Goal: Task Accomplishment & Management: Complete application form

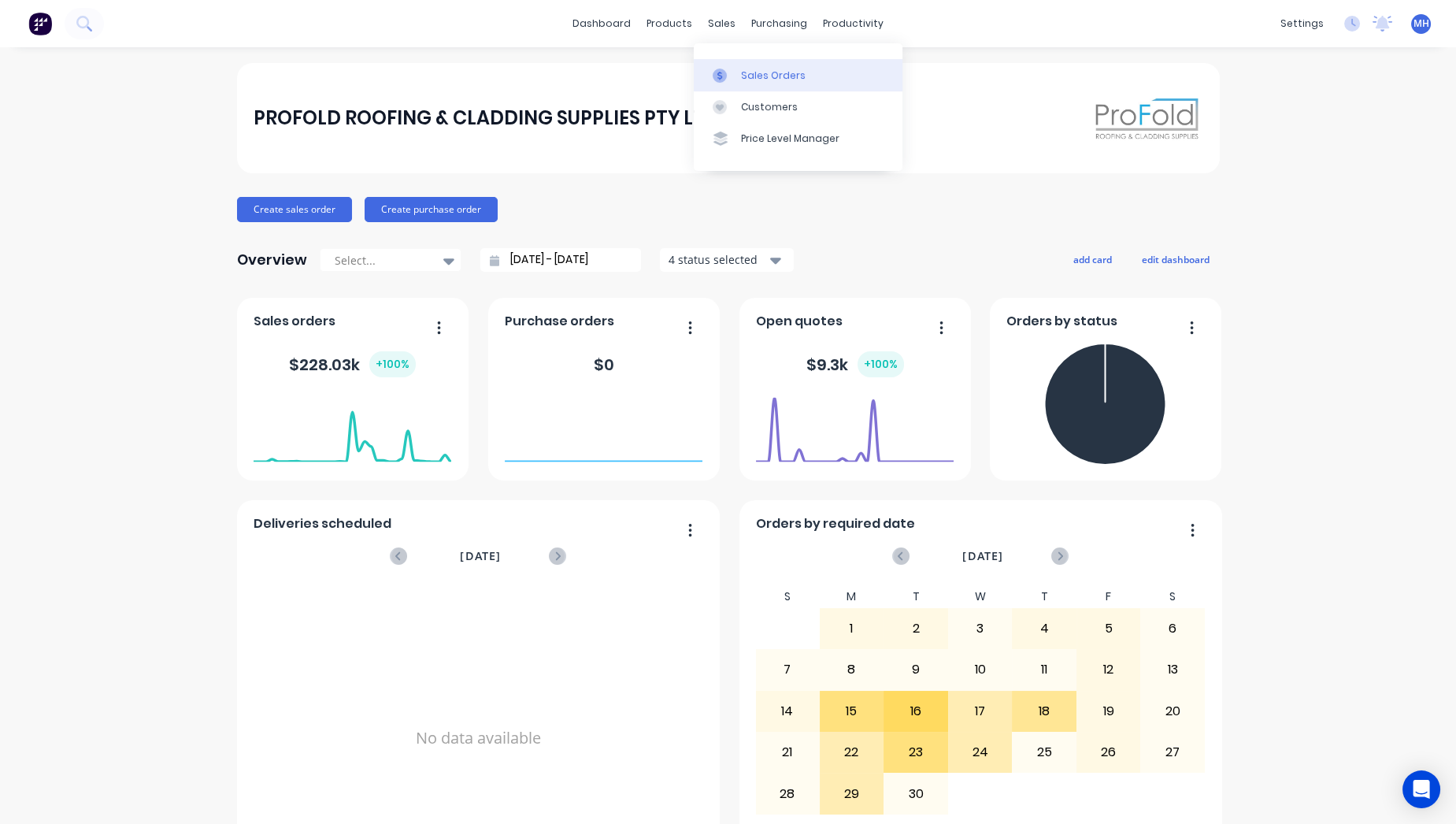
click at [755, 74] on div "Sales Orders" at bounding box center [773, 75] width 65 height 14
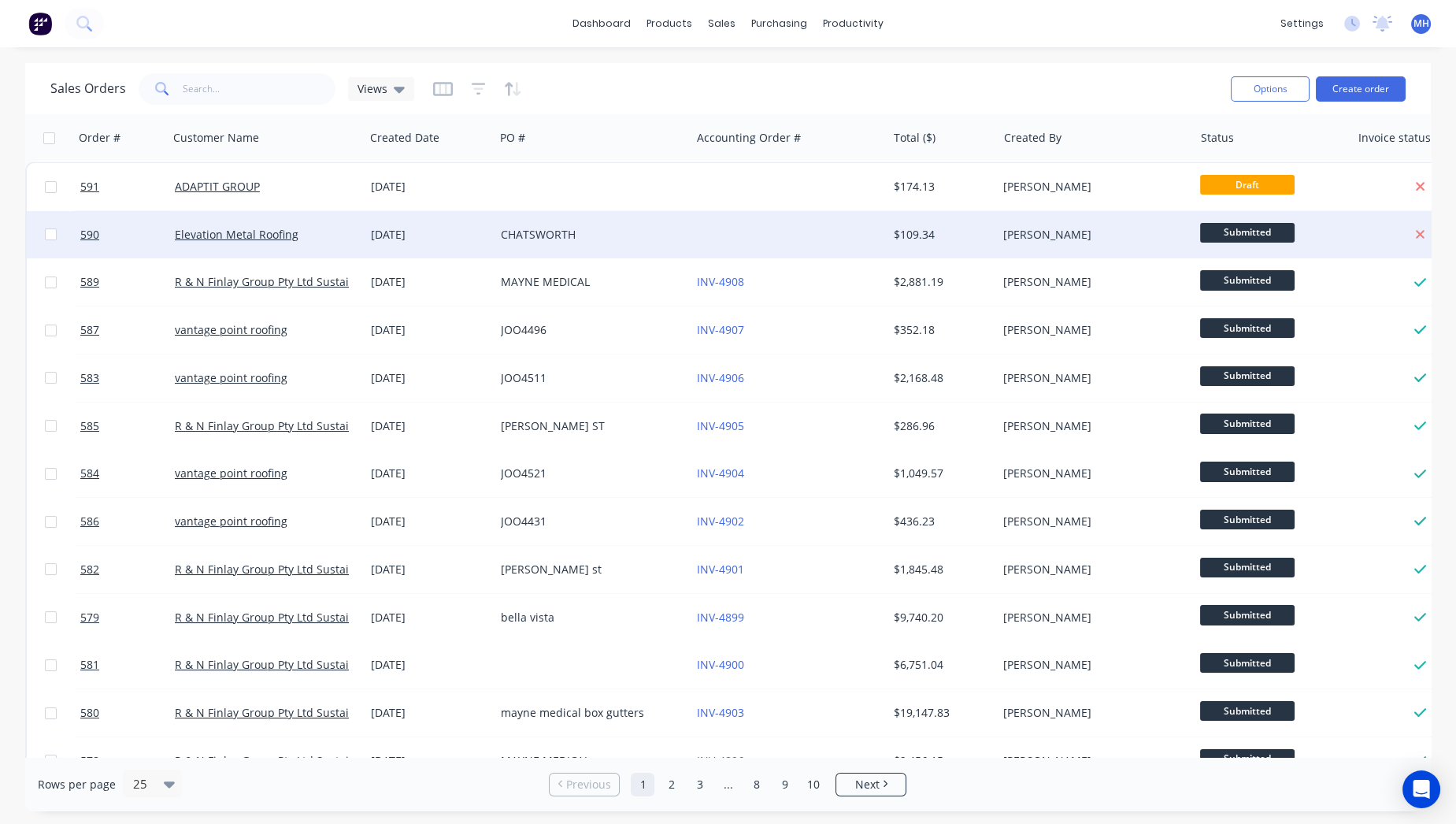
click at [480, 226] on div "[DATE]" at bounding box center [429, 235] width 130 height 47
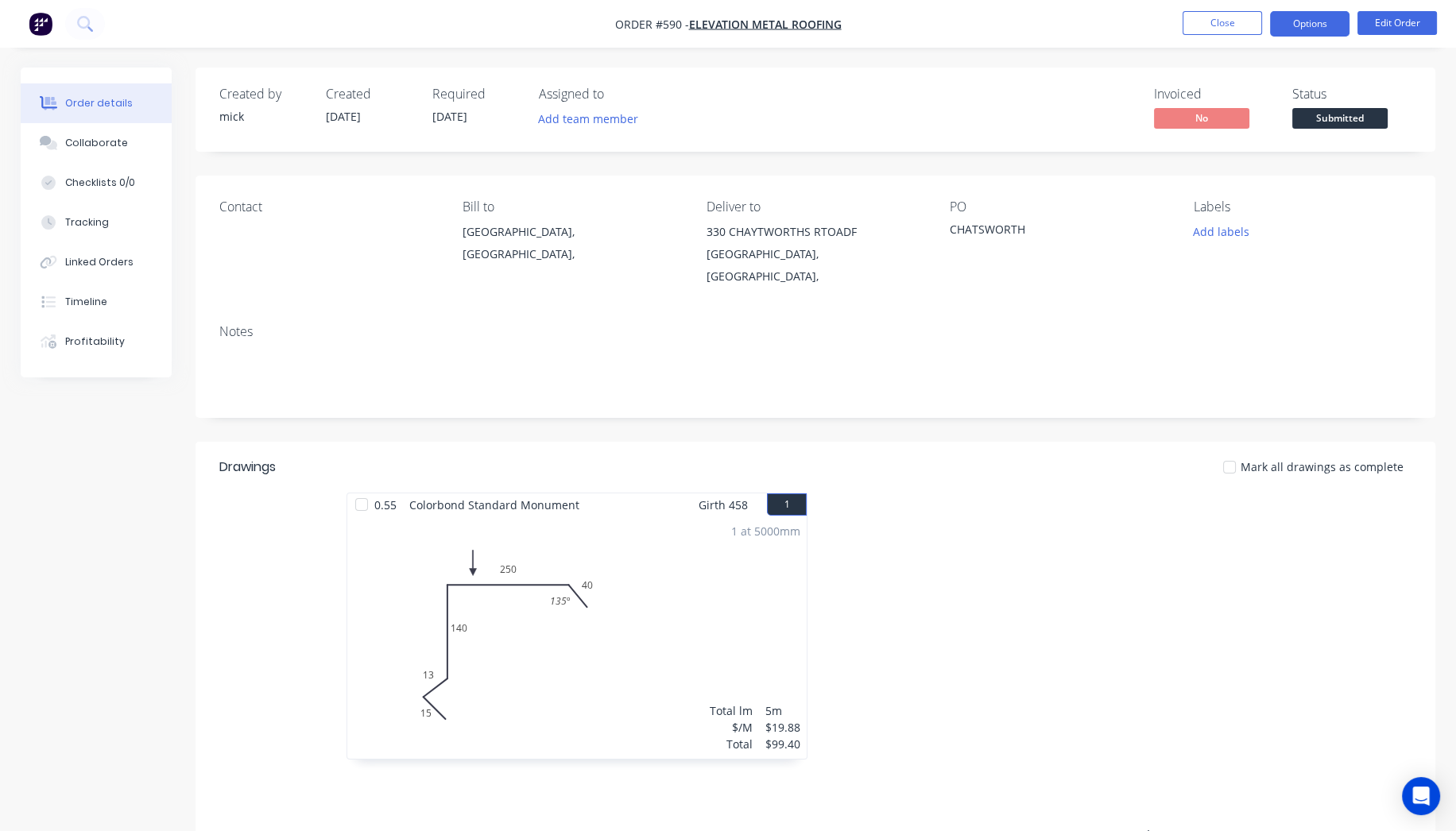
click at [1321, 18] on button "Options" at bounding box center [1309, 24] width 80 height 25
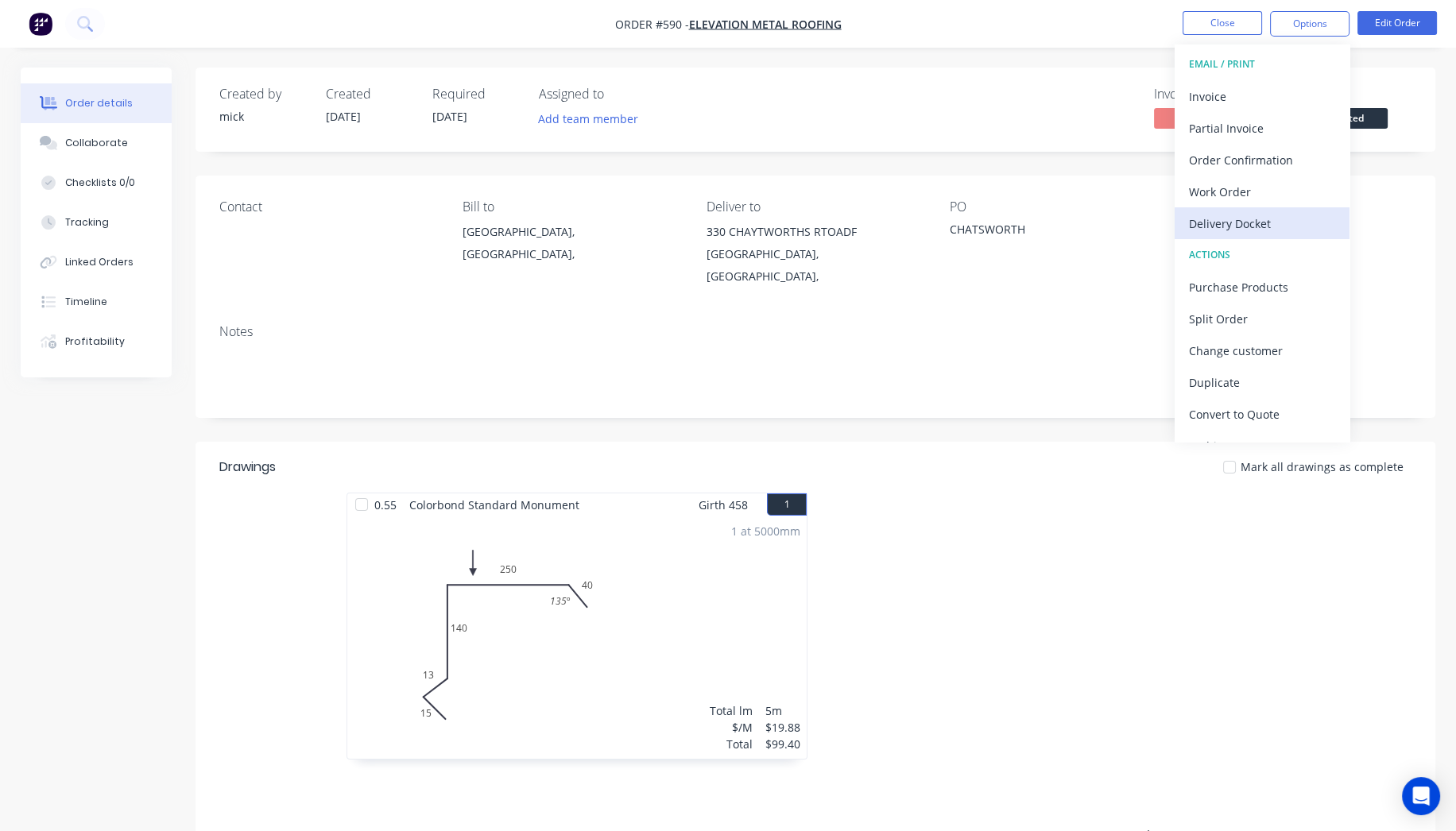
click at [1260, 224] on div "Delivery Docket" at bounding box center [1262, 223] width 146 height 23
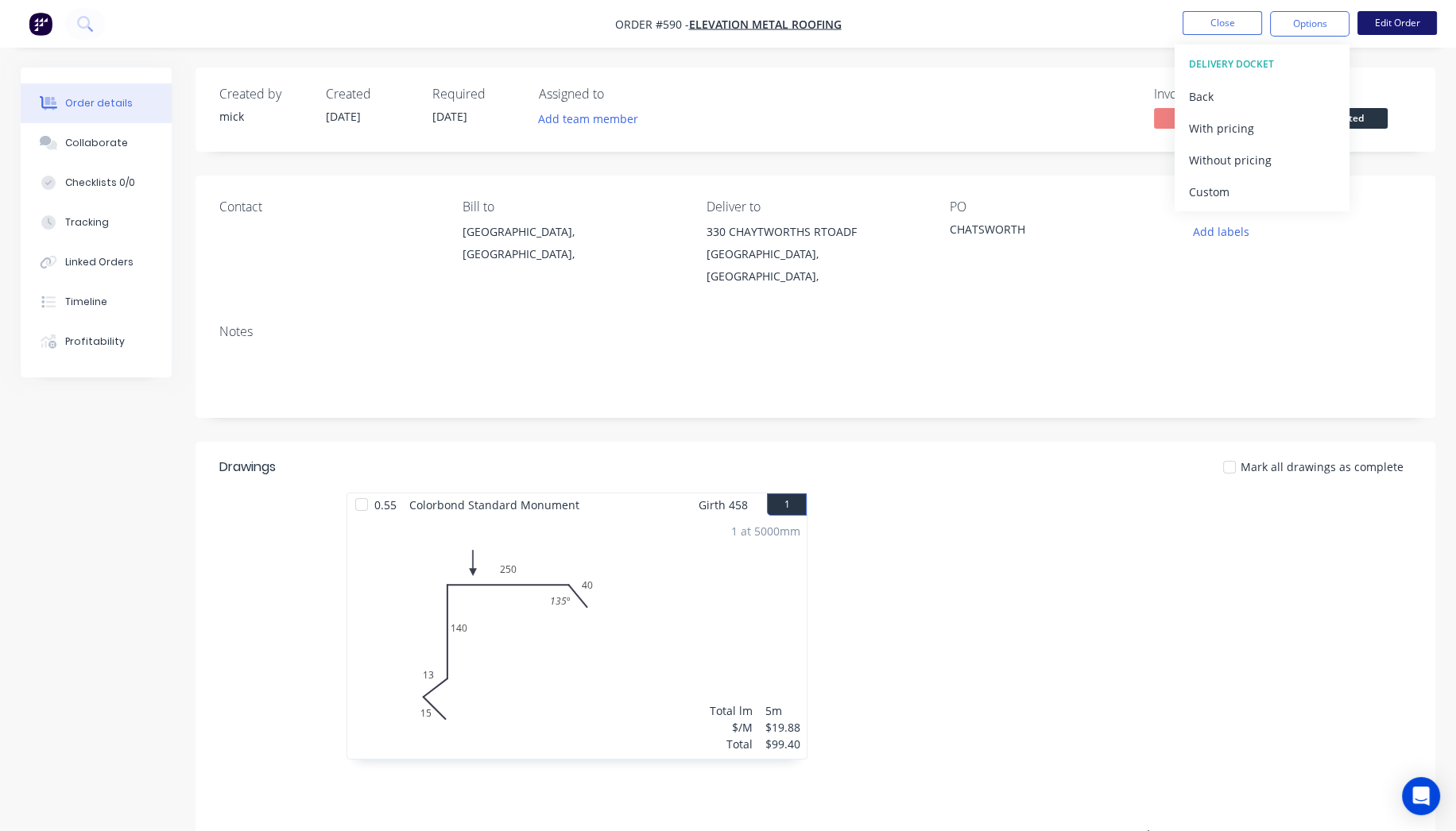
click at [1418, 17] on button "Edit Order" at bounding box center [1396, 23] width 80 height 24
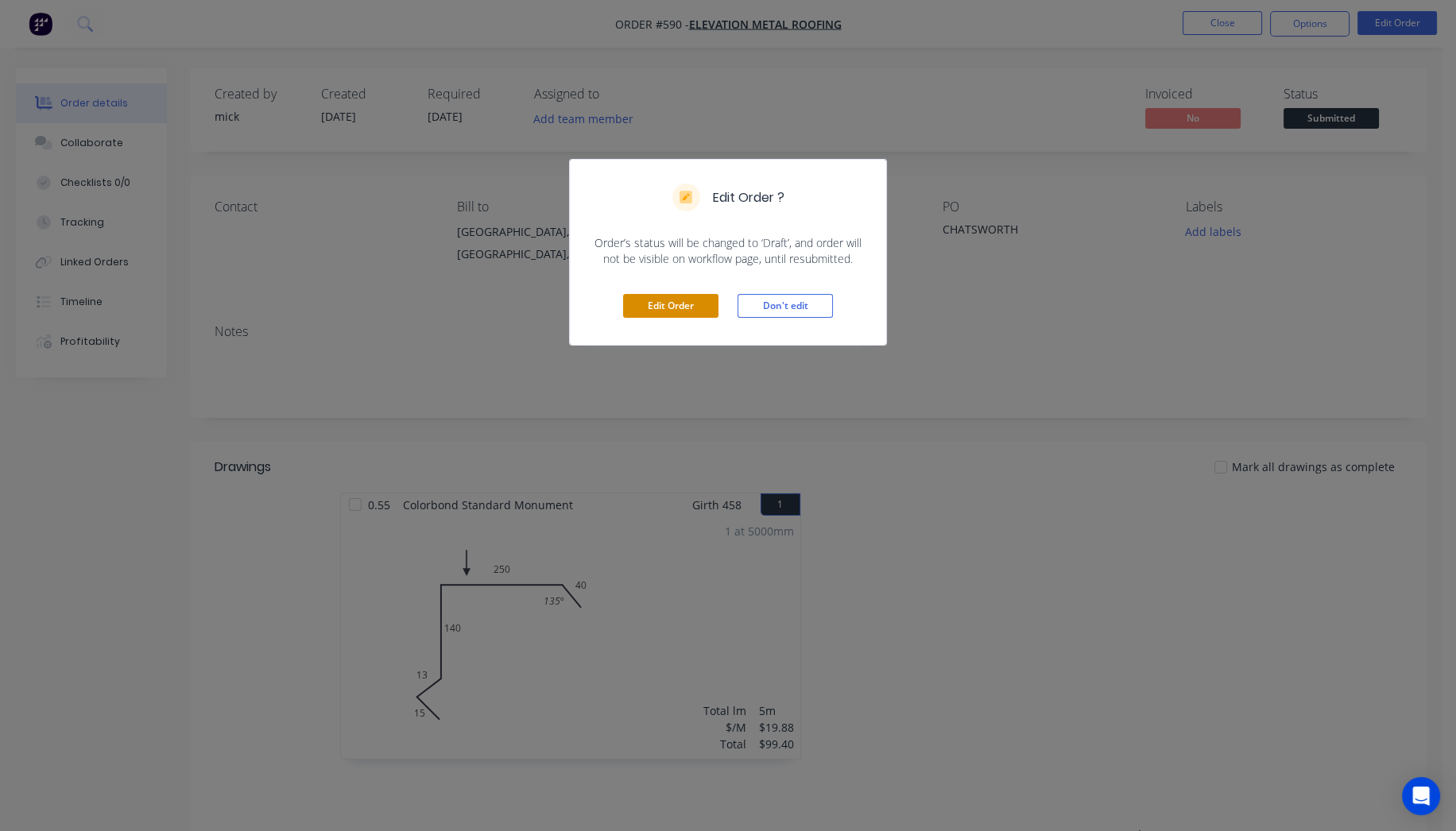
click at [674, 294] on button "Edit Order" at bounding box center [671, 306] width 96 height 24
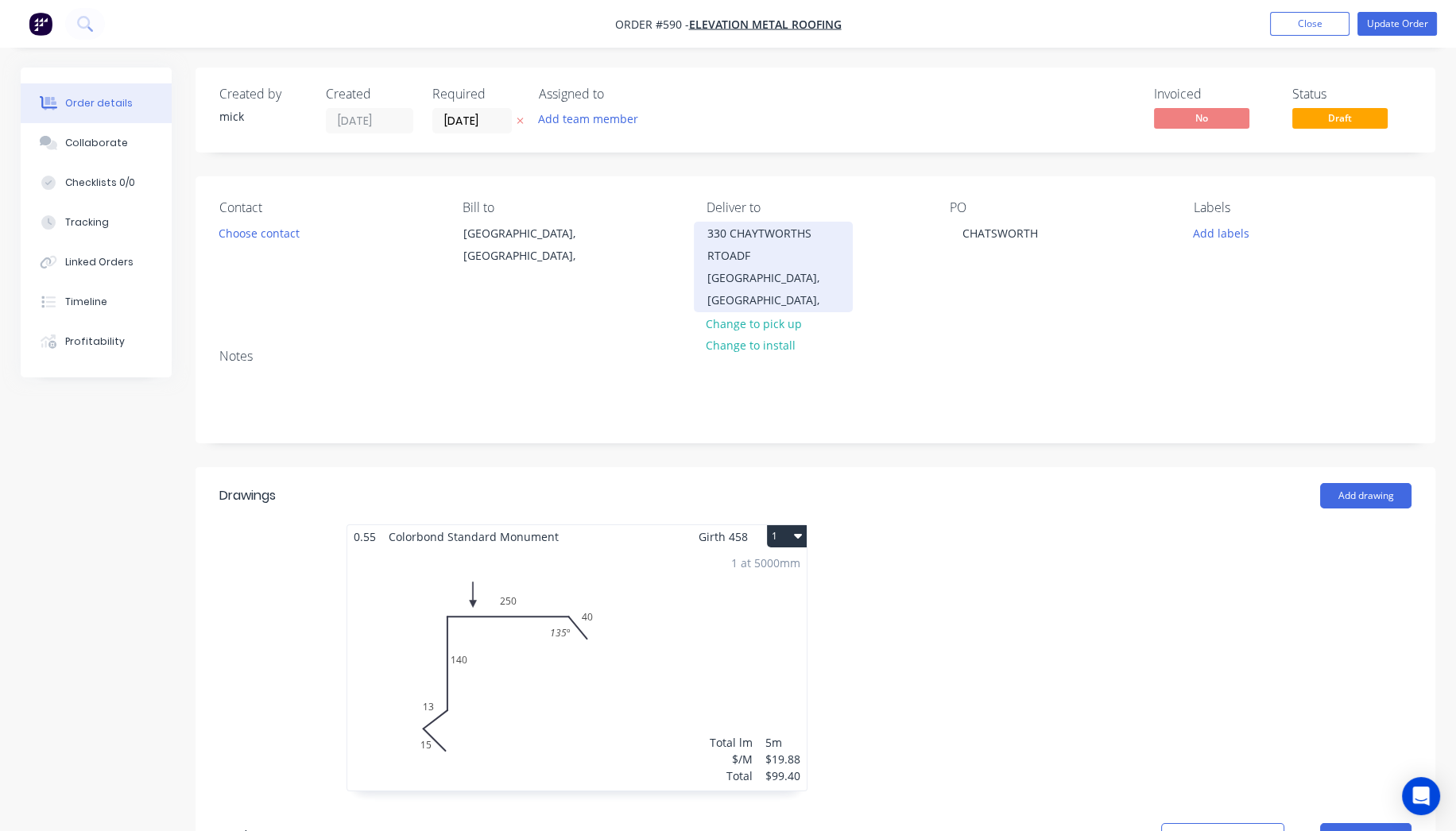
click at [757, 243] on div "330 CHAYTWORTHS RTOADF" at bounding box center [773, 244] width 132 height 44
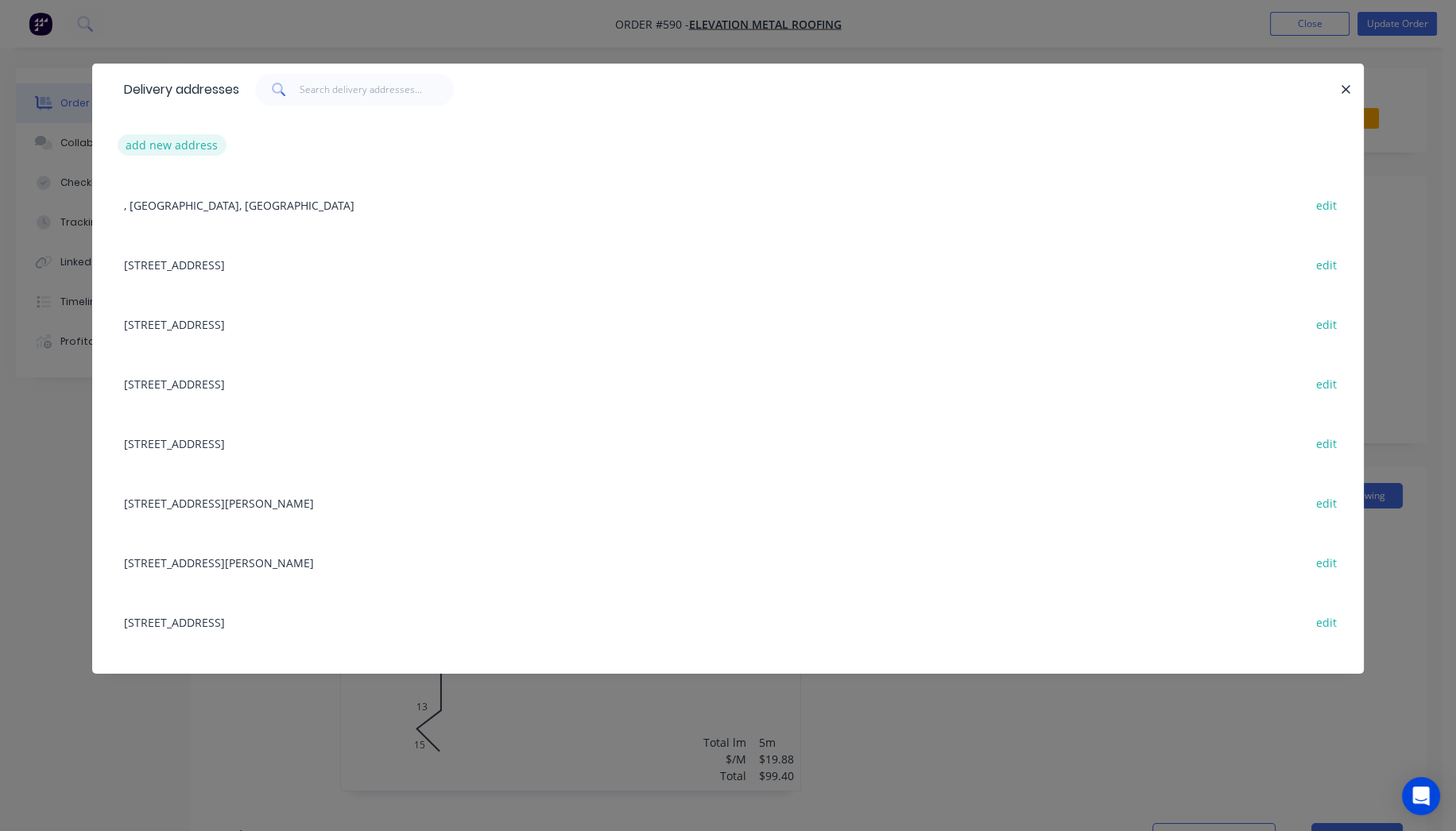
click at [201, 149] on button "add new address" at bounding box center [172, 145] width 109 height 22
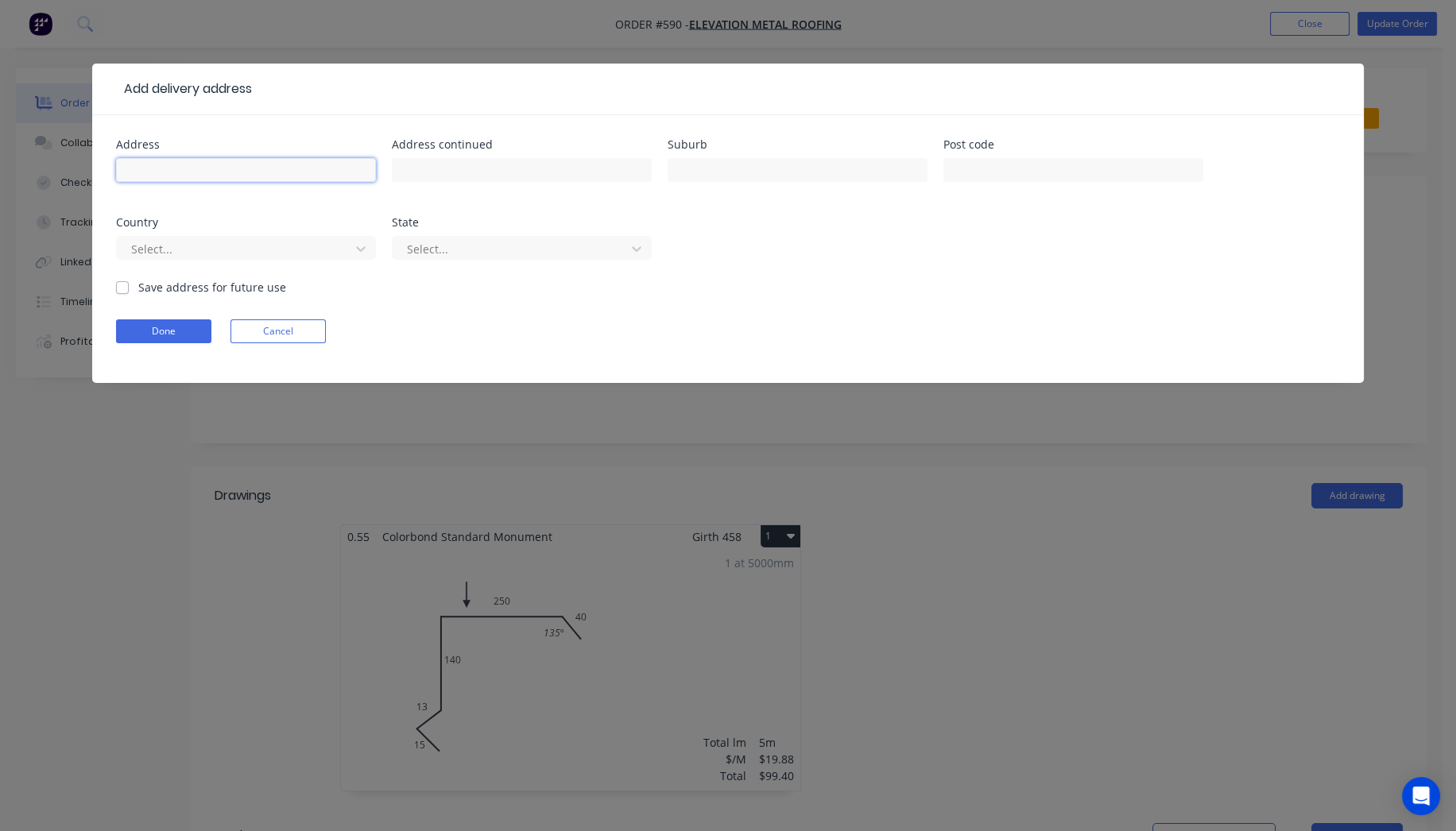
click at [209, 169] on input "text" at bounding box center [245, 170] width 259 height 24
type input "330 CHATSWORTH RD"
click at [689, 169] on input "text" at bounding box center [797, 170] width 259 height 24
type input "COOROOPAROO"
drag, startPoint x: 741, startPoint y: 258, endPoint x: 739, endPoint y: 244, distance: 14.1
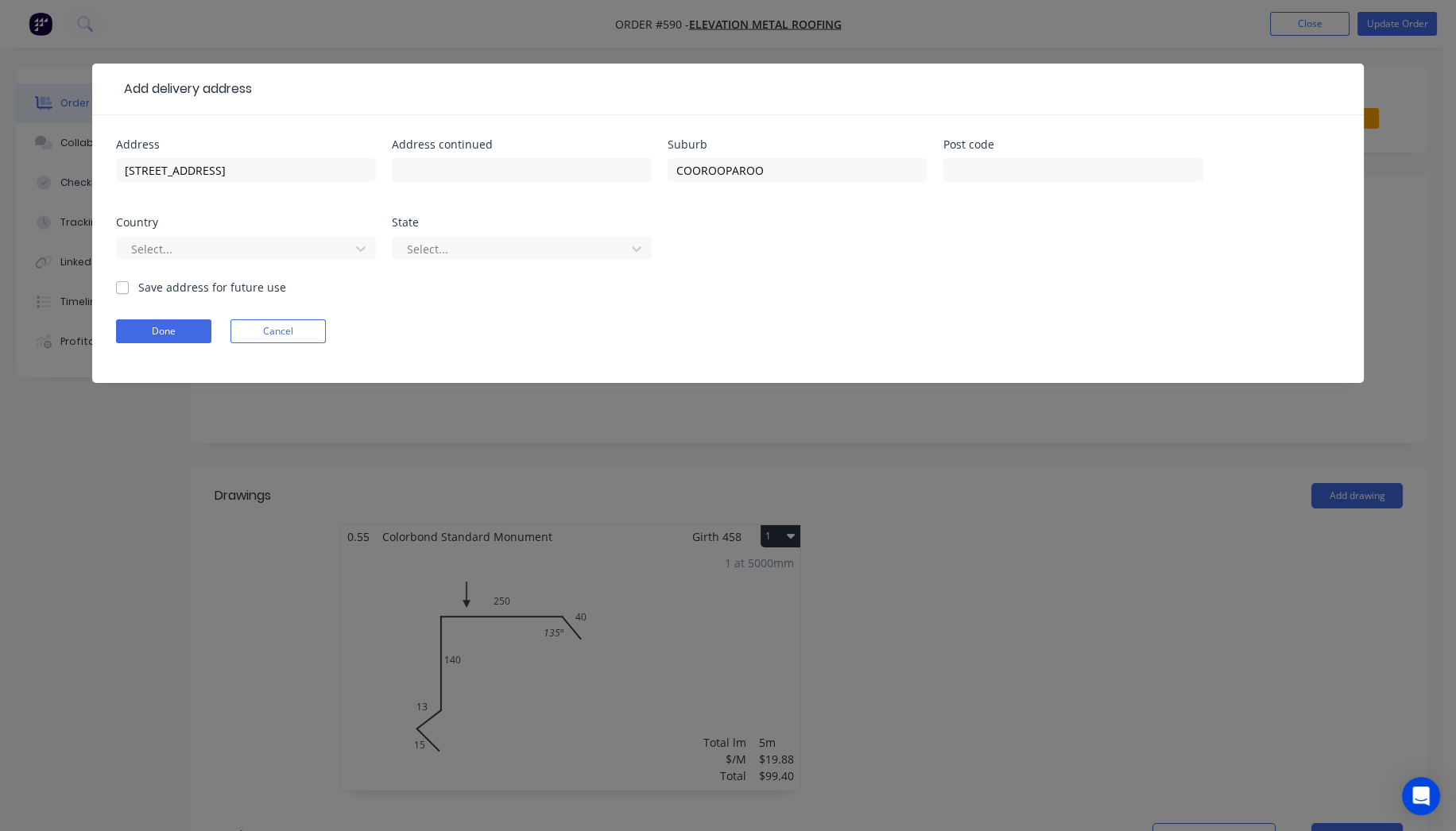
click at [741, 258] on div "Address 330 CHATSWORTH RD Address continued Suburb COOROOPAROO Post code Countr…" at bounding box center [727, 209] width 1223 height 140
click at [350, 255] on div at bounding box center [361, 248] width 29 height 25
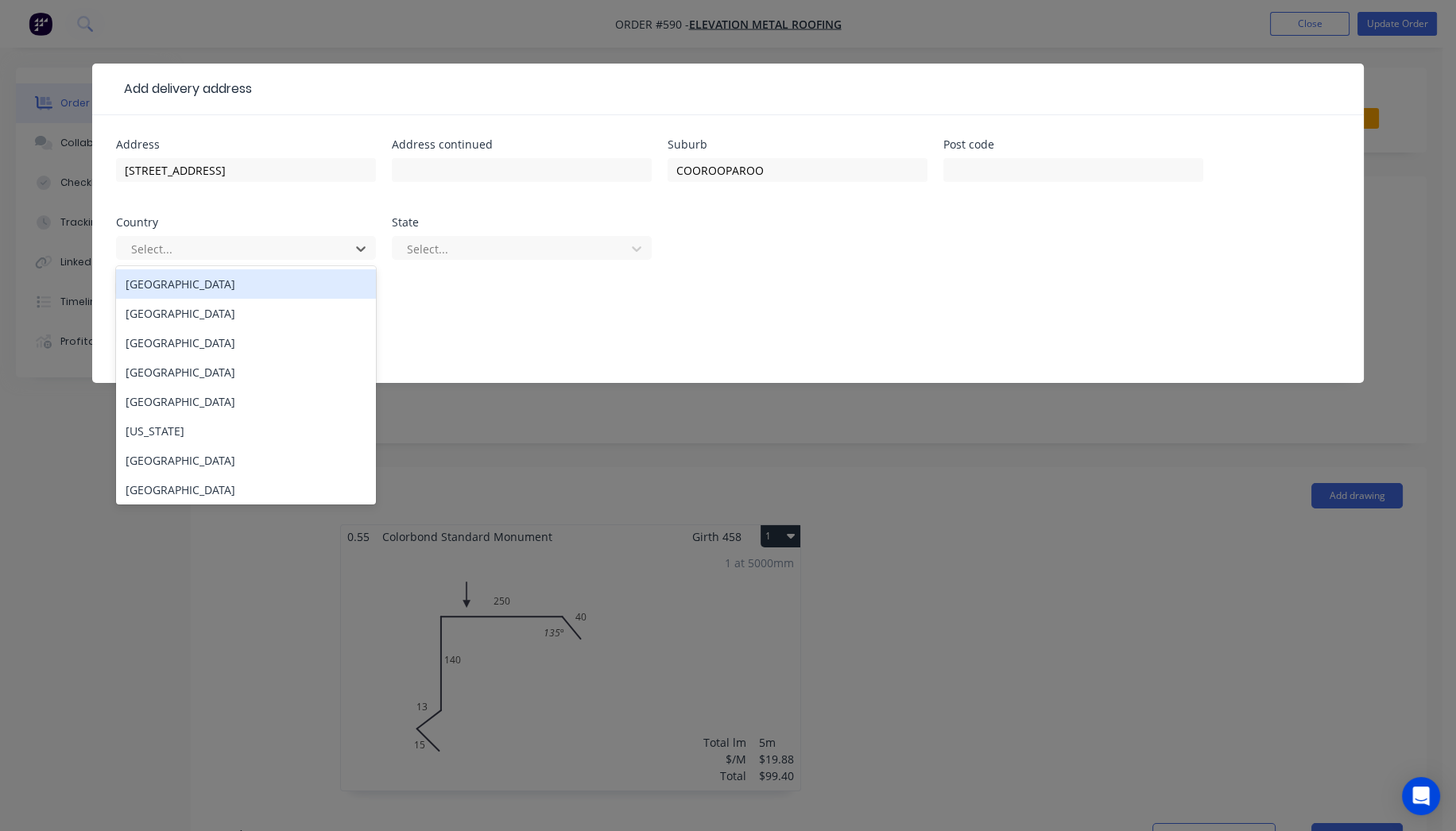
click at [233, 290] on div "[GEOGRAPHIC_DATA]" at bounding box center [245, 284] width 259 height 29
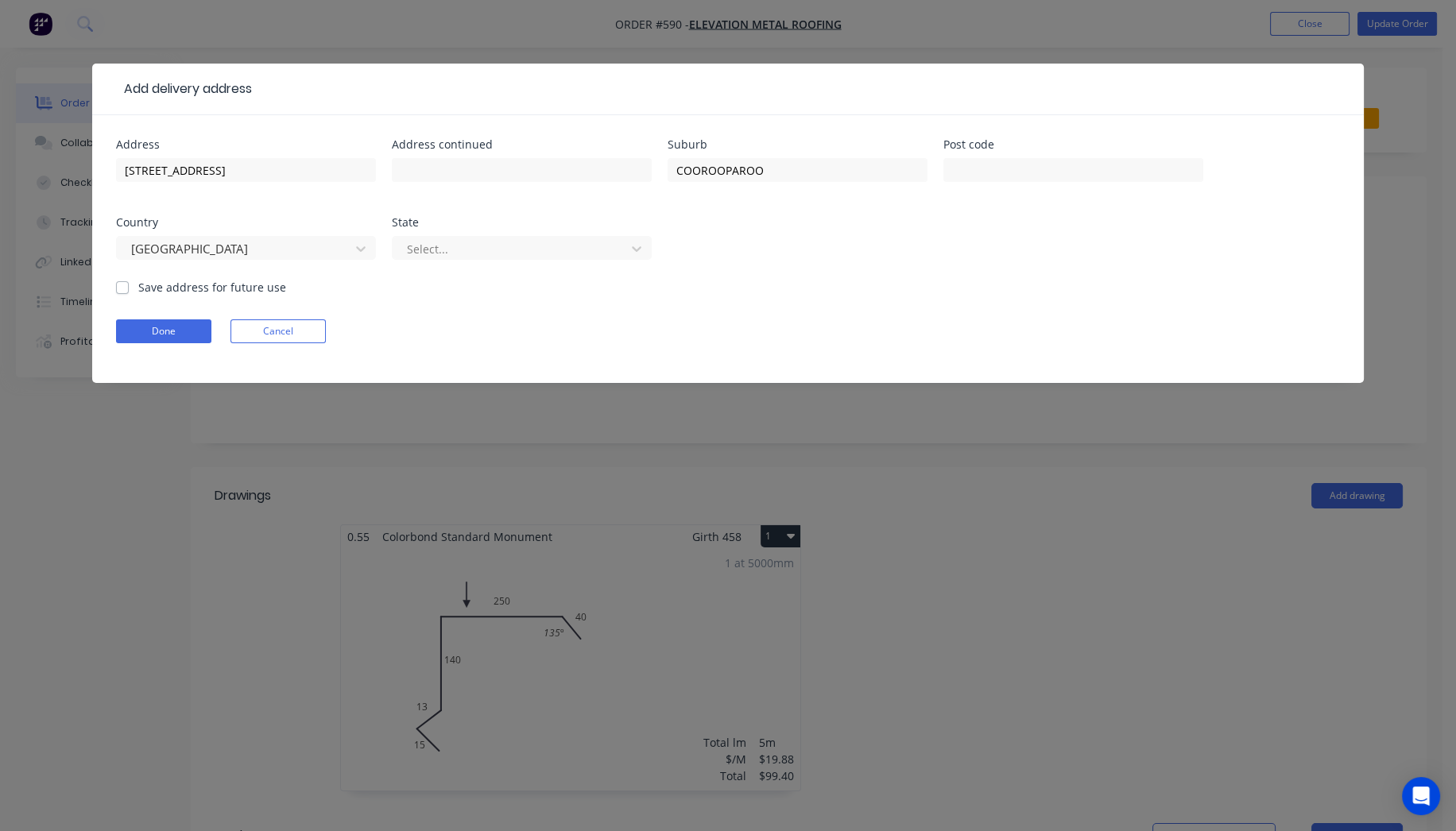
click at [139, 289] on label "Save address for future use" at bounding box center [212, 287] width 148 height 17
click at [123, 289] on input "Save address for future use" at bounding box center [122, 286] width 13 height 15
checkbox input "true"
click at [511, 246] on div at bounding box center [511, 249] width 212 height 20
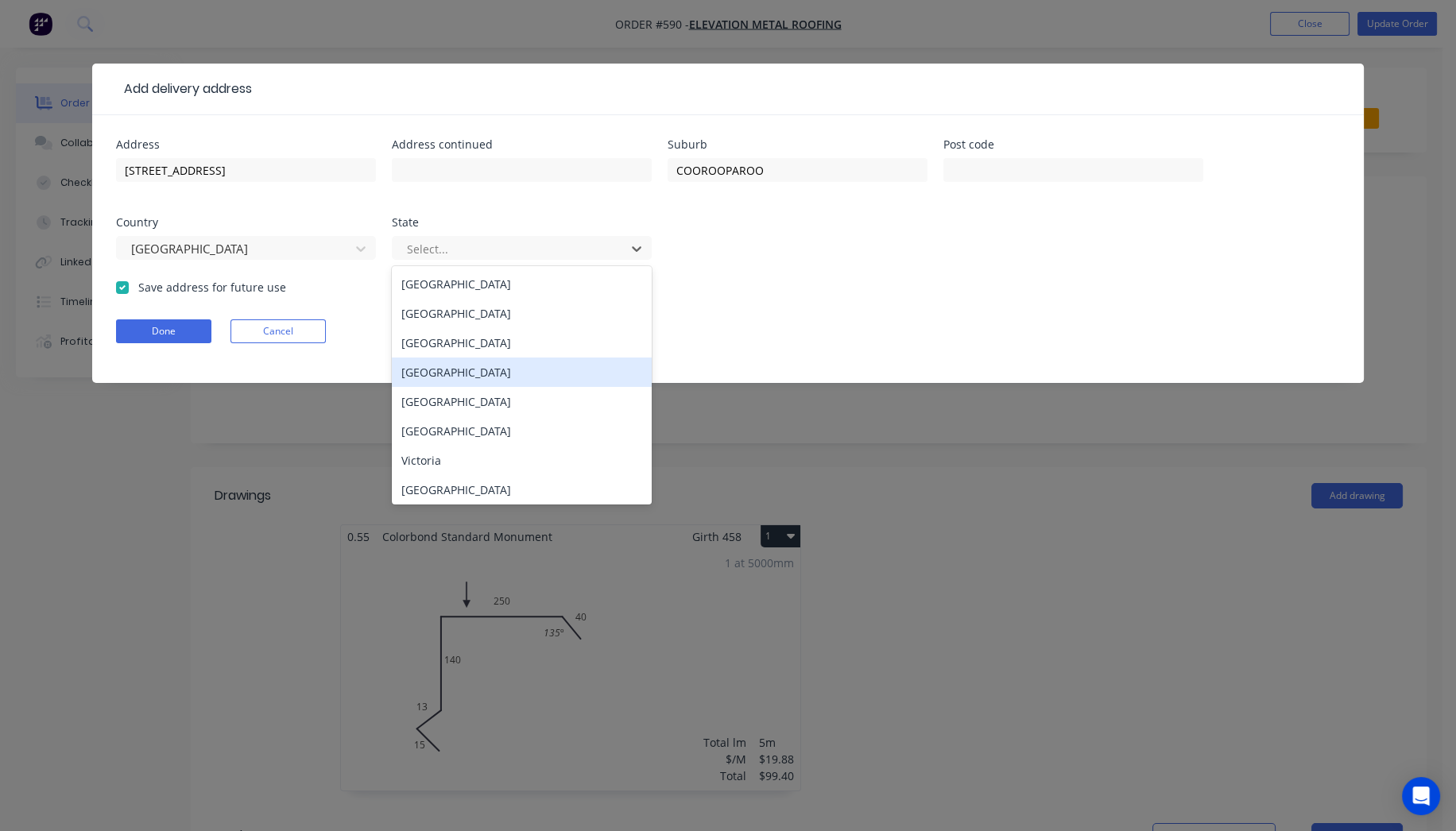
click at [467, 380] on div "[GEOGRAPHIC_DATA]" at bounding box center [521, 372] width 259 height 29
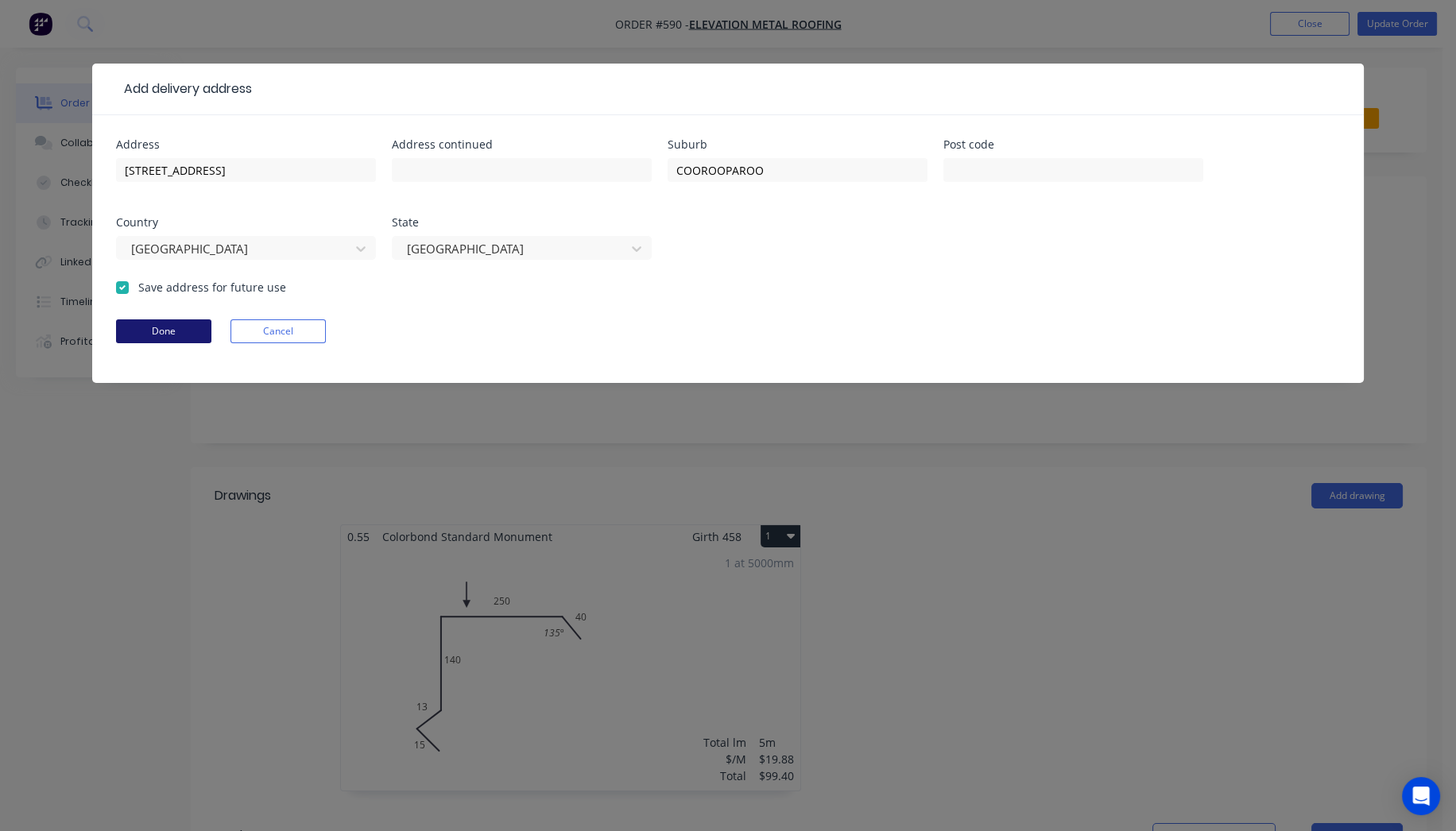
click at [200, 331] on button "Done" at bounding box center [164, 331] width 96 height 24
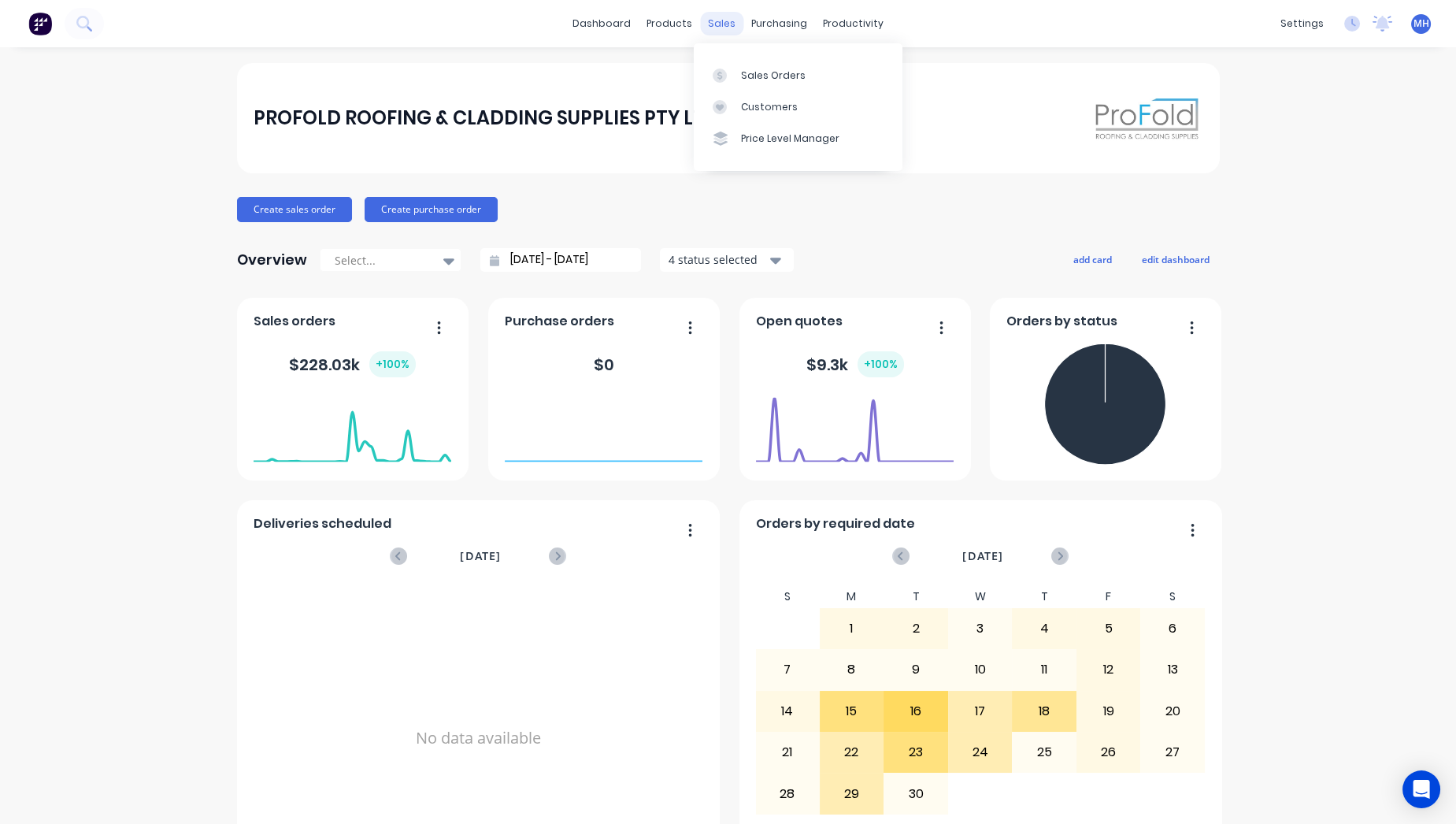
click at [705, 22] on div "sales" at bounding box center [721, 23] width 43 height 23
click at [772, 80] on div "Sales Orders" at bounding box center [773, 75] width 65 height 14
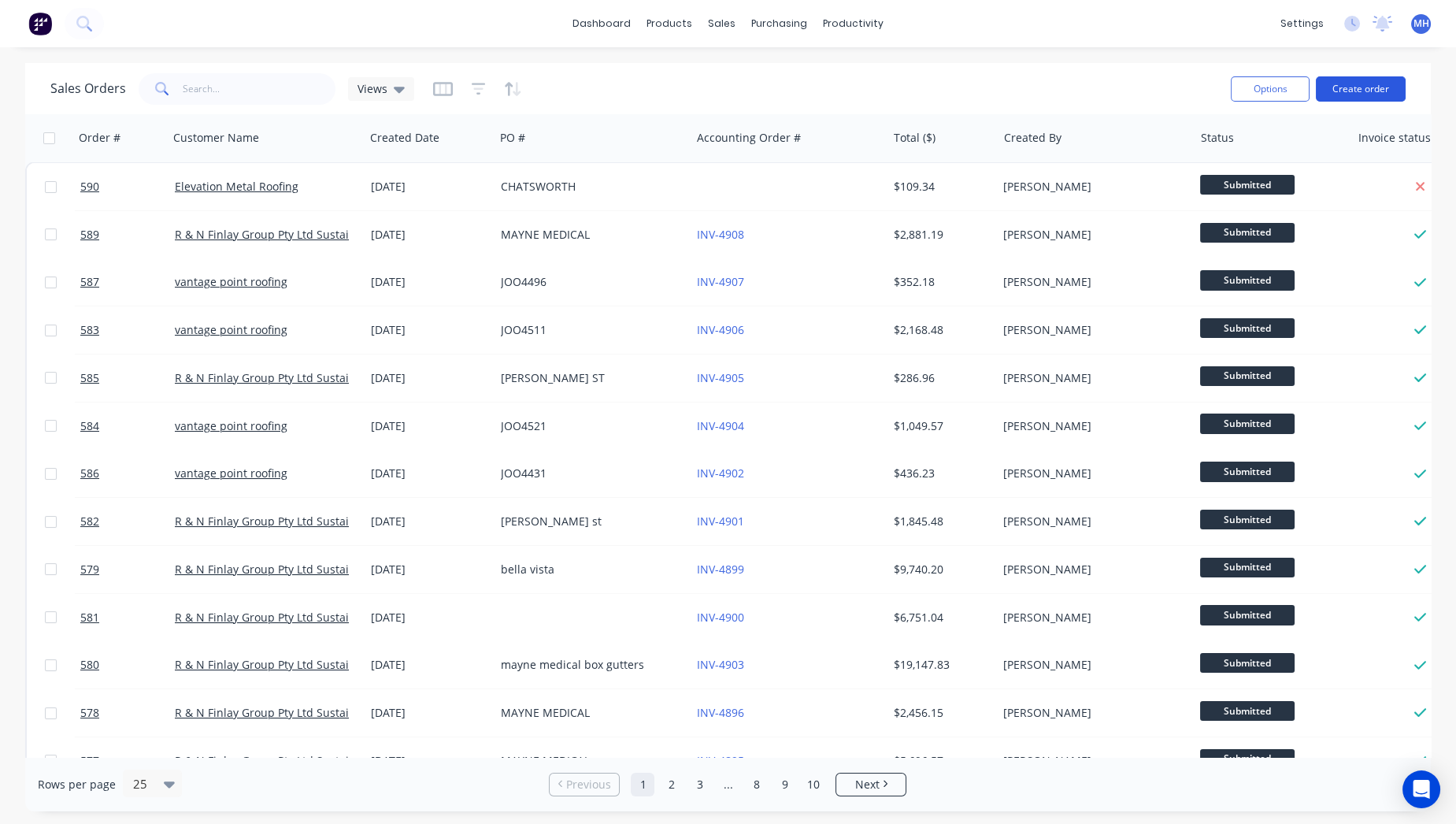
click at [1363, 90] on button "Create order" at bounding box center [1360, 89] width 90 height 25
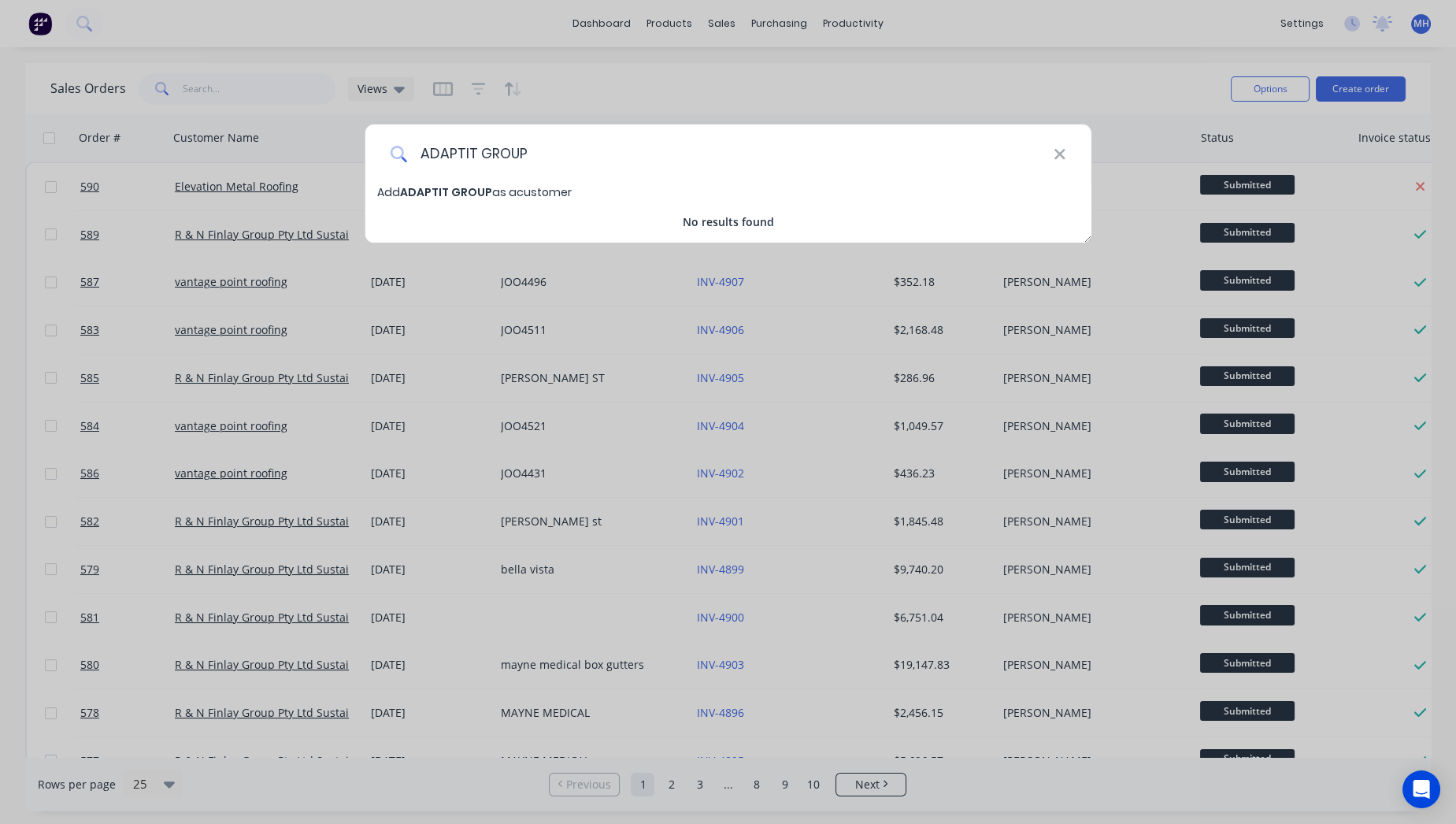
type input "ADAPTIT GROUP"
click at [462, 194] on span "ADAPTIT GROUP" at bounding box center [446, 191] width 92 height 16
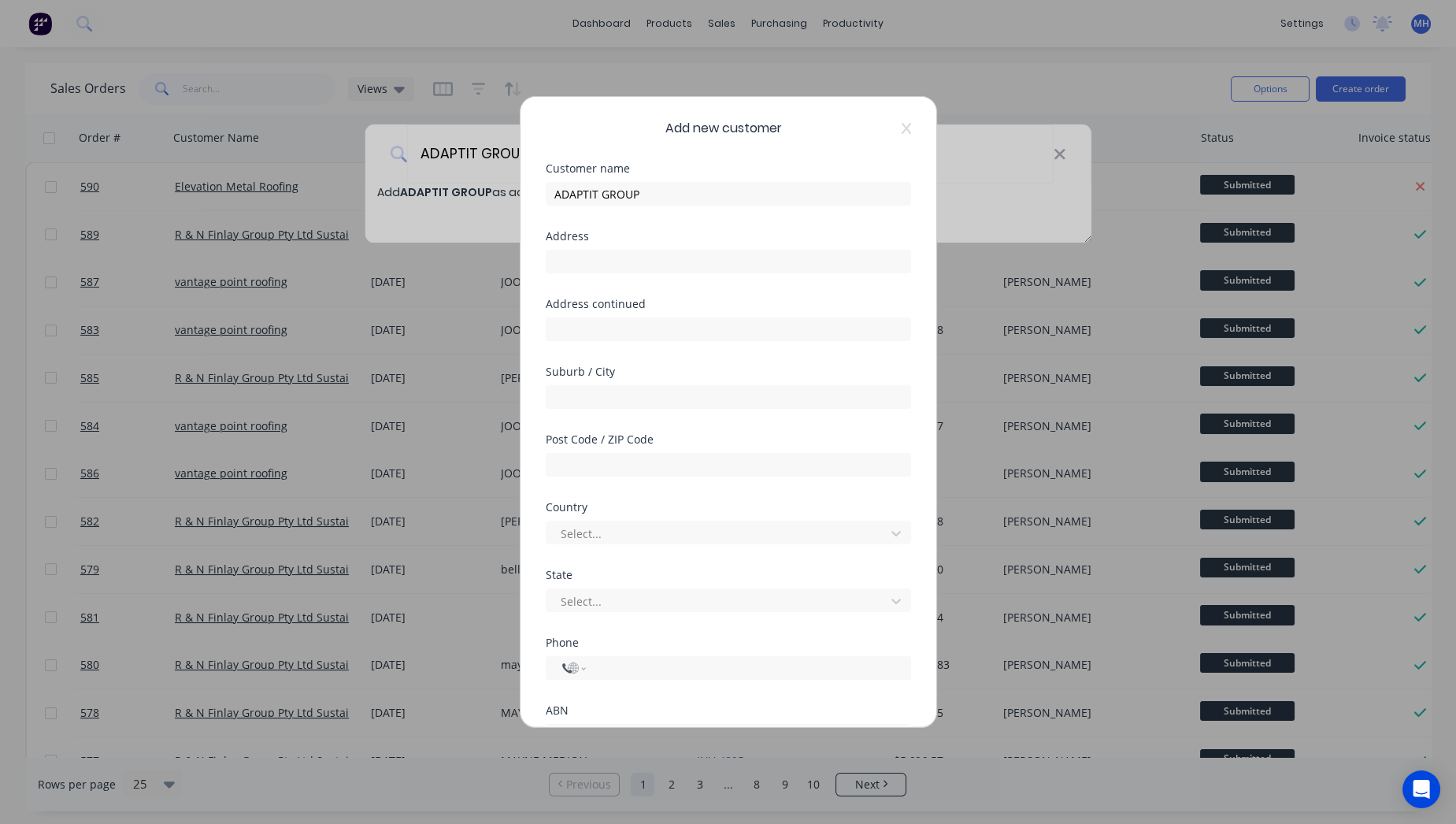
select select "AU"
click at [607, 253] on input "text" at bounding box center [728, 261] width 365 height 23
paste input "[STREET_ADDRESS]"
drag, startPoint x: 585, startPoint y: 255, endPoint x: 696, endPoint y: 257, distance: 111.0
click at [696, 257] on input "[STREET_ADDRESS]" at bounding box center [728, 261] width 365 height 23
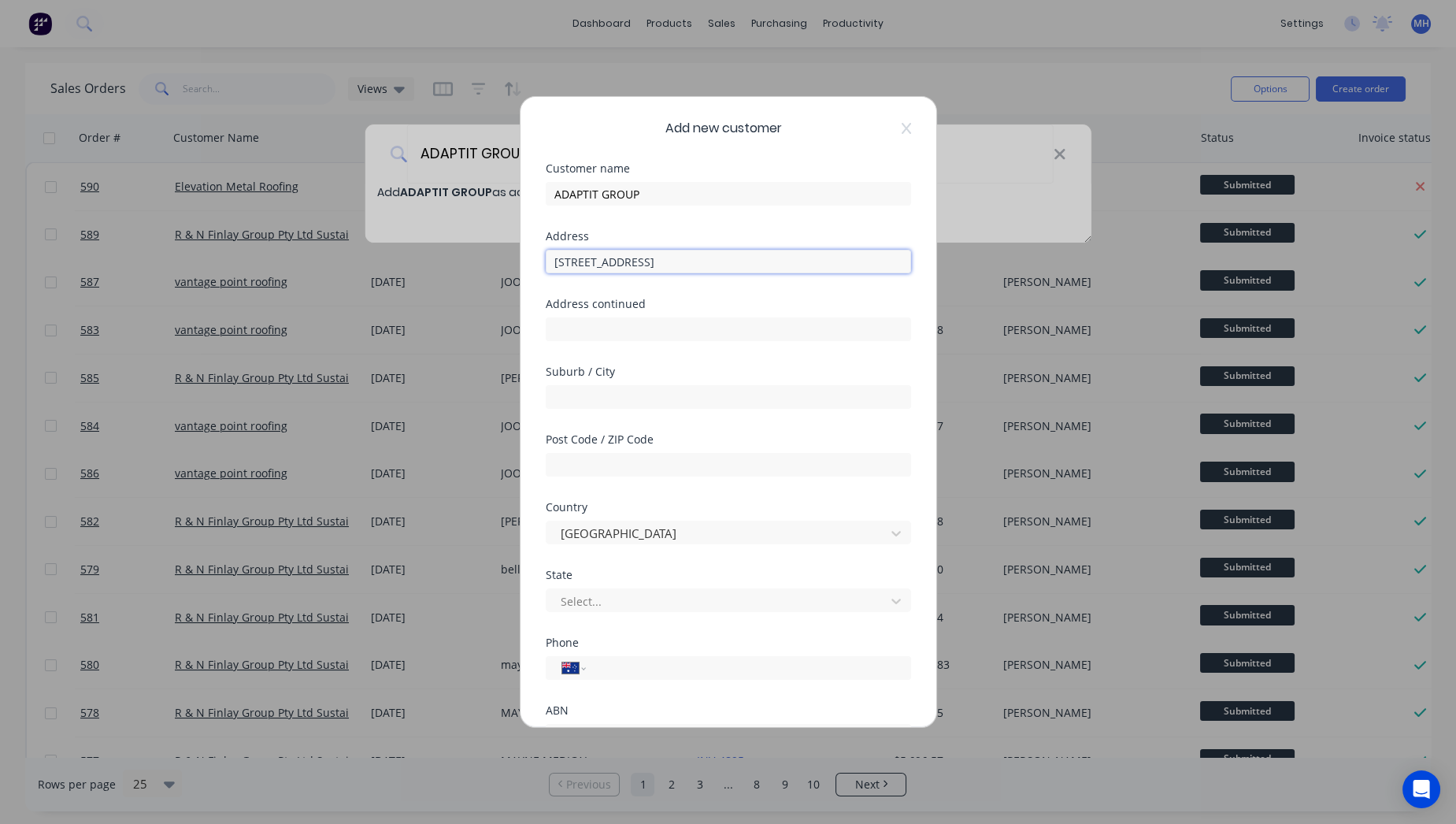
type input "[STREET_ADDRESS]"
click at [583, 384] on div at bounding box center [728, 395] width 365 height 27
click at [583, 392] on input "text" at bounding box center [728, 397] width 365 height 23
paste input "Seventeen Mile Rocks"
type input "Seventeen Mile Rocks"
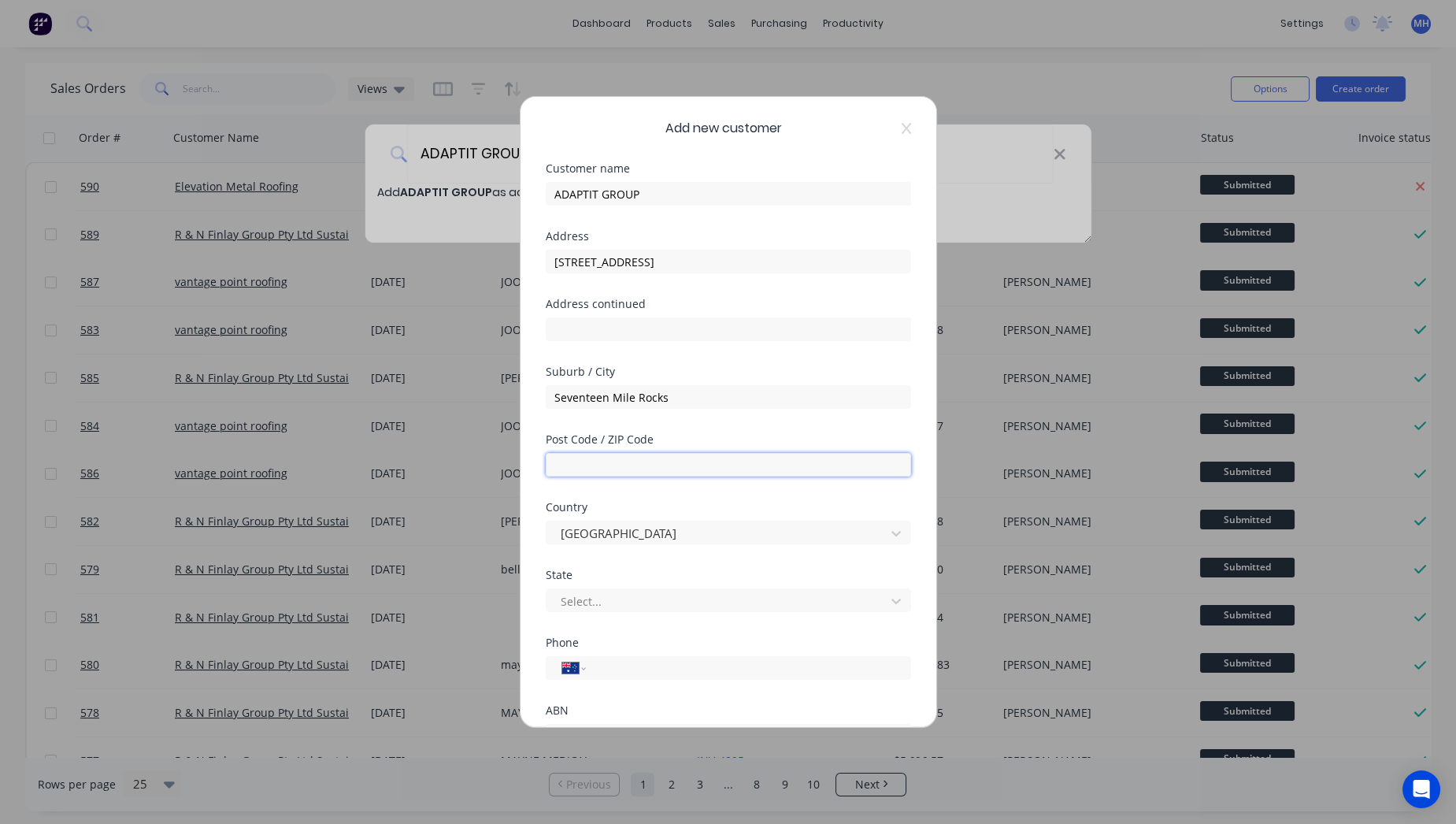
click at [582, 469] on input "text" at bounding box center [728, 464] width 365 height 23
type input "4073"
click at [601, 601] on div at bounding box center [718, 602] width 318 height 20
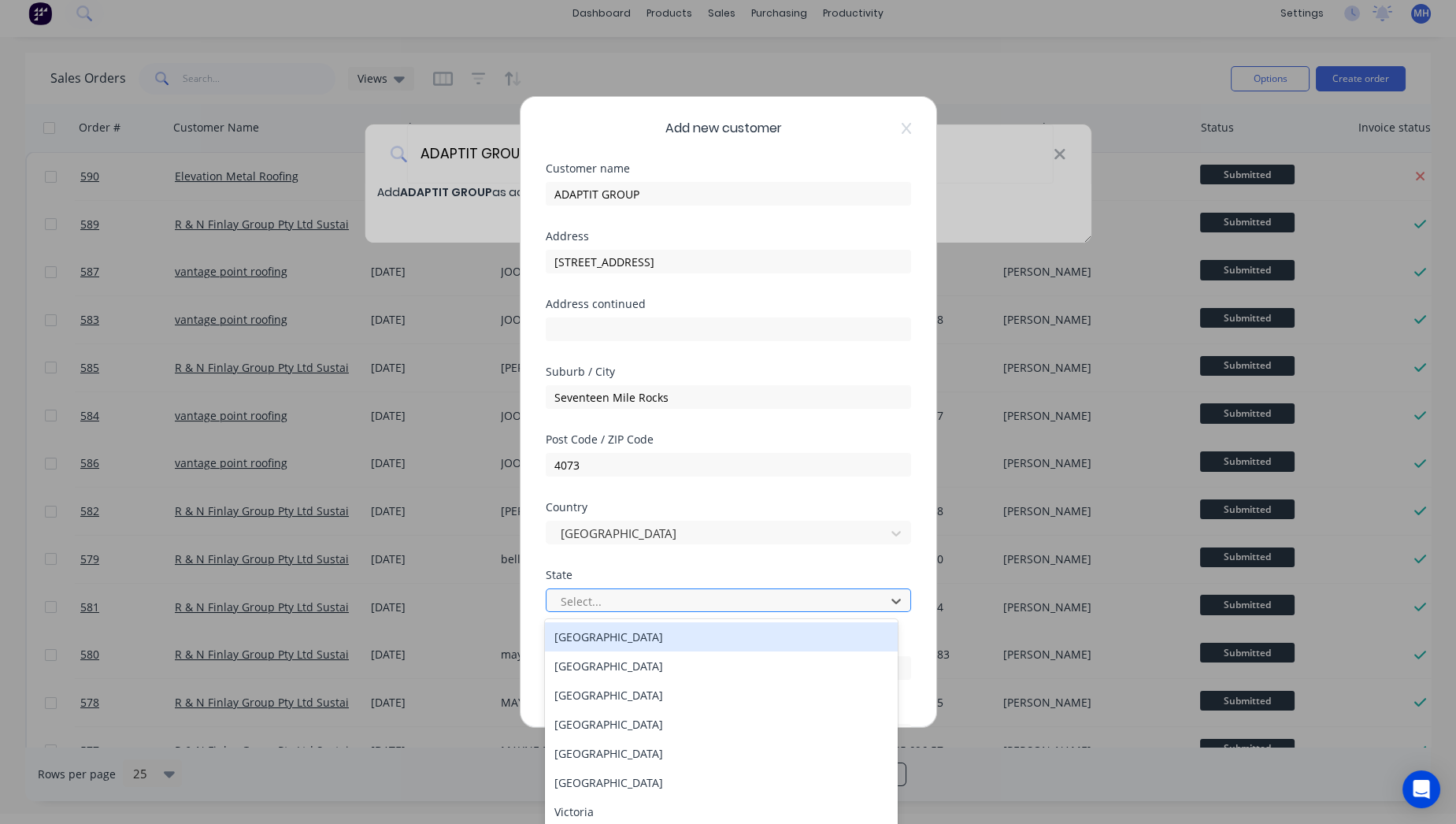
scroll to position [12, 0]
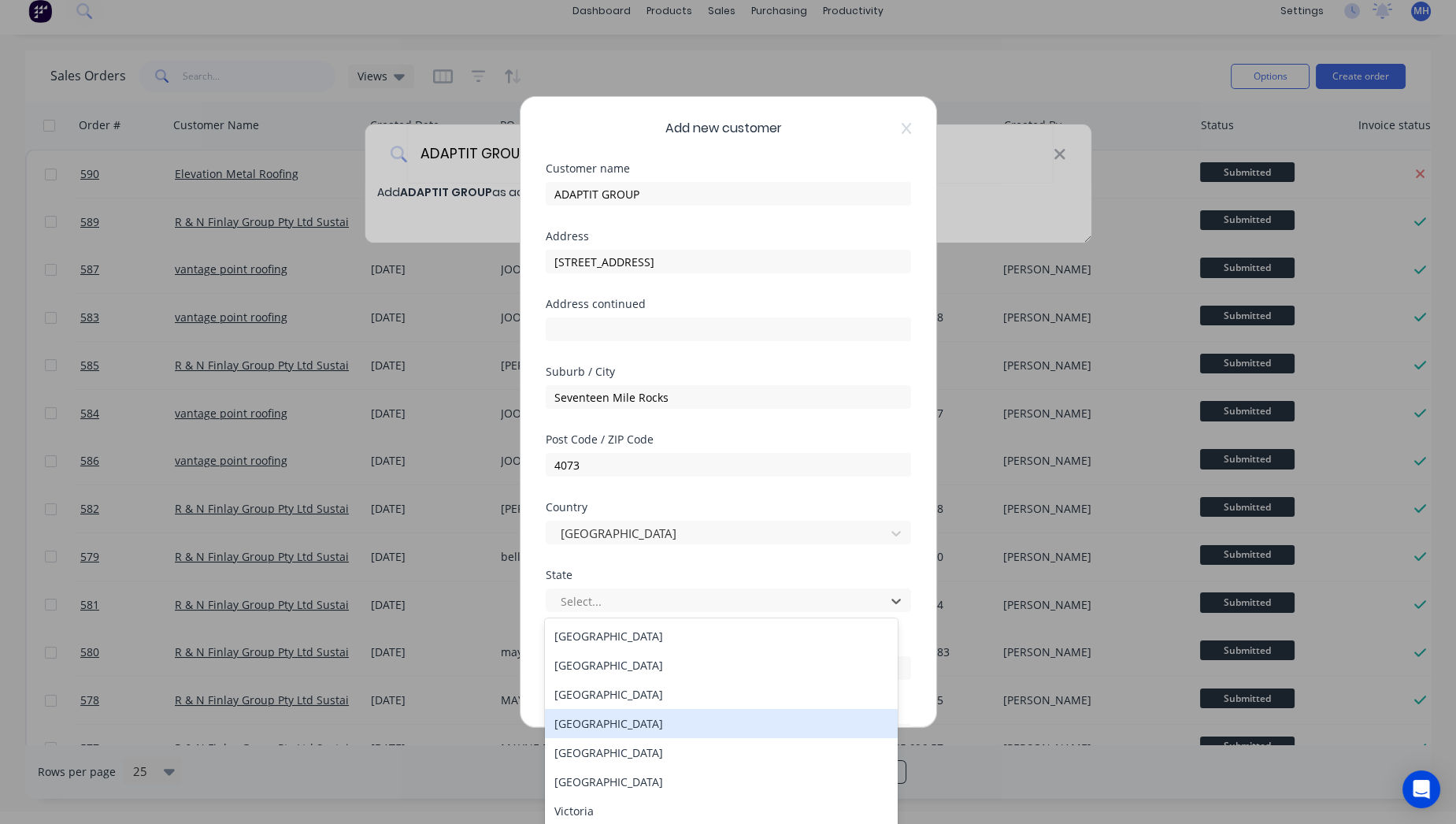
click at [604, 730] on div "[GEOGRAPHIC_DATA]" at bounding box center [721, 723] width 352 height 29
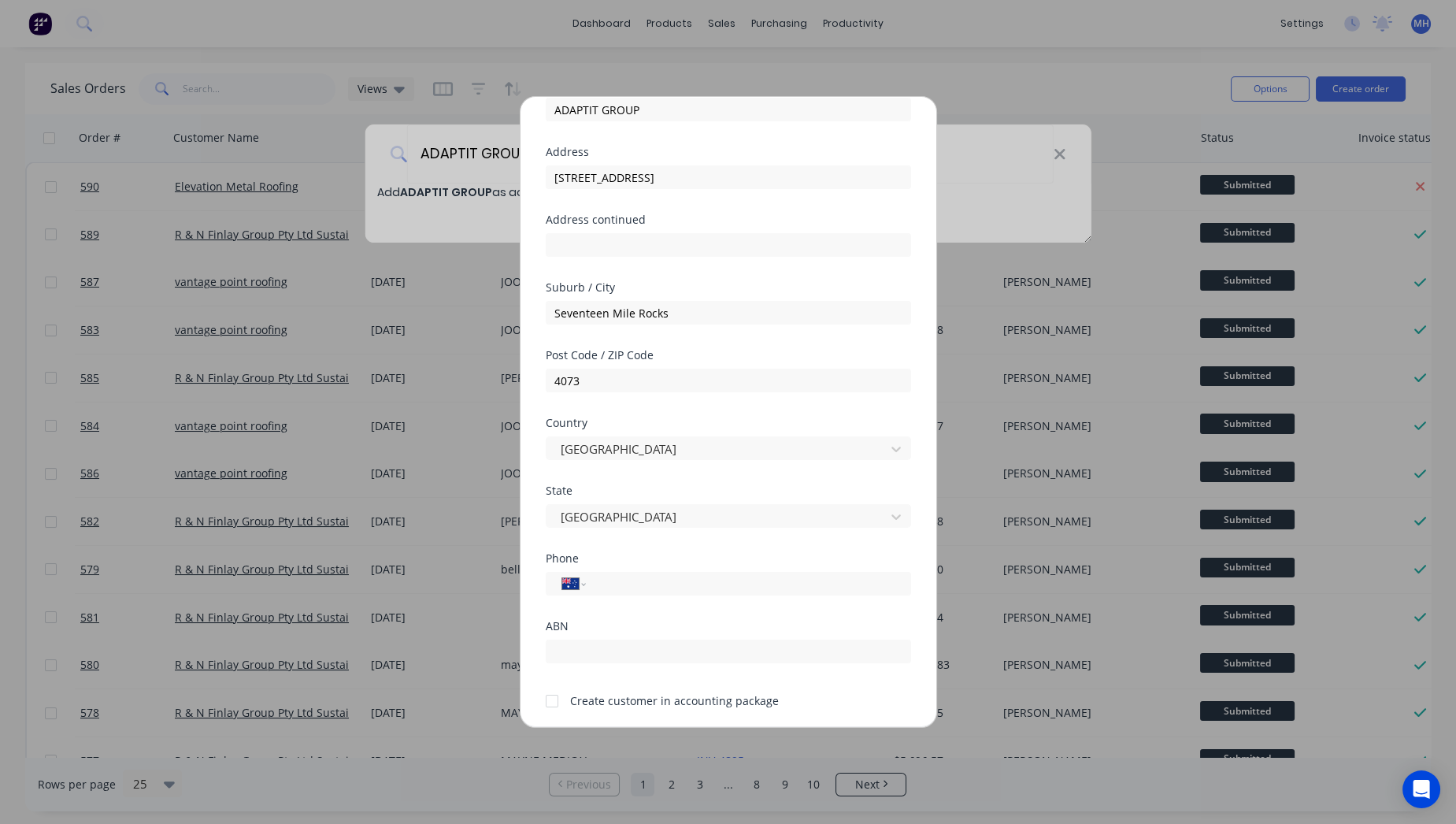
scroll to position [137, 0]
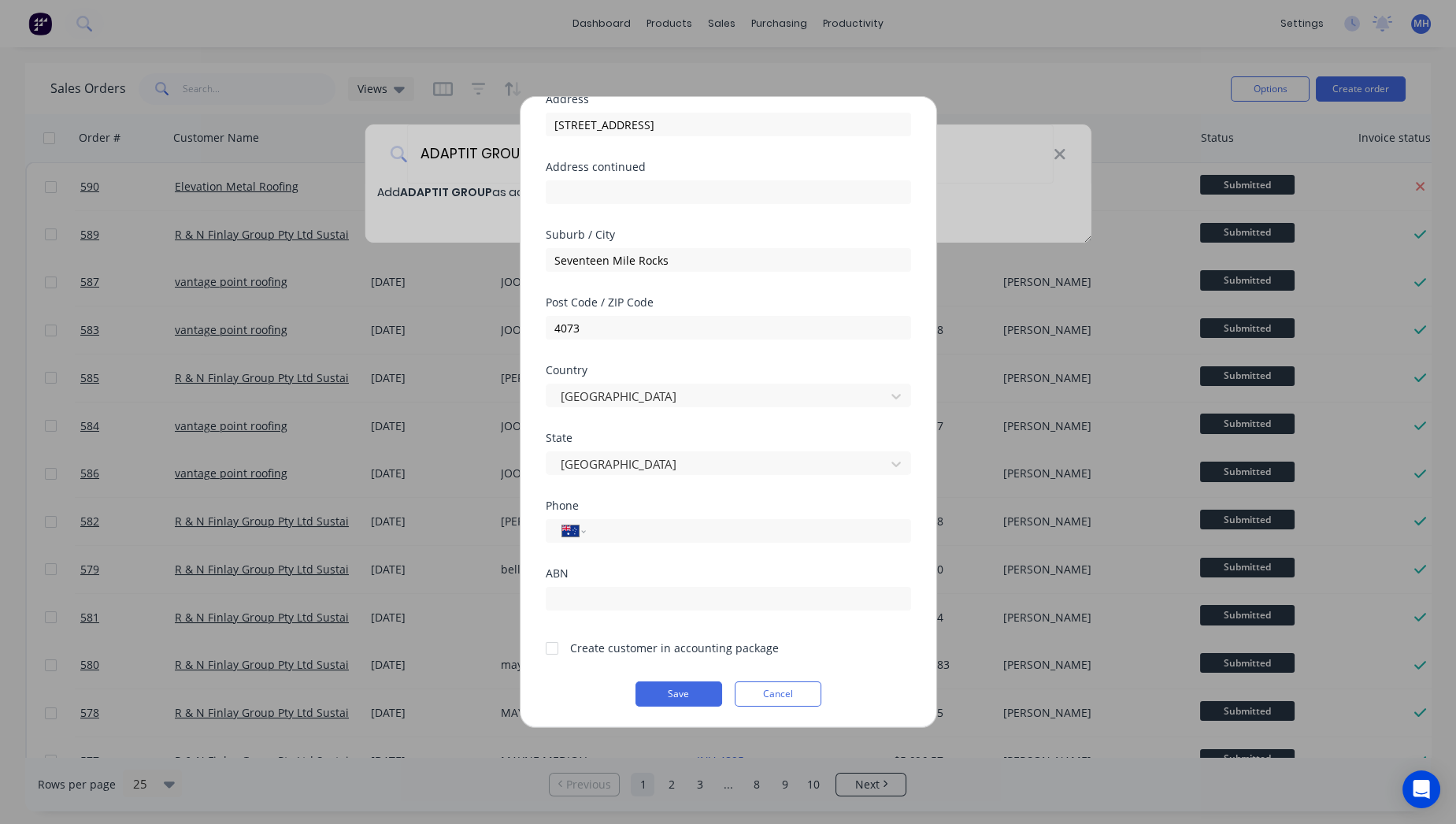
click at [564, 648] on div at bounding box center [552, 648] width 32 height 32
click at [689, 692] on button "Save" at bounding box center [679, 694] width 87 height 25
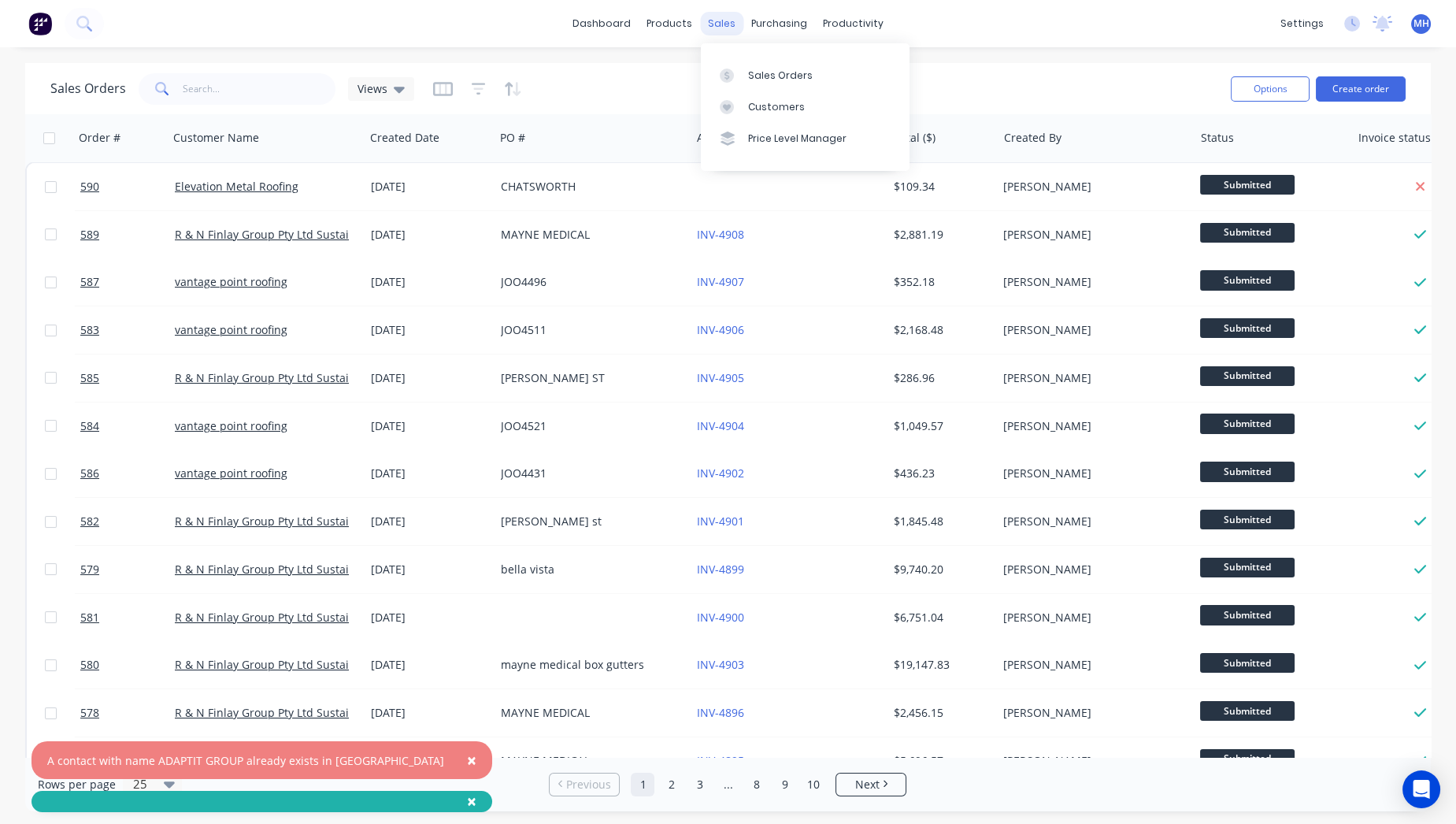
click at [735, 13] on div "sales" at bounding box center [721, 23] width 43 height 23
click at [782, 102] on div "Customers" at bounding box center [776, 107] width 57 height 14
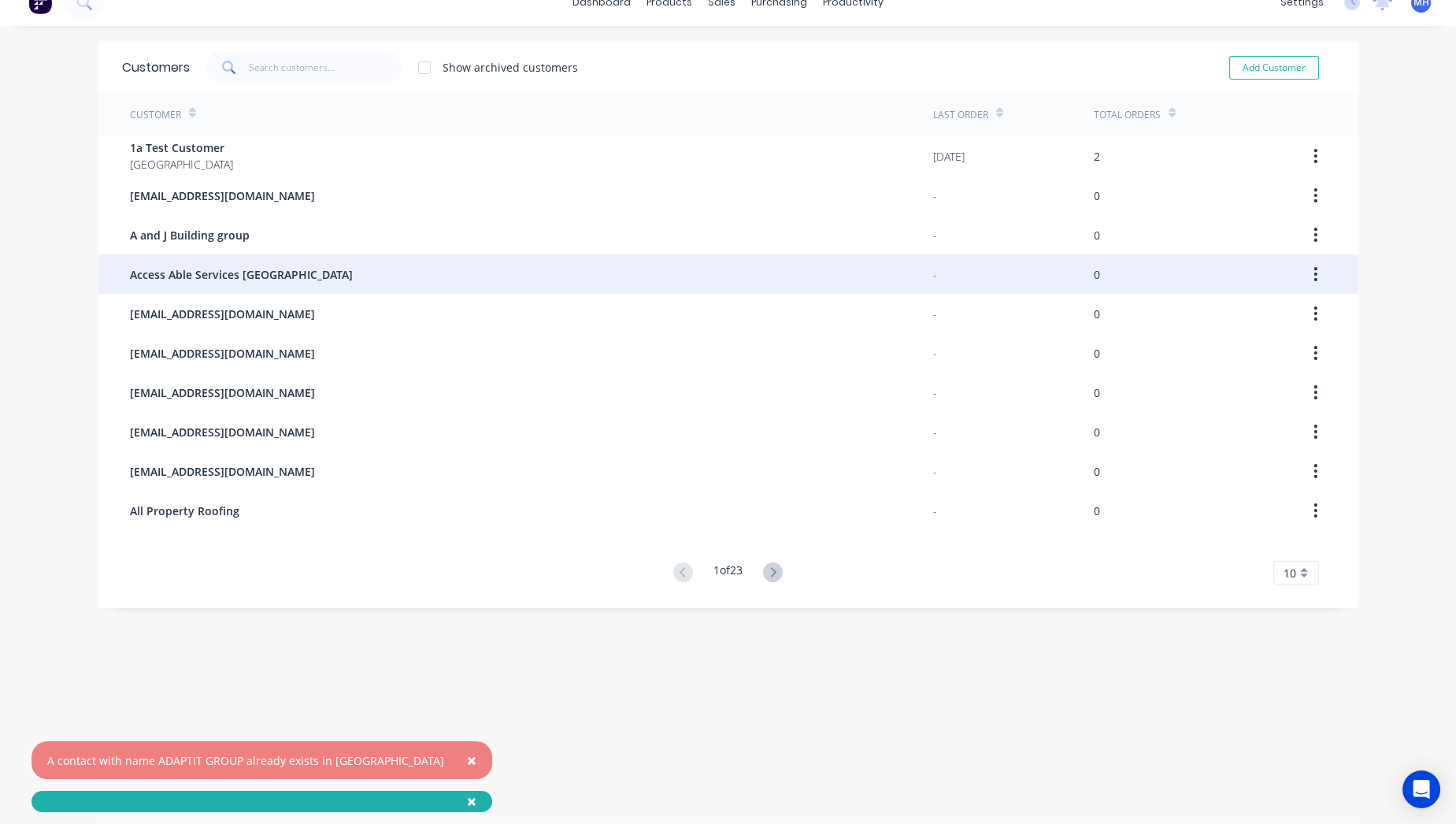
scroll to position [32, 0]
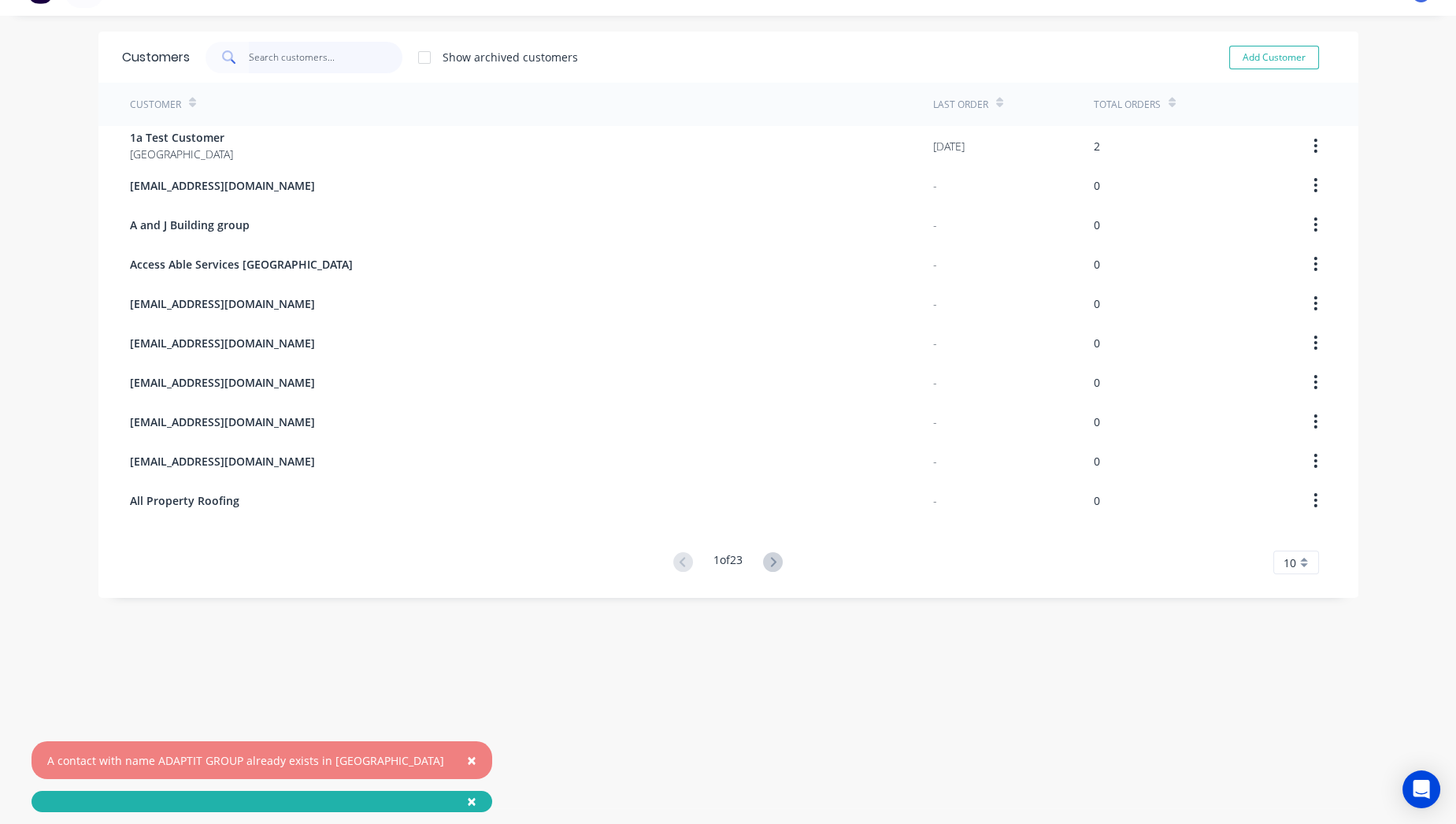
click at [305, 66] on input "text" at bounding box center [325, 57] width 154 height 32
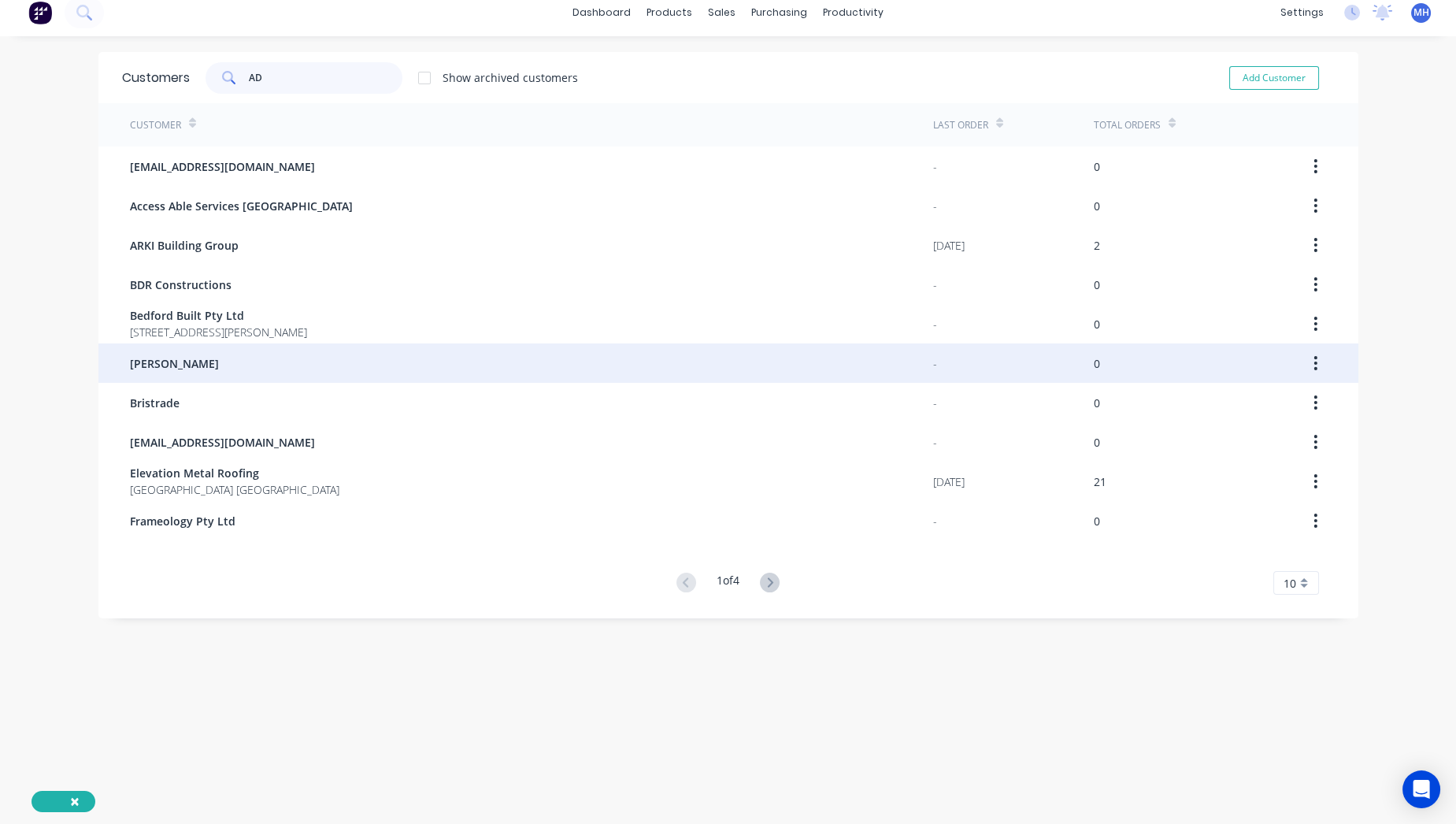
scroll to position [0, 0]
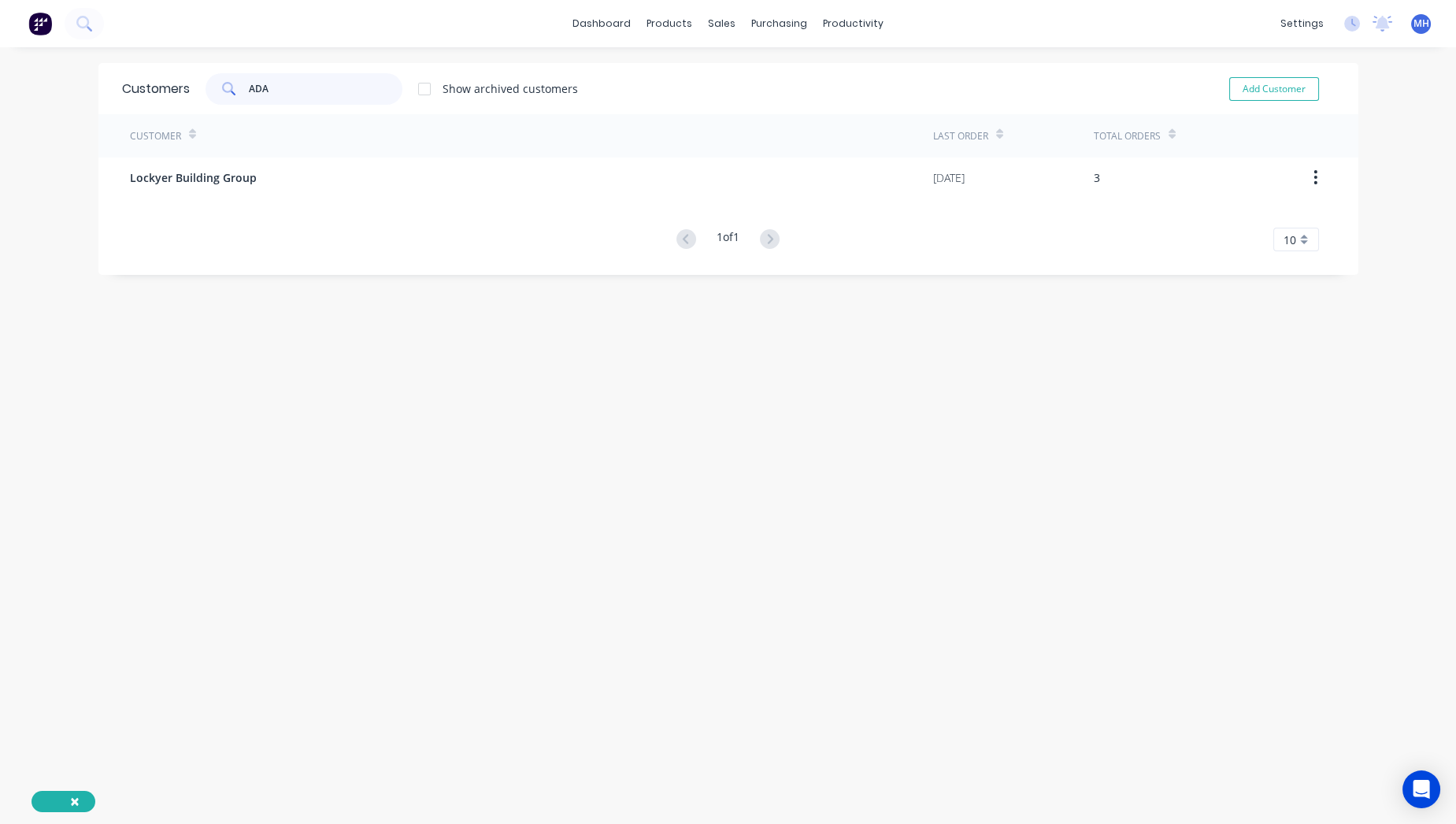
type input "ADA"
click at [765, 96] on link "Customers" at bounding box center [798, 107] width 209 height 32
click at [772, 68] on div "Sales Orders" at bounding box center [773, 75] width 65 height 14
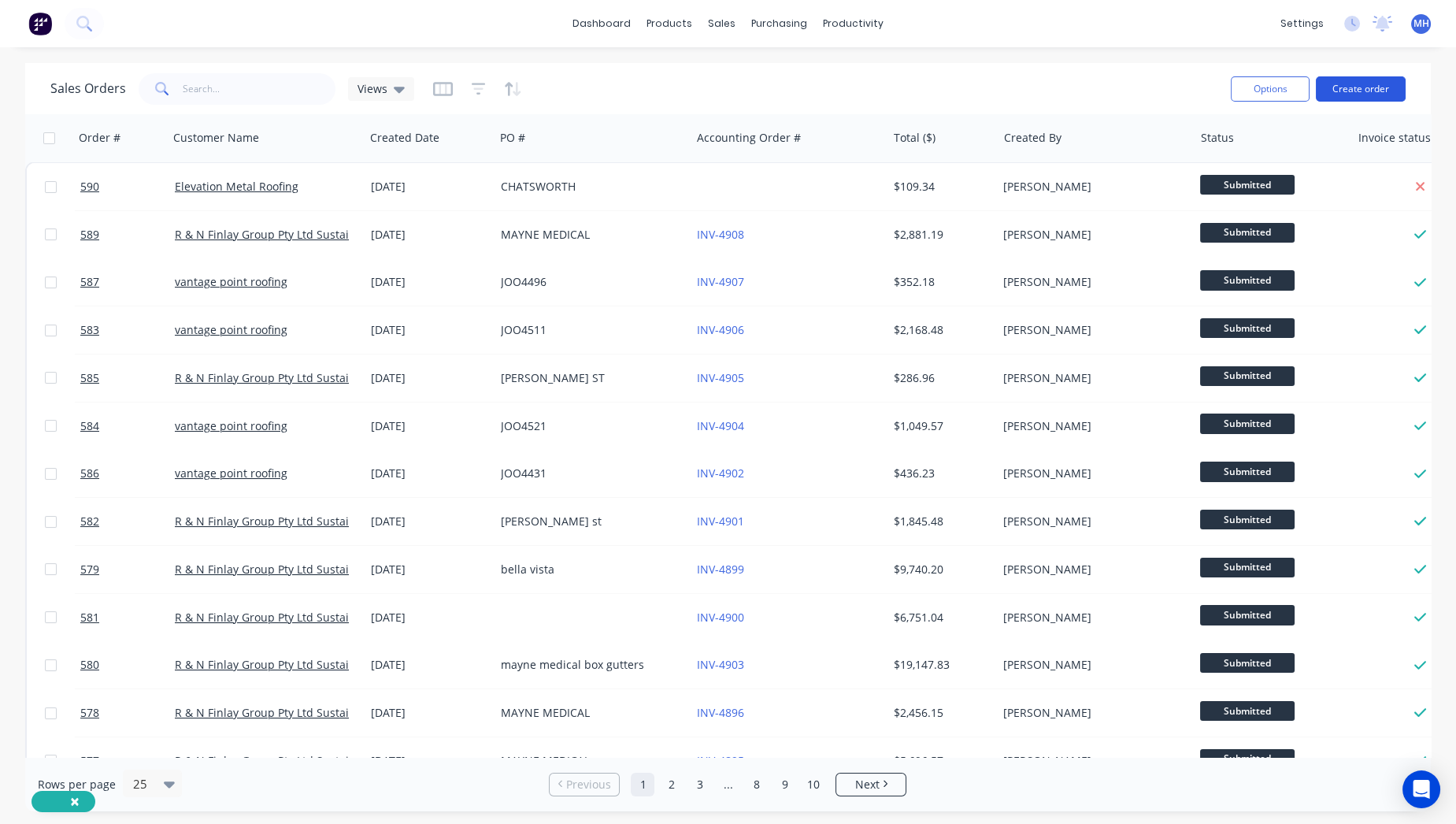
click at [1371, 94] on button "Create order" at bounding box center [1360, 89] width 90 height 25
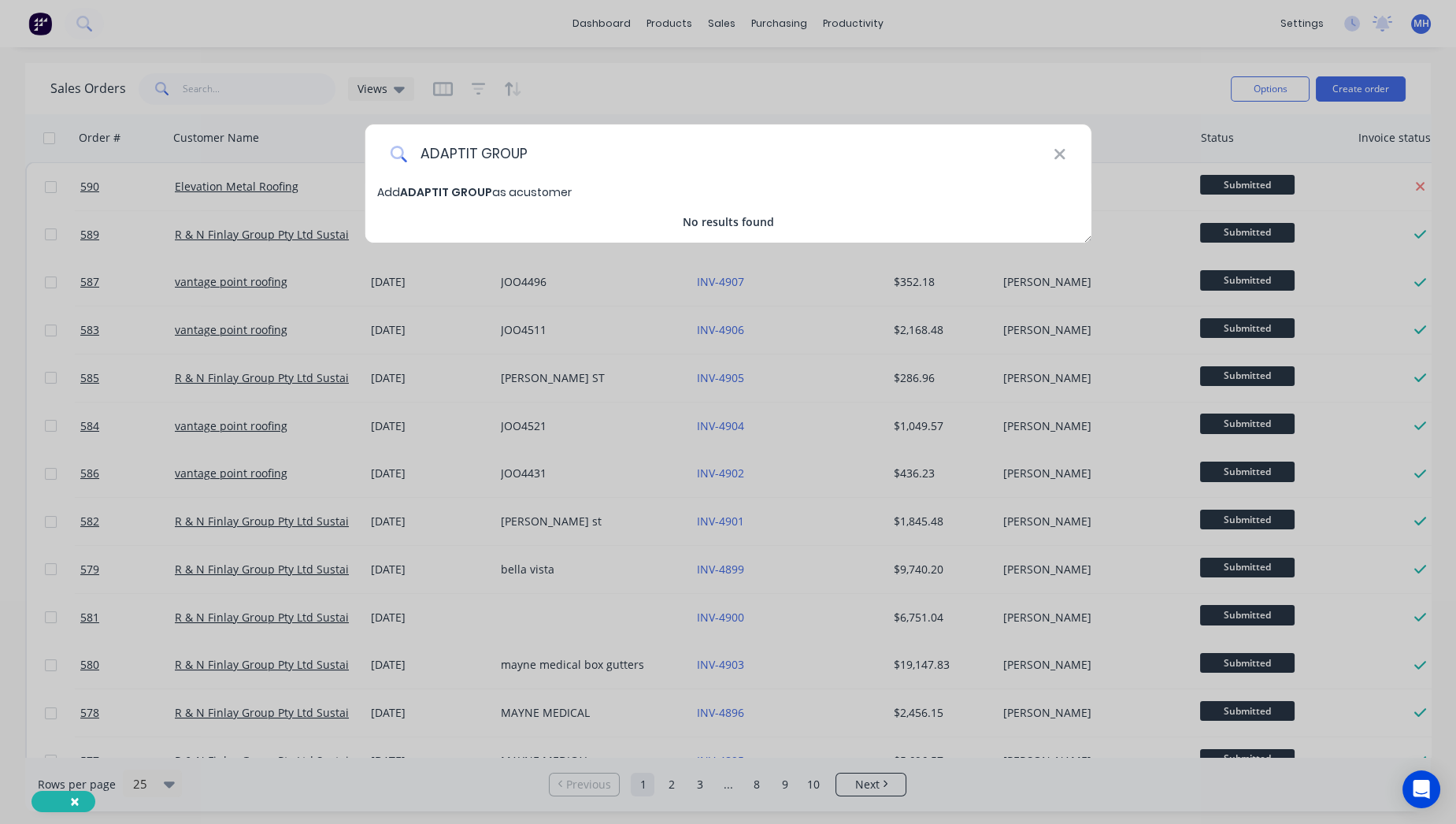
type input "ADAPTIT GROUP"
click at [479, 184] on span "ADAPTIT GROUP" at bounding box center [446, 191] width 92 height 16
select select "AU"
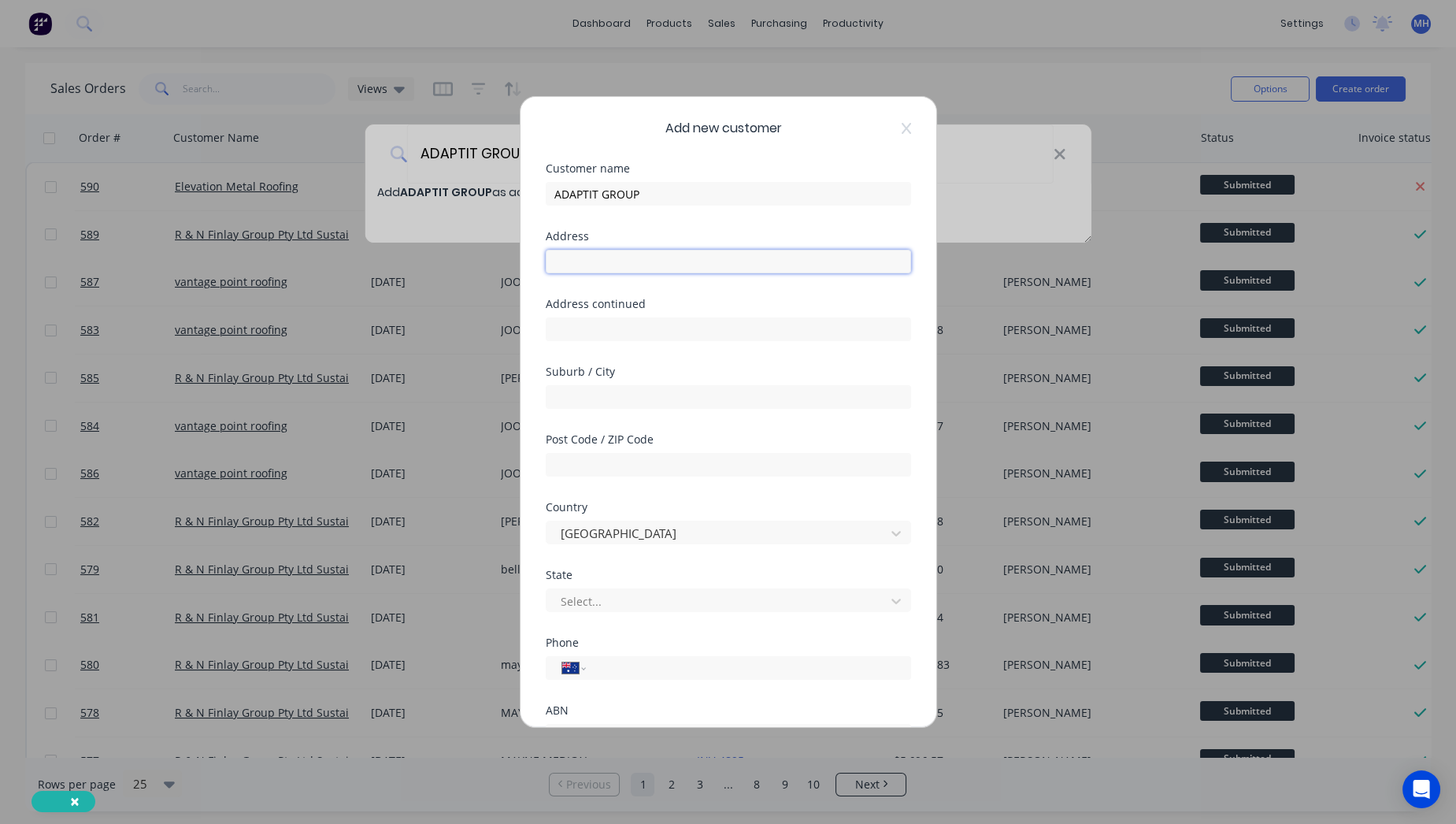
click at [589, 254] on input "text" at bounding box center [728, 261] width 365 height 23
paste input "Seventeen Mile Rocks"
drag, startPoint x: 706, startPoint y: 254, endPoint x: 353, endPoint y: 254, distance: 353.0
click at [359, 254] on div "Add new customer Customer name ADAPTIT GROUP Address Seventeen Mile Rocks Addre…" at bounding box center [728, 412] width 1456 height 824
type input "Seventeen Mile Rocks"
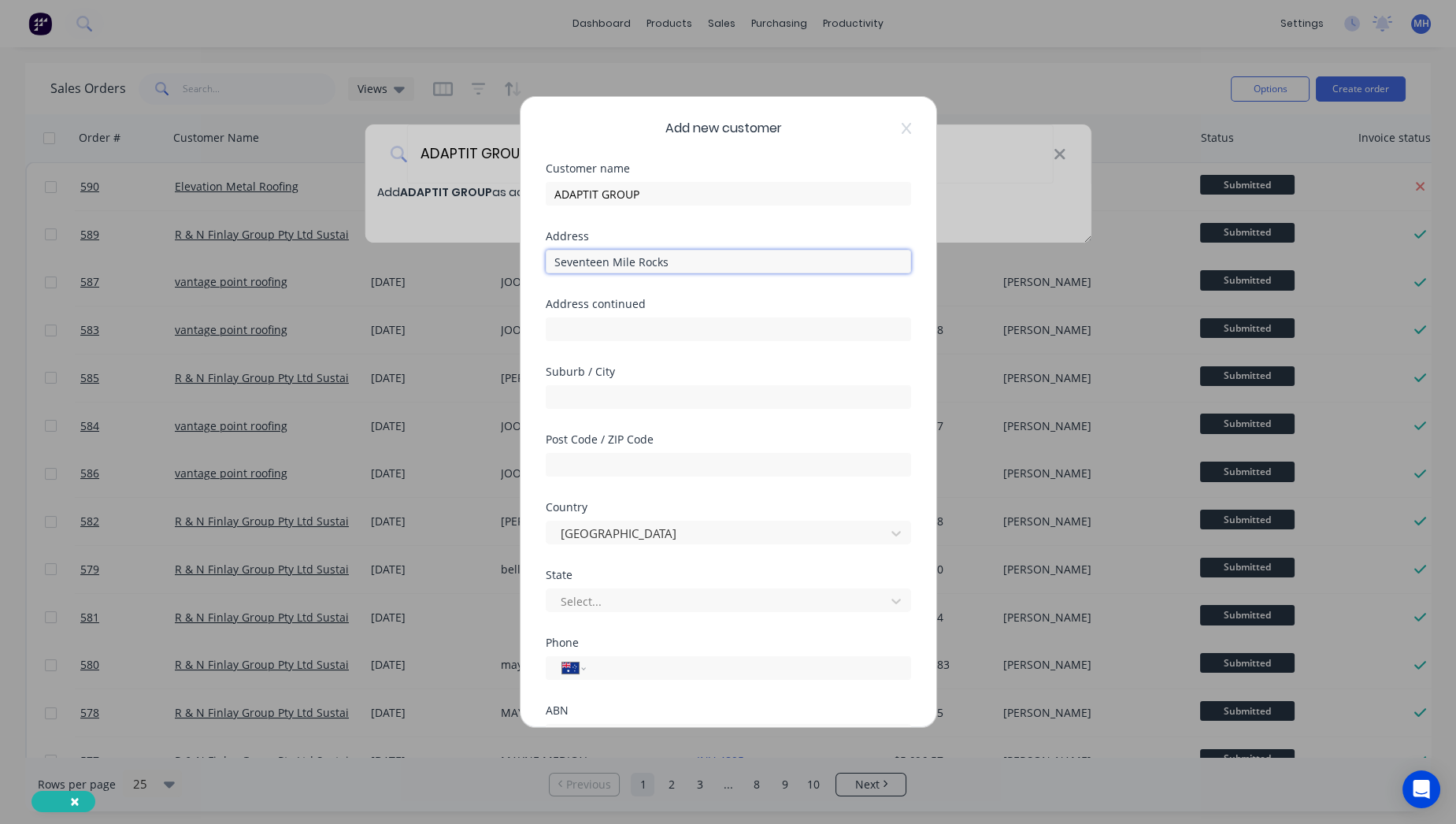
drag, startPoint x: 616, startPoint y: 248, endPoint x: 582, endPoint y: 262, distance: 36.8
click at [582, 262] on input "Seventeen Mile Rocks" at bounding box center [728, 261] width 365 height 23
drag, startPoint x: 678, startPoint y: 256, endPoint x: 567, endPoint y: 243, distance: 111.8
click at [567, 243] on div "Address [GEOGRAPHIC_DATA]" at bounding box center [728, 251] width 365 height 42
click at [691, 261] on input "Seventeen Mile Rocks" at bounding box center [728, 261] width 365 height 23
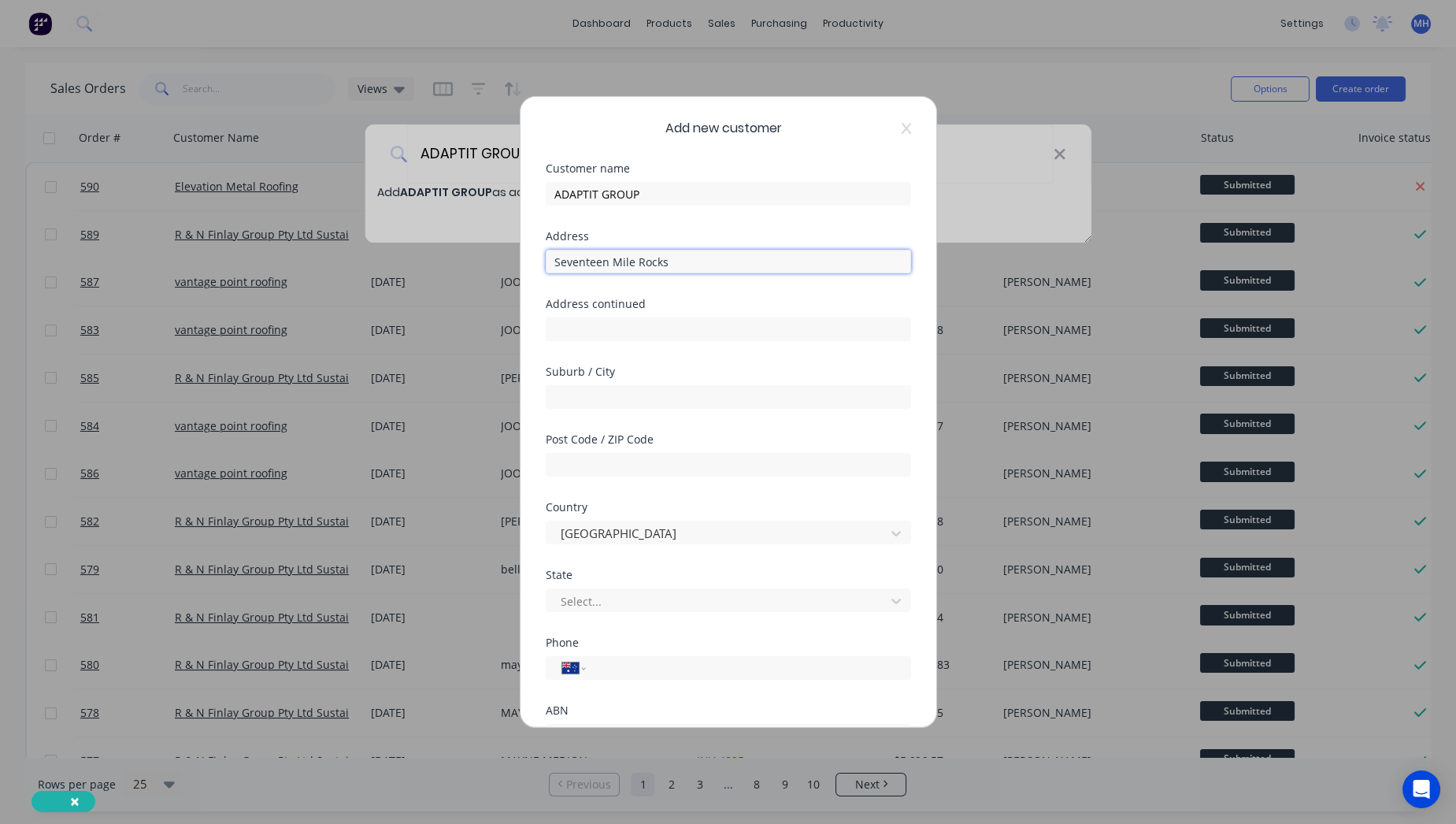
drag, startPoint x: 691, startPoint y: 261, endPoint x: 552, endPoint y: 248, distance: 139.6
click at [488, 248] on div "Add new customer Customer name ADAPTIT GROUP Address Seventeen Mile Rocks Addre…" at bounding box center [728, 412] width 1456 height 824
click at [631, 397] on input "text" at bounding box center [728, 397] width 365 height 23
paste input "Seventeen Mile Rocks"
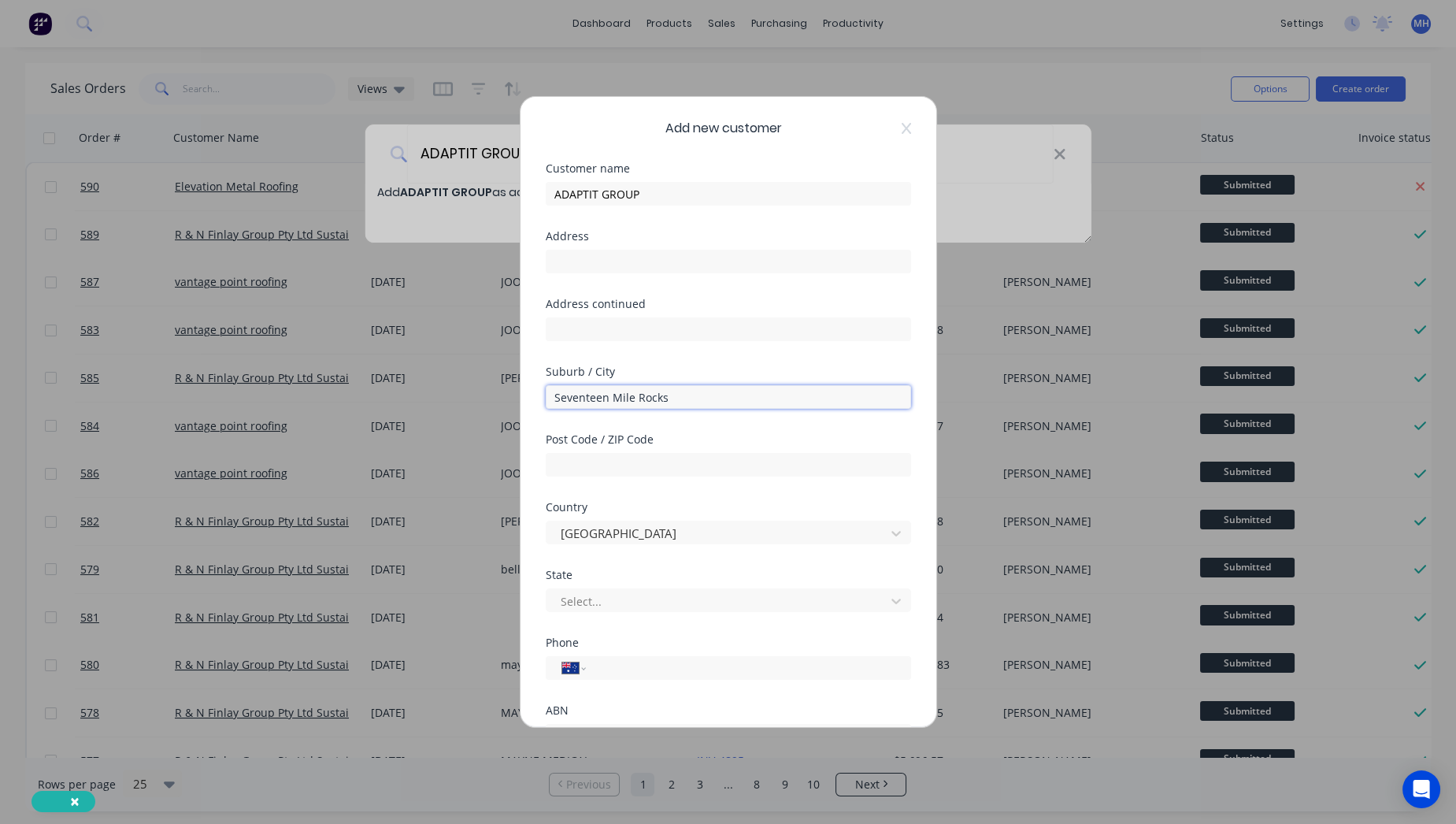
type input "Seventeen Mile Rocks"
click at [598, 264] on input "text" at bounding box center [728, 261] width 365 height 23
paste input "[STREET_ADDRESS]"
type input "[STREET_ADDRESS]"
click at [614, 462] on input "text" at bounding box center [728, 464] width 365 height 23
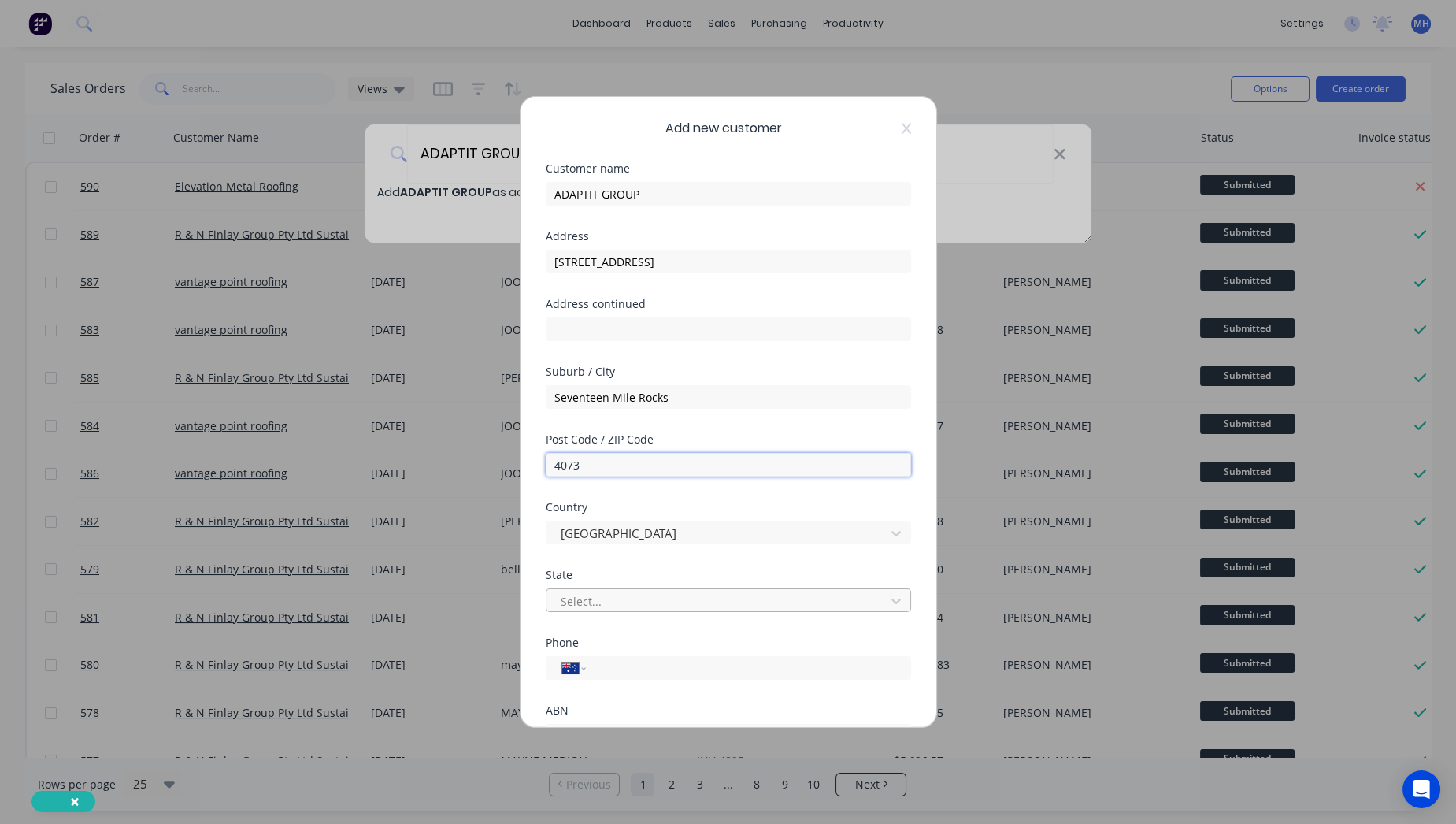
type input "4073"
click at [664, 607] on div at bounding box center [718, 602] width 318 height 20
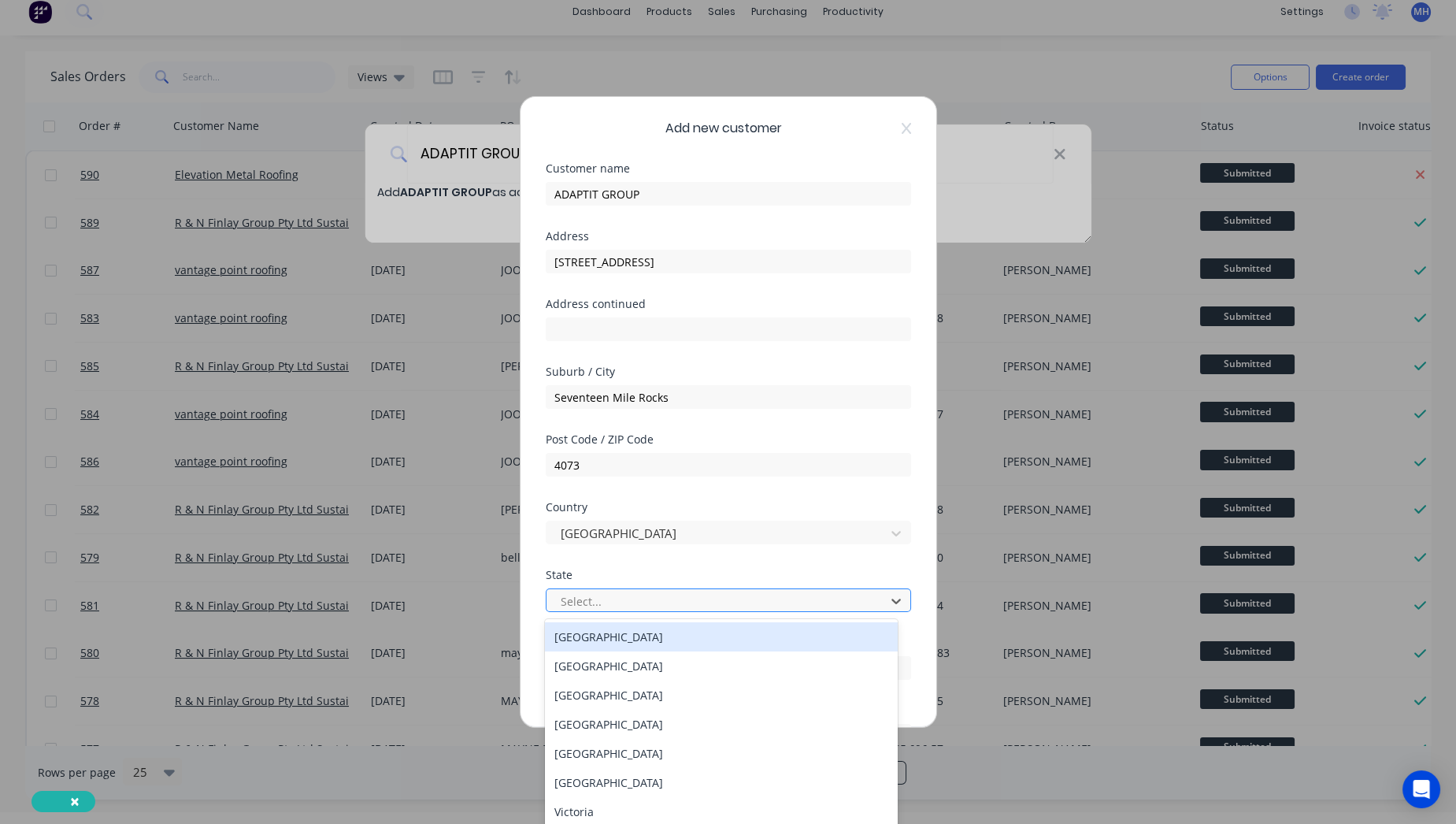
scroll to position [12, 0]
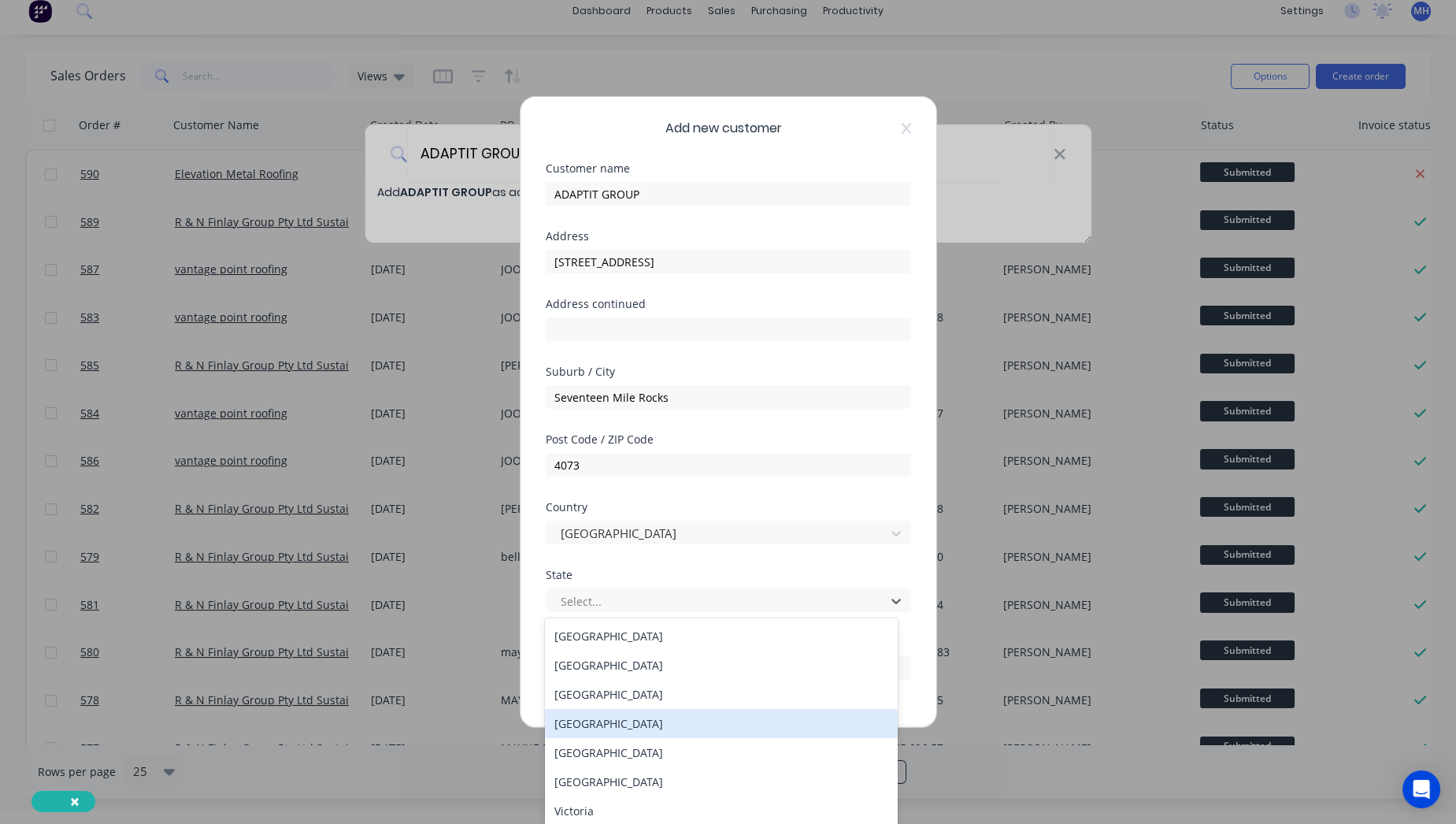
click at [609, 726] on div "[GEOGRAPHIC_DATA]" at bounding box center [721, 723] width 352 height 29
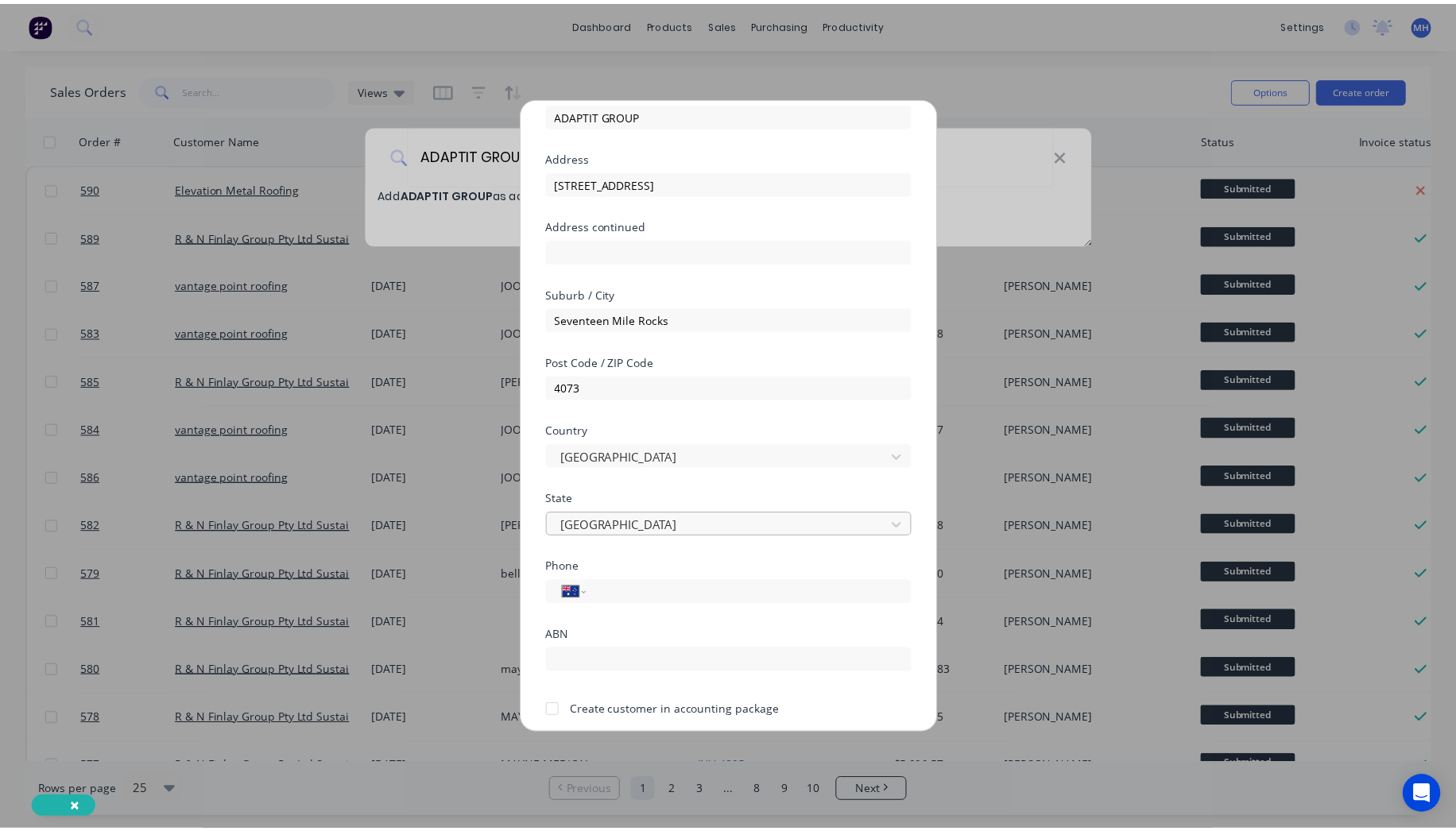
scroll to position [138, 0]
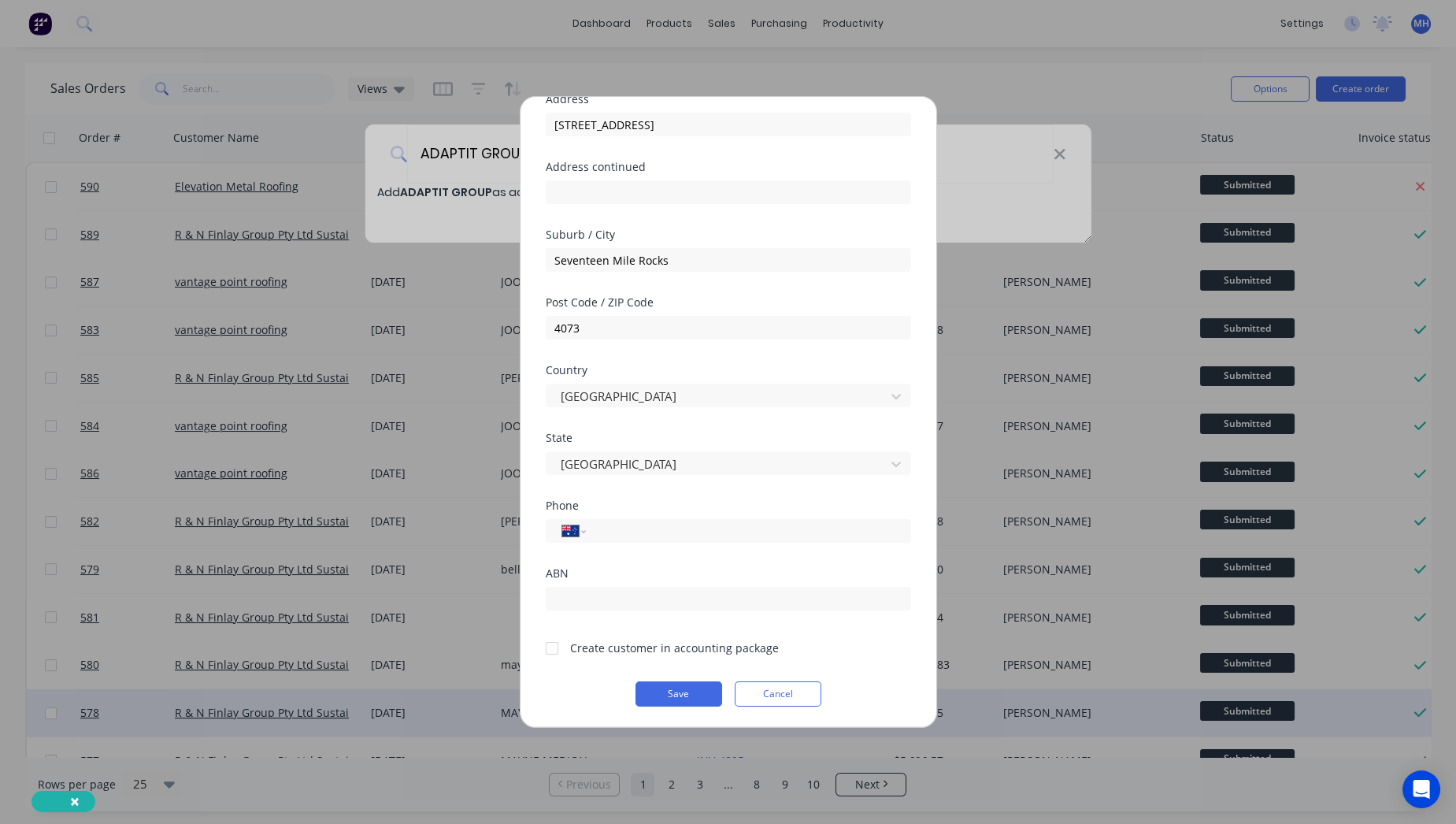
click at [672, 696] on button "Save" at bounding box center [679, 694] width 87 height 25
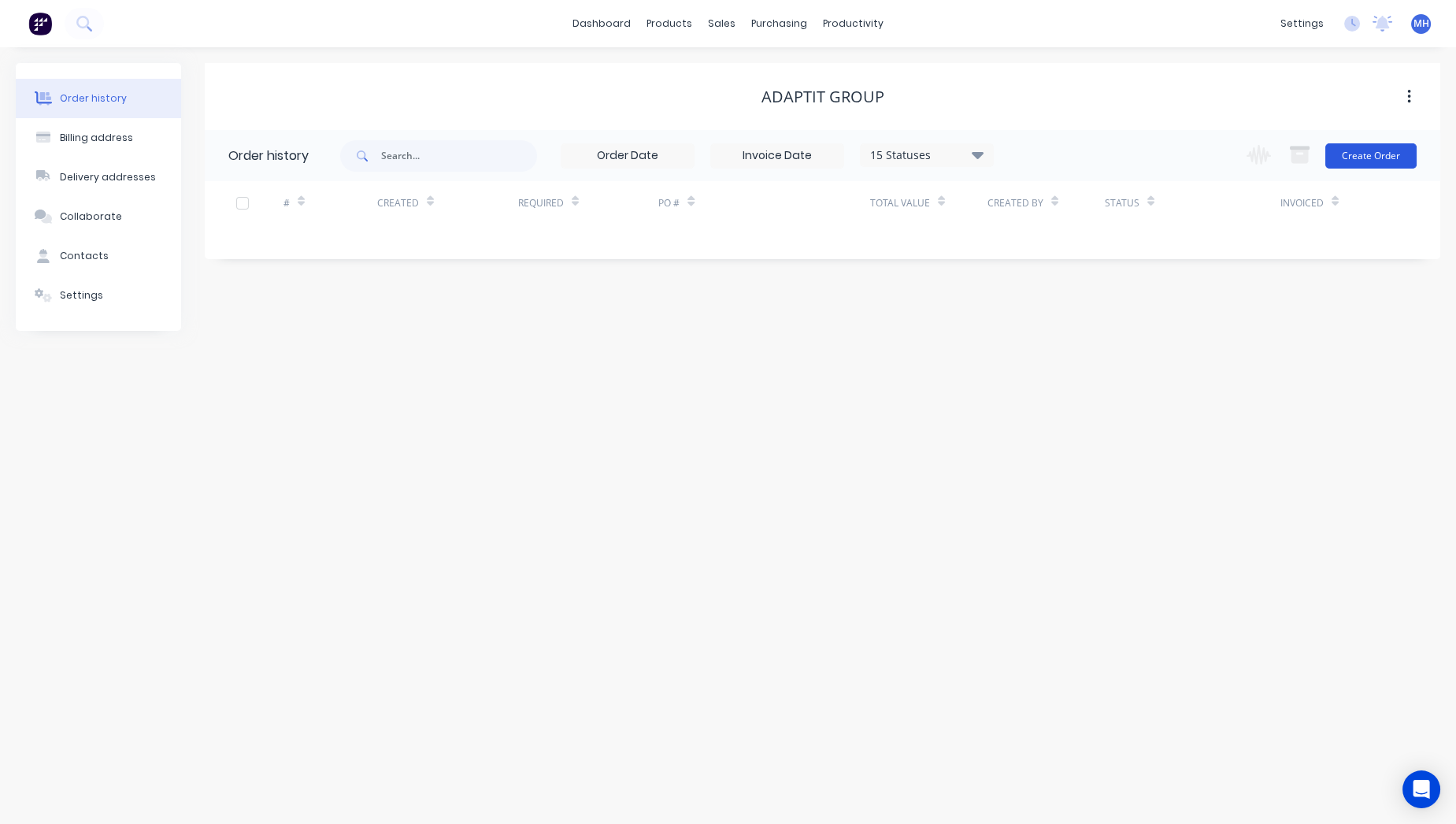
click at [1350, 156] on button "Create Order" at bounding box center [1371, 156] width 92 height 25
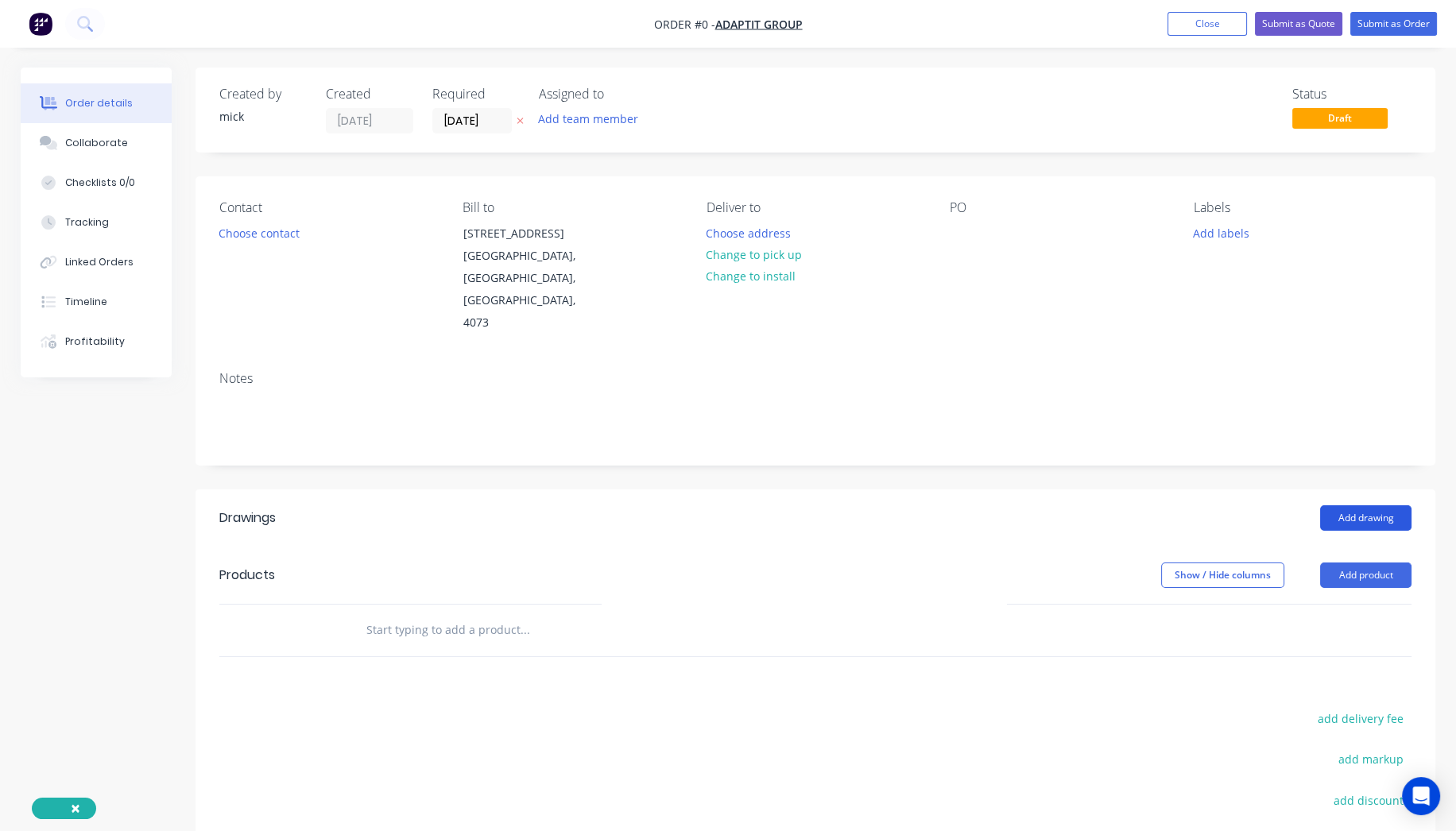
click at [1385, 522] on button "Add drawing" at bounding box center [1365, 518] width 92 height 25
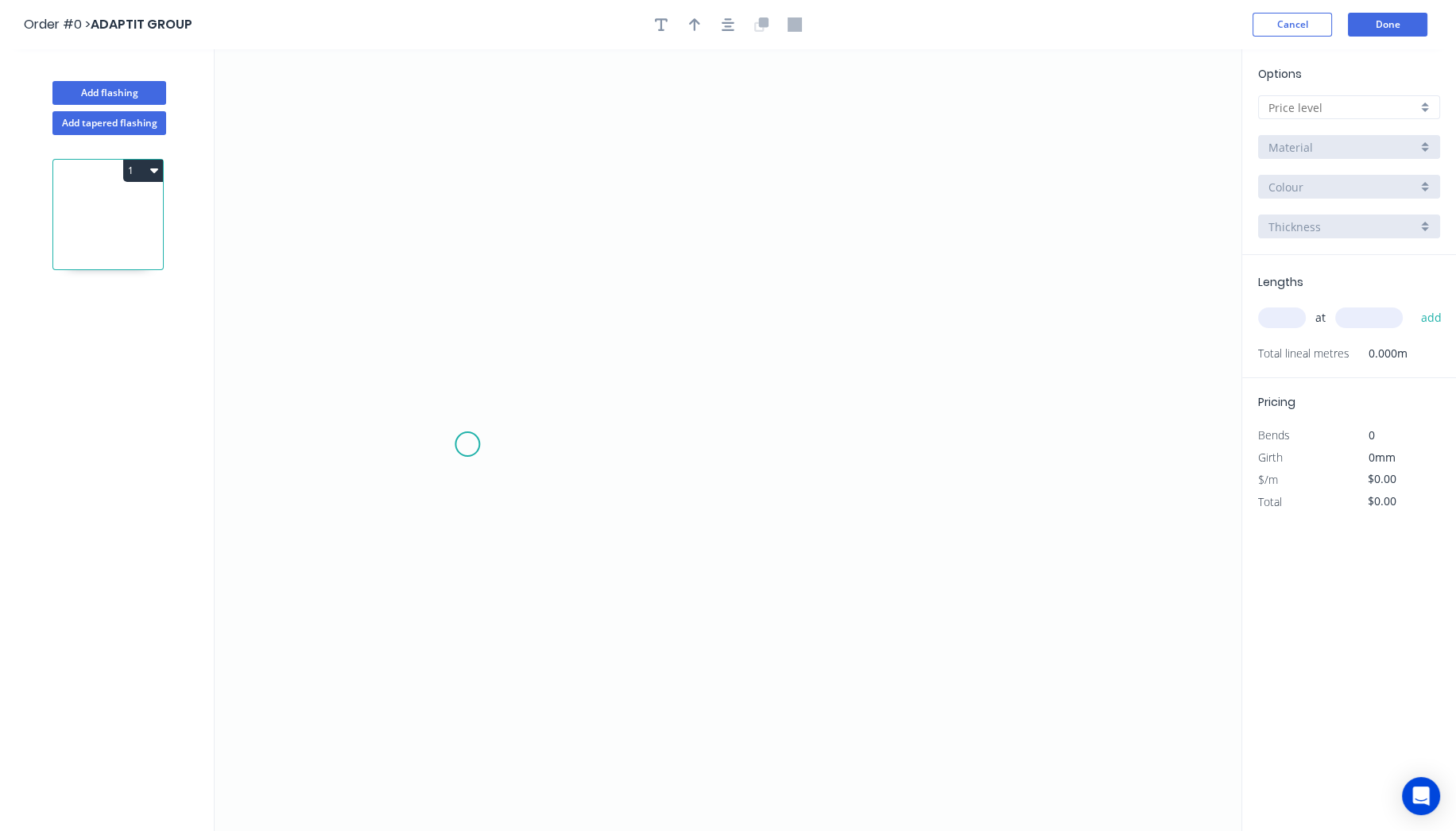
click at [467, 443] on icon "0" at bounding box center [727, 440] width 1027 height 781
click at [564, 447] on icon "0" at bounding box center [727, 440] width 1027 height 781
click at [573, 200] on icon "0 ?" at bounding box center [727, 440] width 1027 height 781
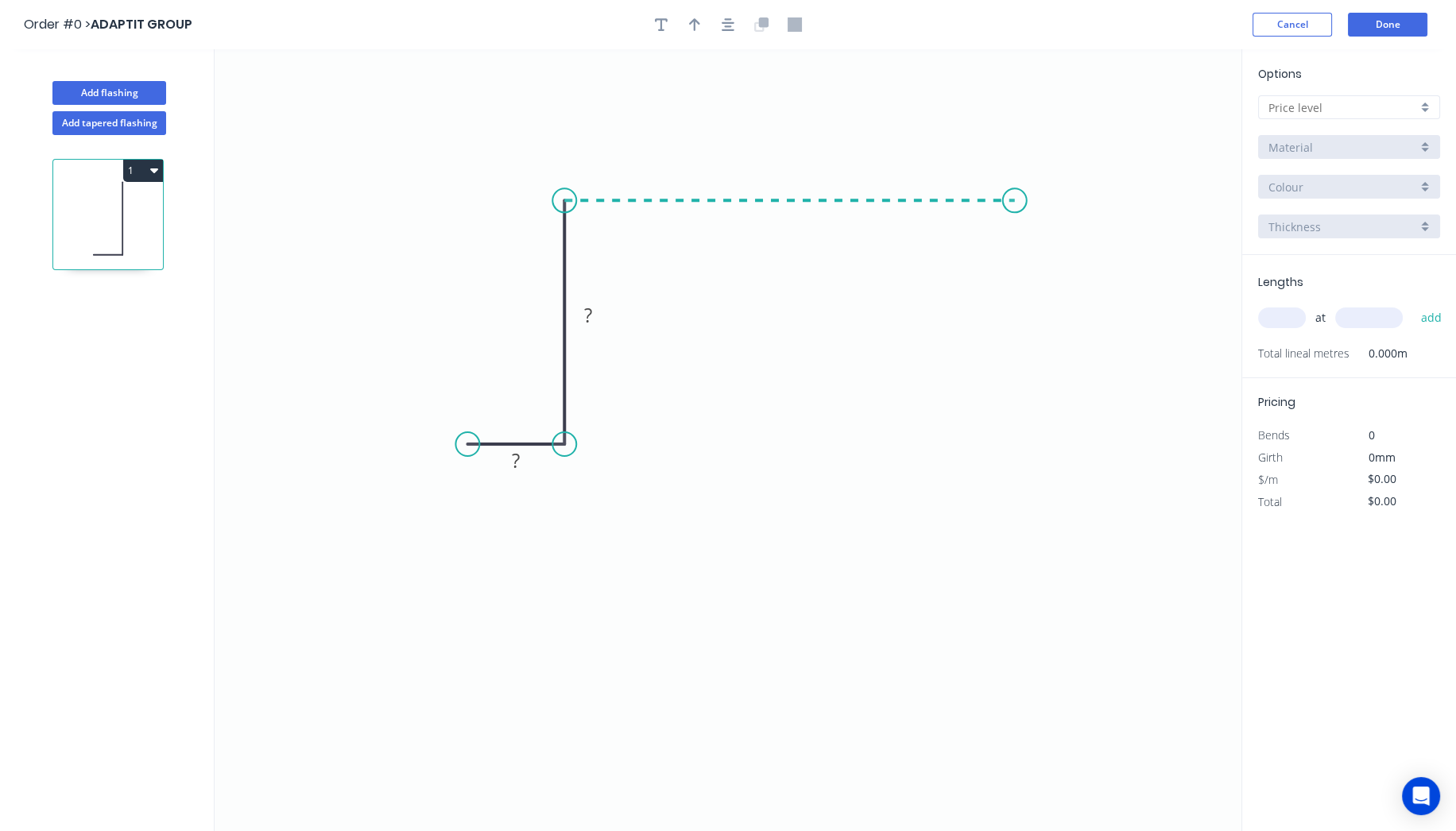
click at [1014, 217] on icon "0 ? ?" at bounding box center [727, 440] width 1027 height 781
click at [1014, 125] on icon "0 ? ? ?" at bounding box center [727, 440] width 1027 height 781
click at [1014, 125] on circle at bounding box center [1014, 124] width 24 height 24
click at [734, 23] on button "button" at bounding box center [728, 24] width 24 height 24
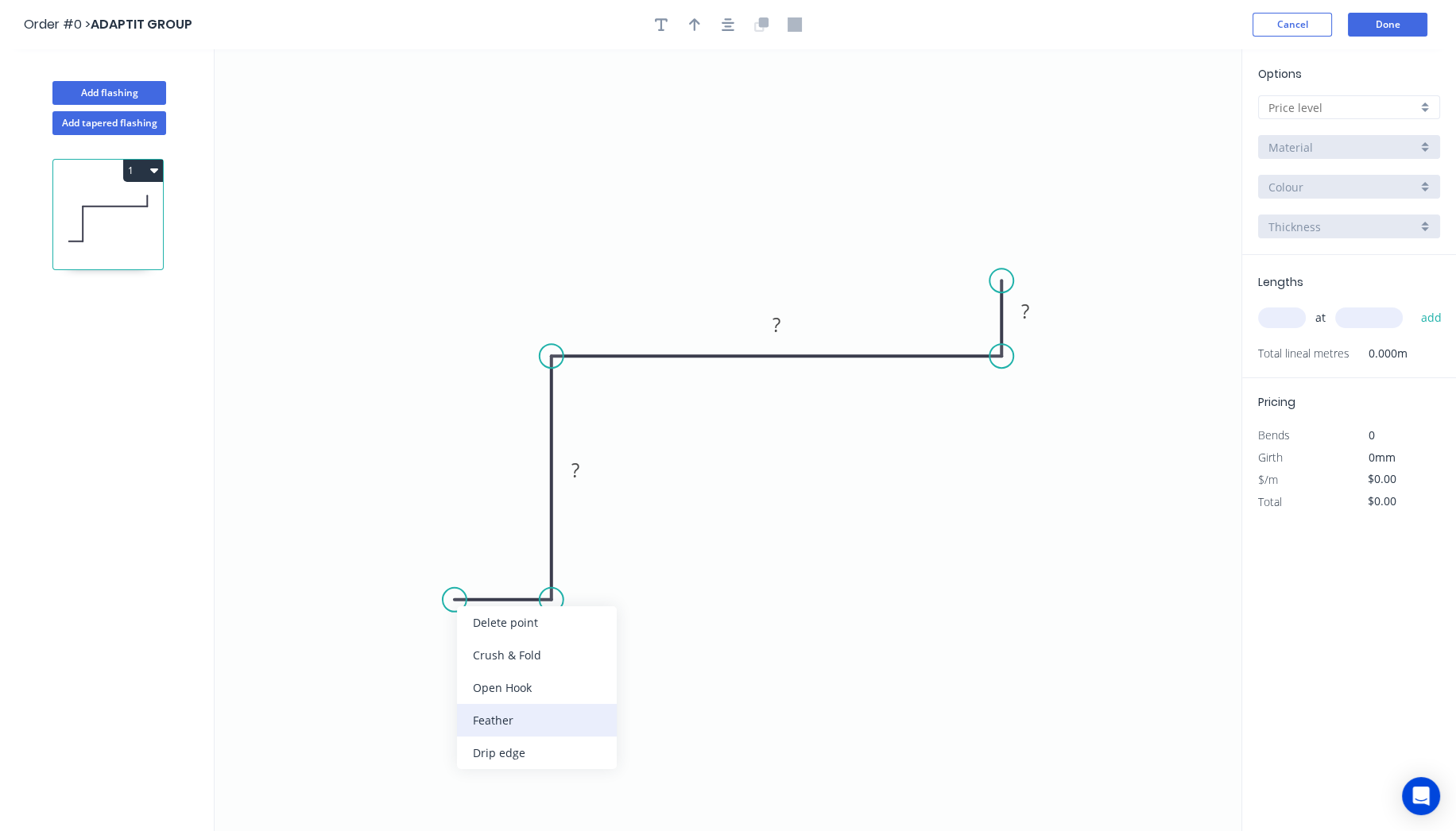
click at [505, 719] on div "Feather" at bounding box center [537, 719] width 160 height 33
click at [514, 635] on div "Flip bend" at bounding box center [535, 650] width 160 height 33
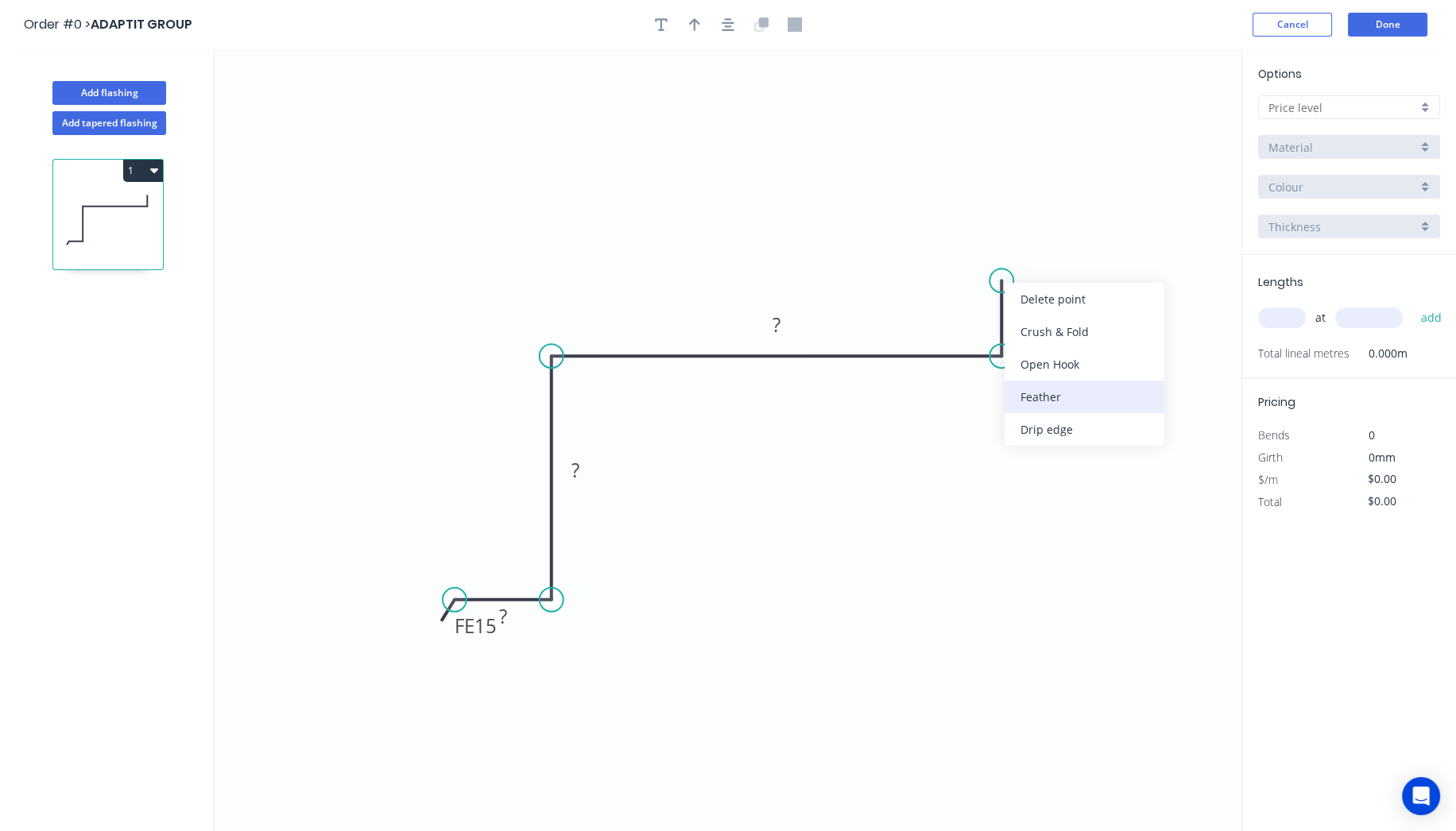
click at [1082, 406] on div "Feather" at bounding box center [1084, 396] width 160 height 33
click at [987, 245] on tspan "15" at bounding box center [977, 252] width 22 height 26
drag, startPoint x: 469, startPoint y: 639, endPoint x: 383, endPoint y: 623, distance: 87.5
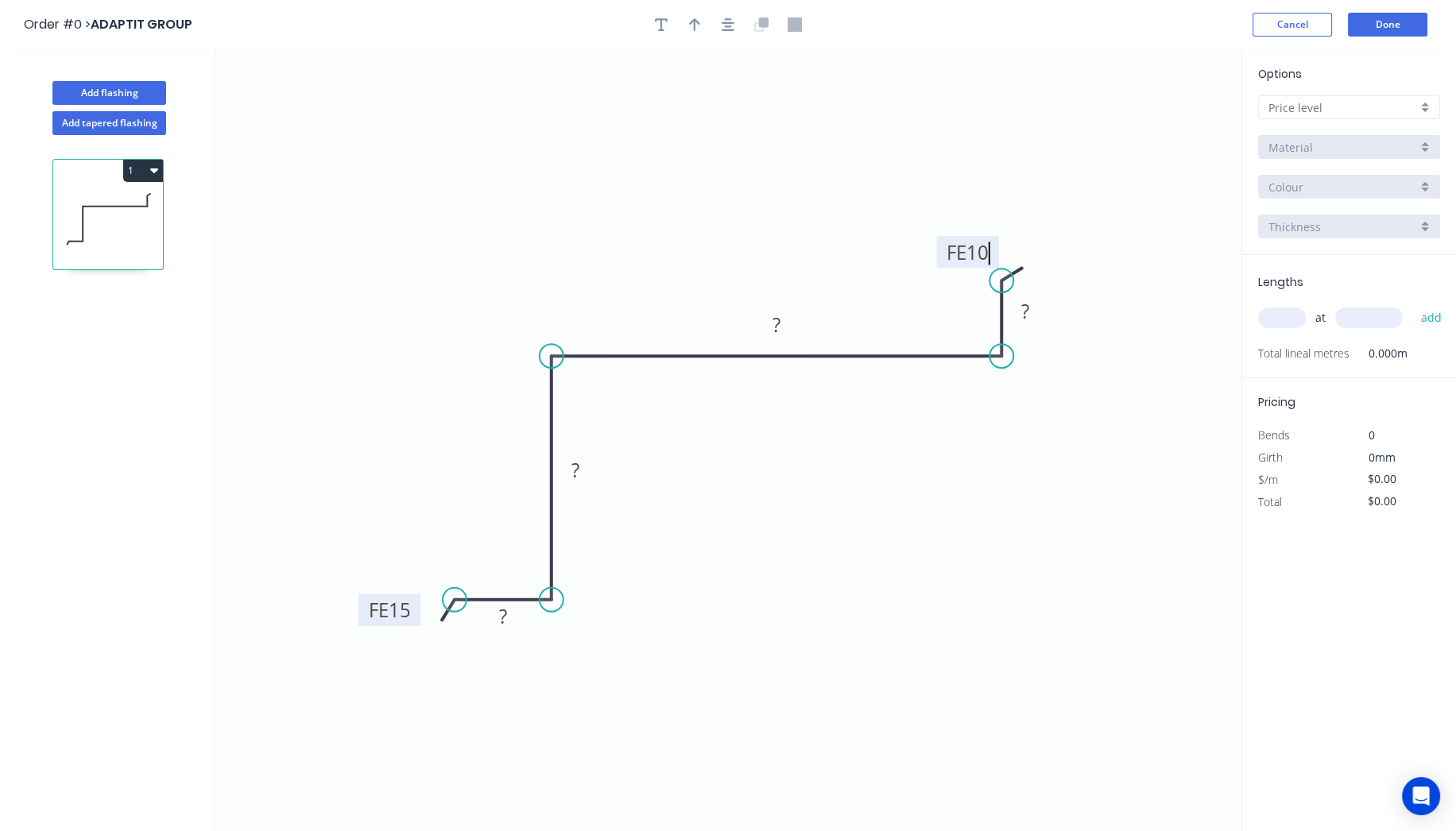
click at [383, 623] on rect at bounding box center [390, 609] width 62 height 33
click at [407, 603] on tspan "15" at bounding box center [400, 609] width 22 height 26
click at [516, 625] on rect at bounding box center [503, 617] width 32 height 22
click at [588, 466] on rect at bounding box center [575, 471] width 32 height 22
click at [784, 324] on rect at bounding box center [777, 326] width 32 height 22
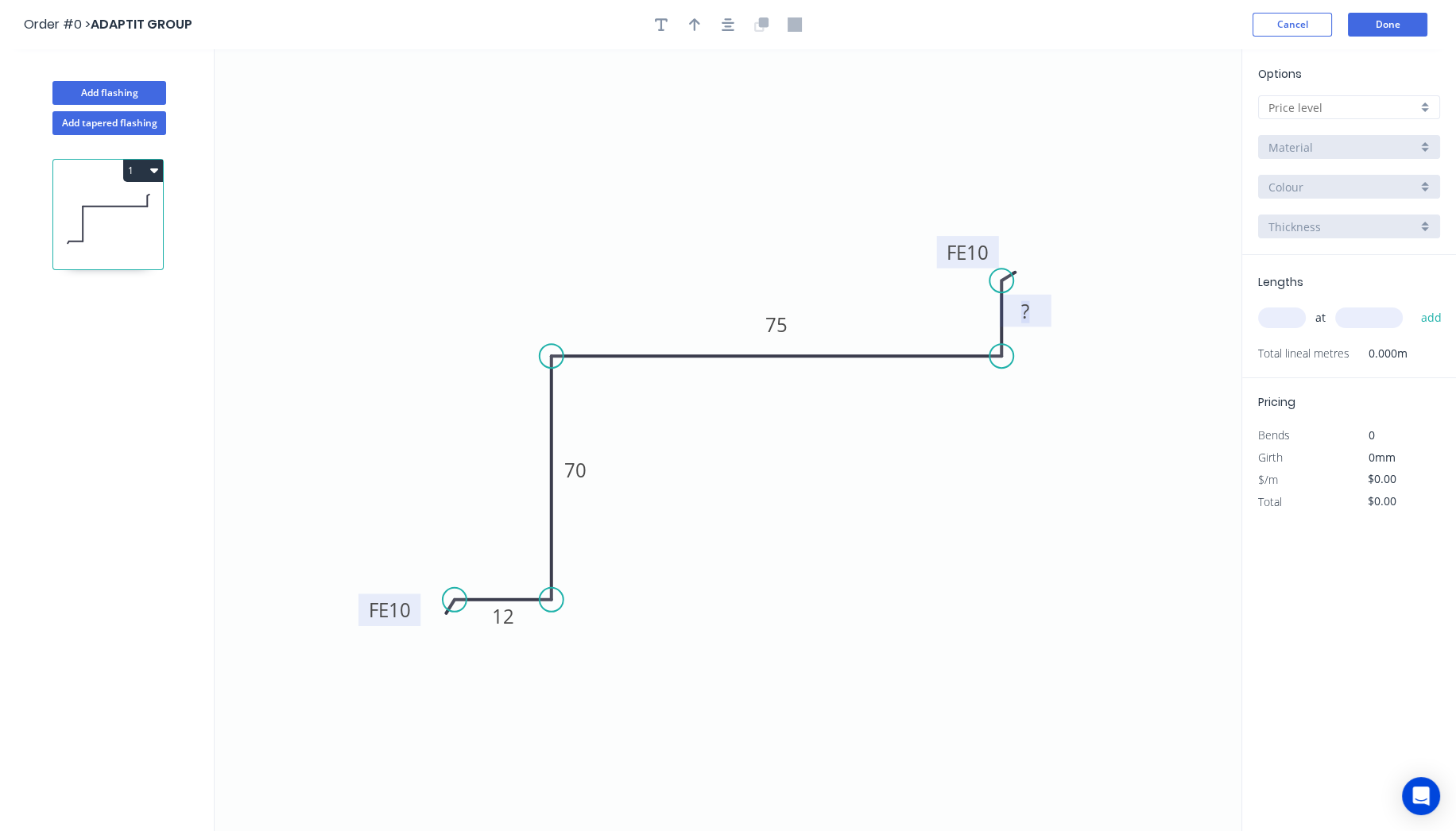
click at [1030, 308] on rect at bounding box center [1025, 312] width 32 height 22
click at [993, 612] on icon "0 FE 10 12 70 75 FE 10 12" at bounding box center [727, 440] width 1027 height 781
click at [1391, 94] on div "Options A Material Colour Thickness" at bounding box center [1349, 160] width 214 height 190
click at [1384, 109] on input "text" at bounding box center [1342, 107] width 149 height 17
click at [1314, 148] on div "A" at bounding box center [1349, 138] width 181 height 28
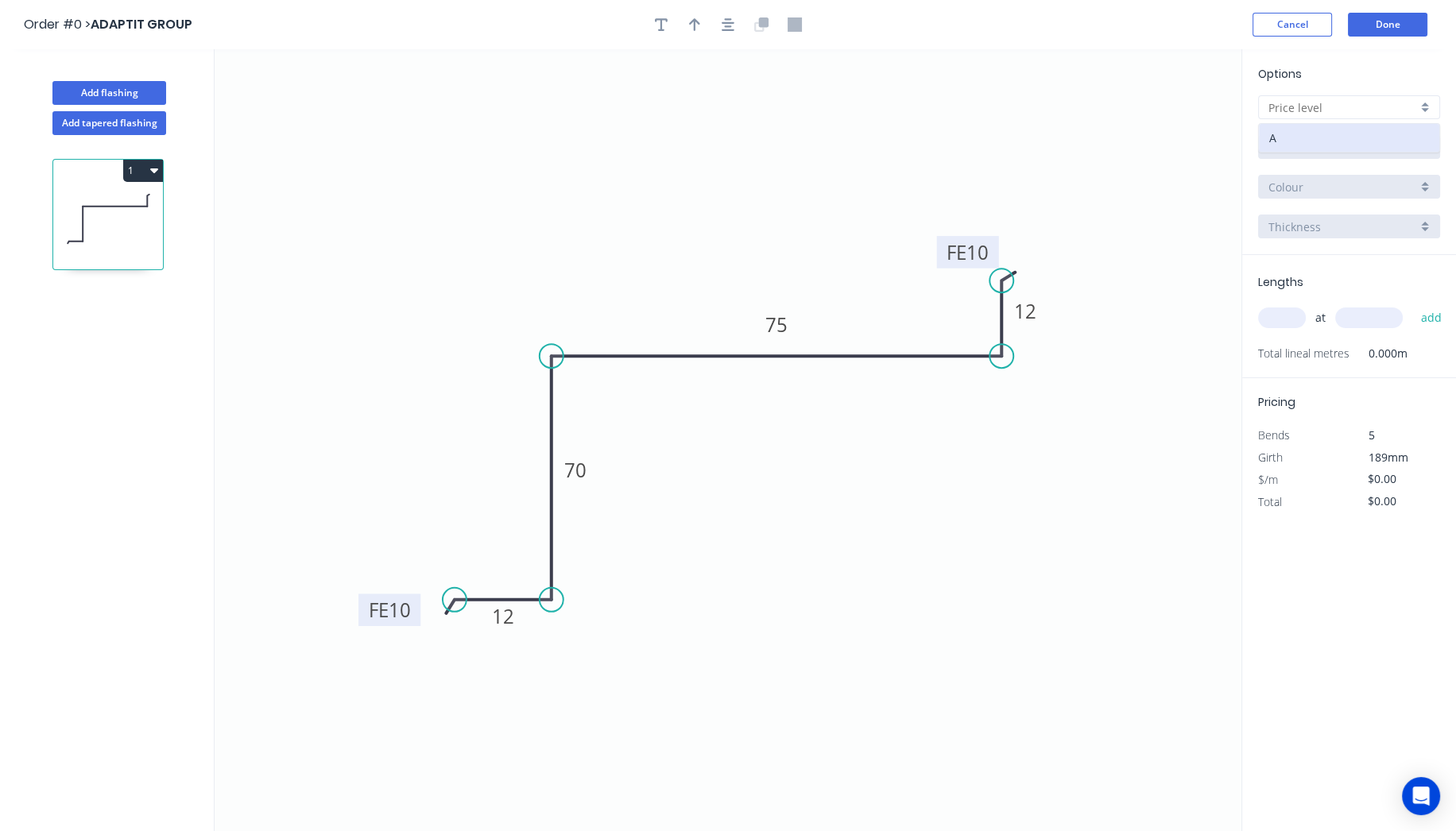
type input "A"
click at [1314, 148] on input "Aluminium 5005 (Sheets)" at bounding box center [1342, 148] width 149 height 17
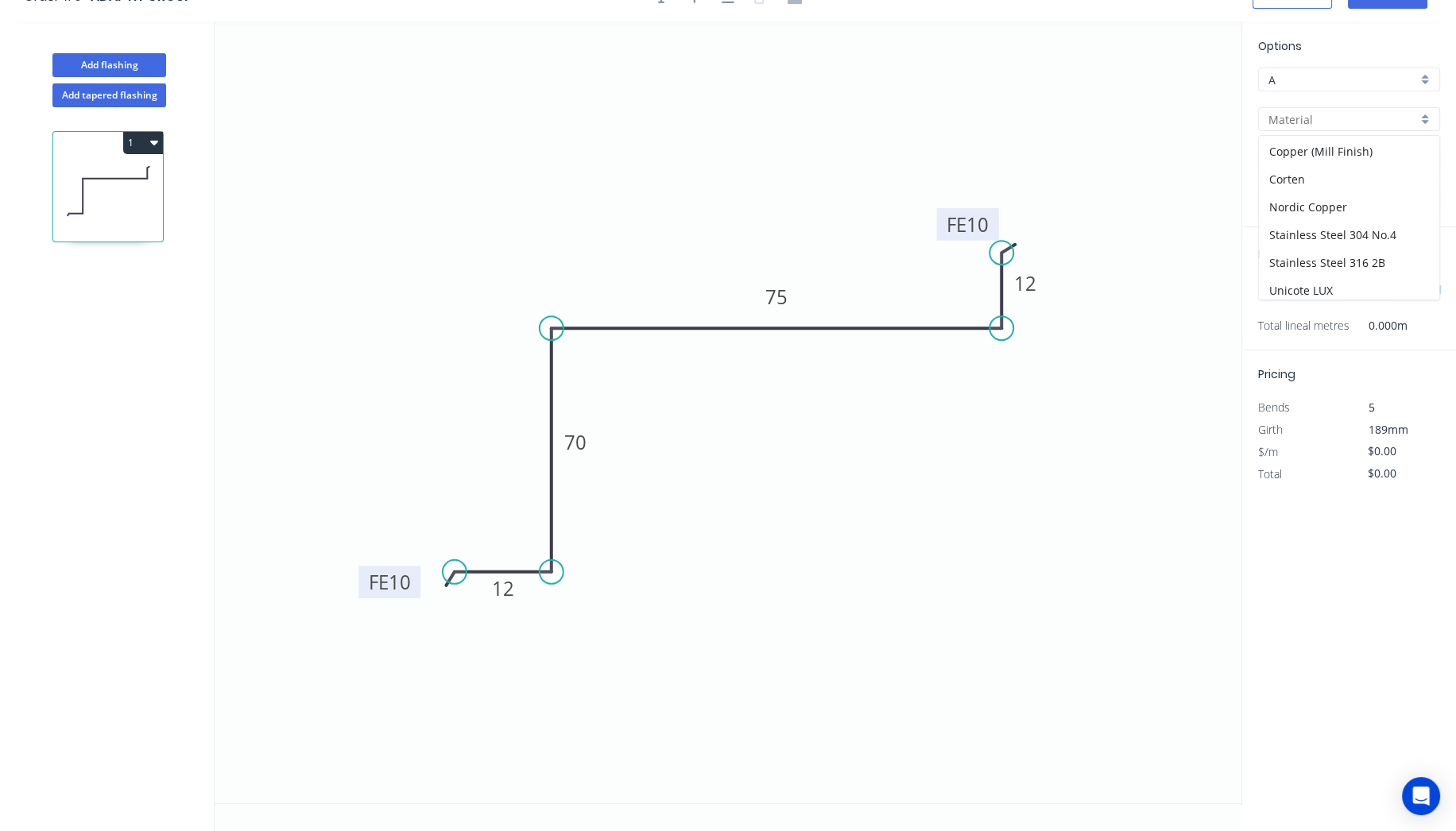
scroll to position [301, 0]
click at [1397, 252] on div "Vestis One - Standard Range" at bounding box center [1349, 265] width 181 height 28
type input "Vestis One - Standard Range"
type input "Anthracite Grey"
type input "0.8"
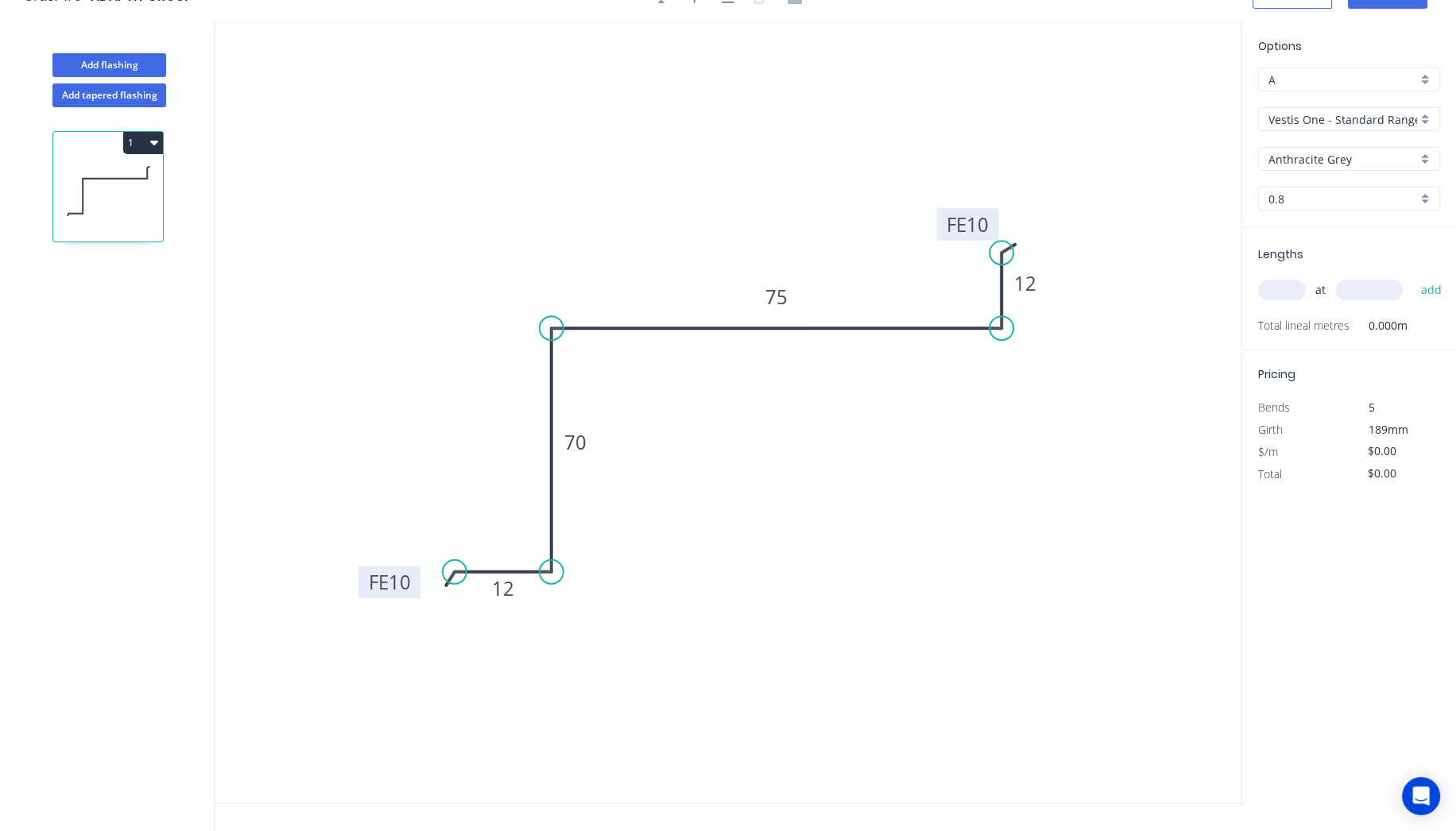
type input "$19.59"
click at [1374, 165] on input "Anthracite Grey" at bounding box center [1342, 159] width 149 height 17
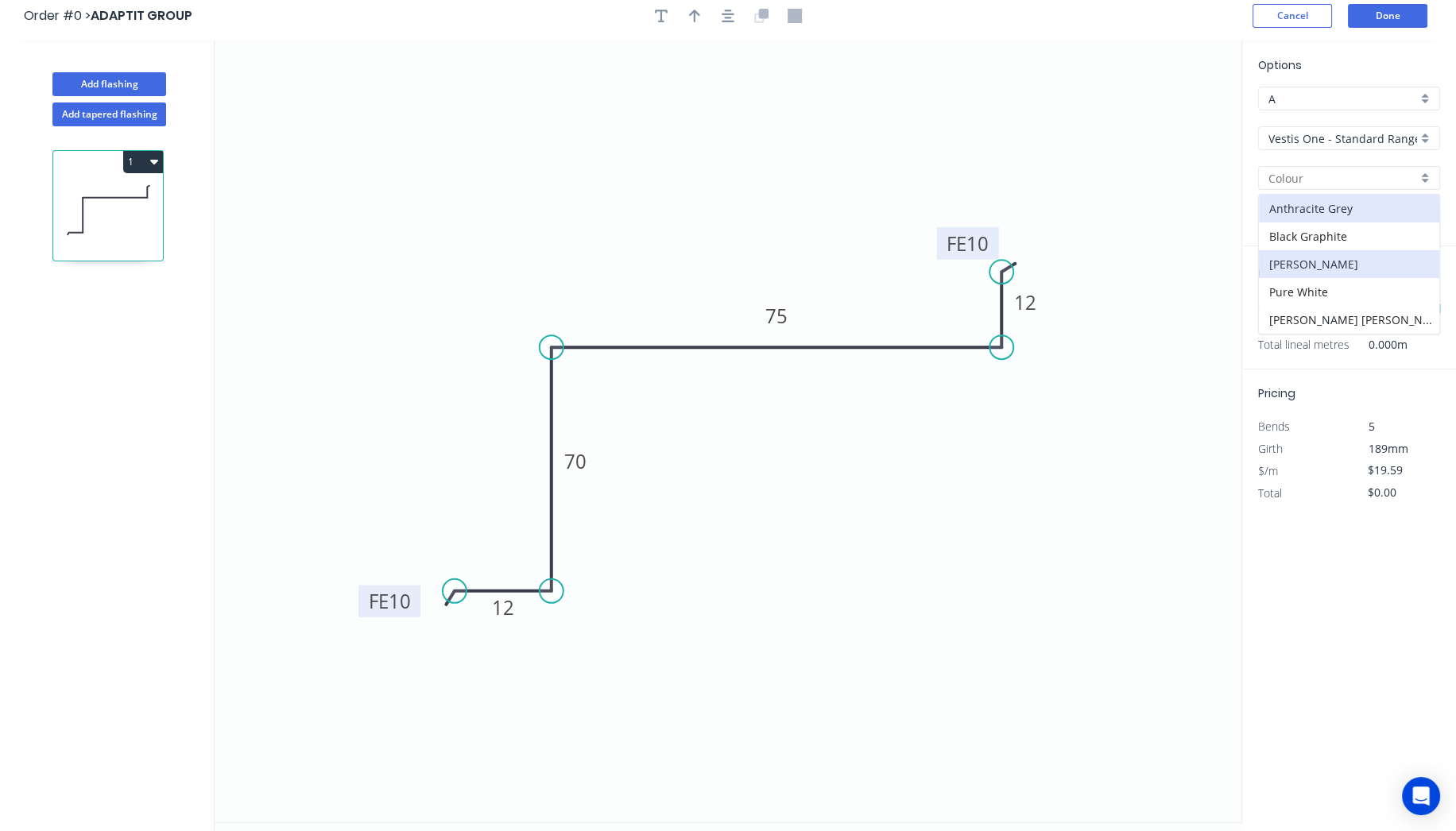
scroll to position [0, 0]
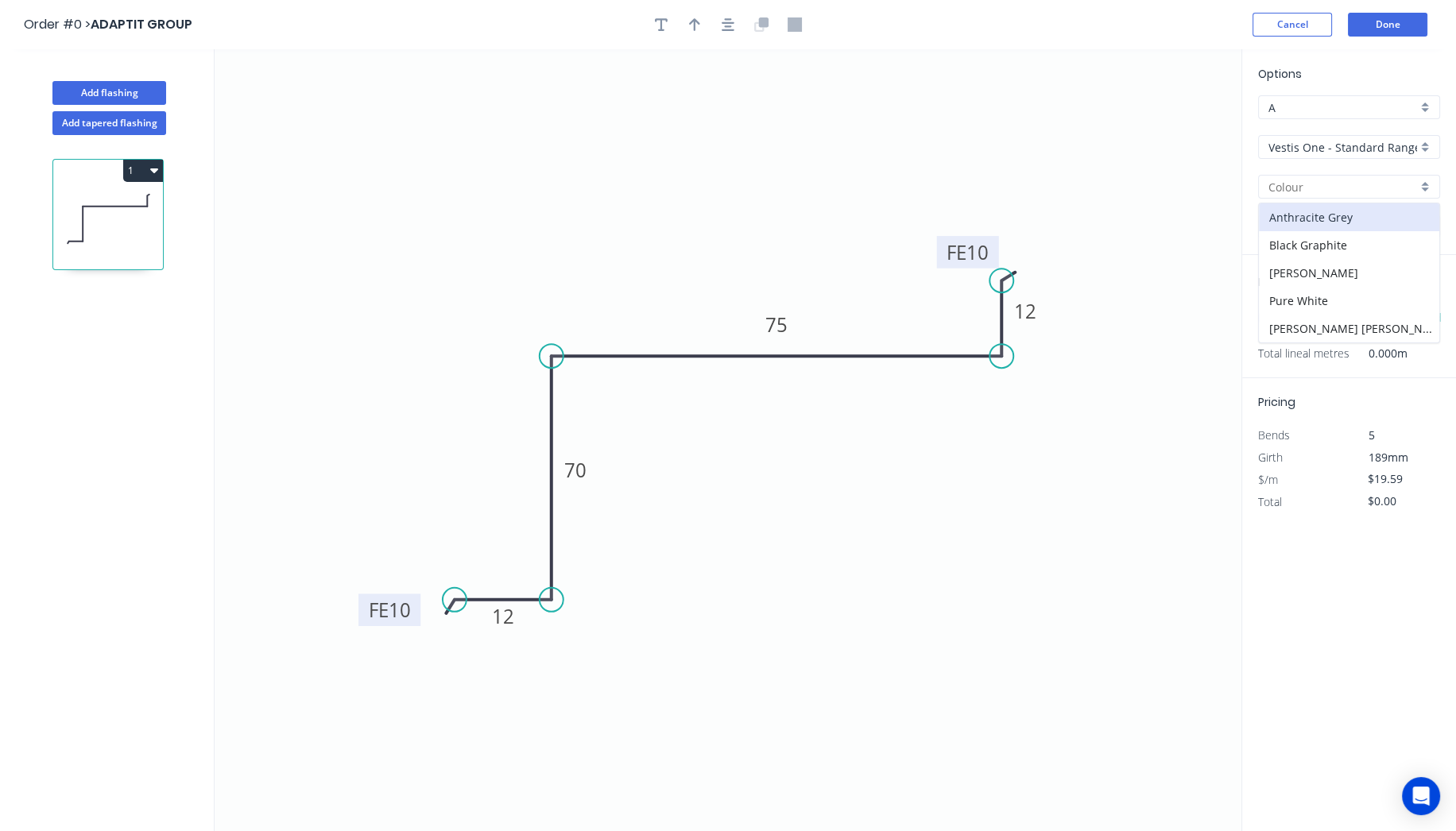
click at [1317, 133] on div "Options A A Vestis One - Standard Range Vestis One - Standard Range Anthracite …" at bounding box center [1349, 160] width 214 height 190
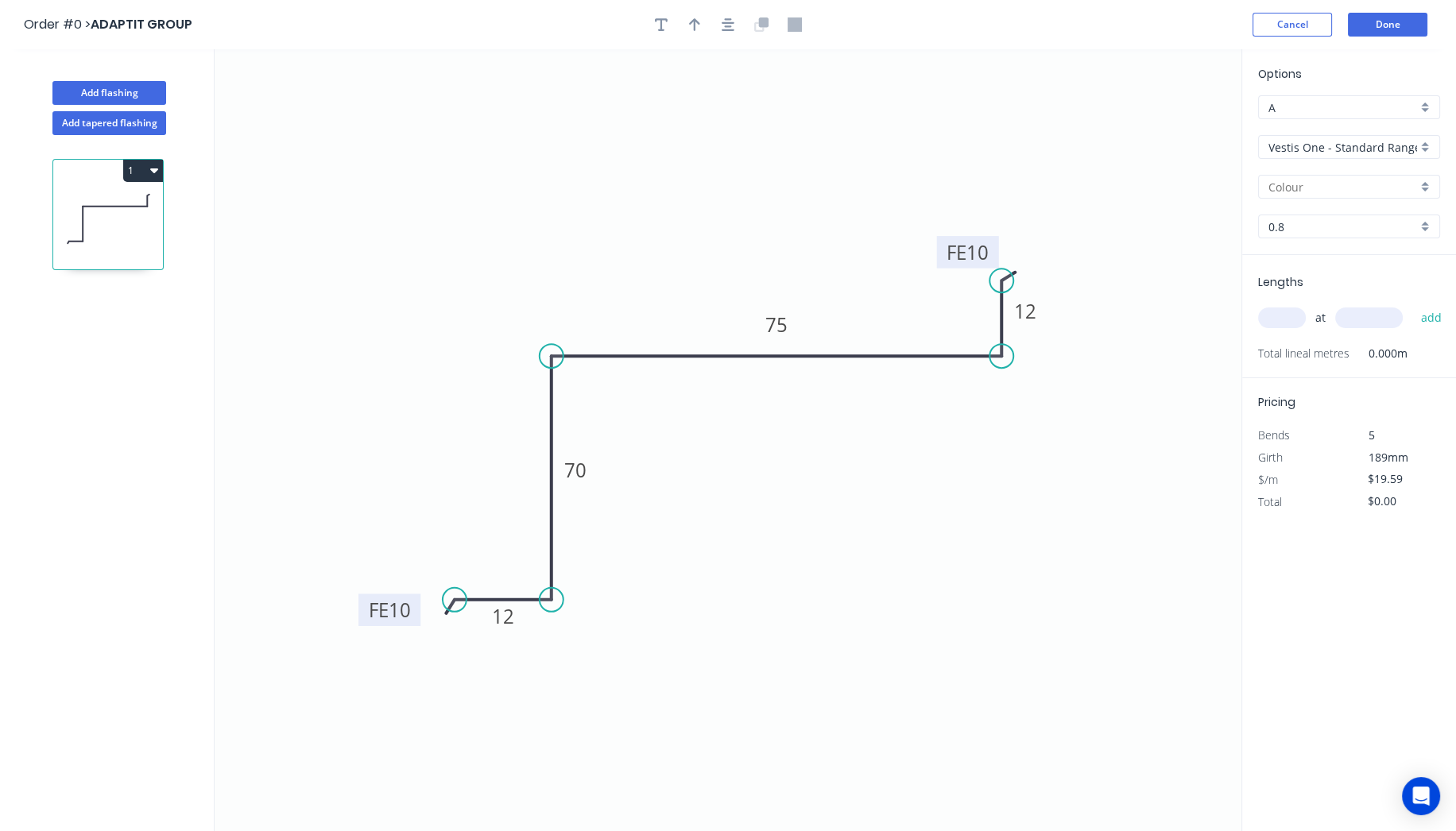
click at [1317, 137] on div "Vestis One - Standard Range" at bounding box center [1349, 147] width 182 height 24
click at [1321, 224] on div "Vestis - Special Range" at bounding box center [1349, 238] width 181 height 28
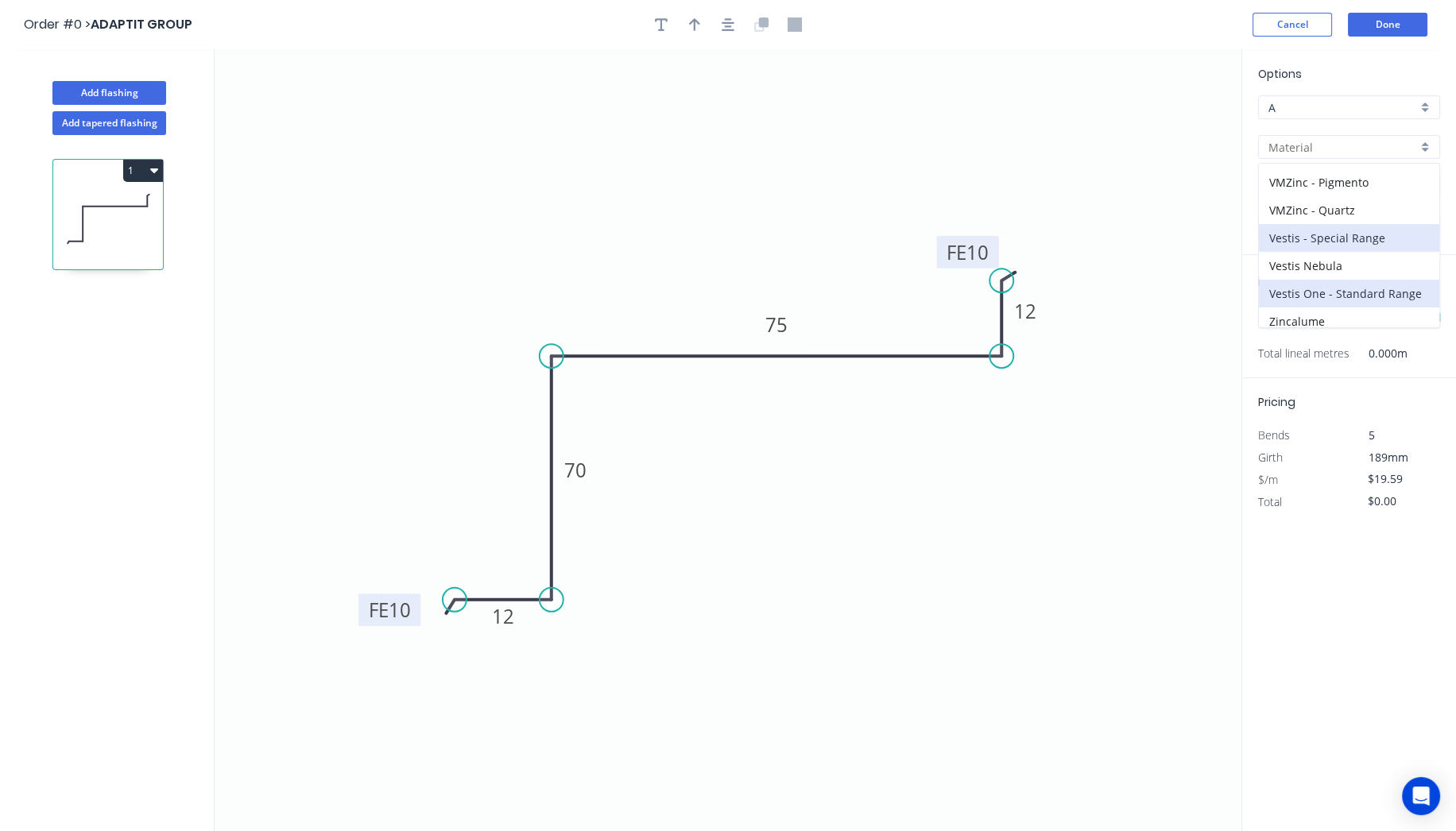
type input "Vestis - Special Range"
type input "Aged Copper"
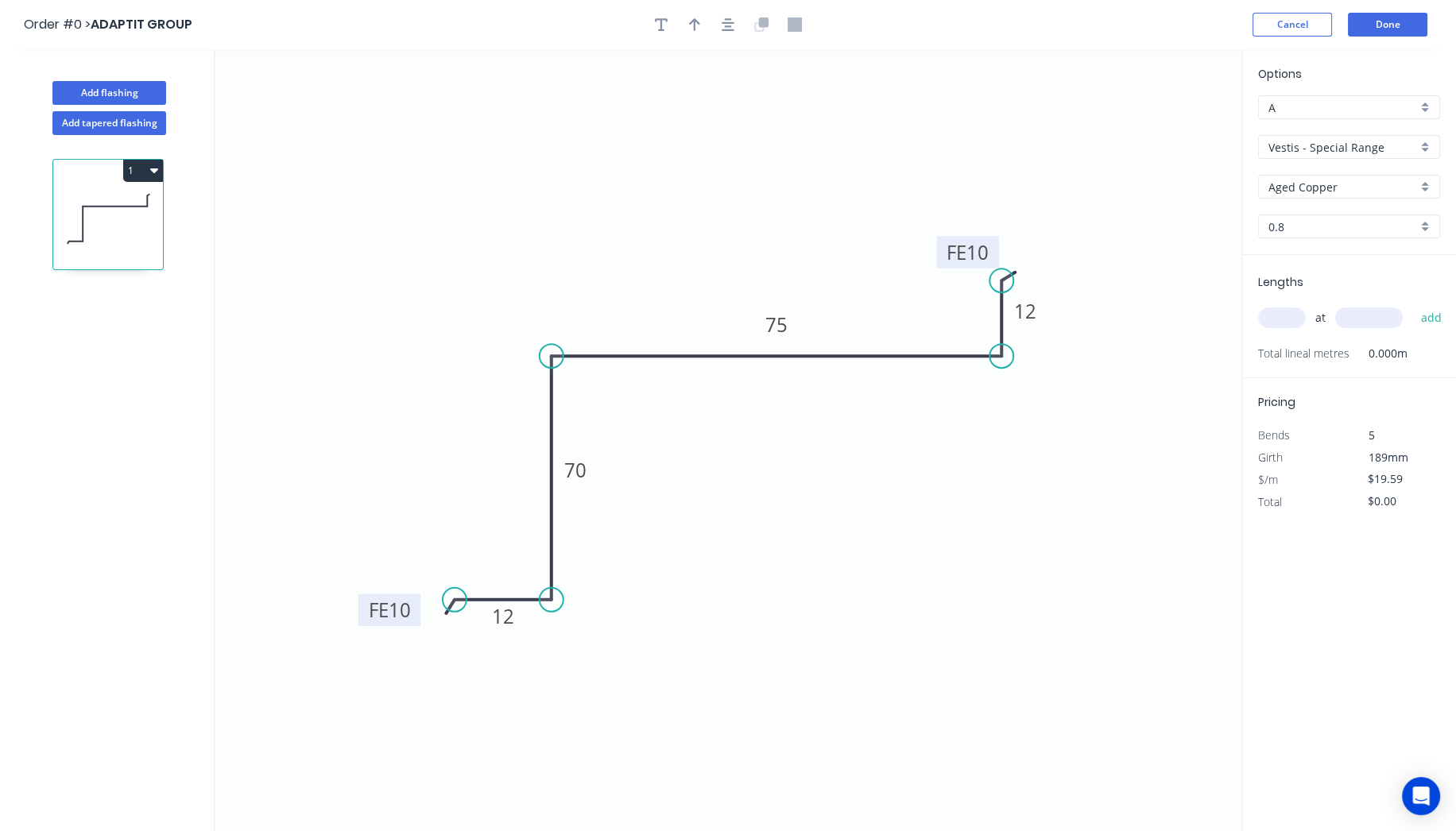
type input "$18.66"
click at [1325, 182] on input "Aged Copper" at bounding box center [1342, 187] width 149 height 17
click at [1288, 234] on div "Ash Grey Pro" at bounding box center [1349, 244] width 181 height 28
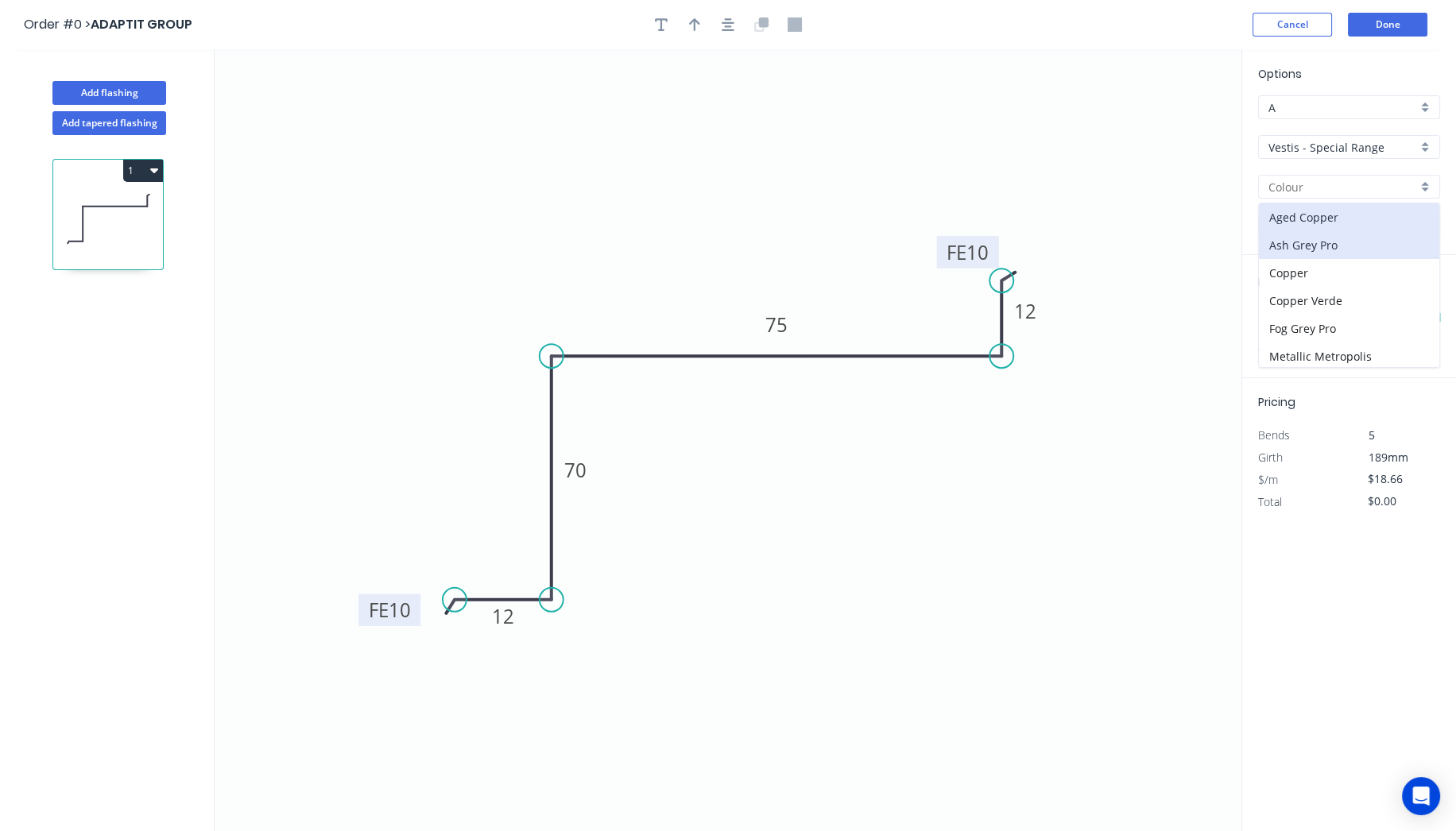
type input "Ash Grey Pro"
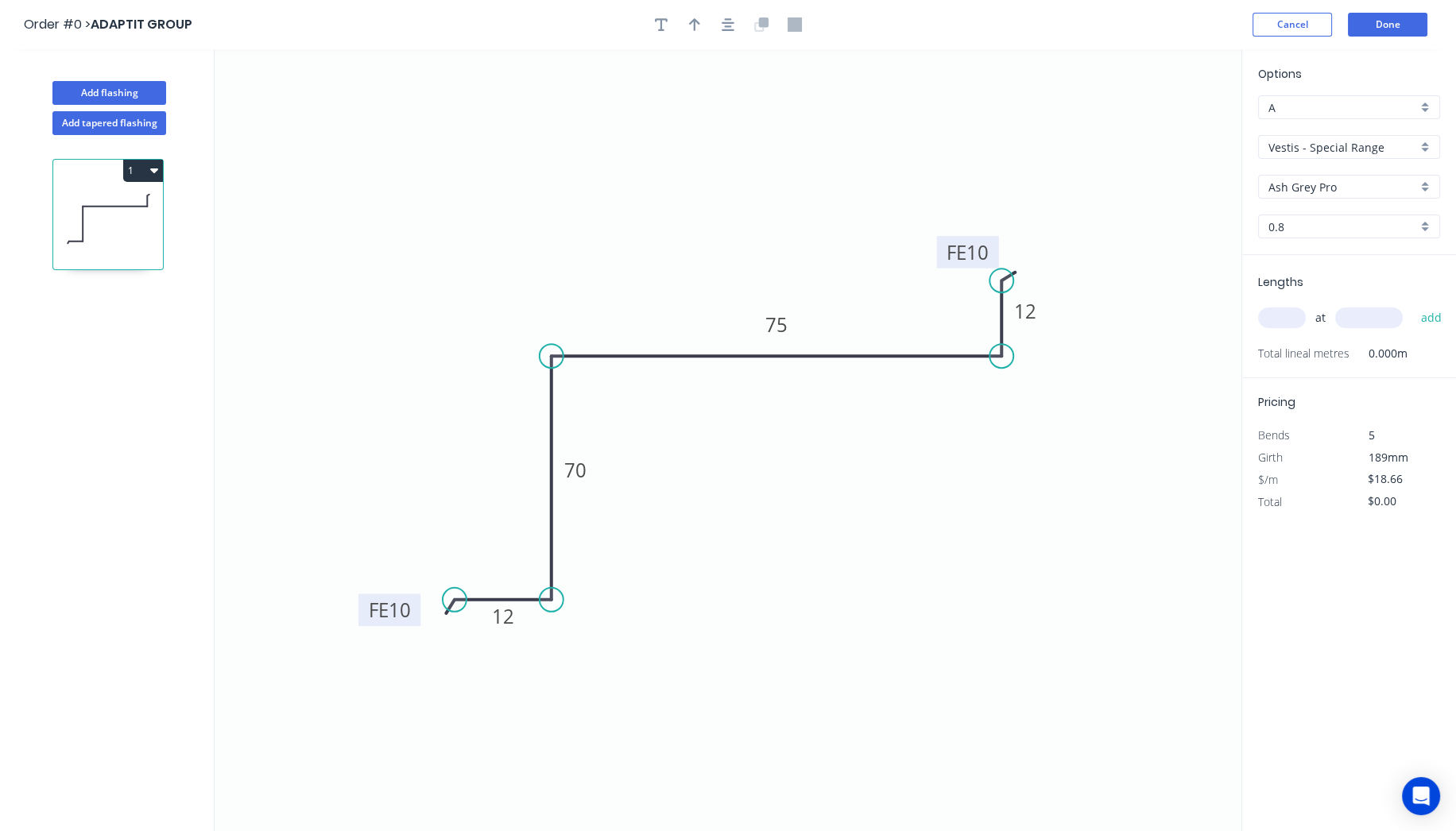
click at [940, 140] on icon "0 FE 10 12 70 75 FE 10 12" at bounding box center [727, 440] width 1027 height 781
click at [692, 26] on icon "button" at bounding box center [694, 24] width 11 height 14
drag, startPoint x: 1160, startPoint y: 129, endPoint x: 564, endPoint y: 225, distance: 603.7
click at [690, 17] on icon "button" at bounding box center [694, 24] width 12 height 15
click at [696, 22] on icon "button" at bounding box center [694, 24] width 11 height 13
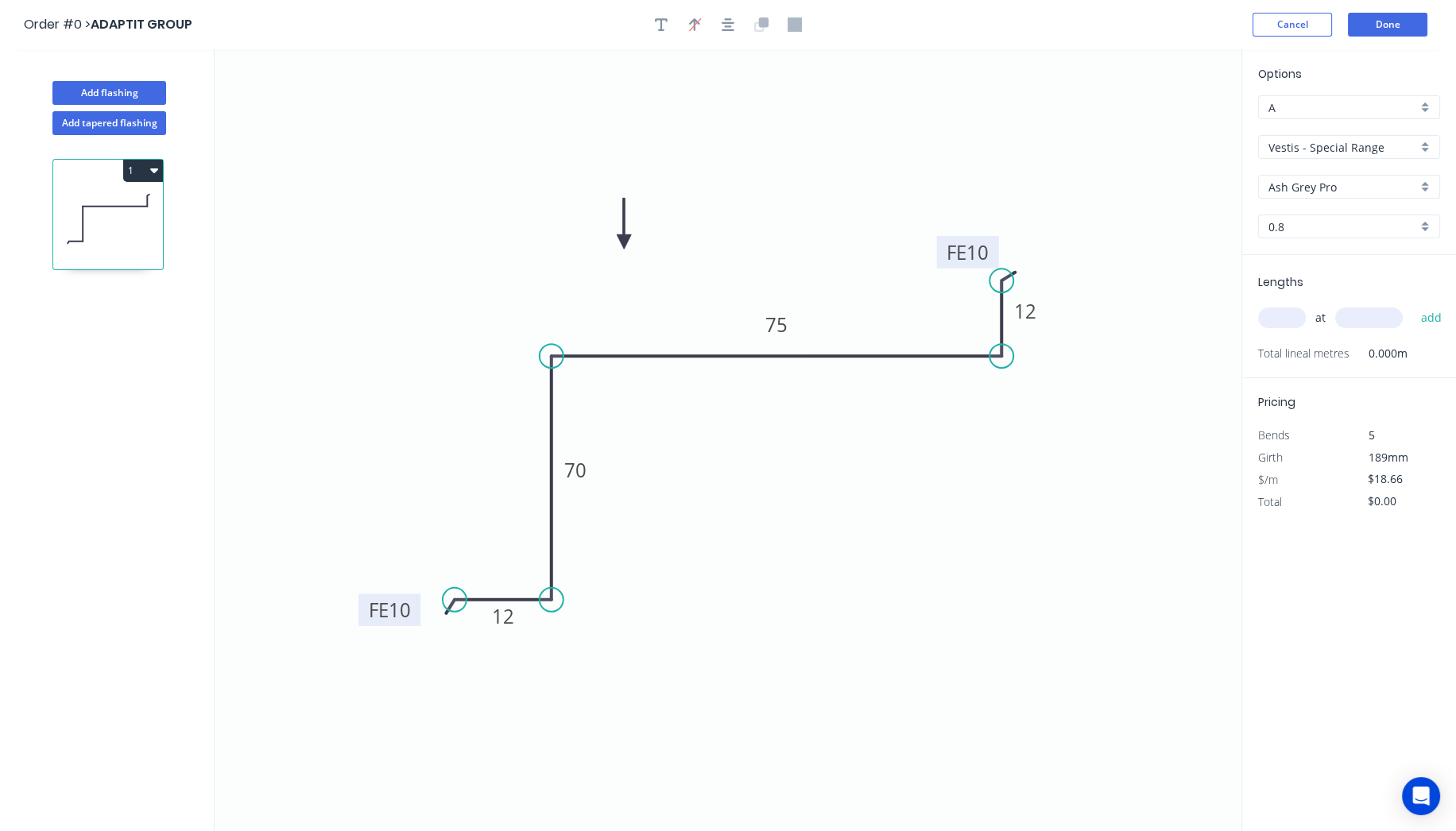
drag, startPoint x: 1160, startPoint y: 126, endPoint x: 624, endPoint y: 242, distance: 548.4
click at [624, 242] on icon at bounding box center [623, 223] width 14 height 51
click at [1296, 319] on input "text" at bounding box center [1281, 317] width 48 height 21
type input "1"
type input "2375"
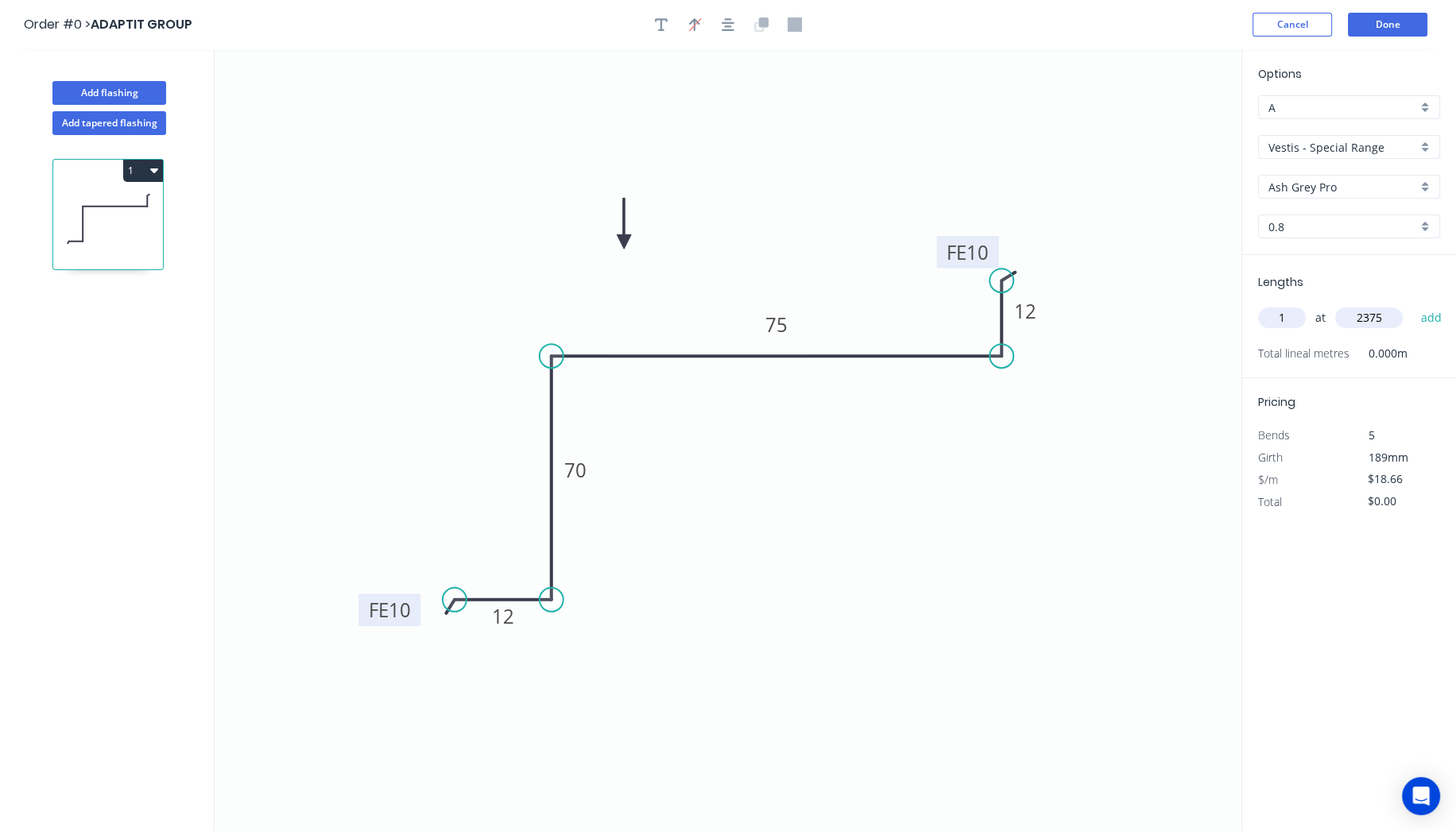
click at [1412, 304] on button "add" at bounding box center [1431, 317] width 37 height 27
type input "$44.32"
click at [1391, 18] on button "Done" at bounding box center [1387, 24] width 80 height 24
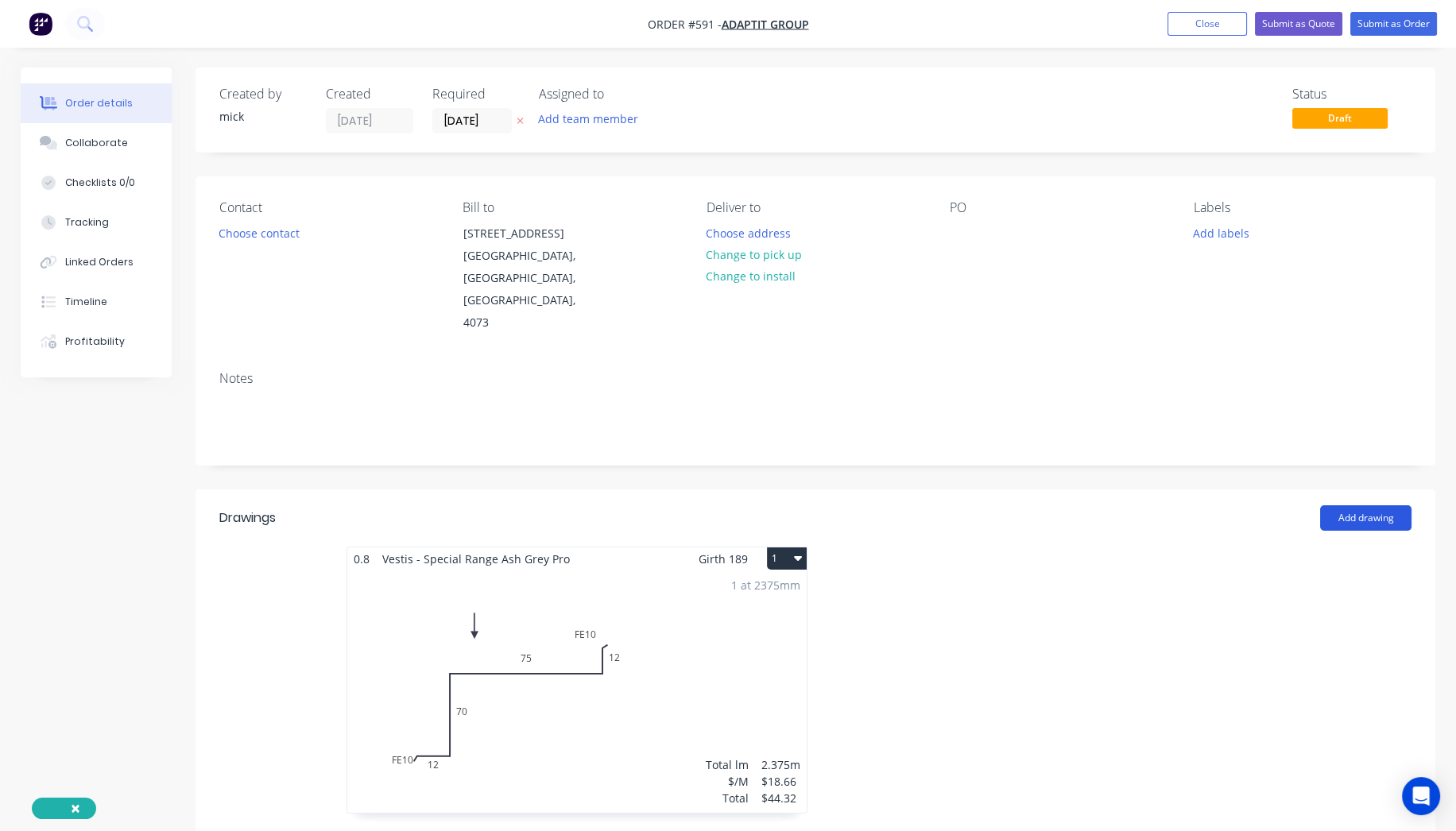
click at [1386, 517] on button "Add drawing" at bounding box center [1365, 518] width 92 height 25
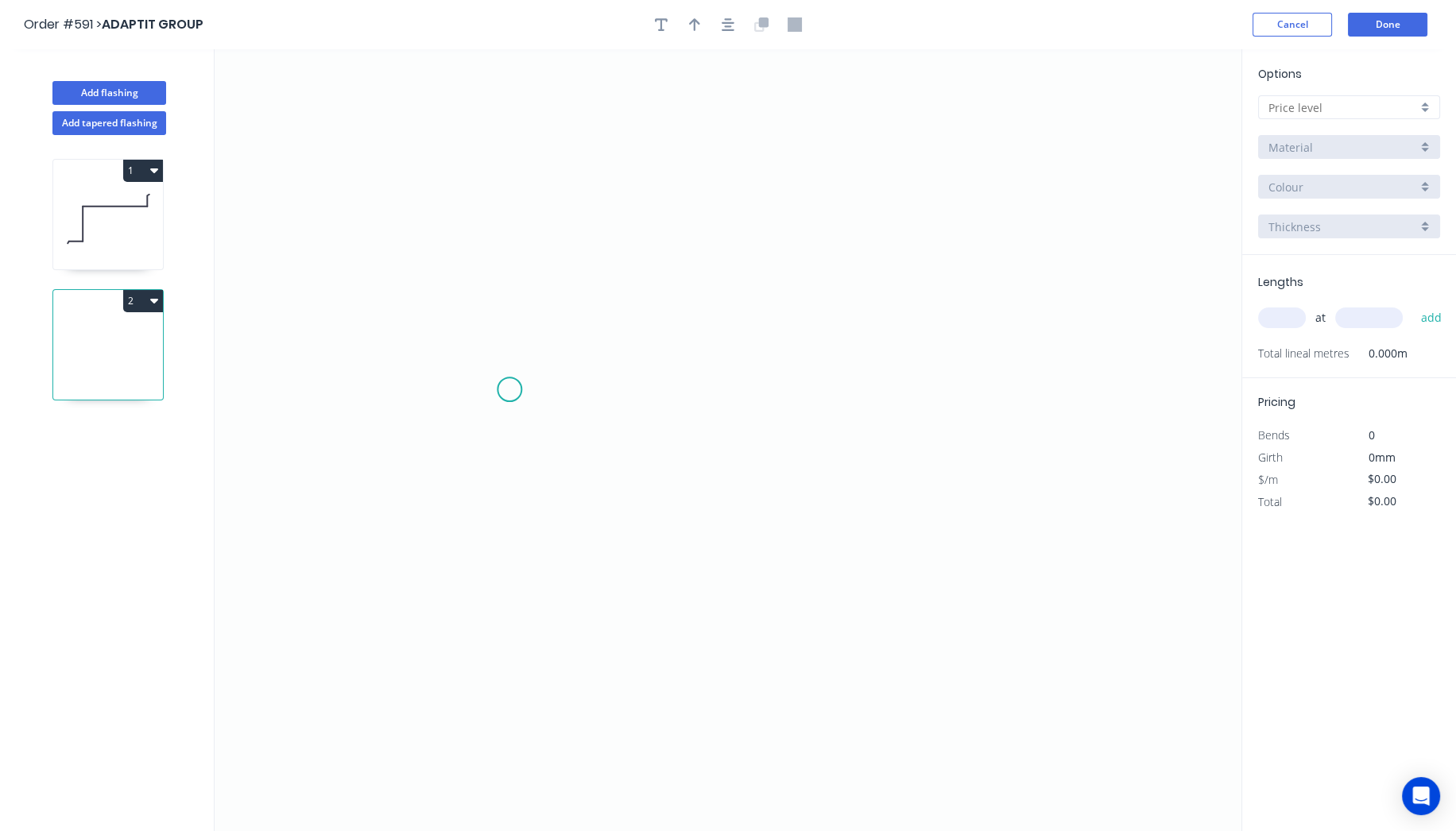
click at [511, 389] on icon "0" at bounding box center [727, 440] width 1027 height 781
click at [969, 370] on icon "0" at bounding box center [727, 440] width 1027 height 781
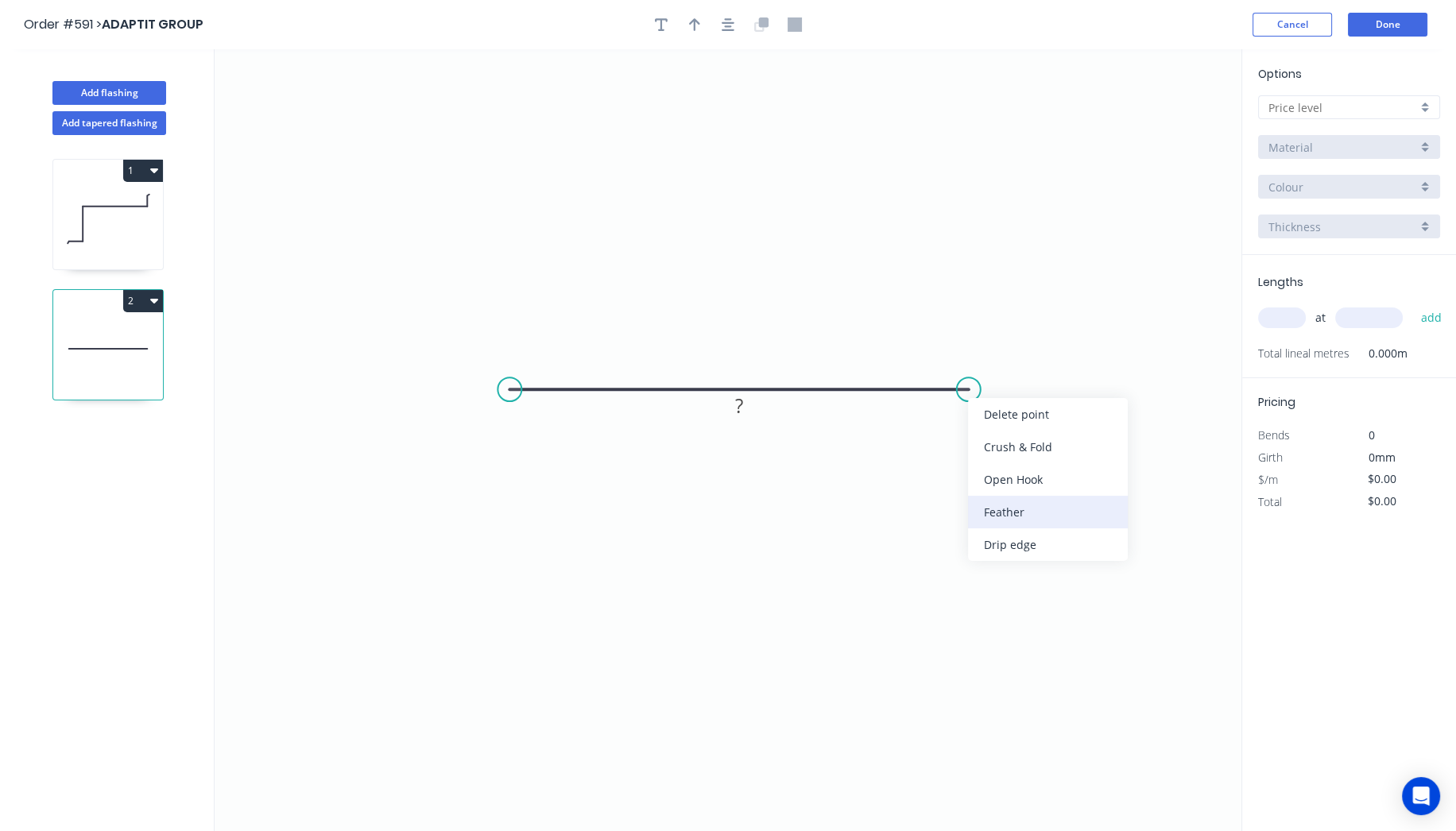
click at [1033, 504] on div "Feather" at bounding box center [1048, 511] width 160 height 33
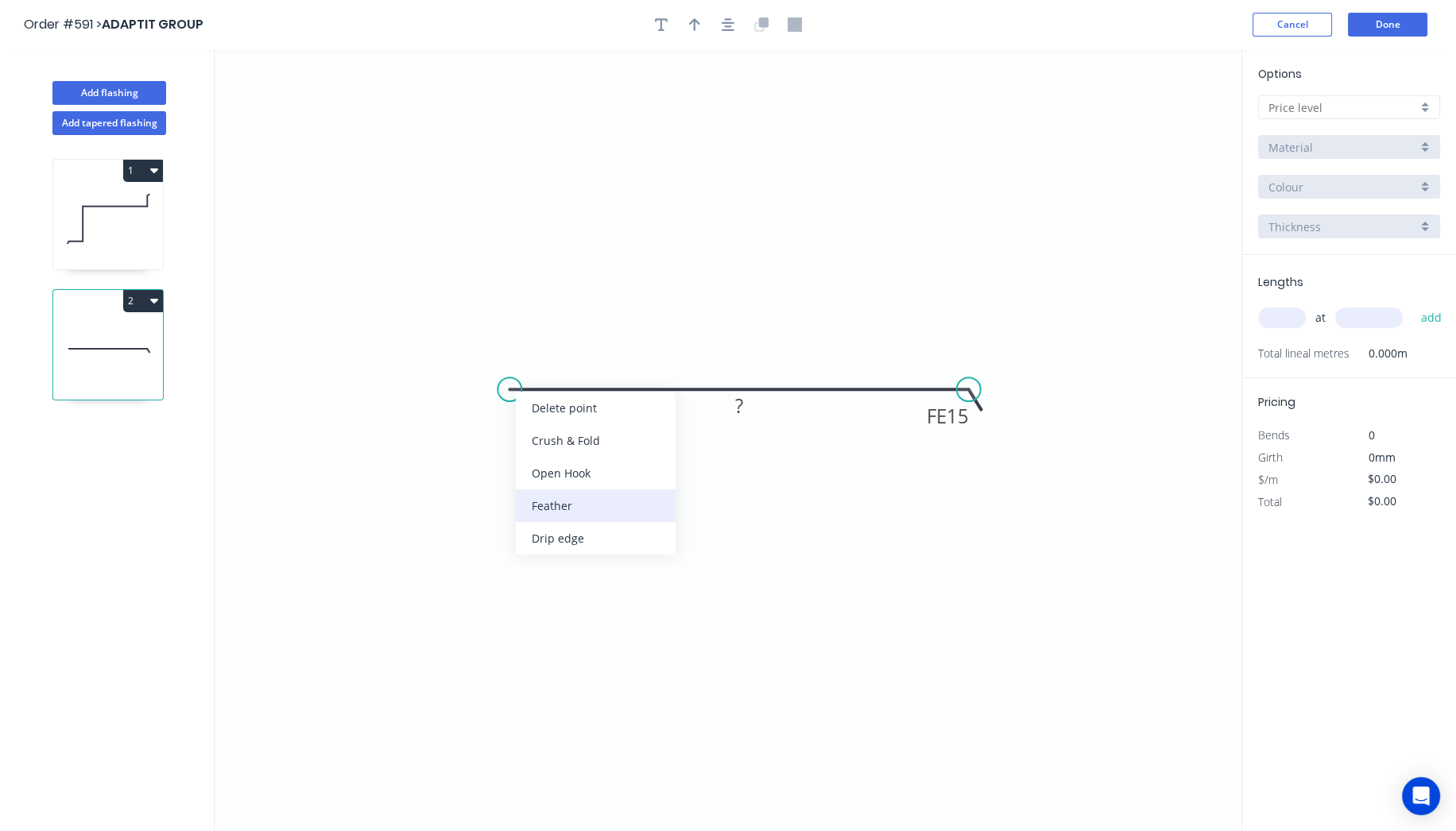
click at [549, 502] on div "Feather" at bounding box center [595, 505] width 160 height 33
click at [606, 446] on div "Flip bend" at bounding box center [583, 440] width 160 height 33
click at [552, 419] on rect at bounding box center [530, 416] width 62 height 33
click at [550, 419] on tspan "15" at bounding box center [540, 416] width 22 height 26
click at [962, 421] on tspan "15" at bounding box center [957, 416] width 22 height 26
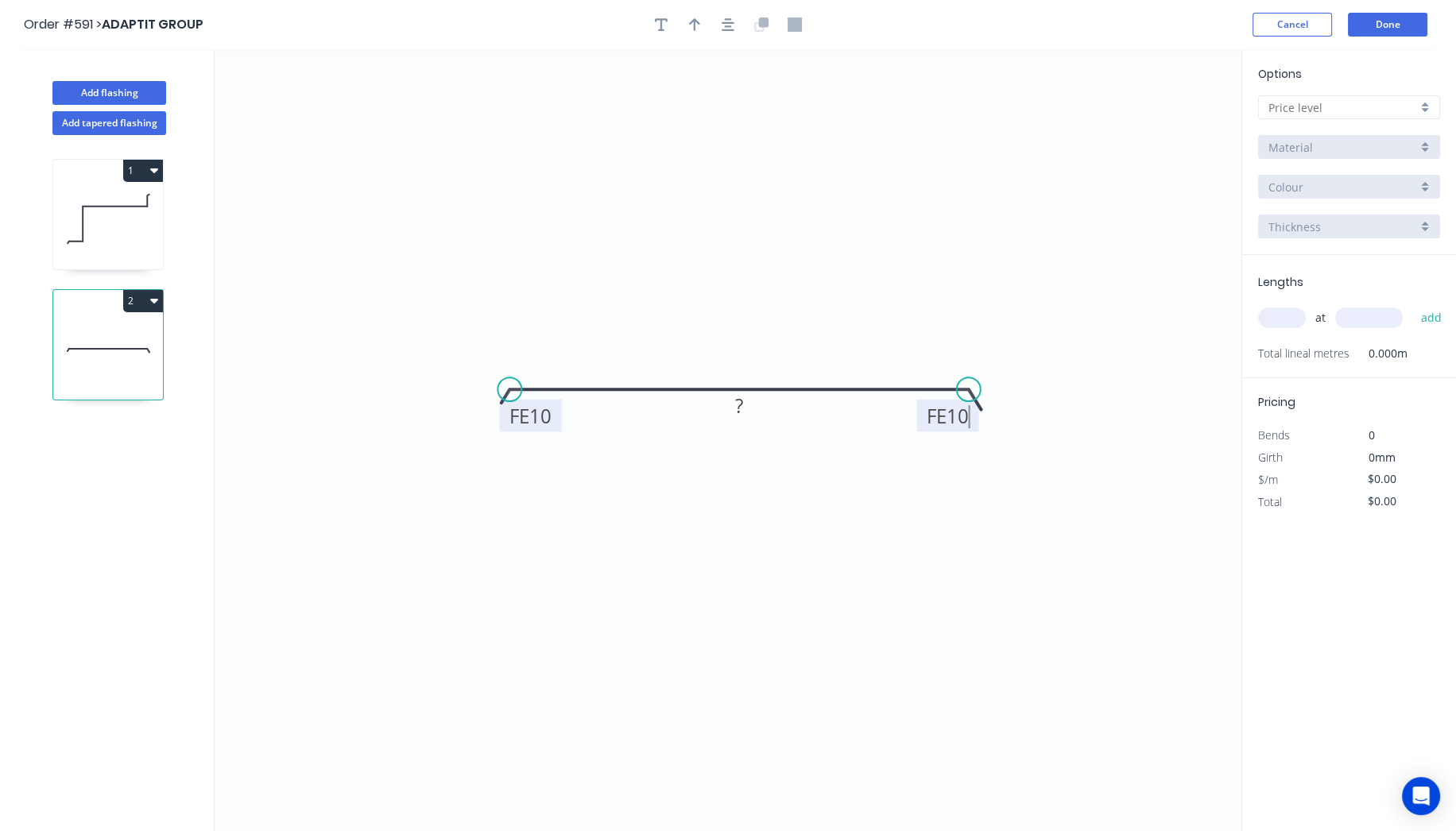
click at [1003, 122] on icon "0 FE 10 FE 10 ?" at bounding box center [727, 440] width 1027 height 781
click at [743, 411] on rect at bounding box center [739, 406] width 32 height 22
click at [962, 157] on icon "0 FE 10 FE 10 129" at bounding box center [727, 440] width 1027 height 781
type input "$14.37"
click at [1384, 103] on input "text" at bounding box center [1342, 107] width 149 height 17
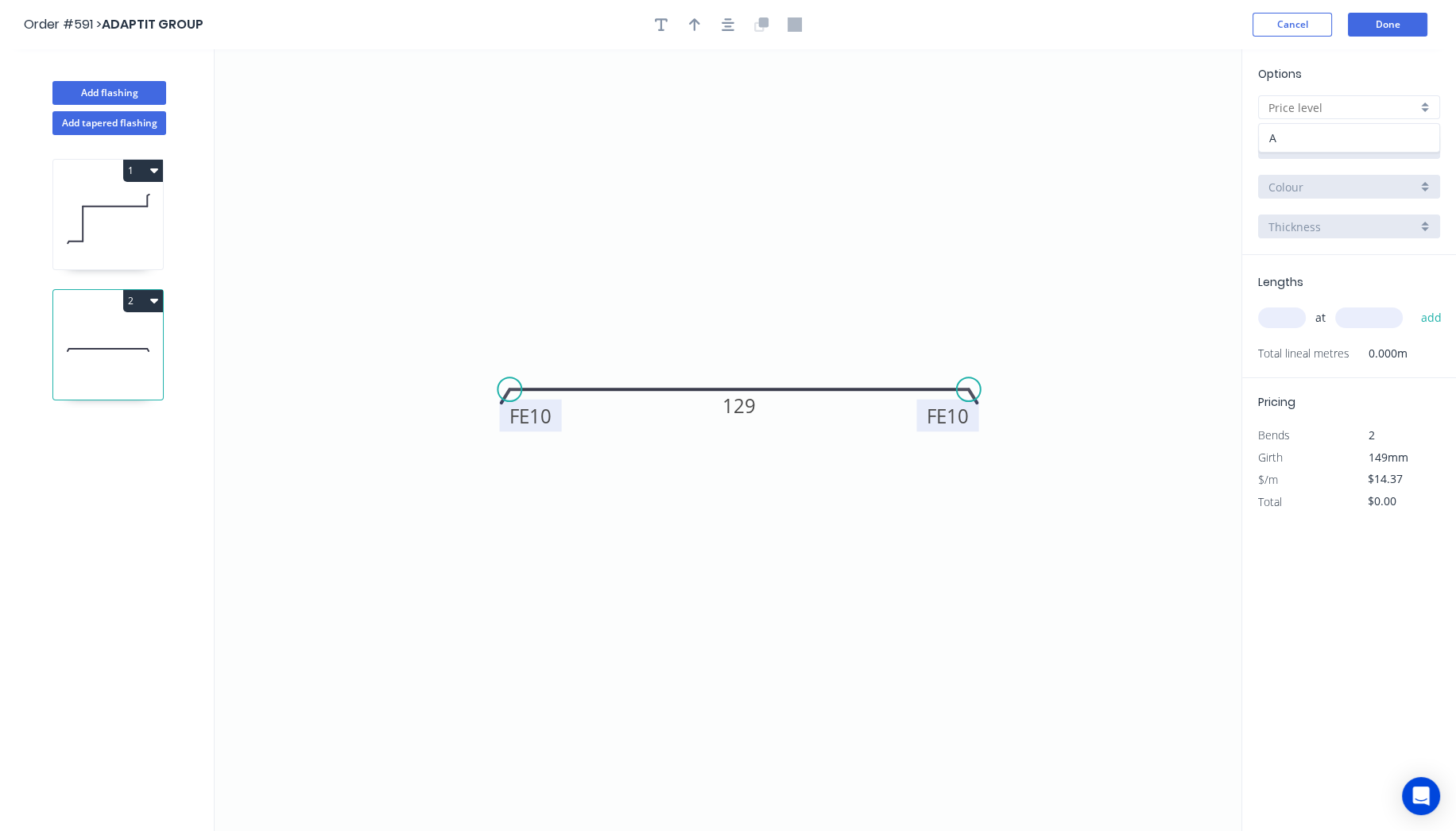
click at [1370, 144] on div "A" at bounding box center [1349, 138] width 181 height 28
type input "A"
type input "$0.00"
click at [1375, 149] on input "Aluminium 5005 (Sheets)" at bounding box center [1342, 148] width 149 height 17
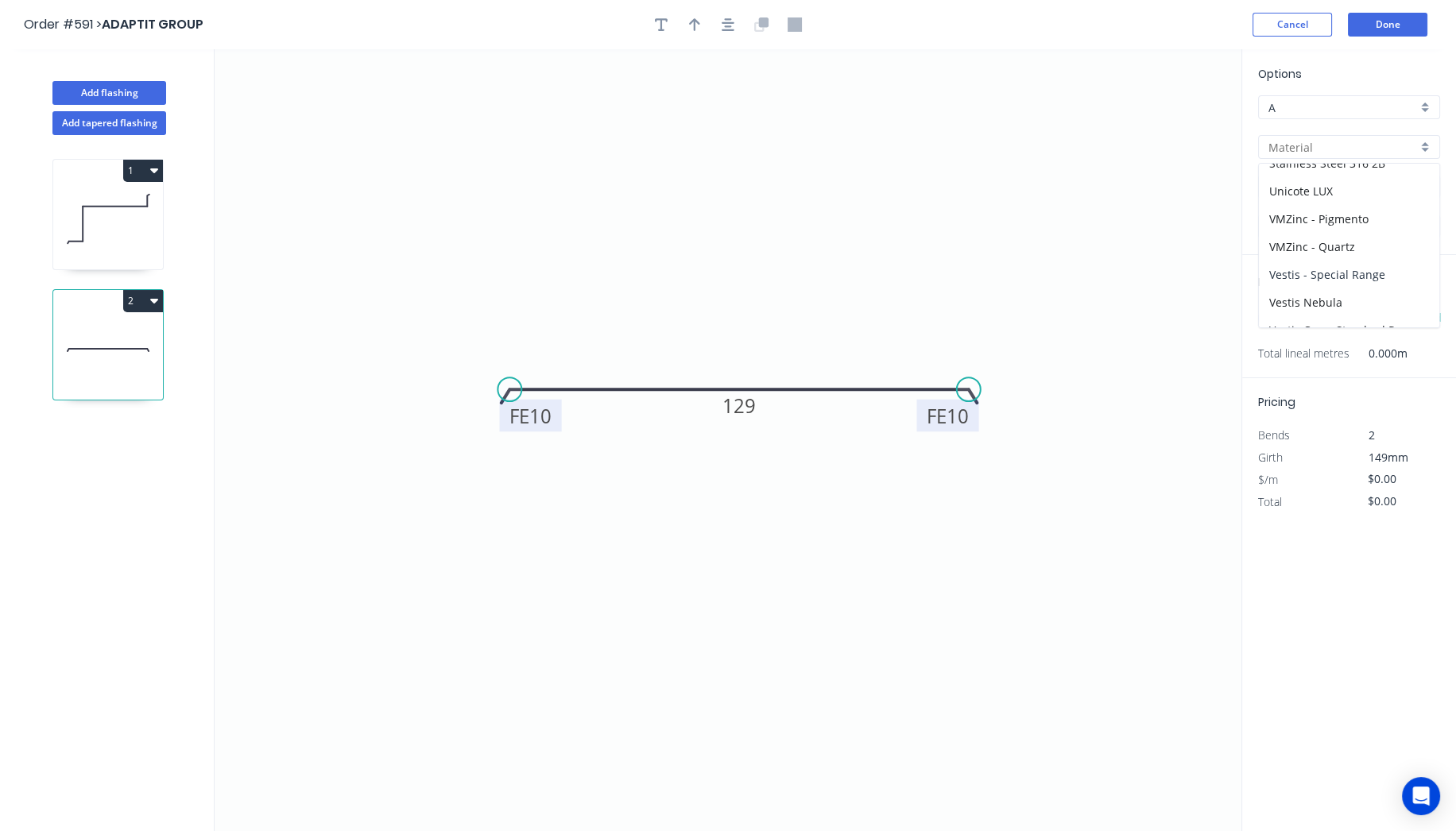
click at [1339, 268] on div "Vestis - Special Range" at bounding box center [1349, 274] width 181 height 28
type input "Vestis - Special Range"
type input "Aged Copper"
type input "0.8"
type input "$14.37"
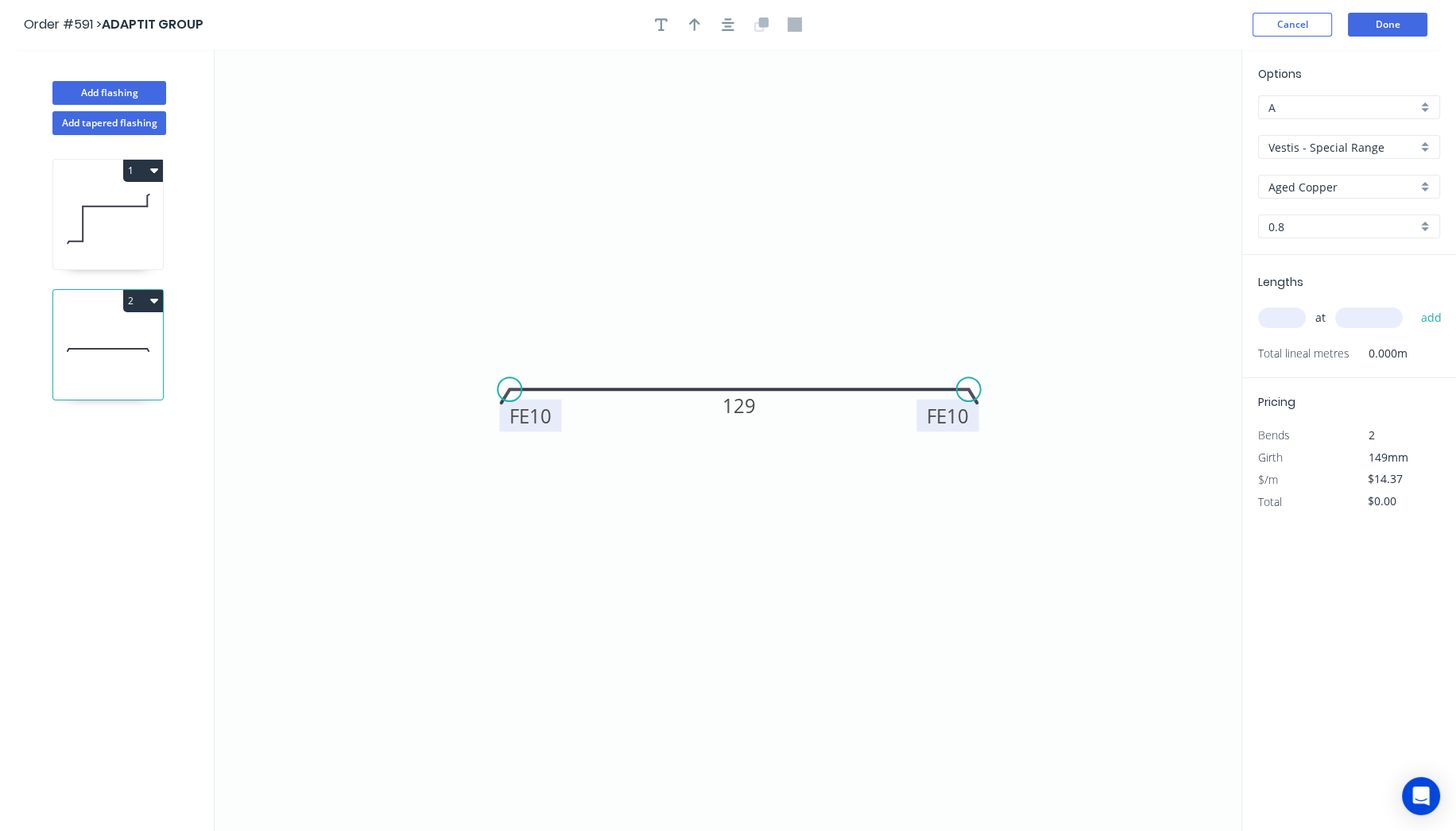
click at [1339, 200] on div "Options A A Vestis - Special Range Vestis - Special Range Aged Copper Aged Copp…" at bounding box center [1349, 160] width 214 height 190
click at [1339, 190] on input "Aged Copper" at bounding box center [1342, 187] width 149 height 17
click at [1343, 235] on div "Ash Grey Pro" at bounding box center [1349, 244] width 181 height 28
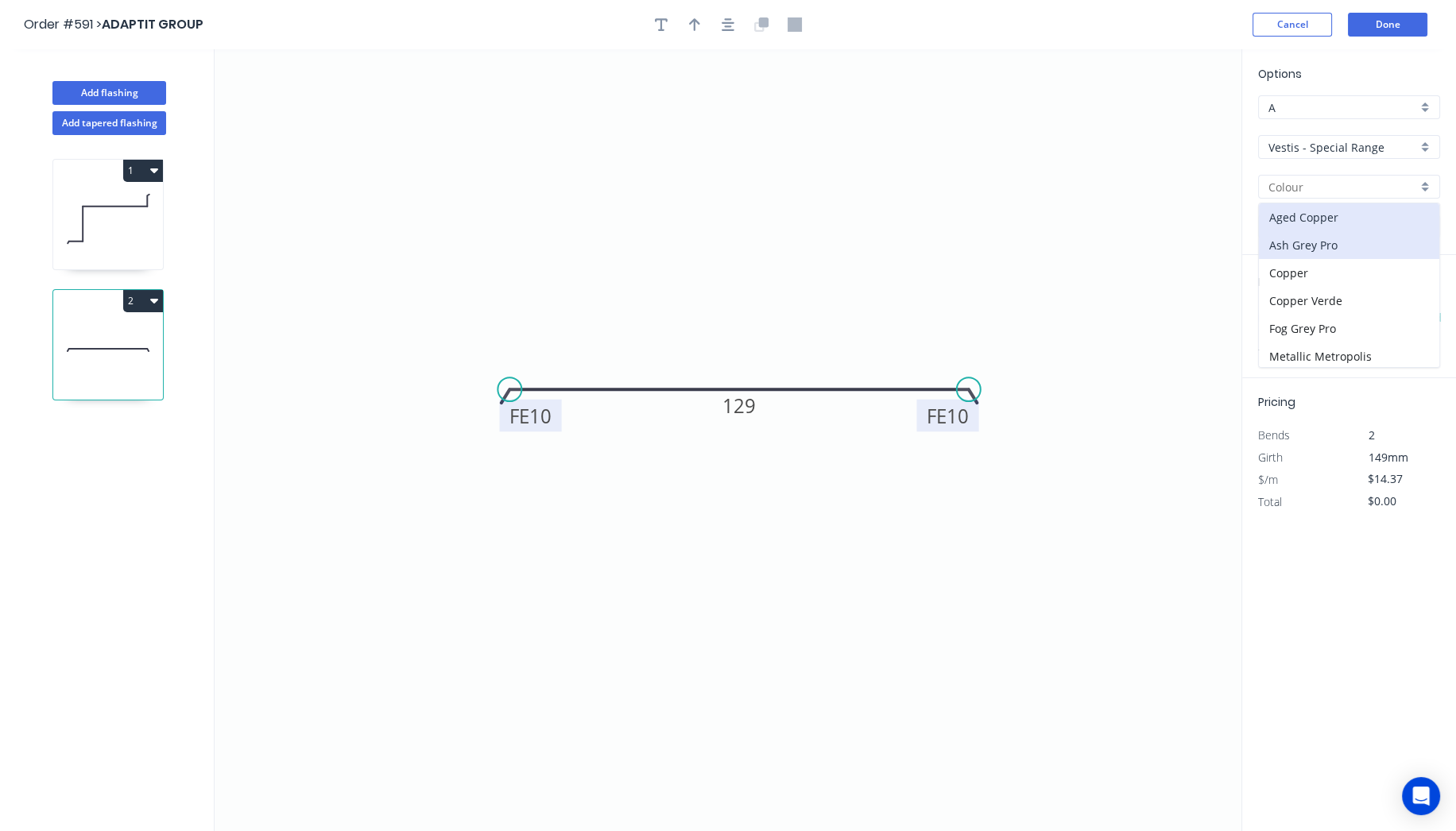
type input "Ash Grey Pro"
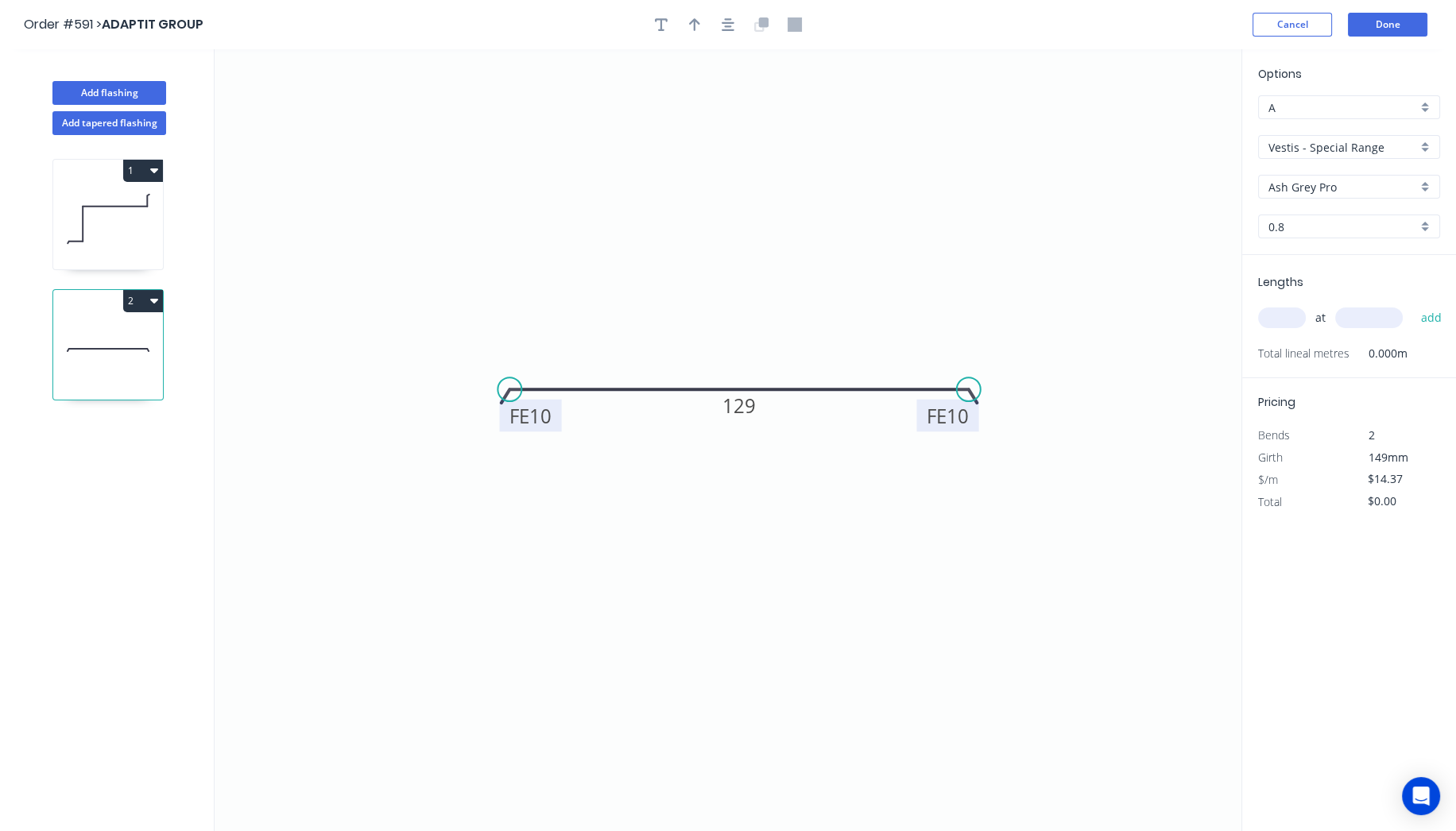
click at [1291, 321] on input "text" at bounding box center [1281, 317] width 48 height 21
type input "1"
type input "2400"
click at [1412, 304] on button "add" at bounding box center [1431, 317] width 37 height 27
type input "$34.49"
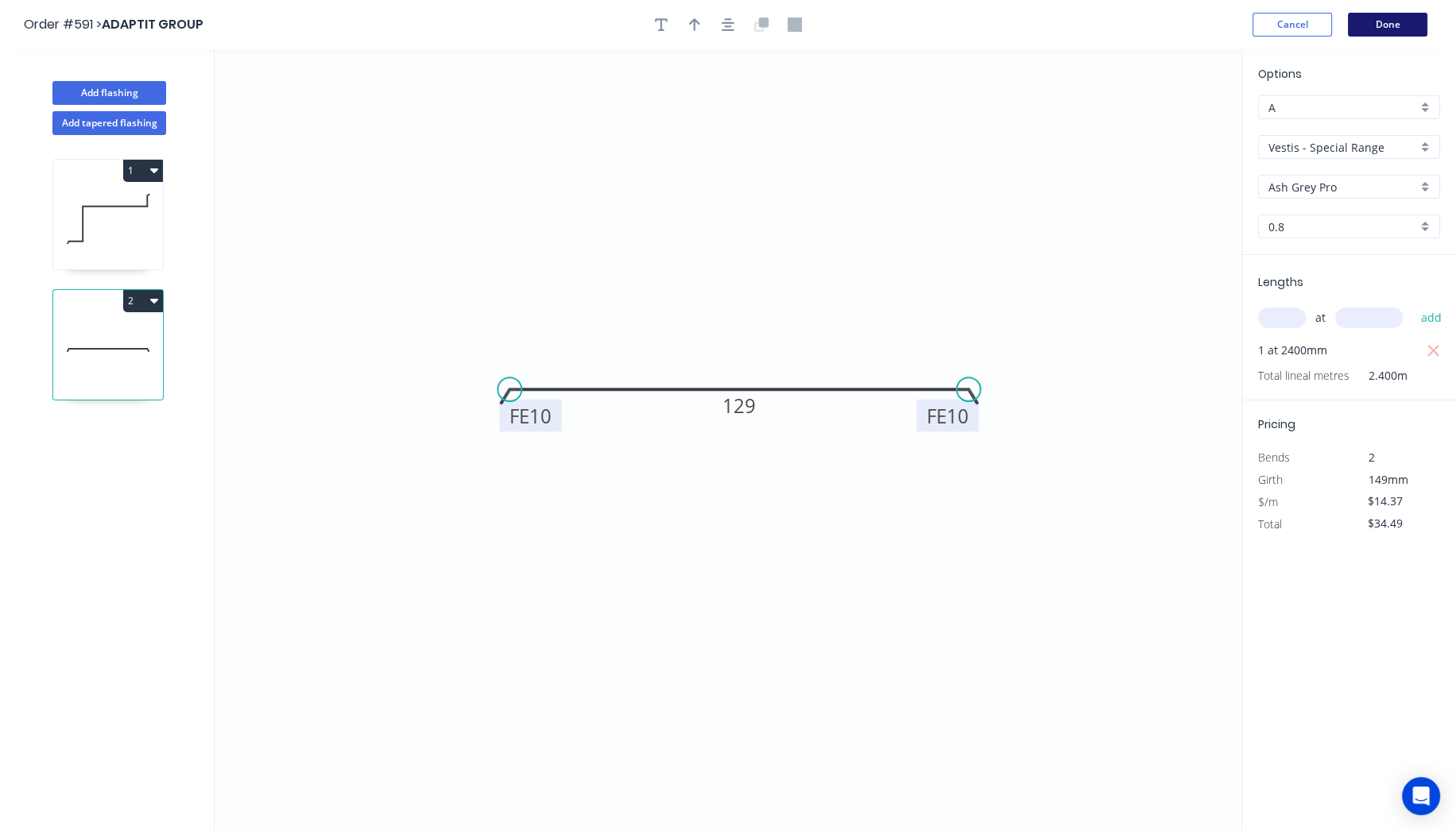
click at [1413, 31] on button "Done" at bounding box center [1387, 24] width 80 height 24
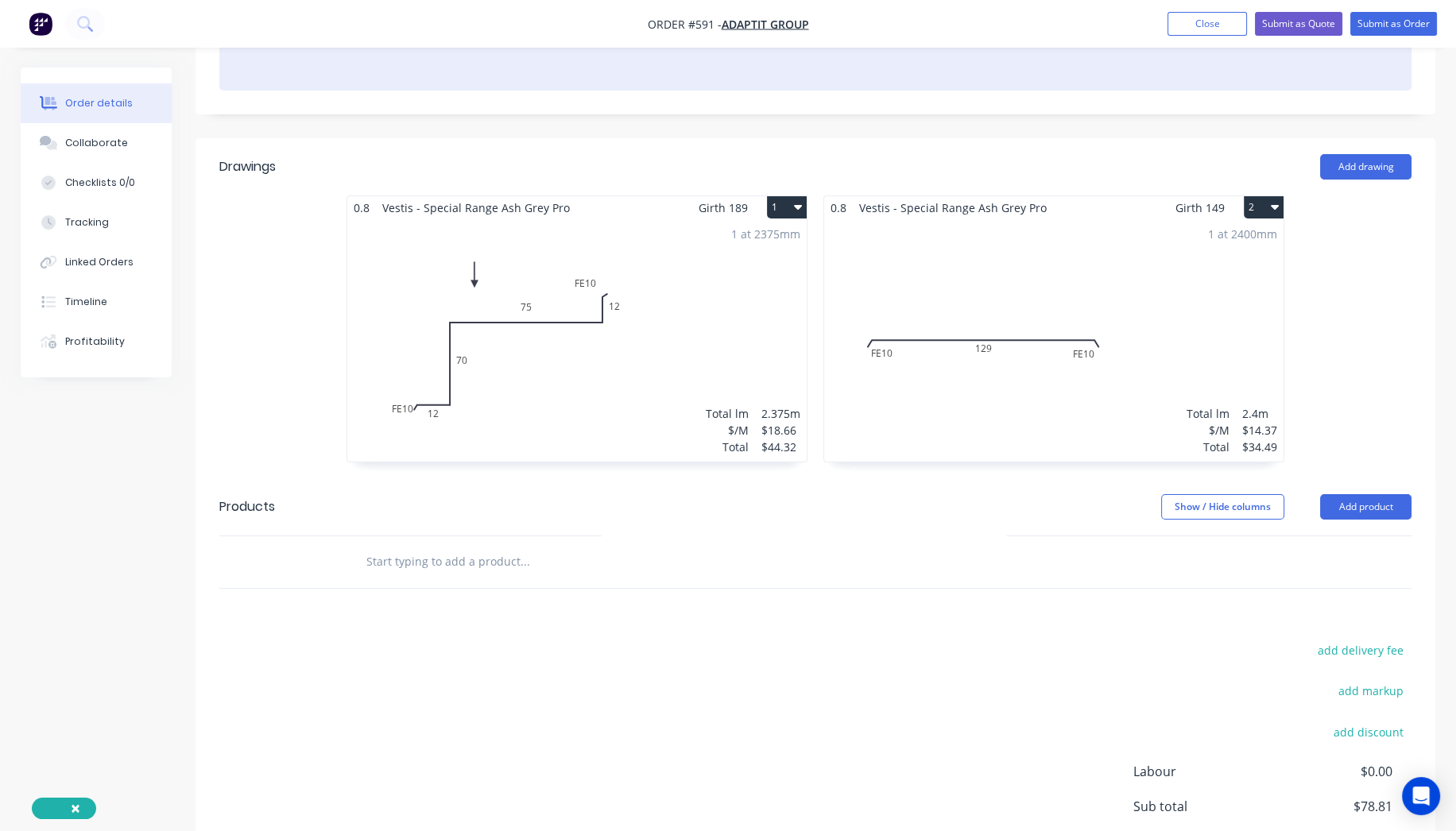
scroll to position [353, 0]
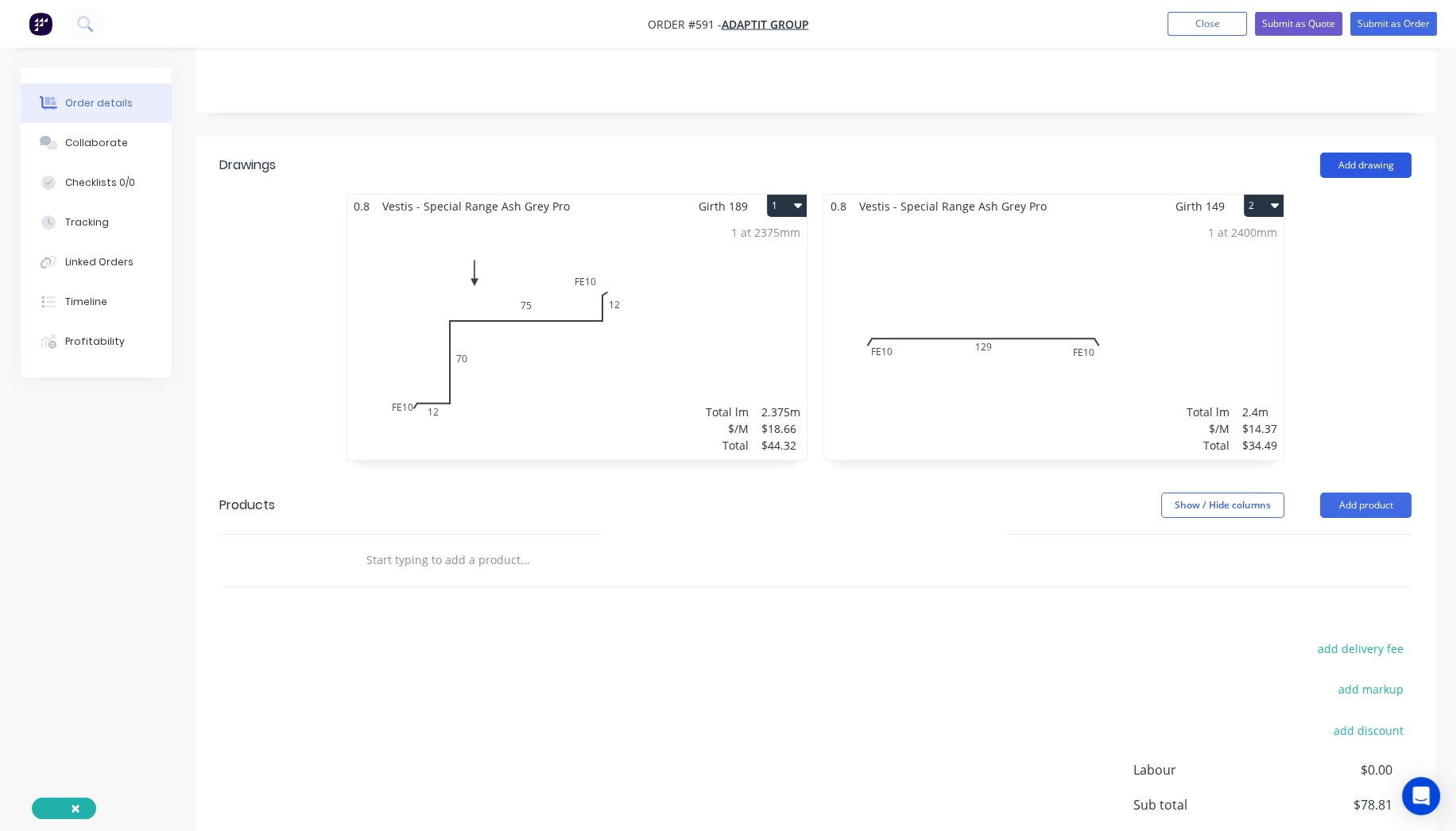
click at [1354, 165] on button "Add drawing" at bounding box center [1365, 165] width 92 height 25
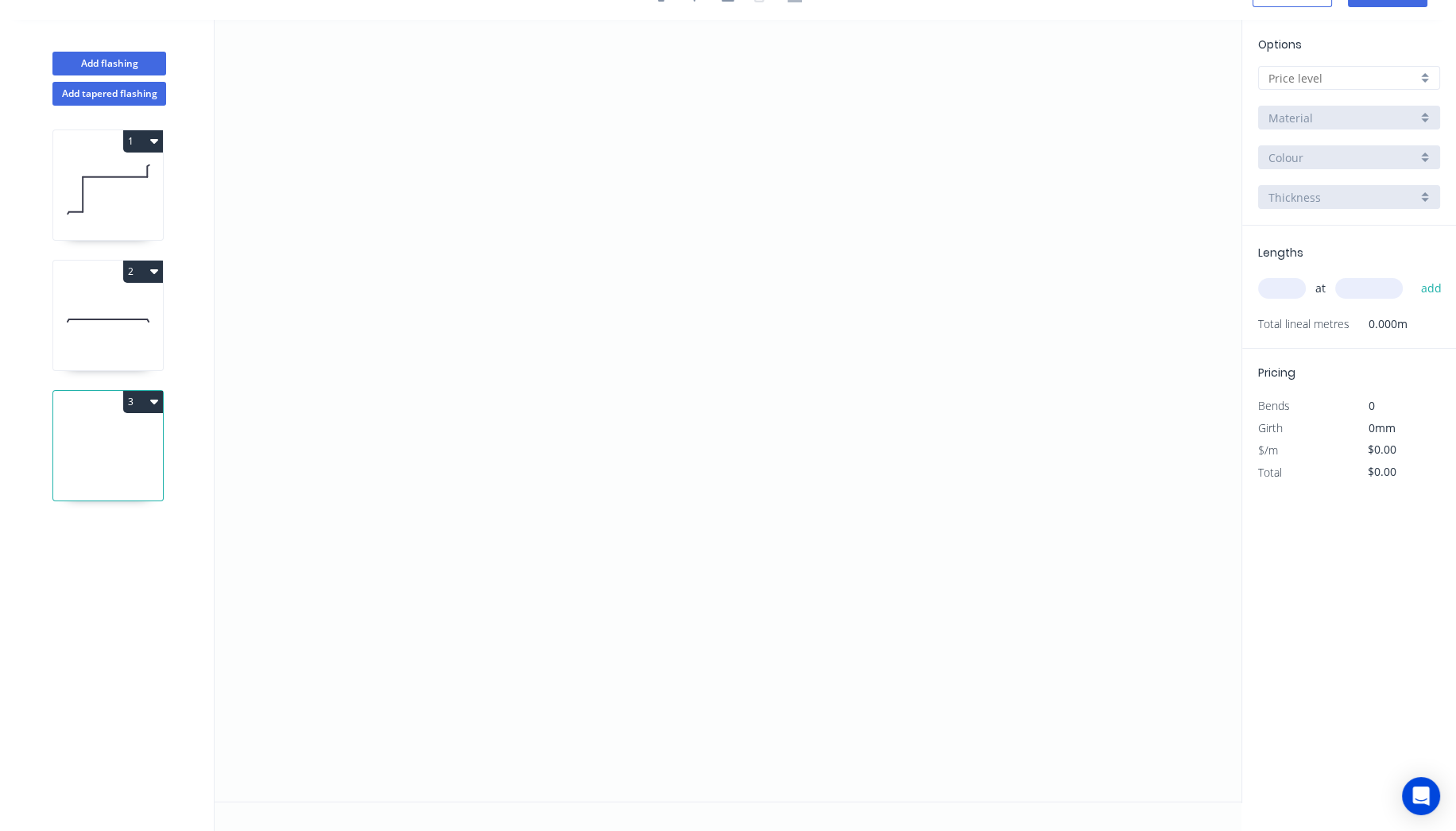
scroll to position [28, 0]
click at [477, 202] on icon "0" at bounding box center [727, 412] width 1027 height 781
click at [476, 551] on icon "0" at bounding box center [727, 412] width 1027 height 781
click at [476, 551] on circle at bounding box center [477, 551] width 24 height 24
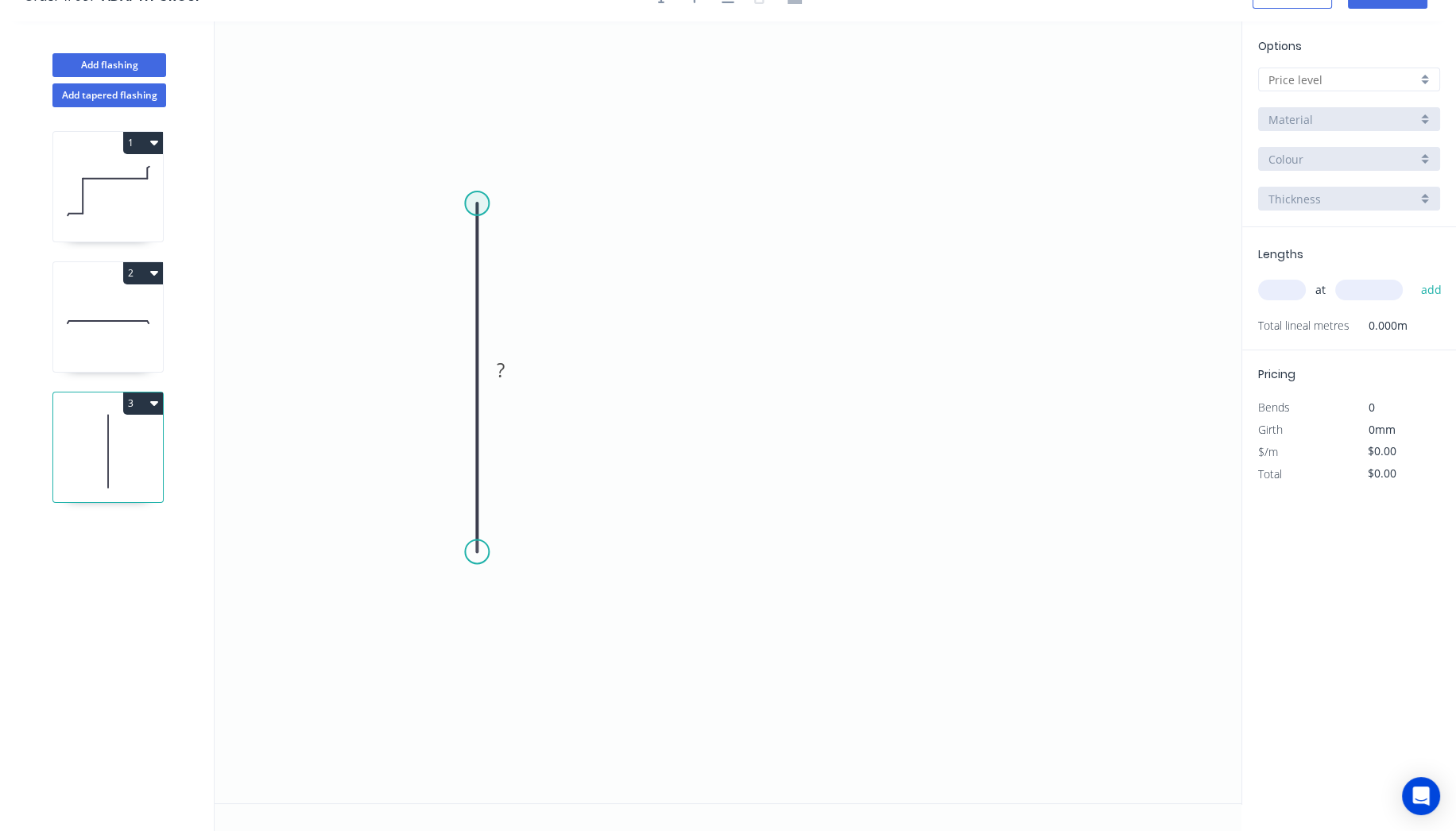
click at [484, 196] on circle at bounding box center [477, 203] width 24 height 24
click at [973, 215] on icon "0 ?" at bounding box center [727, 412] width 1027 height 781
click at [974, 198] on circle at bounding box center [973, 203] width 24 height 24
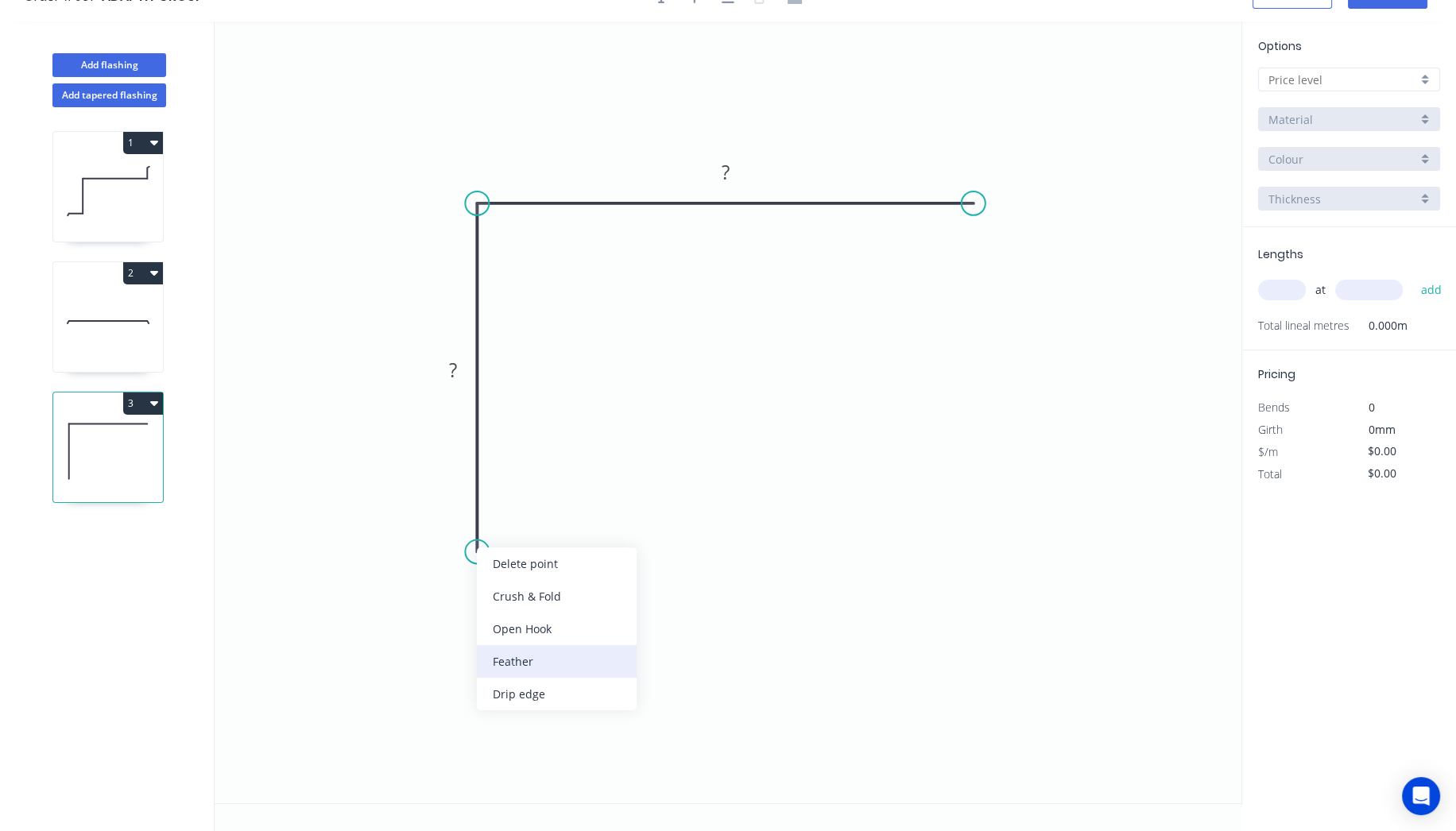
click at [500, 668] on div "Feather" at bounding box center [557, 661] width 160 height 33
click at [500, 614] on div "Flip bend" at bounding box center [554, 606] width 160 height 33
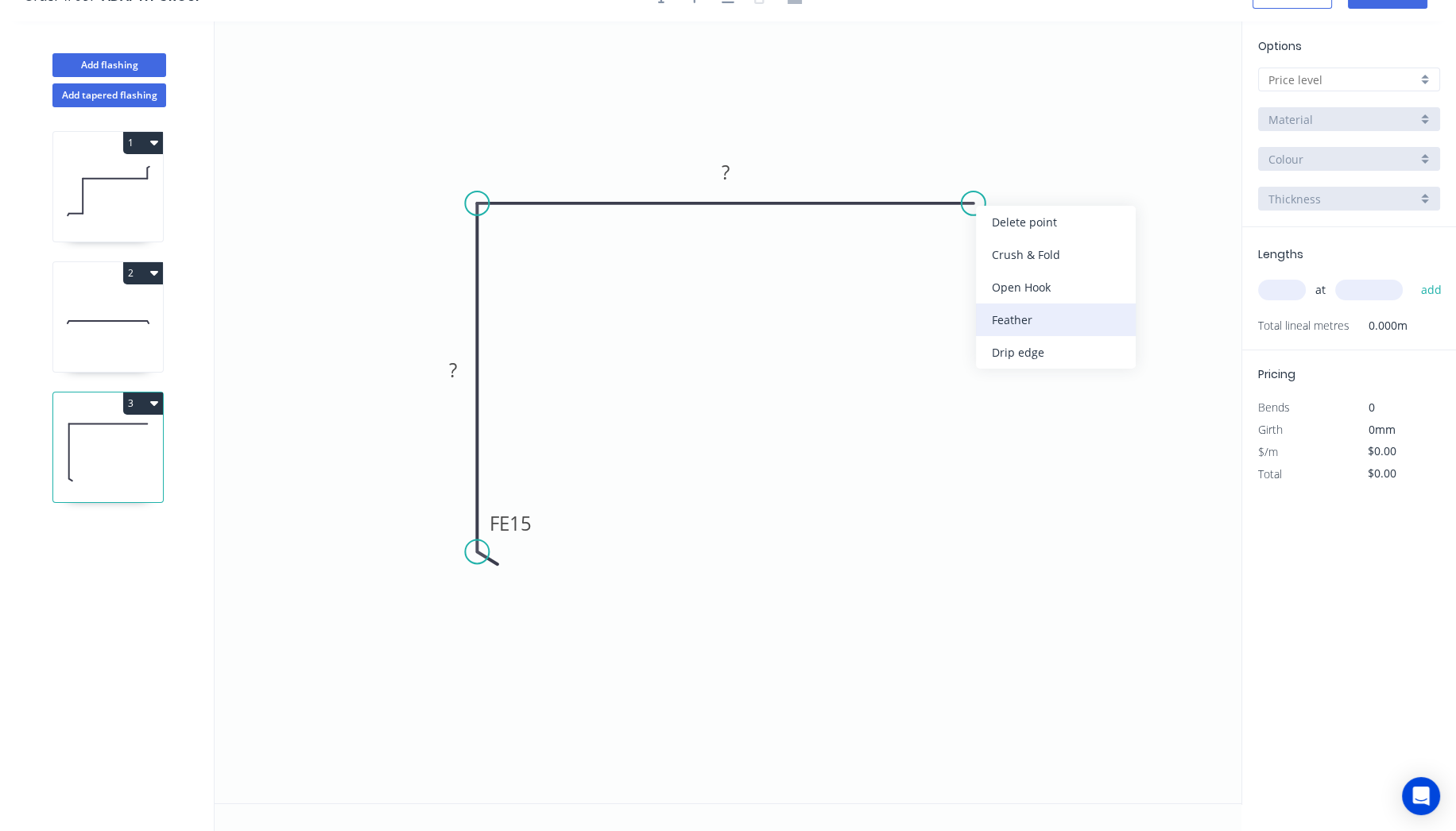
click at [1029, 319] on div "Feather" at bounding box center [1055, 319] width 160 height 33
click at [453, 374] on tspan "?" at bounding box center [453, 369] width 8 height 26
click at [539, 514] on rect at bounding box center [511, 523] width 62 height 33
click at [529, 525] on tspan "15" at bounding box center [521, 523] width 22 height 26
click at [1014, 166] on rect at bounding box center [994, 161] width 62 height 33
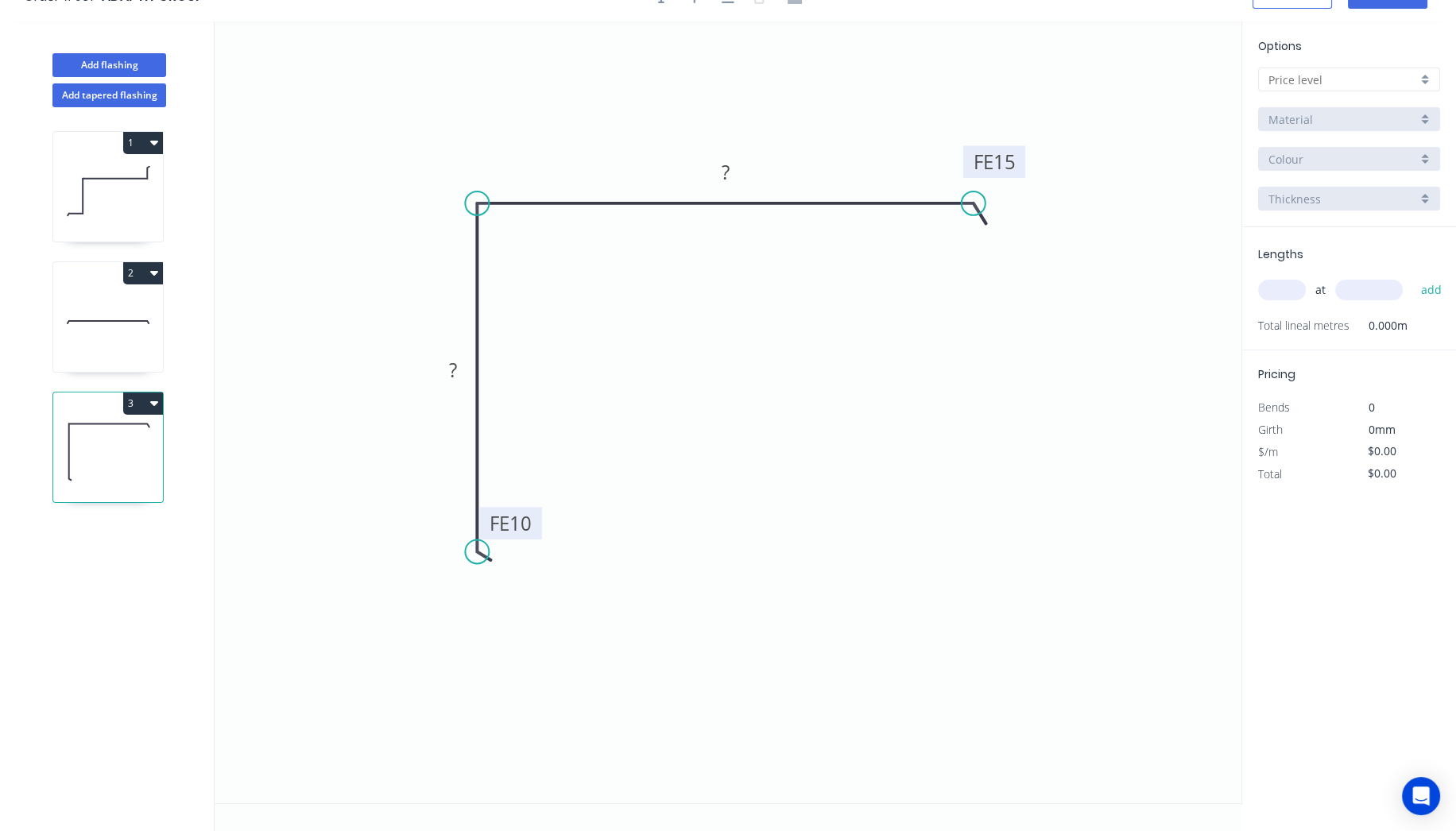
click at [1013, 157] on tspan "15" at bounding box center [1003, 161] width 22 height 26
click at [458, 367] on rect at bounding box center [453, 371] width 32 height 22
click at [584, 565] on icon "0 FE 10 257 FE 10 ?" at bounding box center [727, 412] width 1027 height 781
click at [732, 179] on rect at bounding box center [725, 173] width 32 height 22
click at [840, 350] on icon "0 FE 10 257 FE 10 272" at bounding box center [727, 412] width 1027 height 781
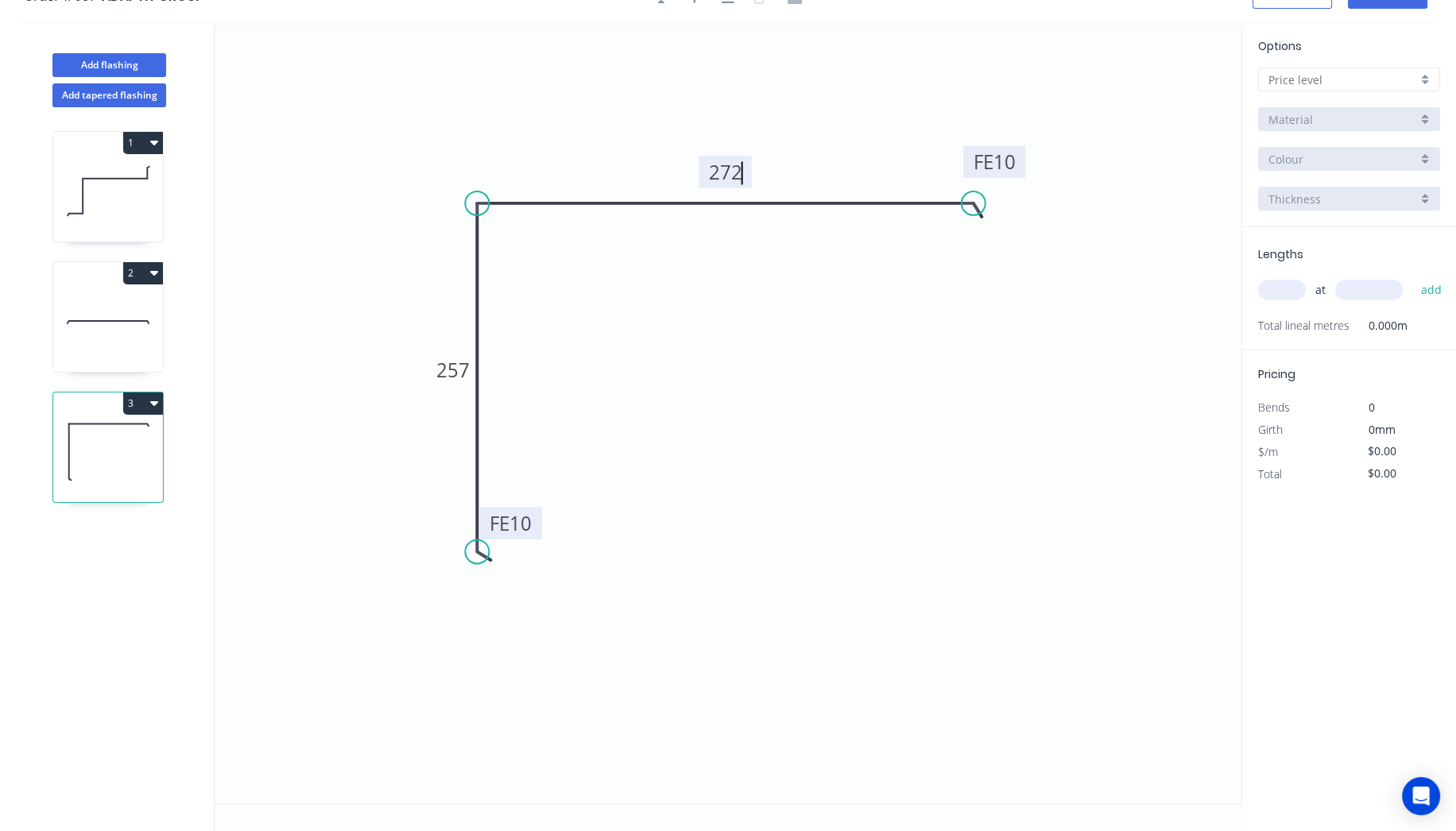
type input "$33.12"
click at [1373, 72] on input "text" at bounding box center [1342, 80] width 149 height 17
click at [1330, 112] on div "A" at bounding box center [1349, 110] width 181 height 28
type input "A"
type input "$0.00"
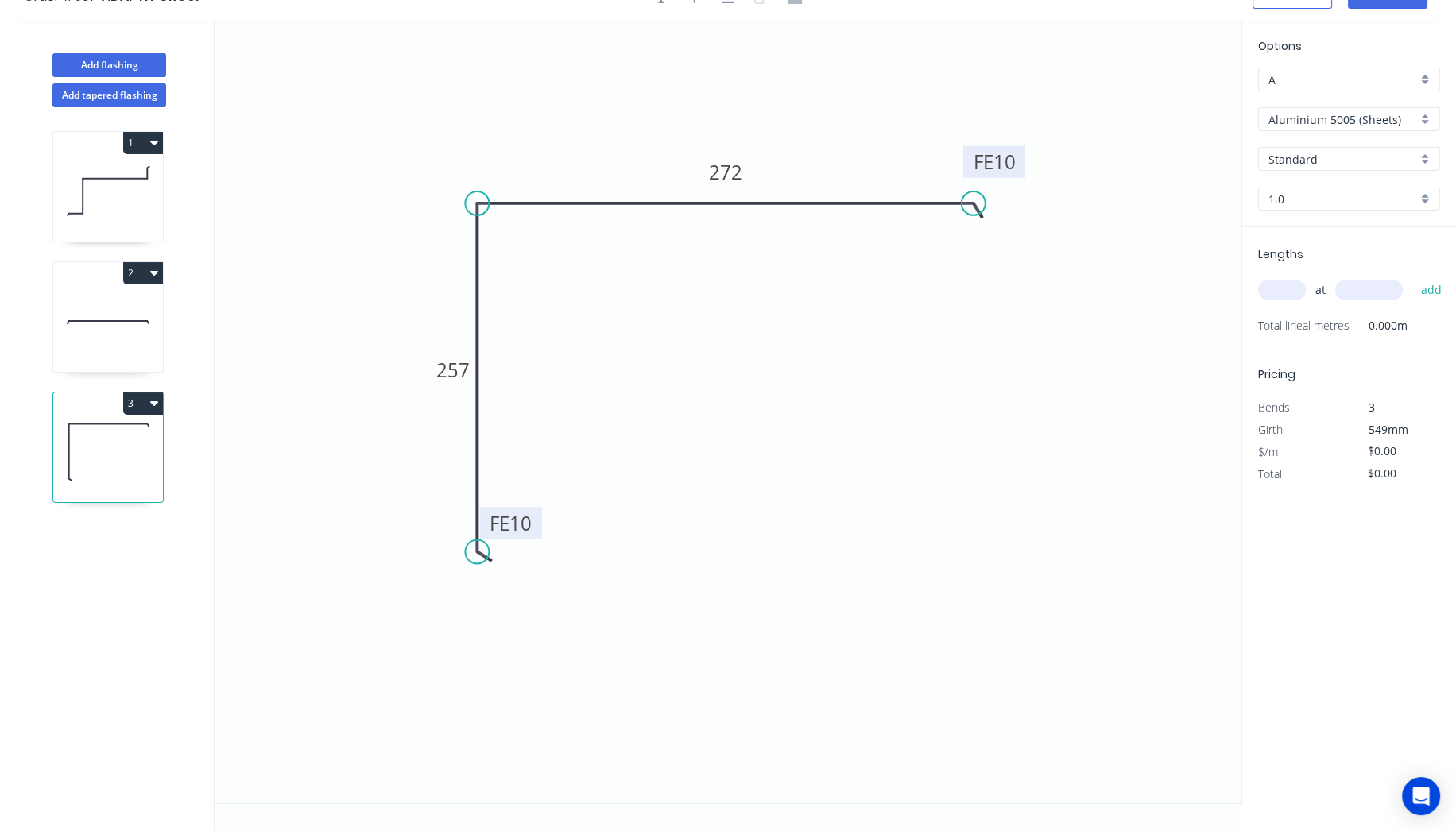
click at [1354, 126] on input "Aluminium 5005 (Sheets)" at bounding box center [1342, 119] width 149 height 17
click at [1367, 207] on div "Vestis - Special Range" at bounding box center [1349, 210] width 181 height 28
type input "Vestis - Special Range"
type input "Aged Copper"
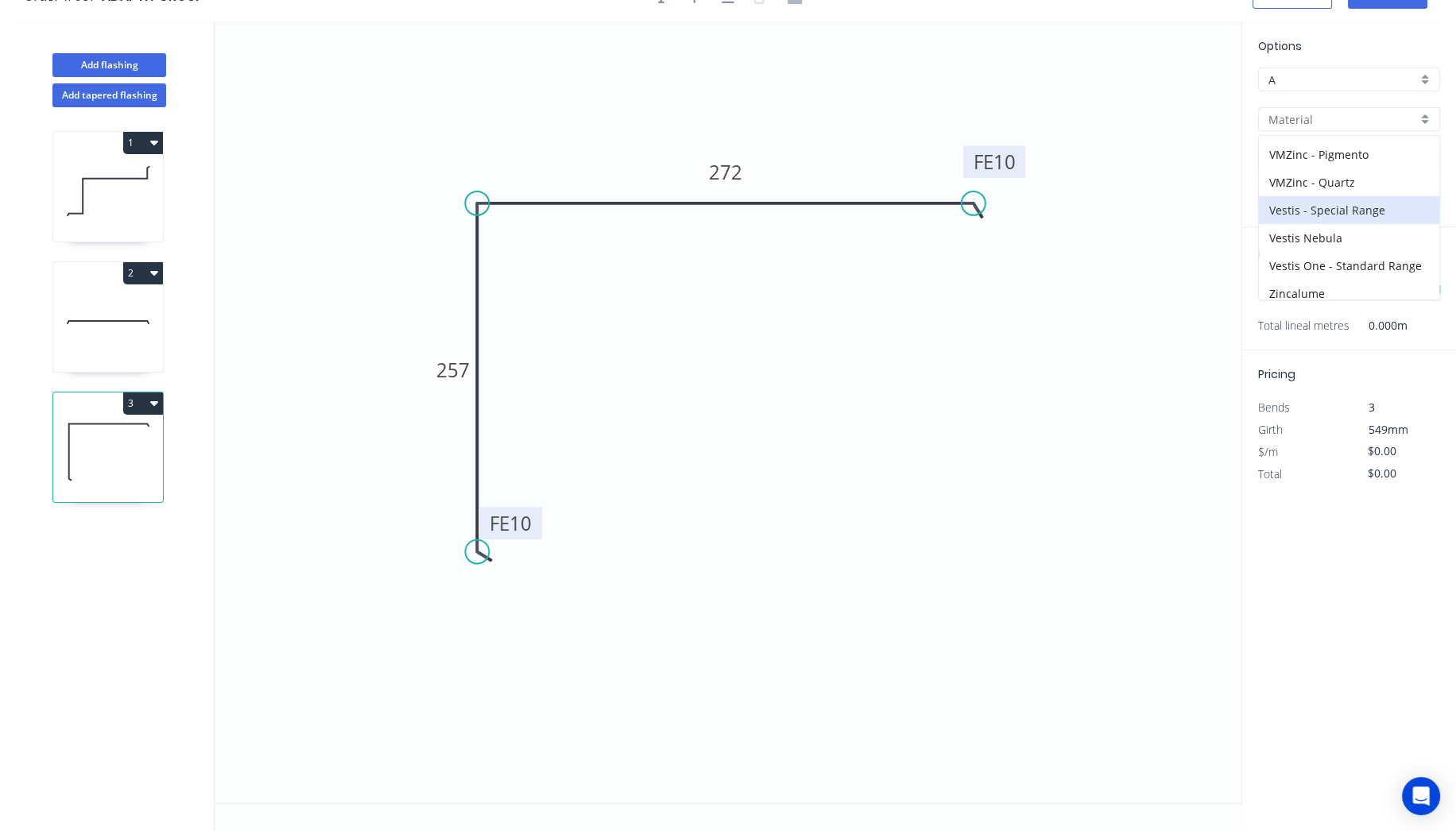
type input "0.8"
type input "$33.12"
click at [1333, 155] on input "Aged Copper" at bounding box center [1342, 159] width 149 height 17
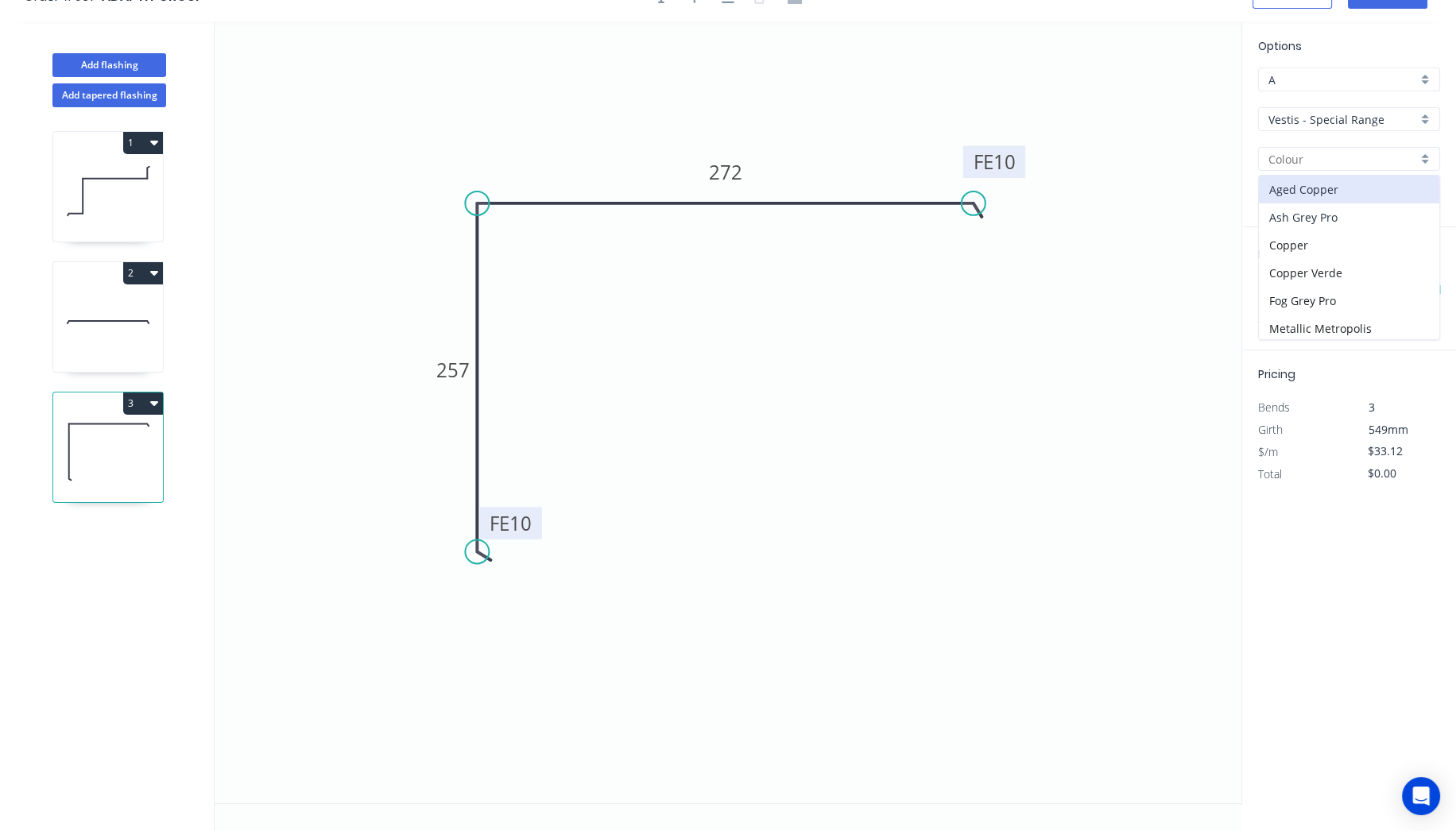
click at [1335, 212] on div "Ash Grey Pro" at bounding box center [1349, 217] width 181 height 28
type input "Ash Grey Pro"
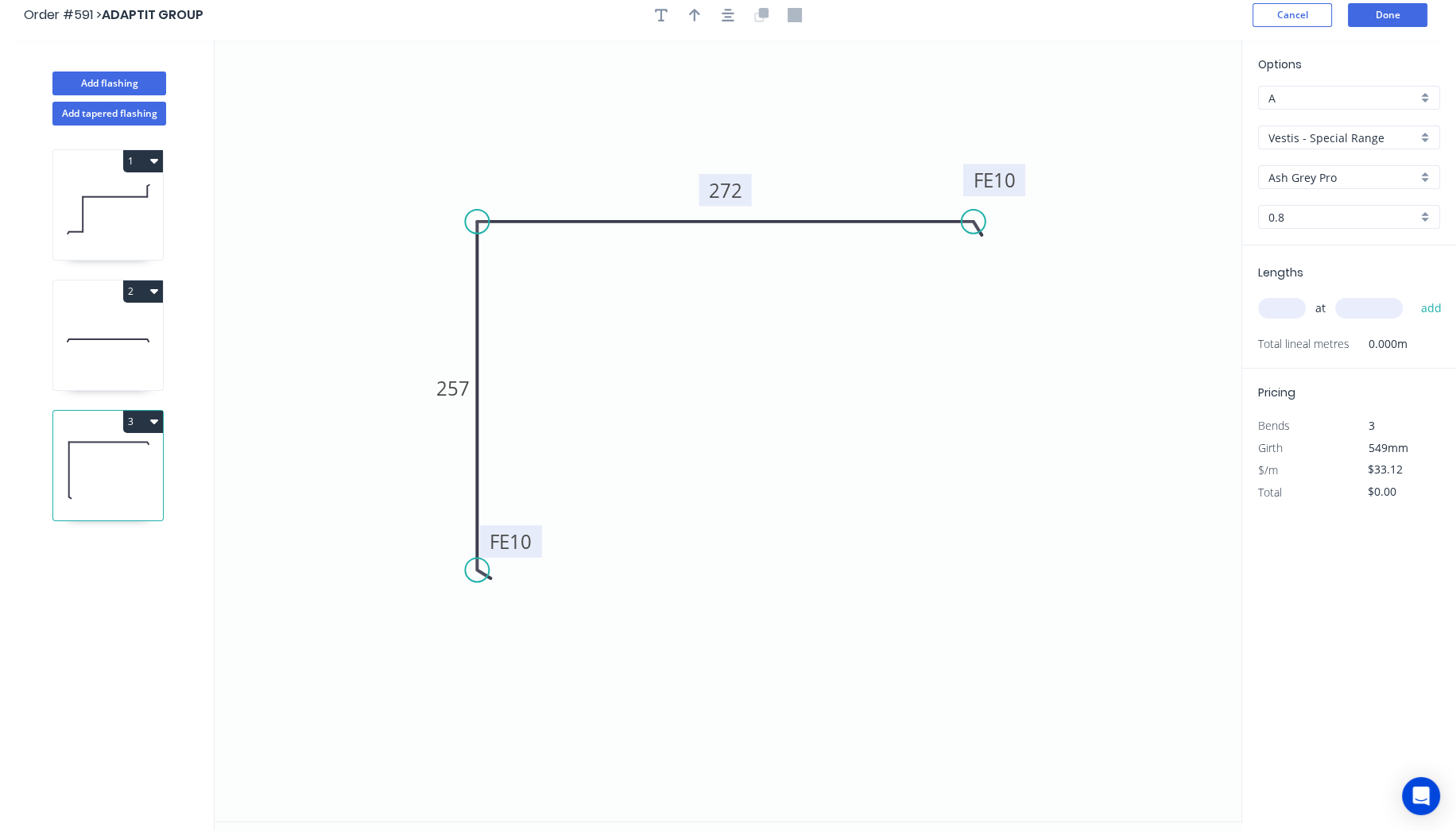
scroll to position [0, 0]
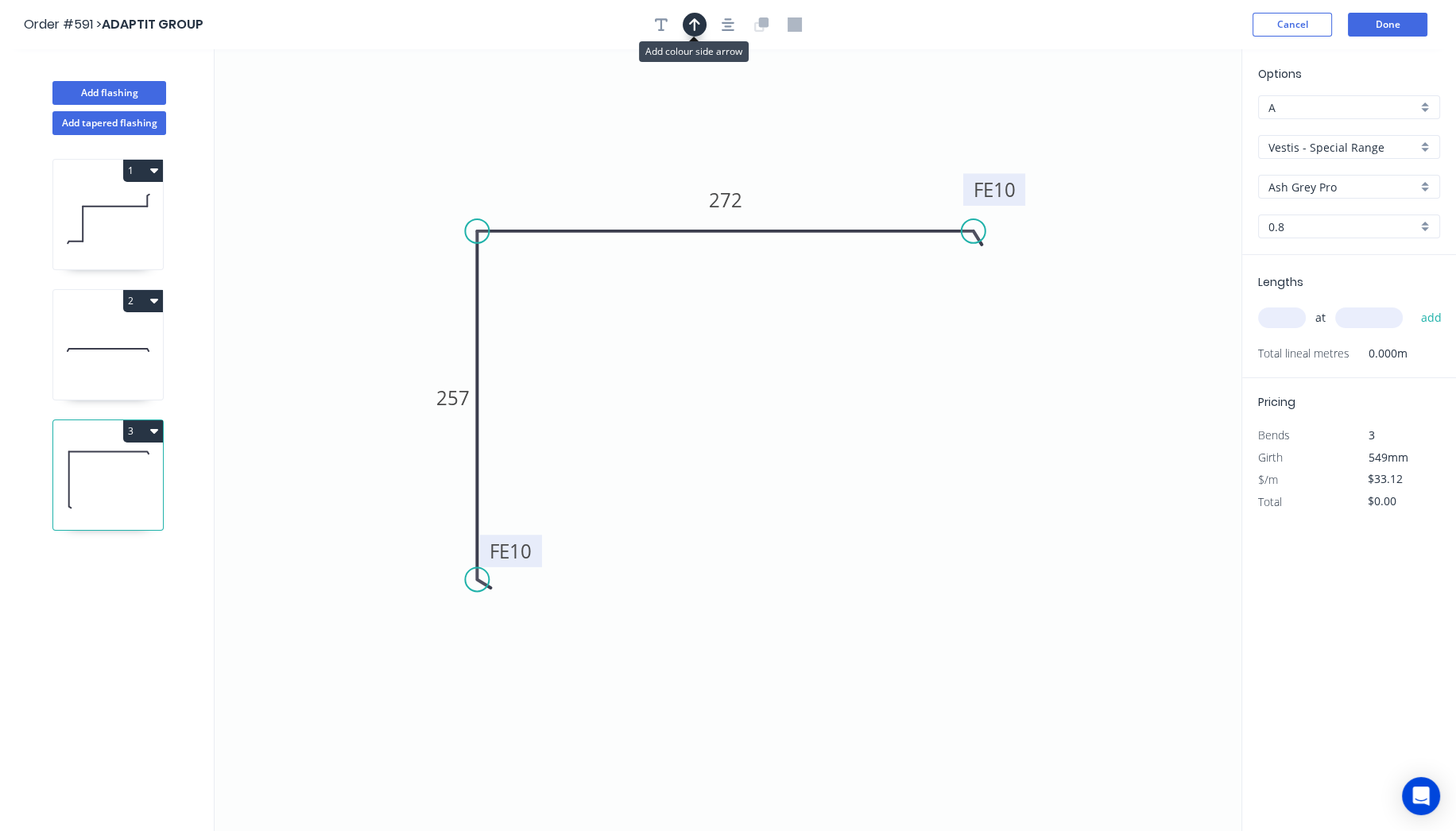
click at [700, 24] on button "button" at bounding box center [694, 24] width 24 height 24
drag, startPoint x: 1162, startPoint y: 123, endPoint x: 558, endPoint y: 162, distance: 605.3
click at [558, 162] on icon at bounding box center [558, 144] width 14 height 51
click at [1298, 320] on input "text" at bounding box center [1281, 317] width 48 height 21
type input "1"
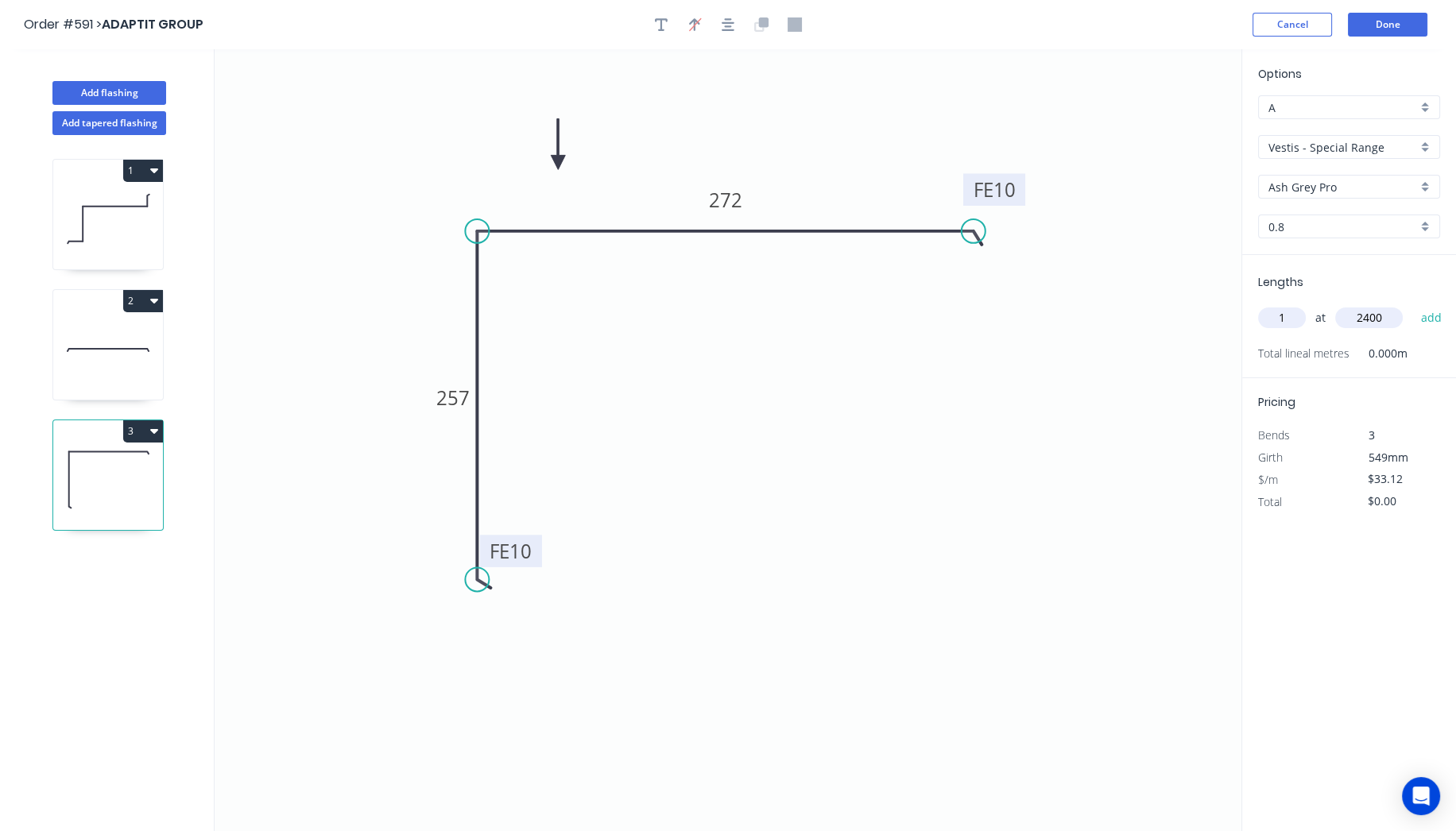
type input "2400"
click at [1412, 304] on button "add" at bounding box center [1431, 317] width 37 height 27
type input "$79.49"
click at [1407, 23] on button "Done" at bounding box center [1387, 24] width 80 height 24
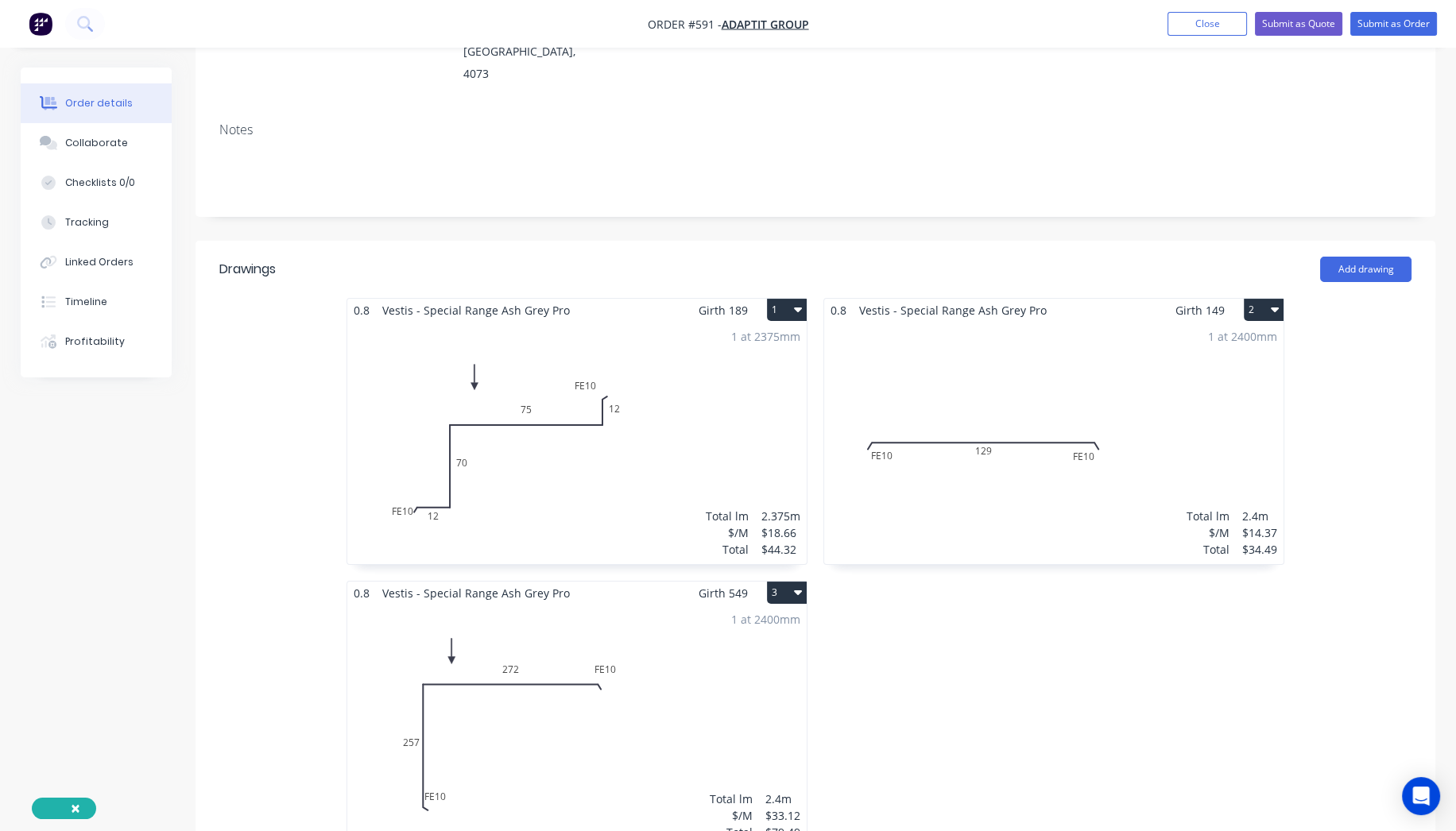
scroll to position [88, 0]
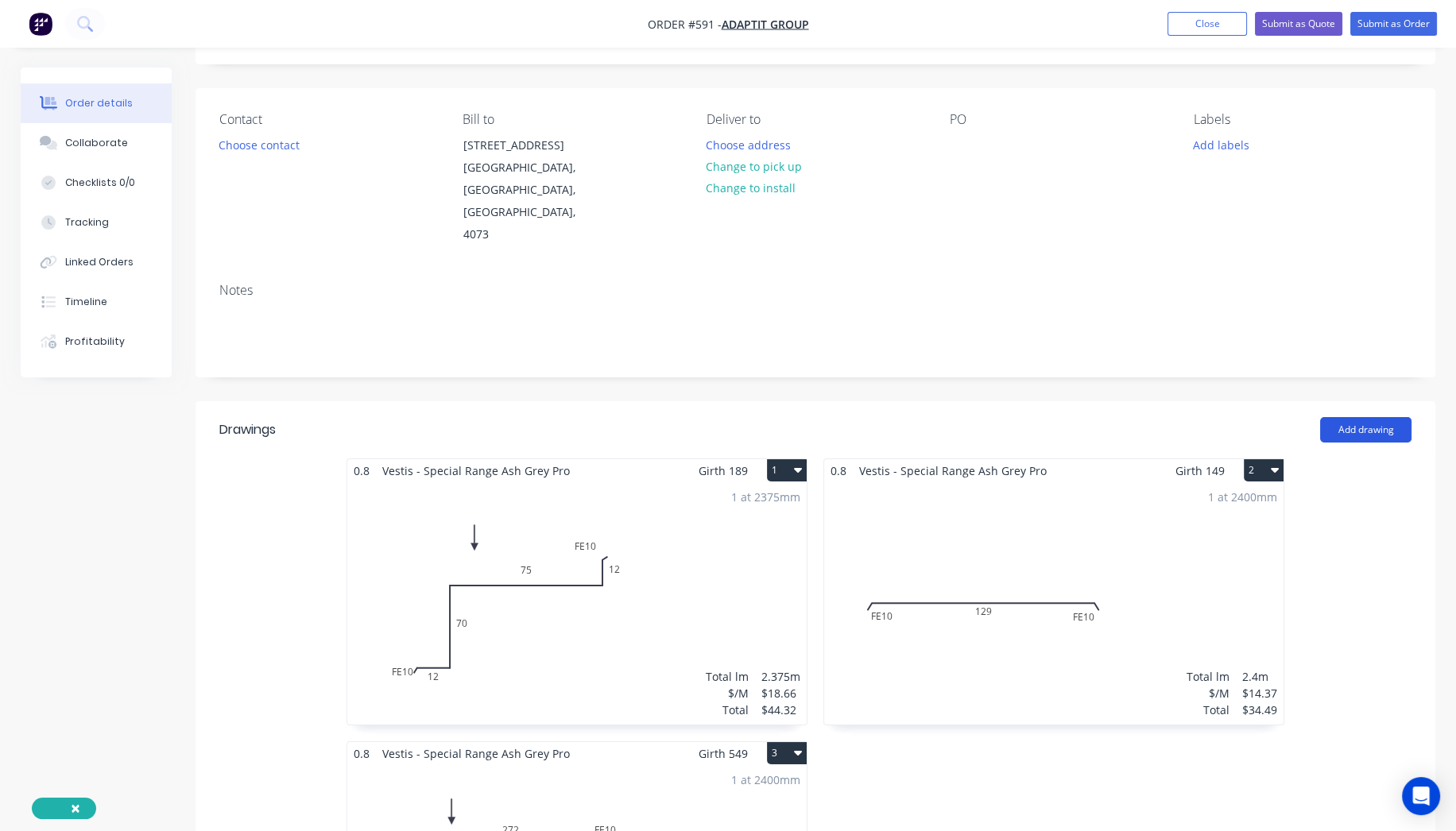
click at [1366, 432] on button "Add drawing" at bounding box center [1365, 430] width 92 height 25
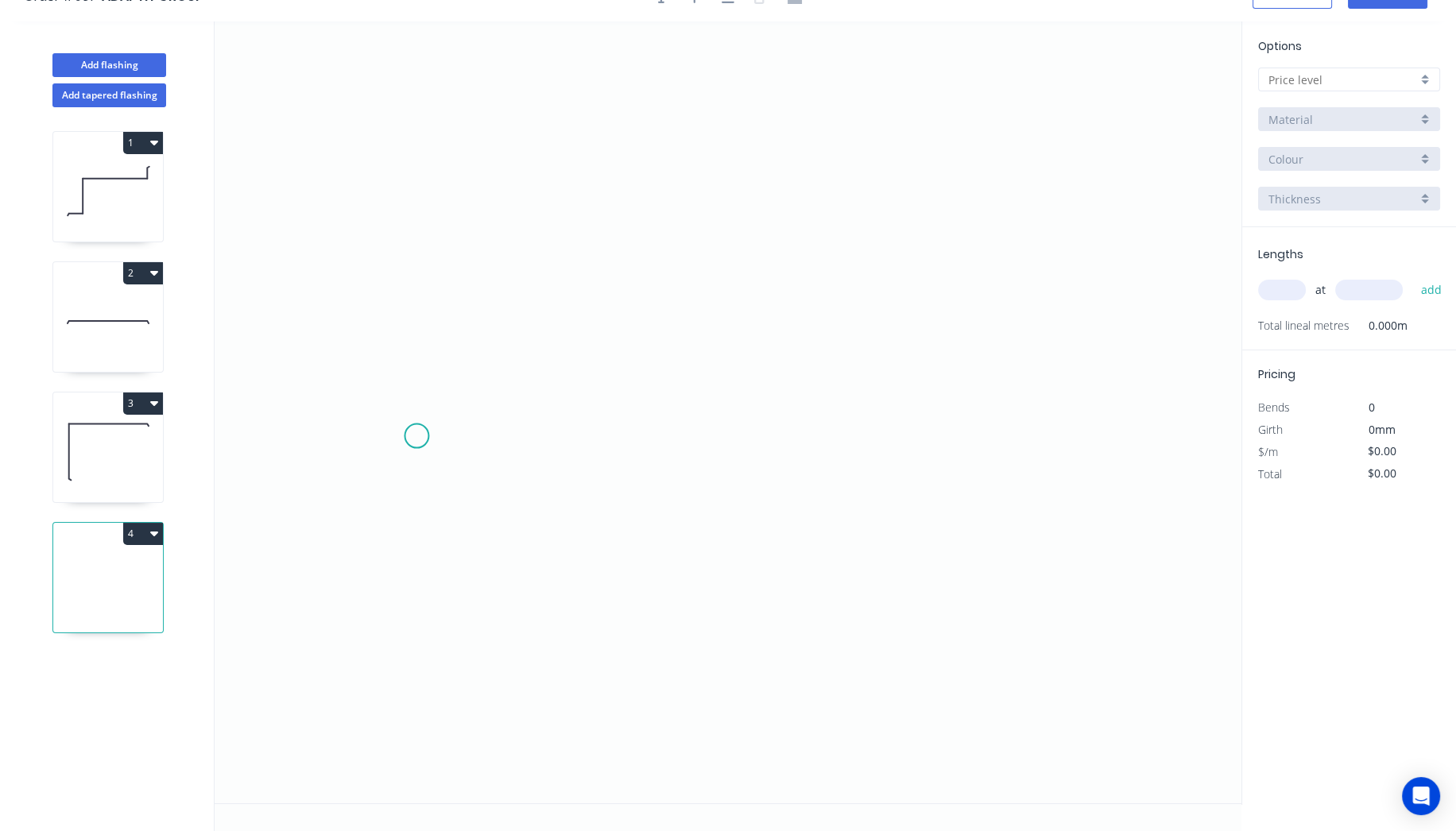
click at [417, 435] on icon "0" at bounding box center [727, 412] width 1027 height 781
click at [554, 436] on icon "0" at bounding box center [727, 412] width 1027 height 781
click at [562, 307] on icon "0 ?" at bounding box center [727, 412] width 1027 height 781
click at [991, 296] on icon "0 ? ?" at bounding box center [727, 412] width 1027 height 781
click at [992, 432] on icon "0 ? ? ?" at bounding box center [727, 412] width 1027 height 781
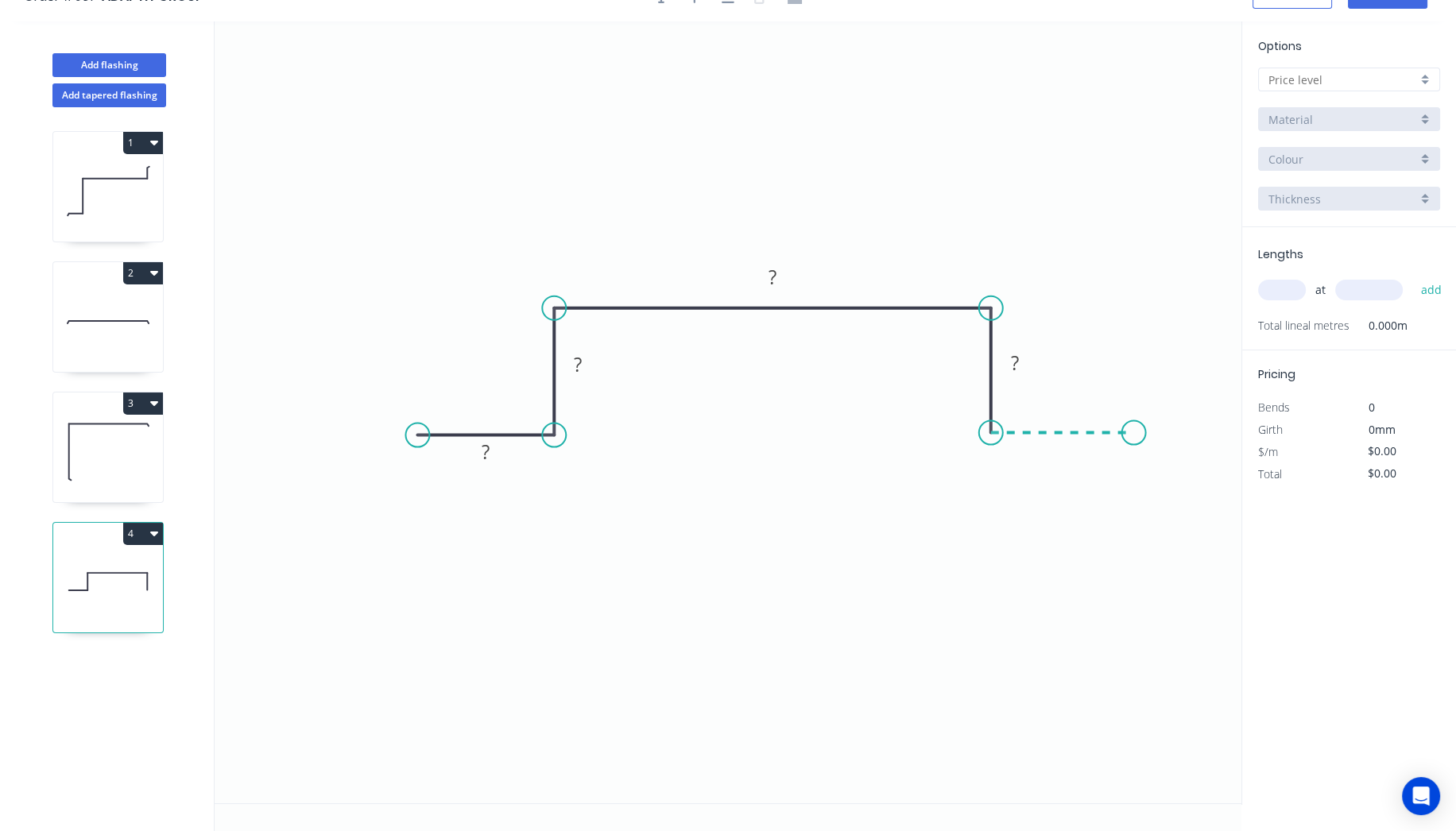
click at [1134, 432] on icon "0 ? ? ? ?" at bounding box center [727, 412] width 1027 height 781
click at [1134, 432] on circle at bounding box center [1134, 433] width 24 height 24
click at [790, 280] on rect at bounding box center [773, 276] width 52 height 33
click at [786, 283] on rect at bounding box center [773, 278] width 32 height 22
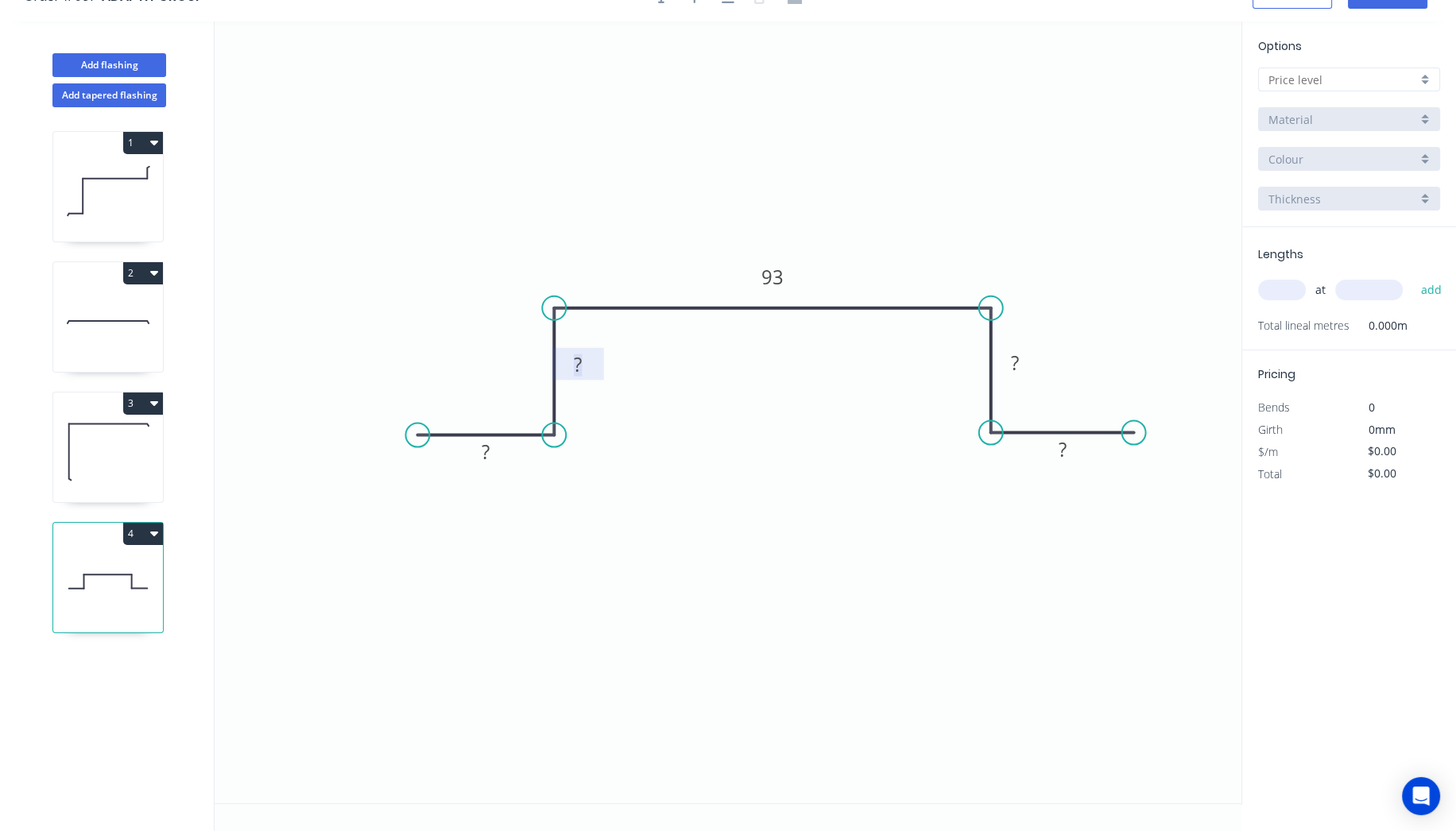
click at [587, 361] on rect at bounding box center [578, 365] width 32 height 22
click at [1024, 358] on rect at bounding box center [1014, 363] width 32 height 22
click at [488, 446] on tspan "?" at bounding box center [484, 451] width 8 height 26
click at [1078, 447] on rect at bounding box center [1062, 449] width 52 height 33
click at [1066, 451] on rect at bounding box center [1062, 450] width 32 height 22
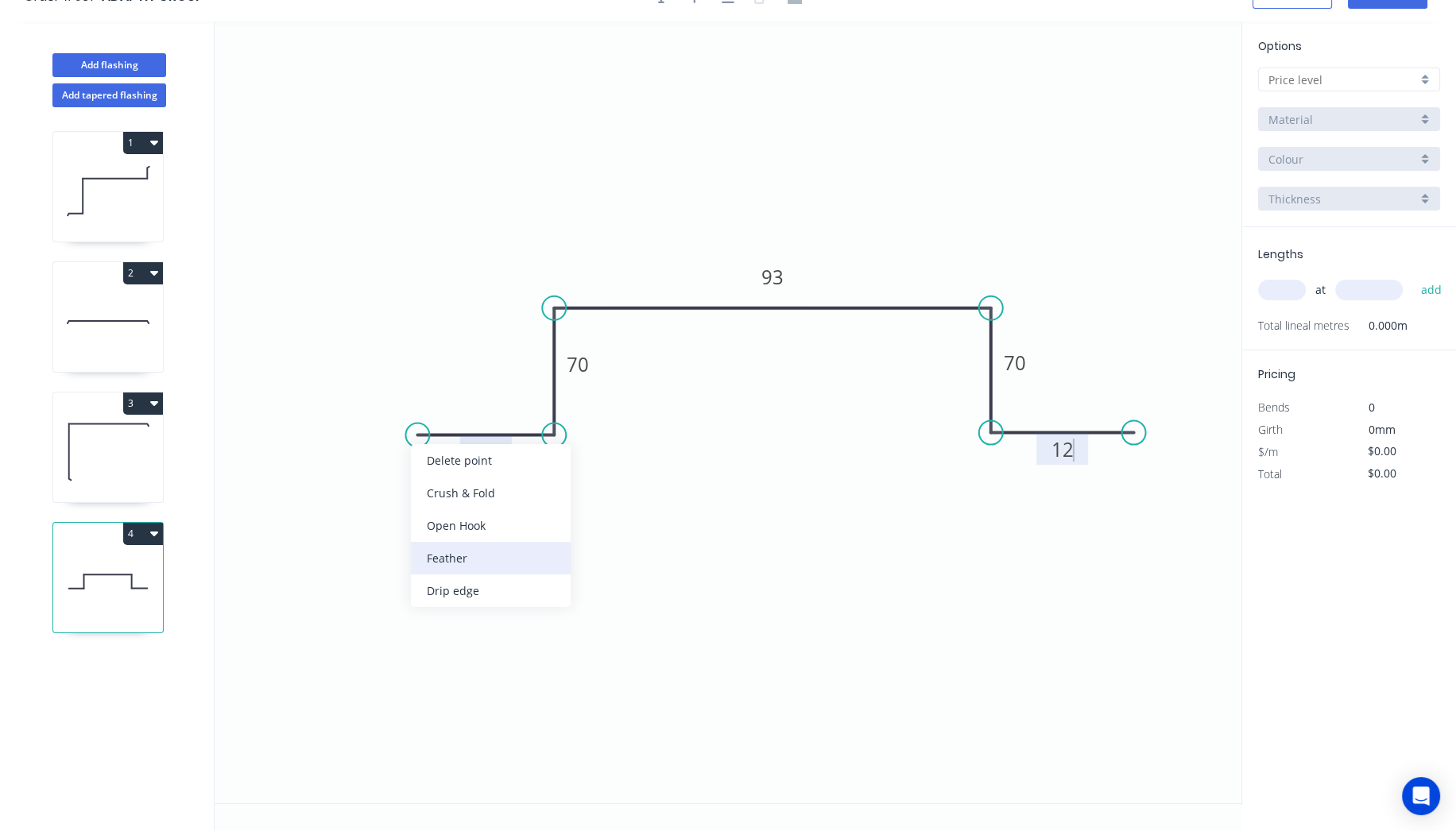
click at [491, 550] on div "Feather" at bounding box center [490, 557] width 160 height 33
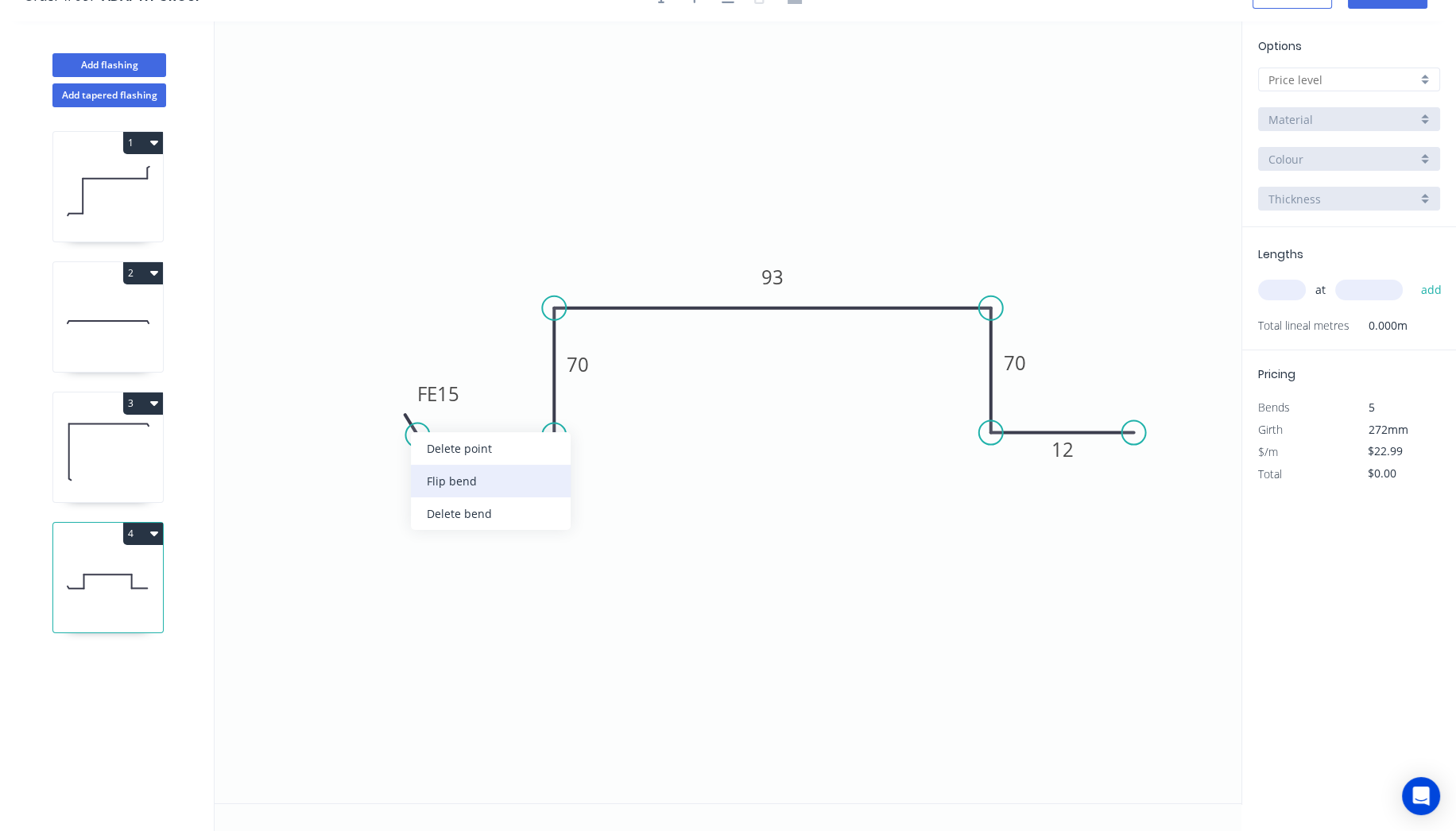
click at [459, 489] on div "Flip bend" at bounding box center [490, 481] width 160 height 33
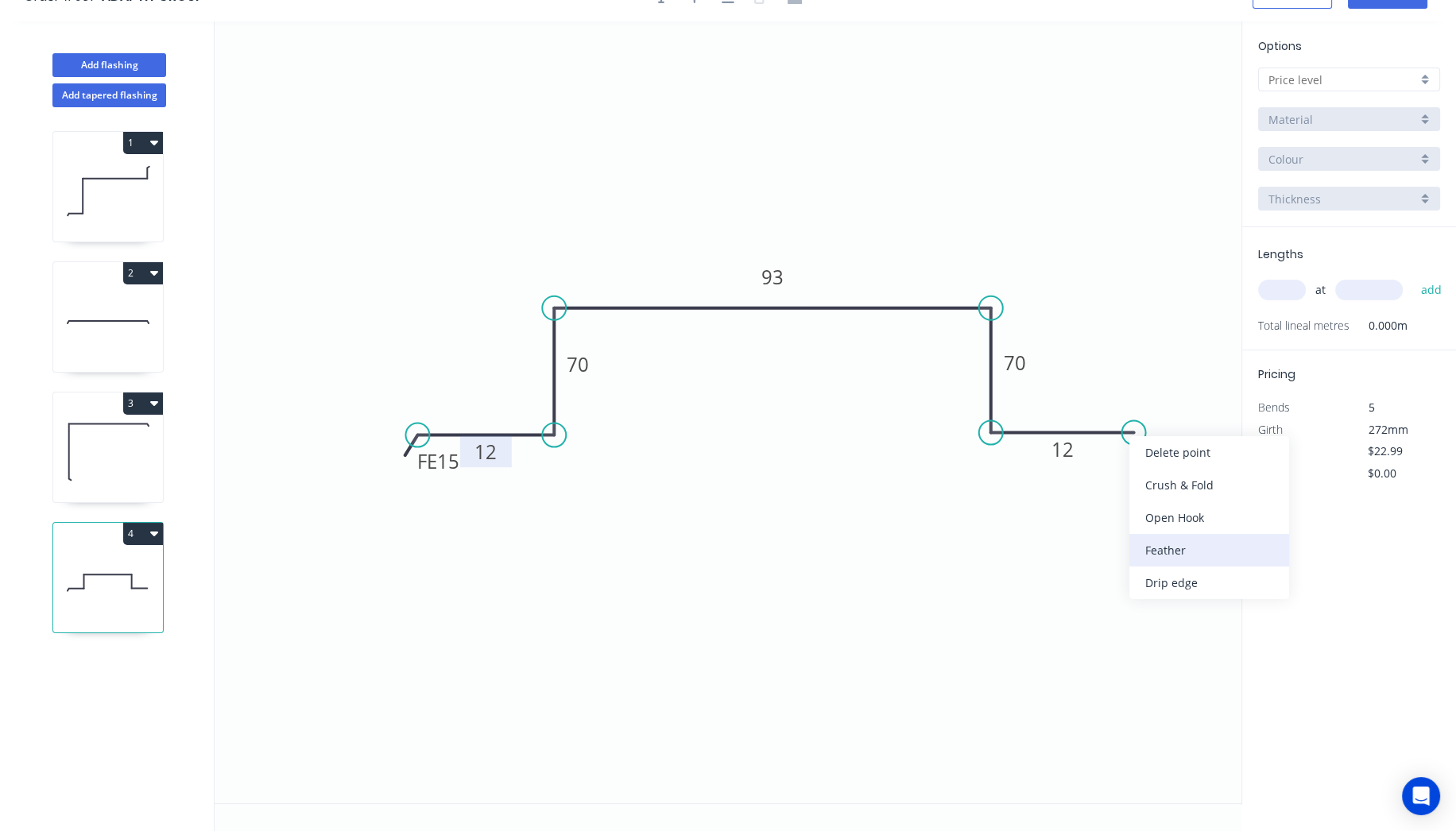
click at [1185, 538] on div "Feather" at bounding box center [1209, 550] width 160 height 33
type input "$24.42"
drag, startPoint x: 413, startPoint y: 463, endPoint x: 327, endPoint y: 442, distance: 88.5
click at [327, 442] on rect at bounding box center [352, 440] width 62 height 33
click at [371, 438] on tspan "15" at bounding box center [361, 440] width 22 height 26
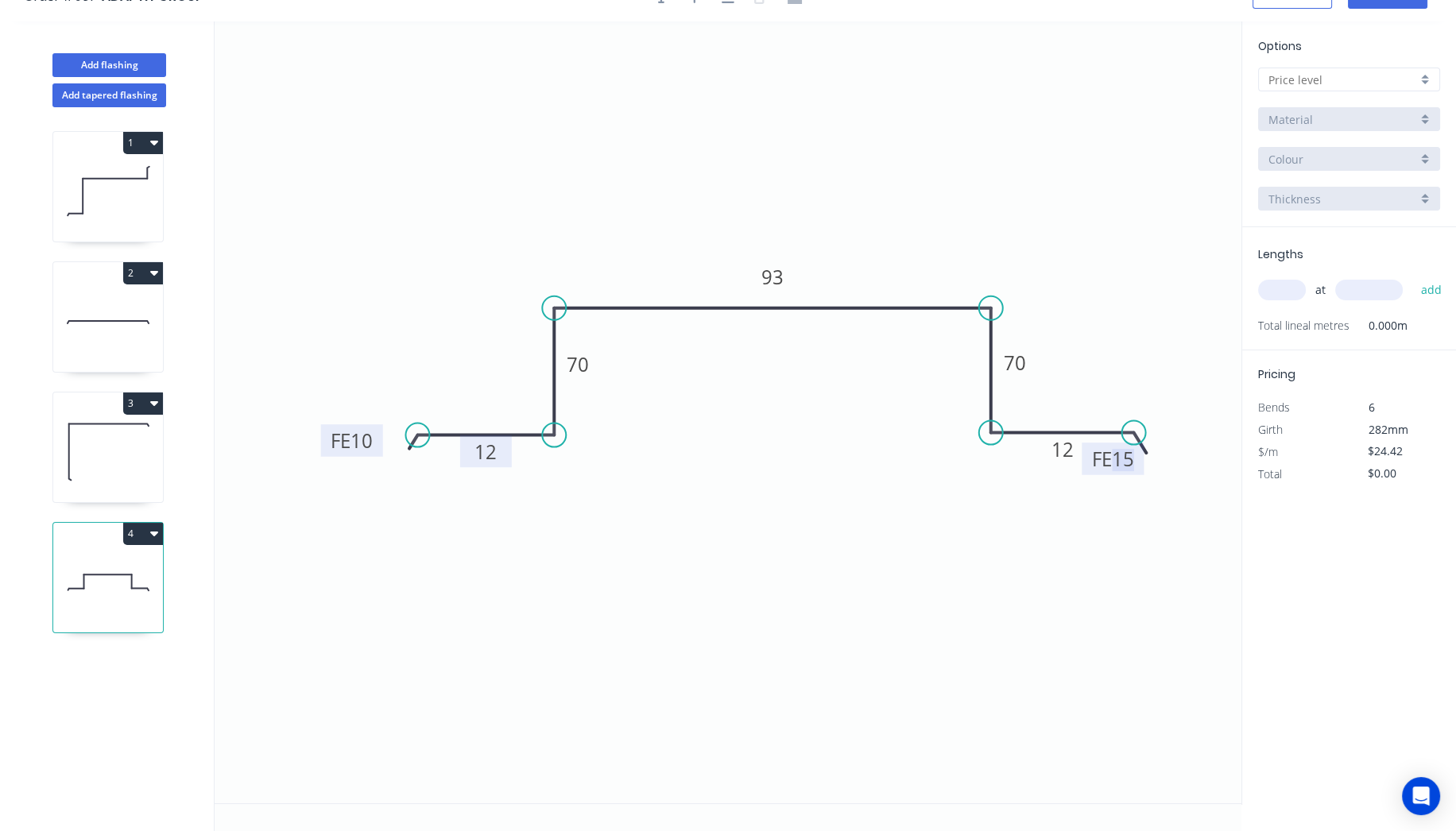
drag, startPoint x: 1134, startPoint y: 465, endPoint x: 1182, endPoint y: 414, distance: 70.0
click at [1184, 408] on icon "0 FE 10 12 70 93 70 FE 15 12" at bounding box center [727, 412] width 1027 height 781
drag, startPoint x: 1141, startPoint y: 464, endPoint x: 1223, endPoint y: 432, distance: 88.0
click at [1223, 432] on rect at bounding box center [1195, 426] width 62 height 33
click at [1214, 426] on tspan "15" at bounding box center [1205, 426] width 22 height 26
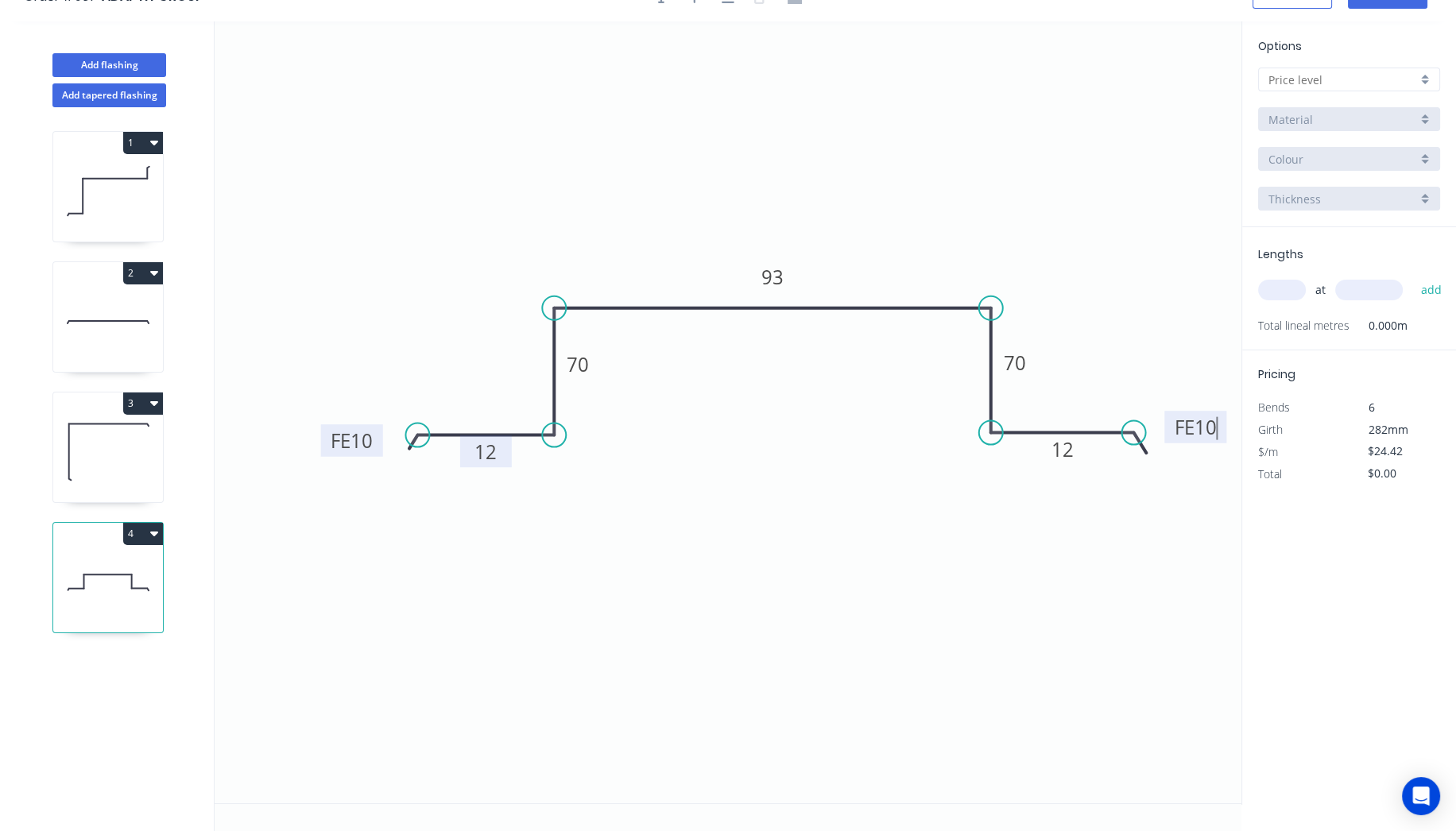
click at [1171, 289] on icon "0 FE 10 12 70 93 70 FE 10 12" at bounding box center [727, 412] width 1027 height 781
click at [1402, 89] on div at bounding box center [1349, 79] width 182 height 24
click at [1396, 78] on input "text" at bounding box center [1342, 80] width 149 height 17
click at [1374, 85] on input "text" at bounding box center [1342, 80] width 149 height 17
click at [1324, 115] on div "A" at bounding box center [1349, 110] width 181 height 28
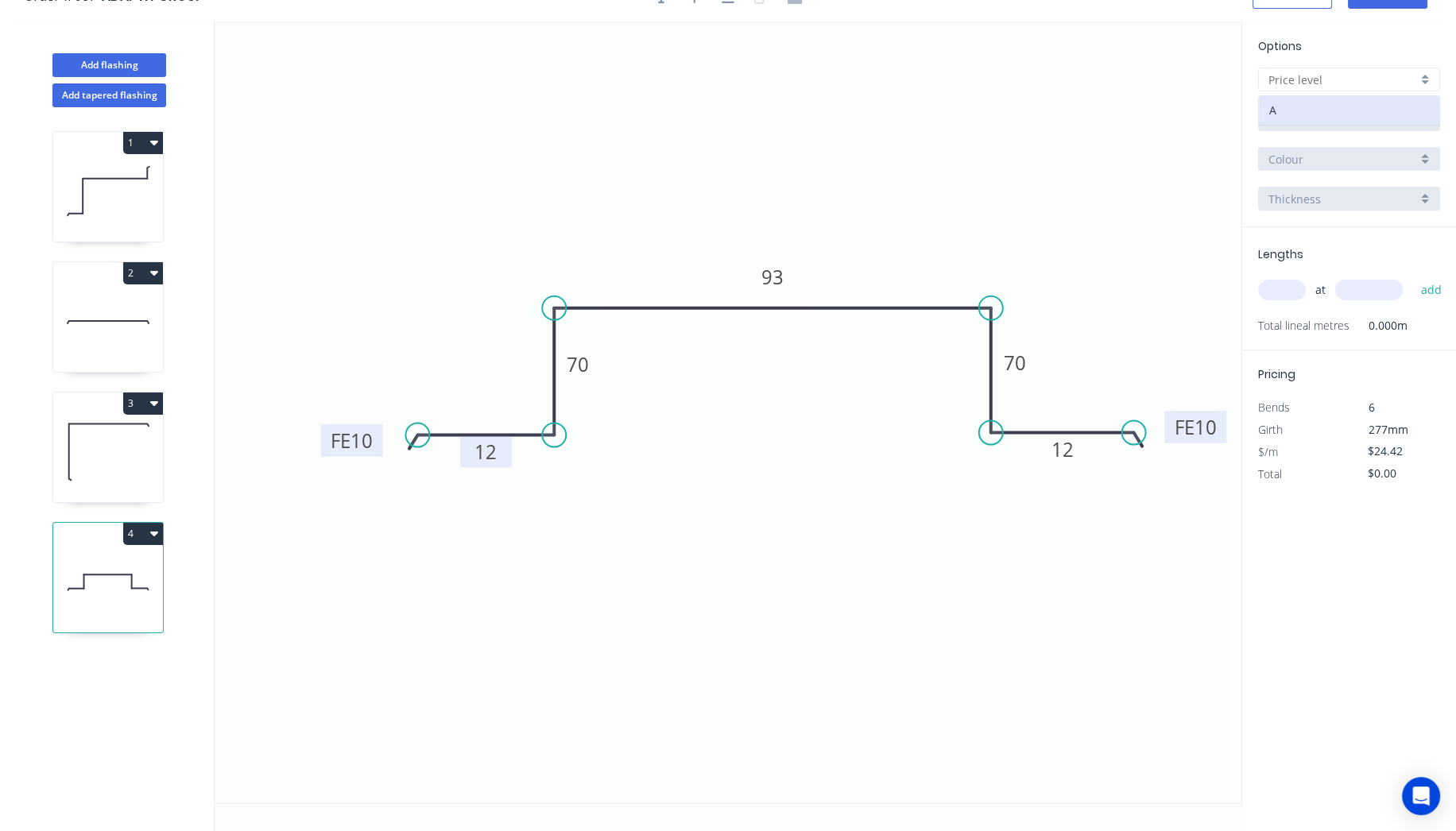
type input "A"
type input "$0.00"
click at [1324, 114] on input "Aluminium 5005 (Sheets)" at bounding box center [1342, 119] width 149 height 17
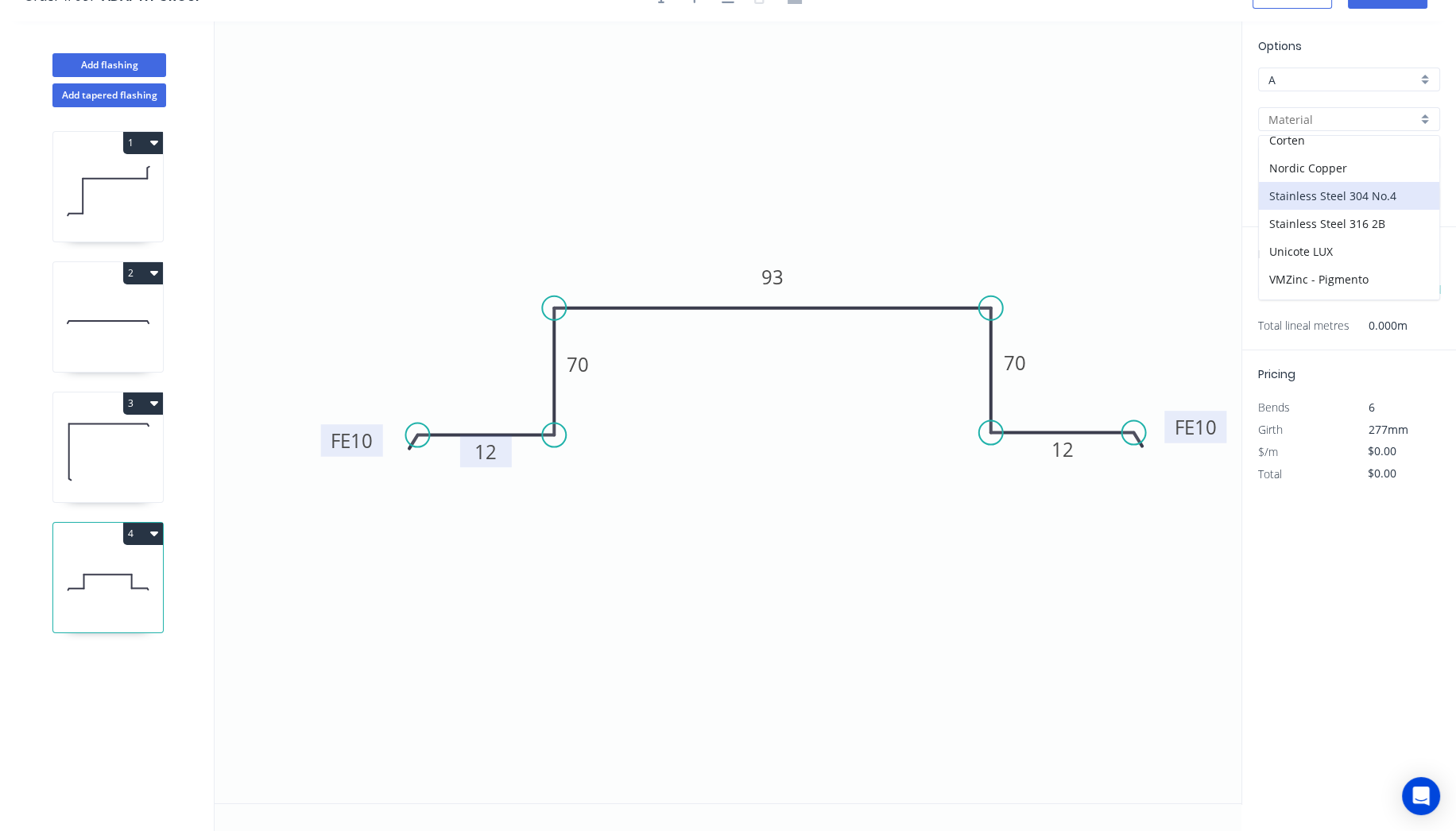
scroll to position [264, 0]
click at [1319, 240] on div "Vestis - Special Range" at bounding box center [1349, 246] width 181 height 28
type input "Vestis - Special Range"
type input "Aged Copper"
type input "0.8"
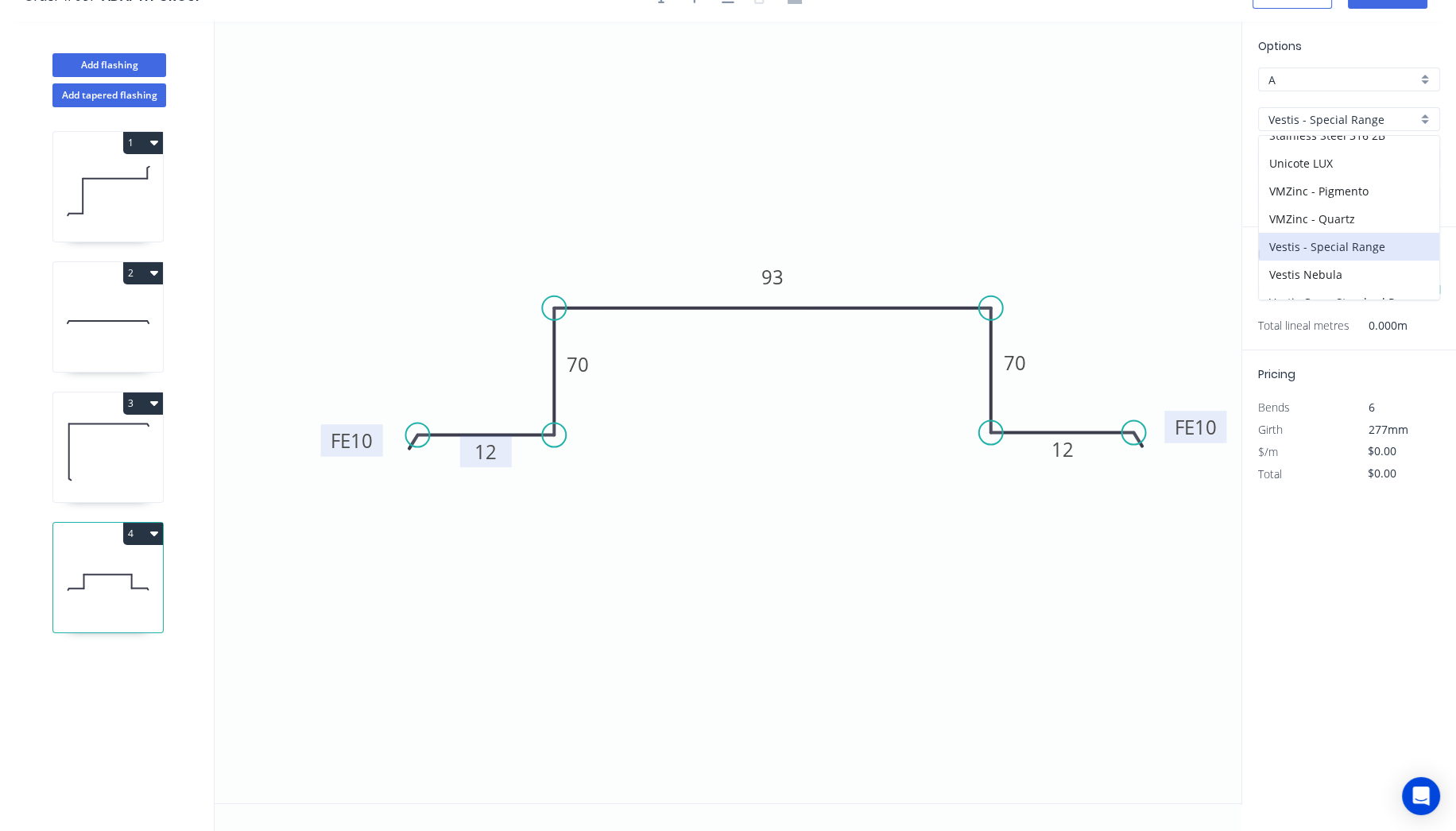
type input "$24.42"
click at [1317, 155] on input "Aged Copper" at bounding box center [1342, 159] width 149 height 17
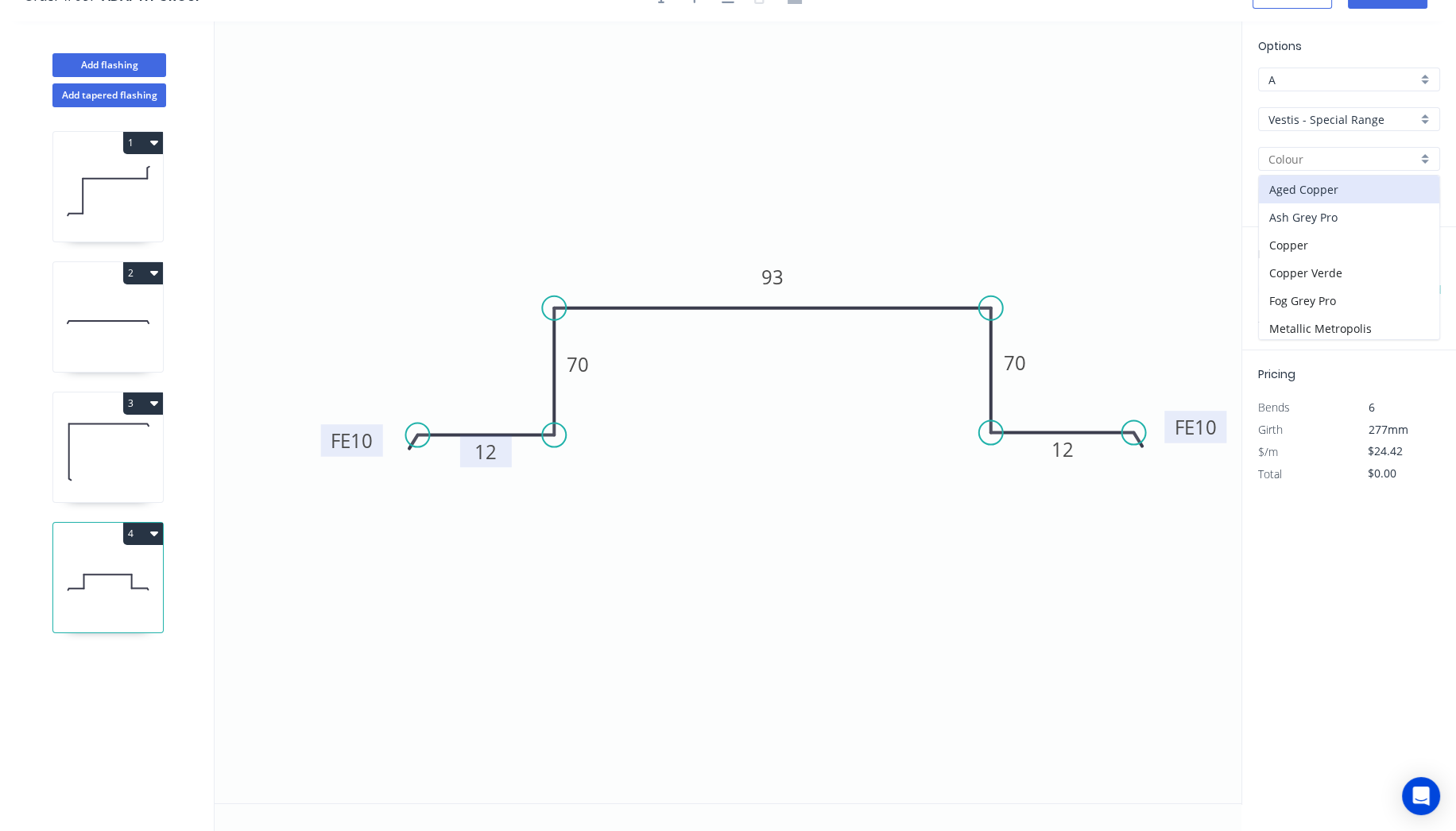
click at [1321, 210] on div "Ash Grey Pro" at bounding box center [1349, 217] width 181 height 28
type input "Ash Grey Pro"
click at [1281, 285] on input "text" at bounding box center [1281, 290] width 48 height 21
type input "1"
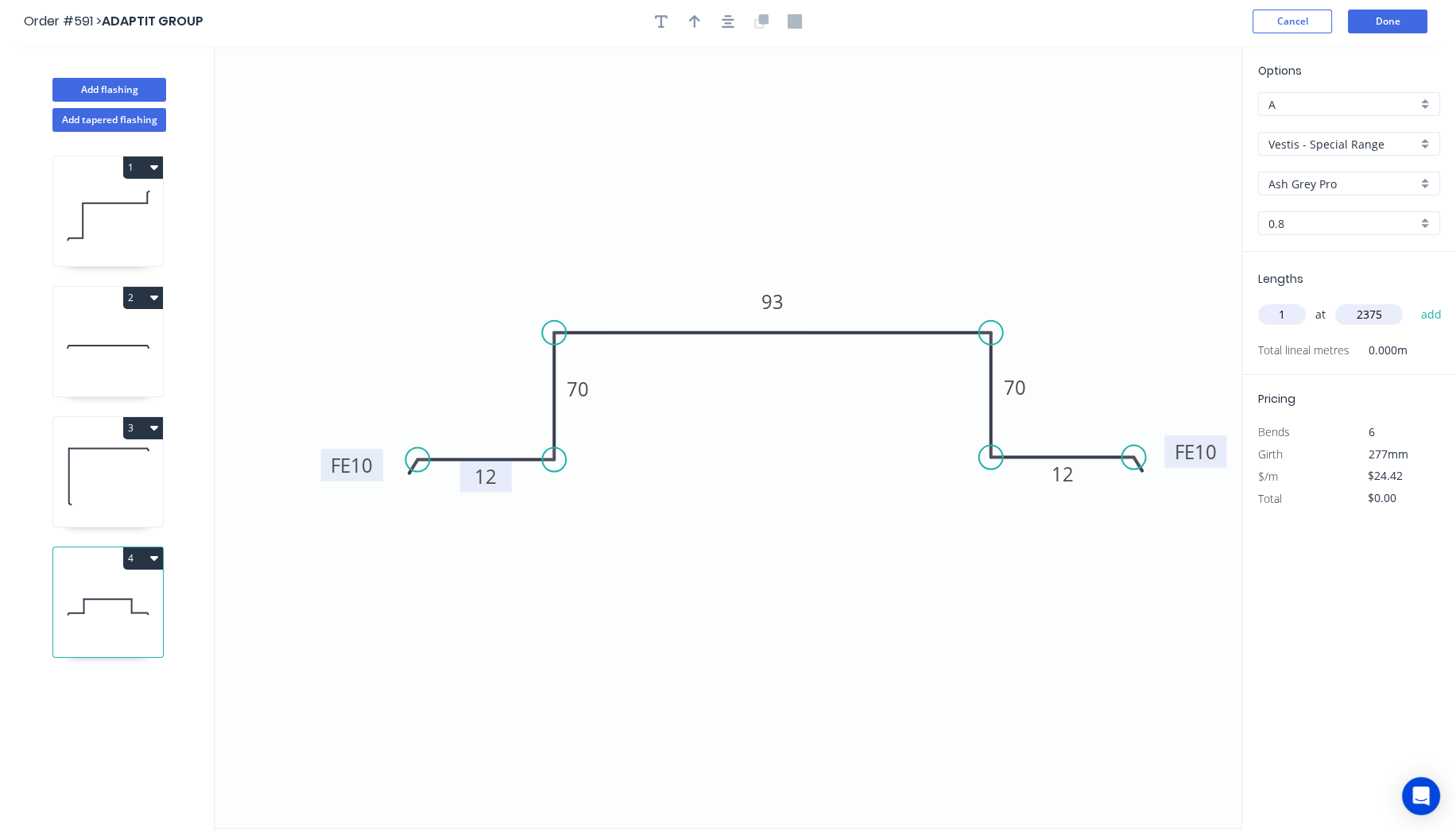
scroll to position [0, 0]
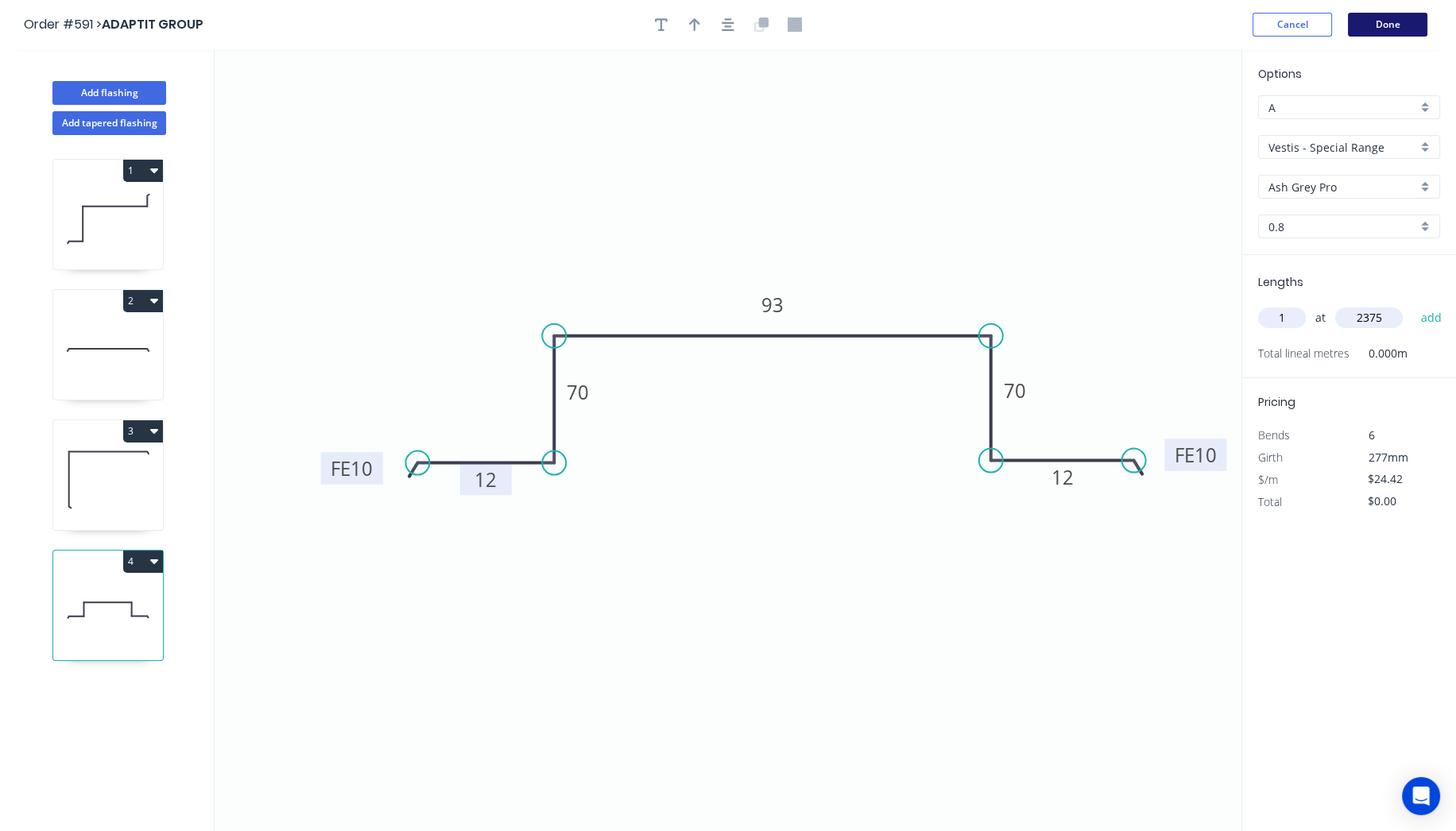
type input "2375"
click at [1367, 21] on button "Done" at bounding box center [1387, 24] width 80 height 24
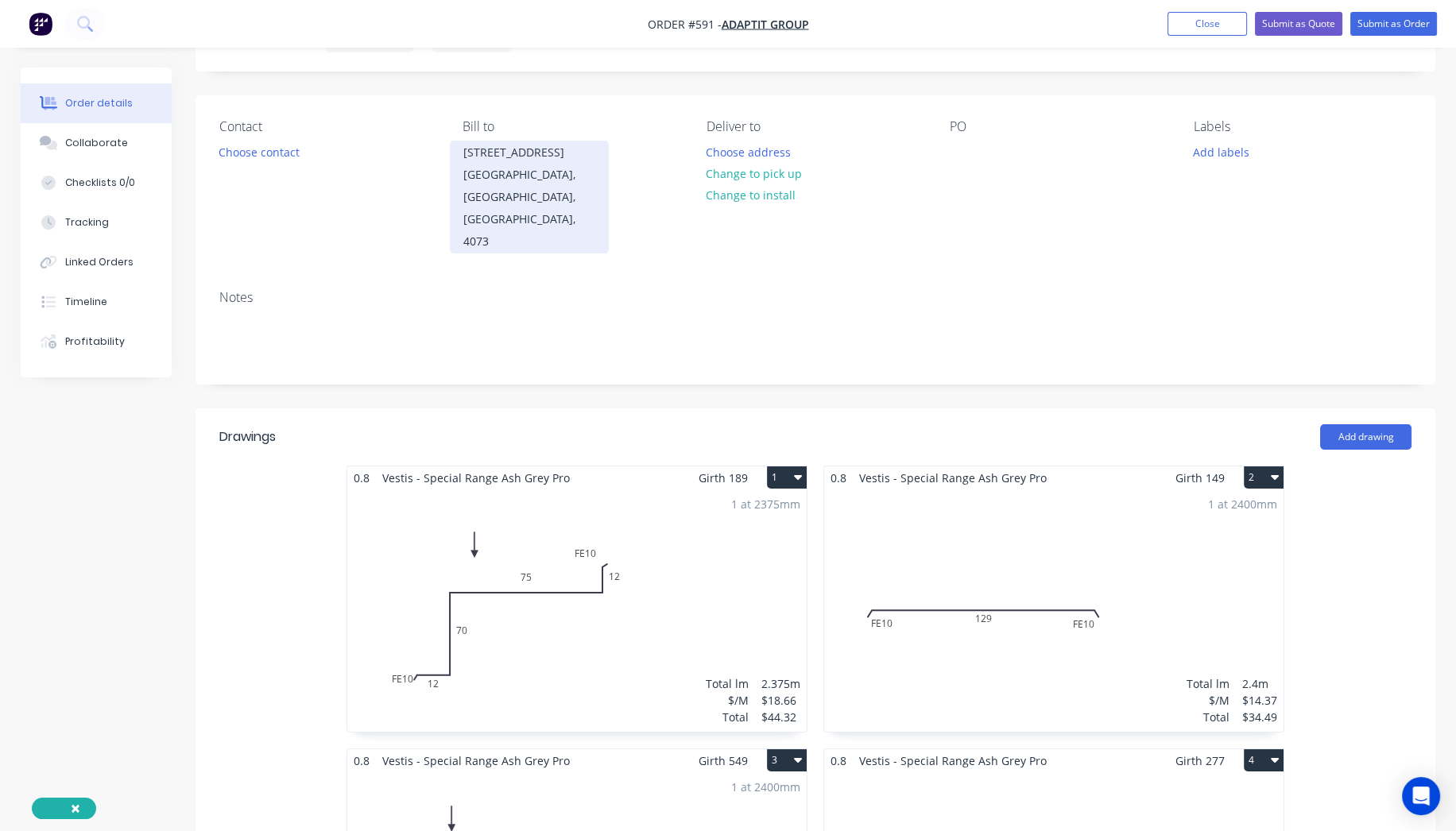
scroll to position [176, 0]
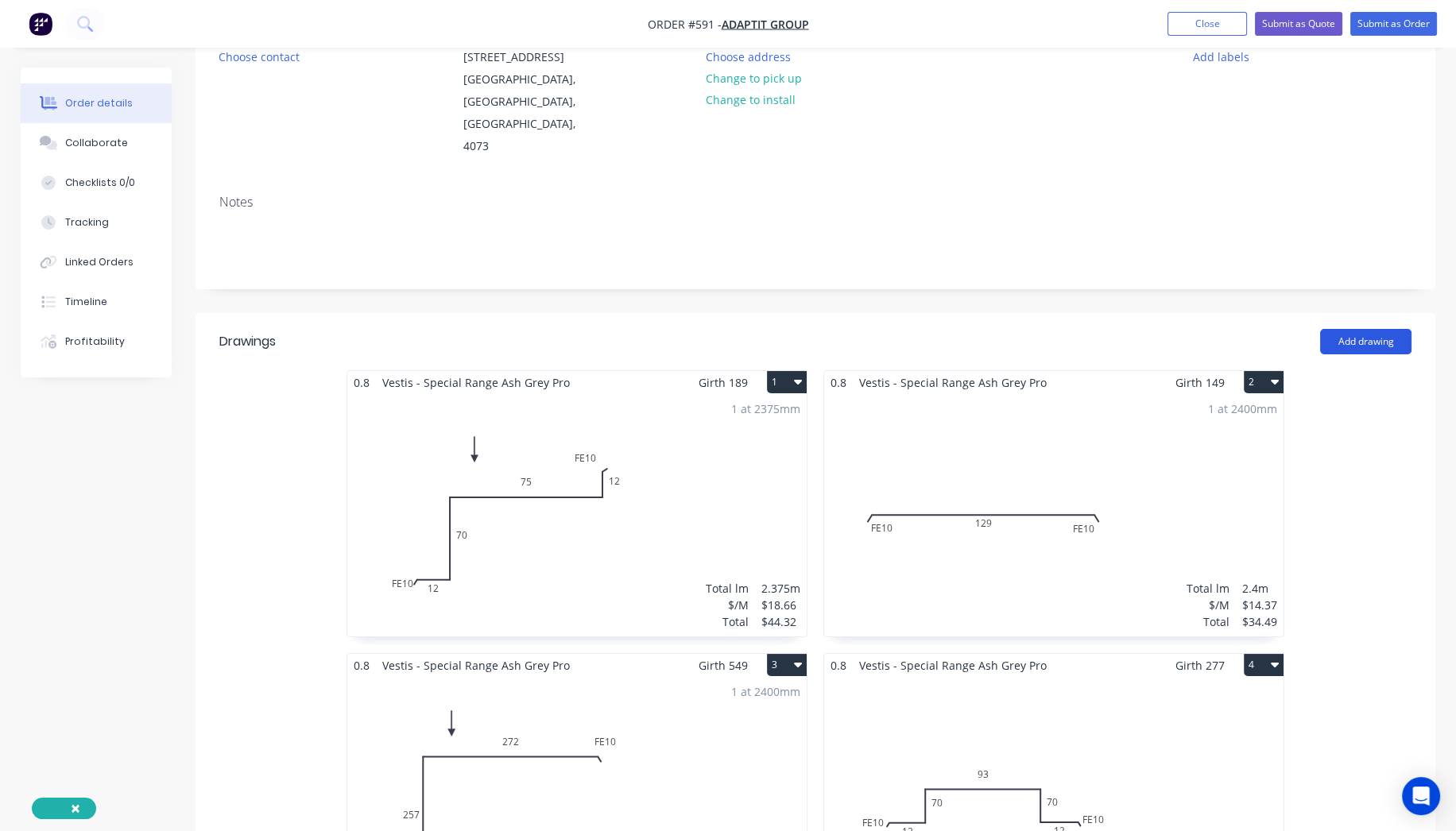
click at [1341, 332] on button "Add drawing" at bounding box center [1365, 342] width 92 height 25
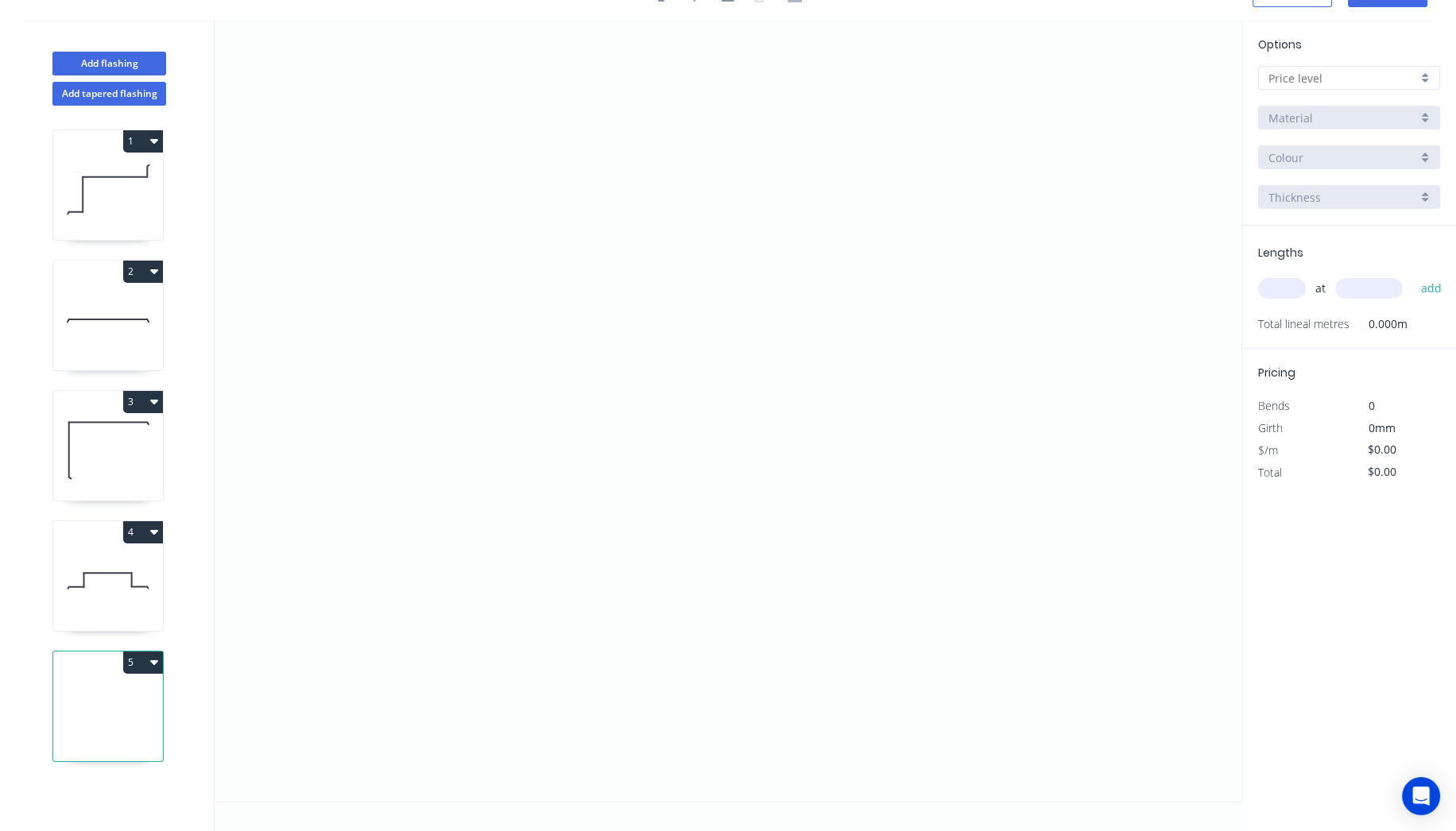
scroll to position [28, 0]
click at [410, 371] on icon "0" at bounding box center [727, 412] width 1027 height 781
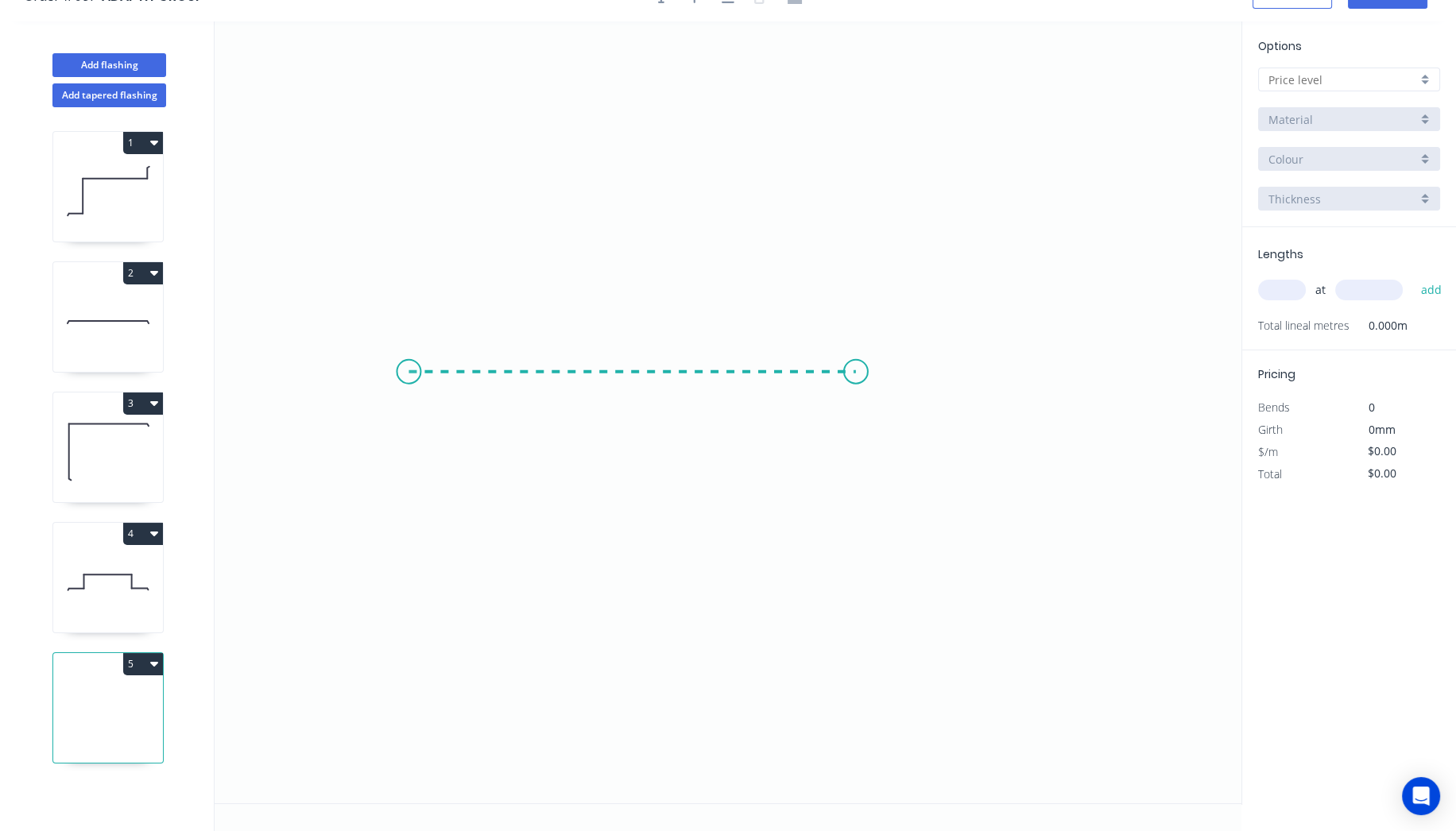
click at [856, 363] on icon "0" at bounding box center [727, 412] width 1027 height 781
click at [862, 466] on icon "0 ?" at bounding box center [727, 412] width 1027 height 781
click at [1034, 461] on icon "0 ? ?" at bounding box center [727, 412] width 1027 height 781
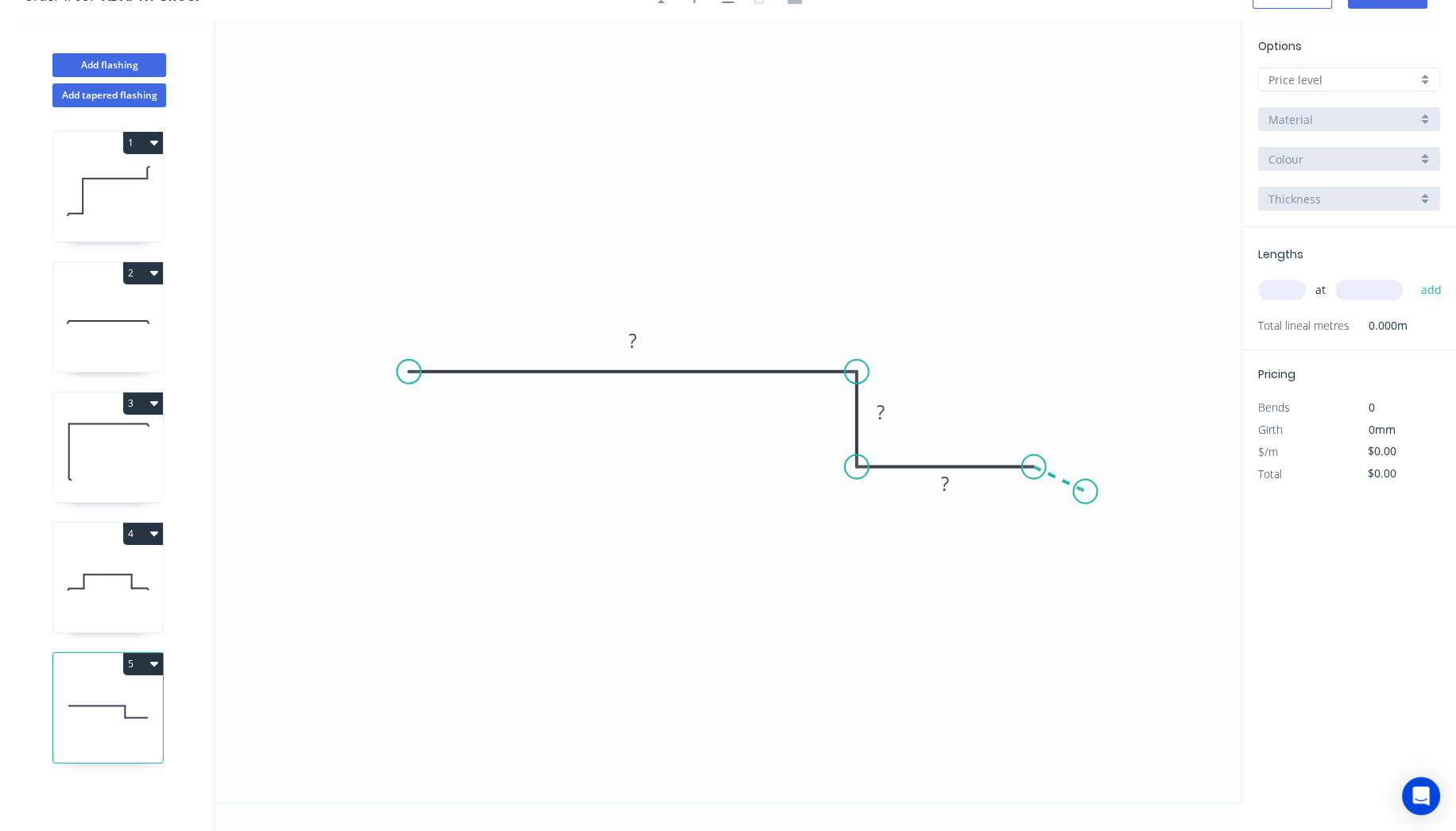
click at [1086, 492] on icon "0 ? ? ?" at bounding box center [727, 412] width 1027 height 781
click at [1086, 492] on circle at bounding box center [1085, 492] width 24 height 24
click at [1129, 513] on div "Delete point" at bounding box center [1165, 512] width 160 height 33
click at [1133, 592] on div "Feather" at bounding box center [1114, 588] width 160 height 33
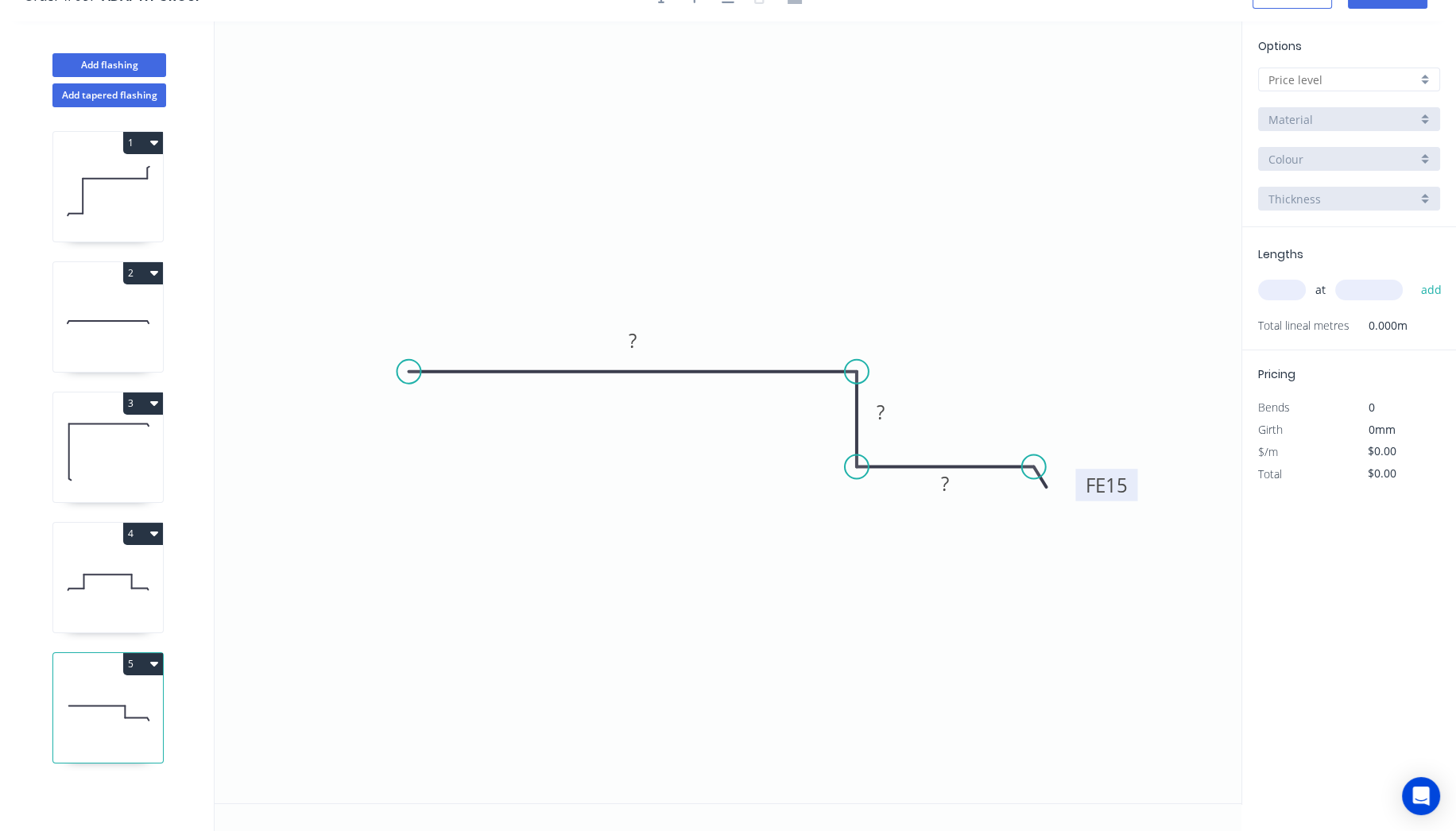
drag, startPoint x: 1043, startPoint y: 495, endPoint x: 1137, endPoint y: 488, distance: 94.3
click at [1137, 488] on rect at bounding box center [1106, 484] width 62 height 33
click at [1123, 488] on tspan "15" at bounding box center [1117, 484] width 22 height 26
click at [953, 484] on rect at bounding box center [945, 484] width 32 height 22
click at [888, 412] on rect at bounding box center [881, 413] width 32 height 22
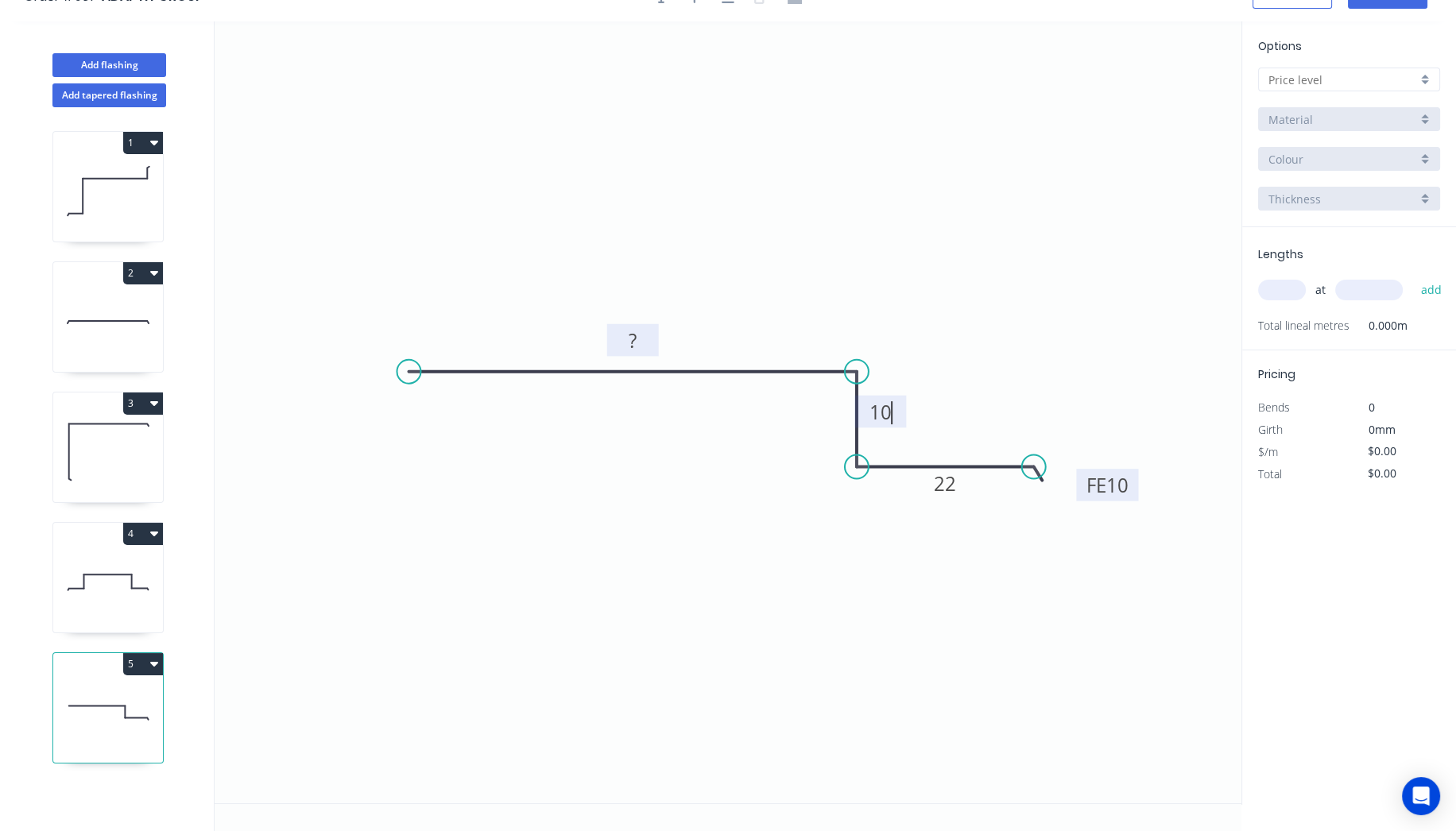
click at [637, 333] on rect at bounding box center [632, 342] width 32 height 22
click at [468, 476] on div "Feather" at bounding box center [481, 489] width 160 height 33
type input "$21.56"
click at [517, 191] on icon "0 FE 15 177 10 FE 10 22" at bounding box center [727, 412] width 1027 height 781
click at [453, 418] on div "Flip bend" at bounding box center [486, 426] width 160 height 33
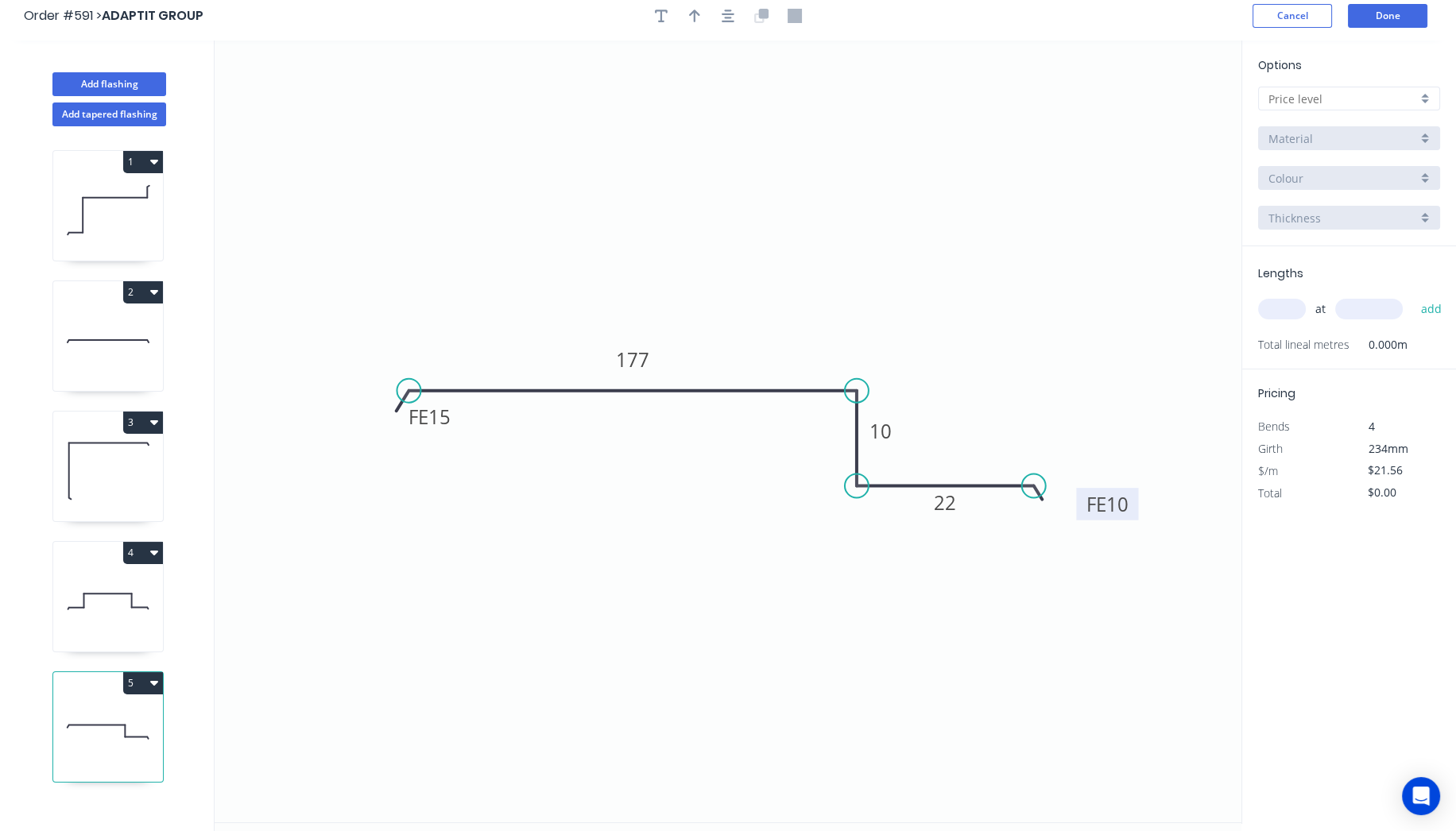
scroll to position [0, 0]
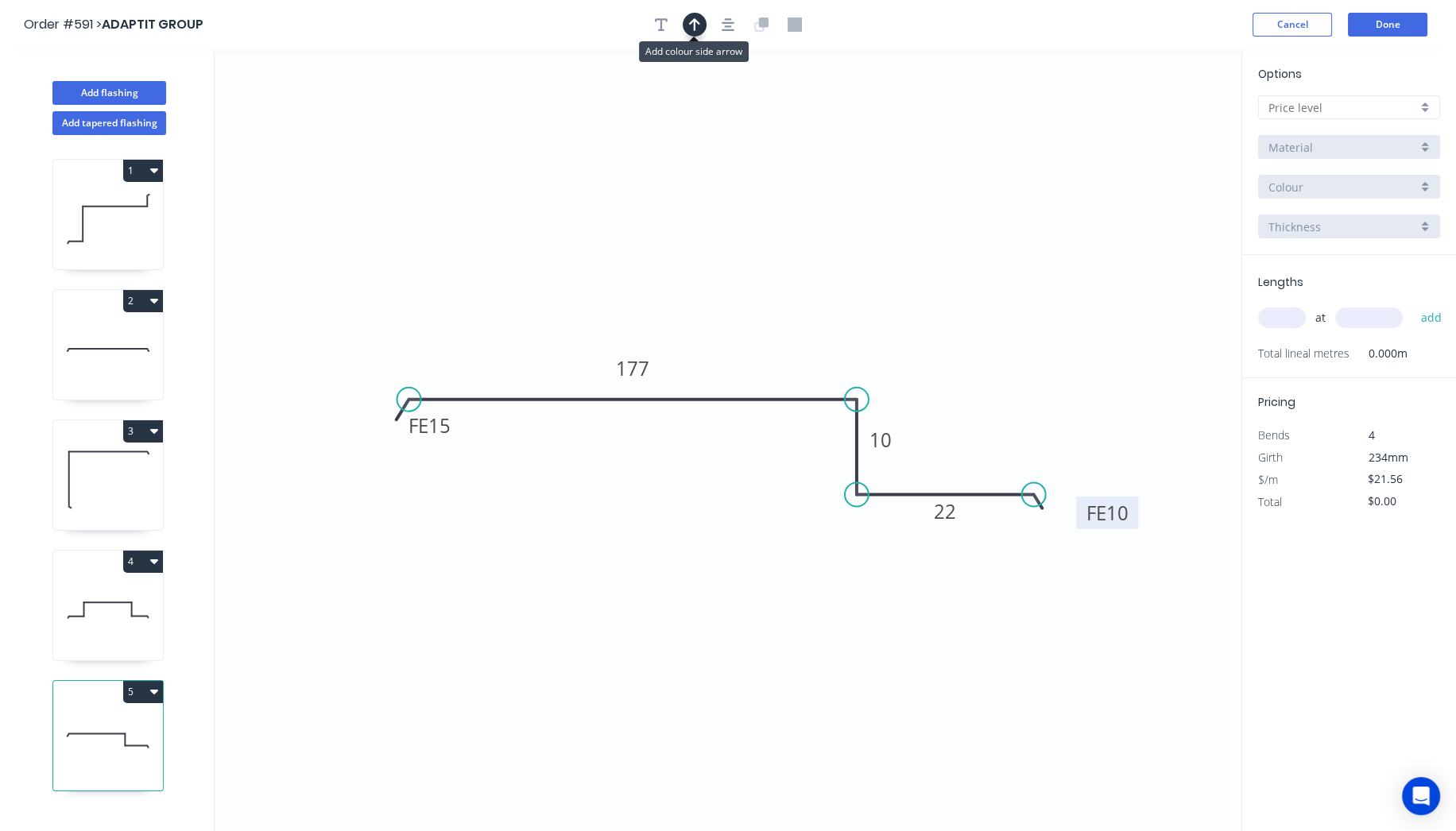
click at [685, 27] on button "button" at bounding box center [694, 24] width 24 height 24
drag, startPoint x: 1160, startPoint y: 118, endPoint x: 661, endPoint y: 359, distance: 554.1
click at [663, 359] on icon "0 FE 15 177 10 FE 10 22" at bounding box center [727, 440] width 1027 height 781
drag, startPoint x: 1158, startPoint y: 128, endPoint x: 737, endPoint y: 307, distance: 457.5
click at [737, 307] on icon at bounding box center [737, 289] width 14 height 51
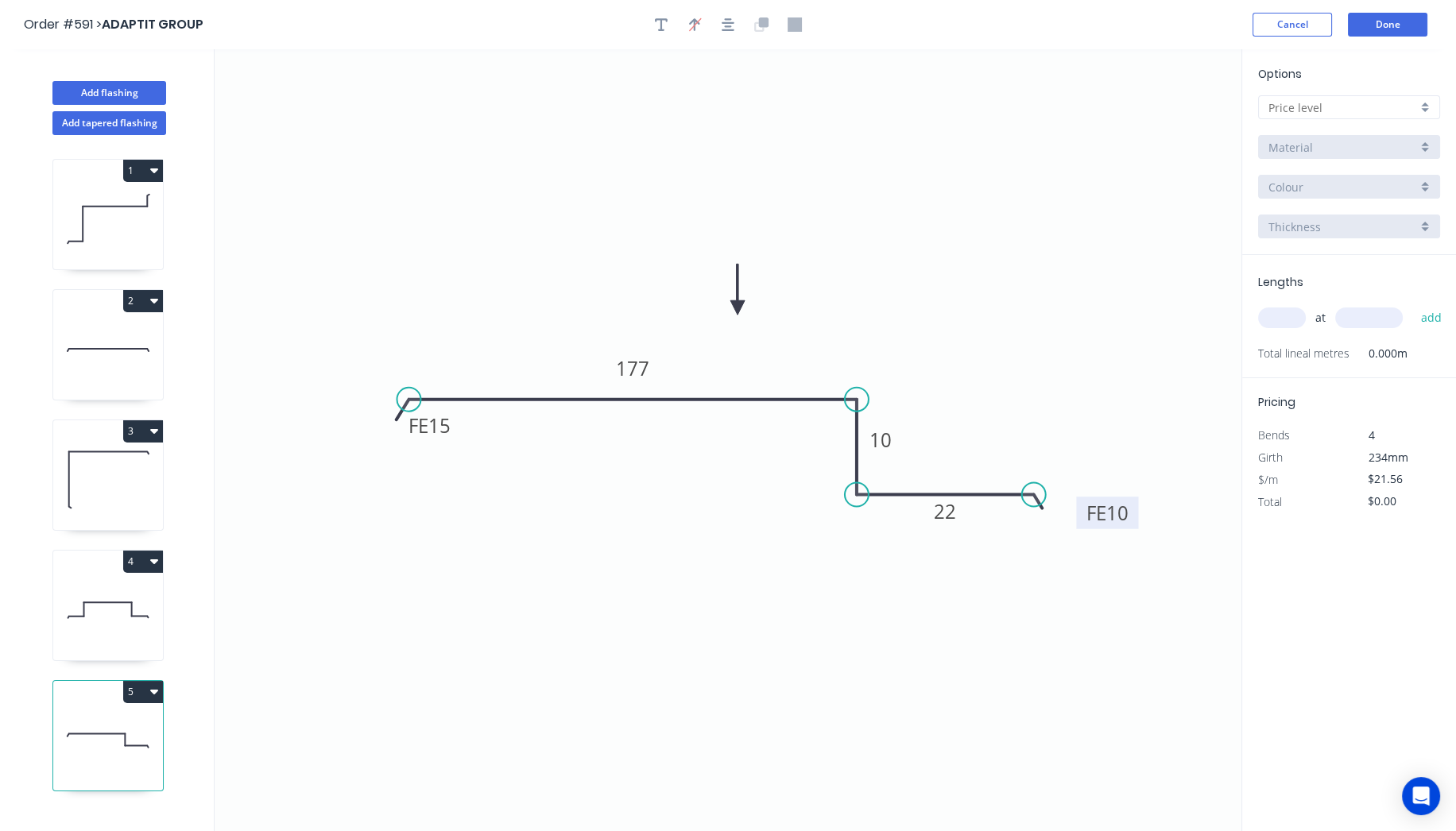
click at [1410, 106] on input "text" at bounding box center [1342, 107] width 149 height 17
click at [1391, 133] on div "A" at bounding box center [1349, 138] width 181 height 28
type input "A"
type input "$0.00"
click at [1374, 146] on input "Aluminium 5005 (Sheets)" at bounding box center [1342, 148] width 149 height 17
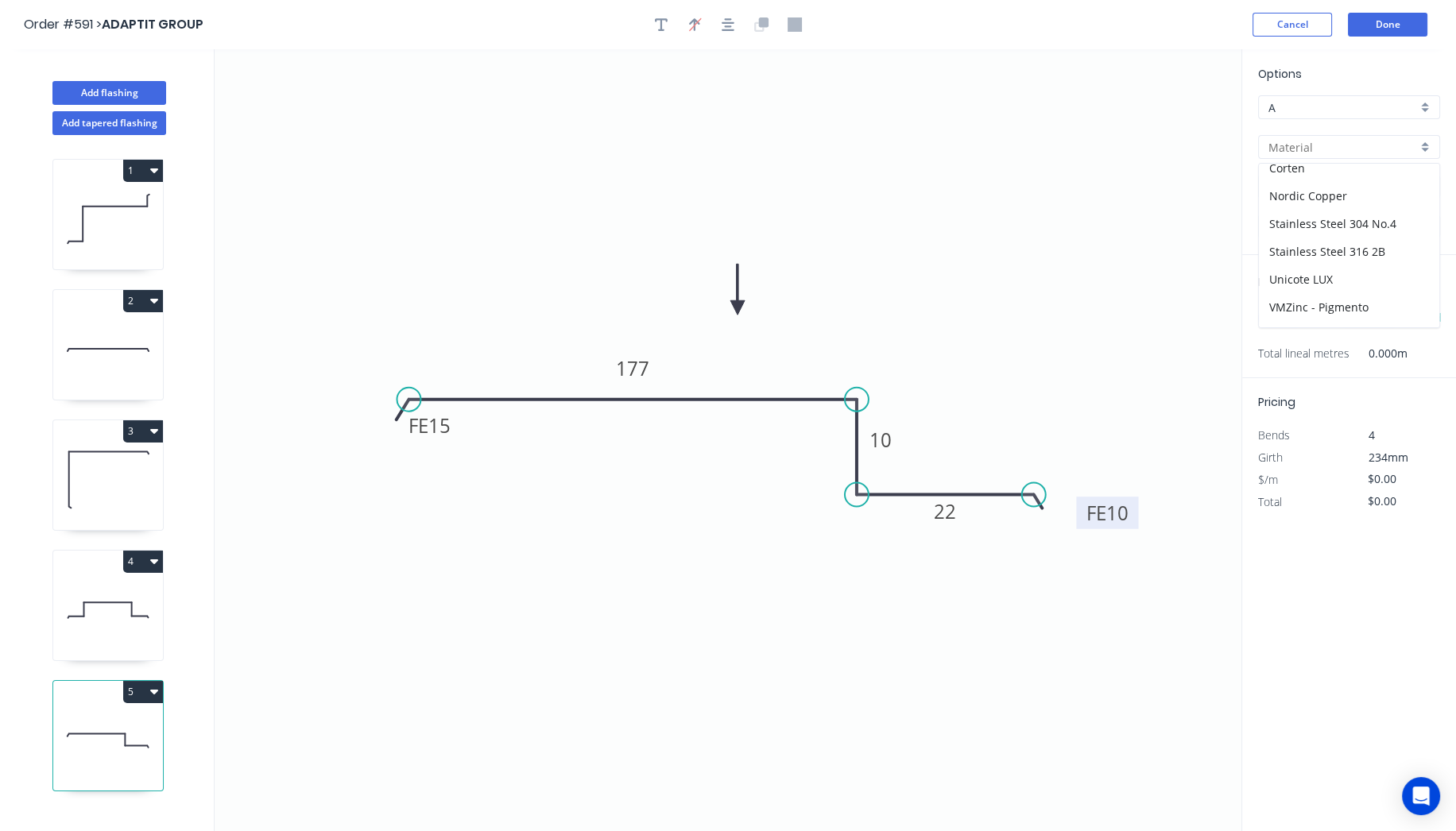
scroll to position [264, 0]
click at [1384, 264] on div "Vestis - Special Range" at bounding box center [1349, 274] width 181 height 28
type input "Vestis - Special Range"
type input "Aged Copper"
type input "0.8"
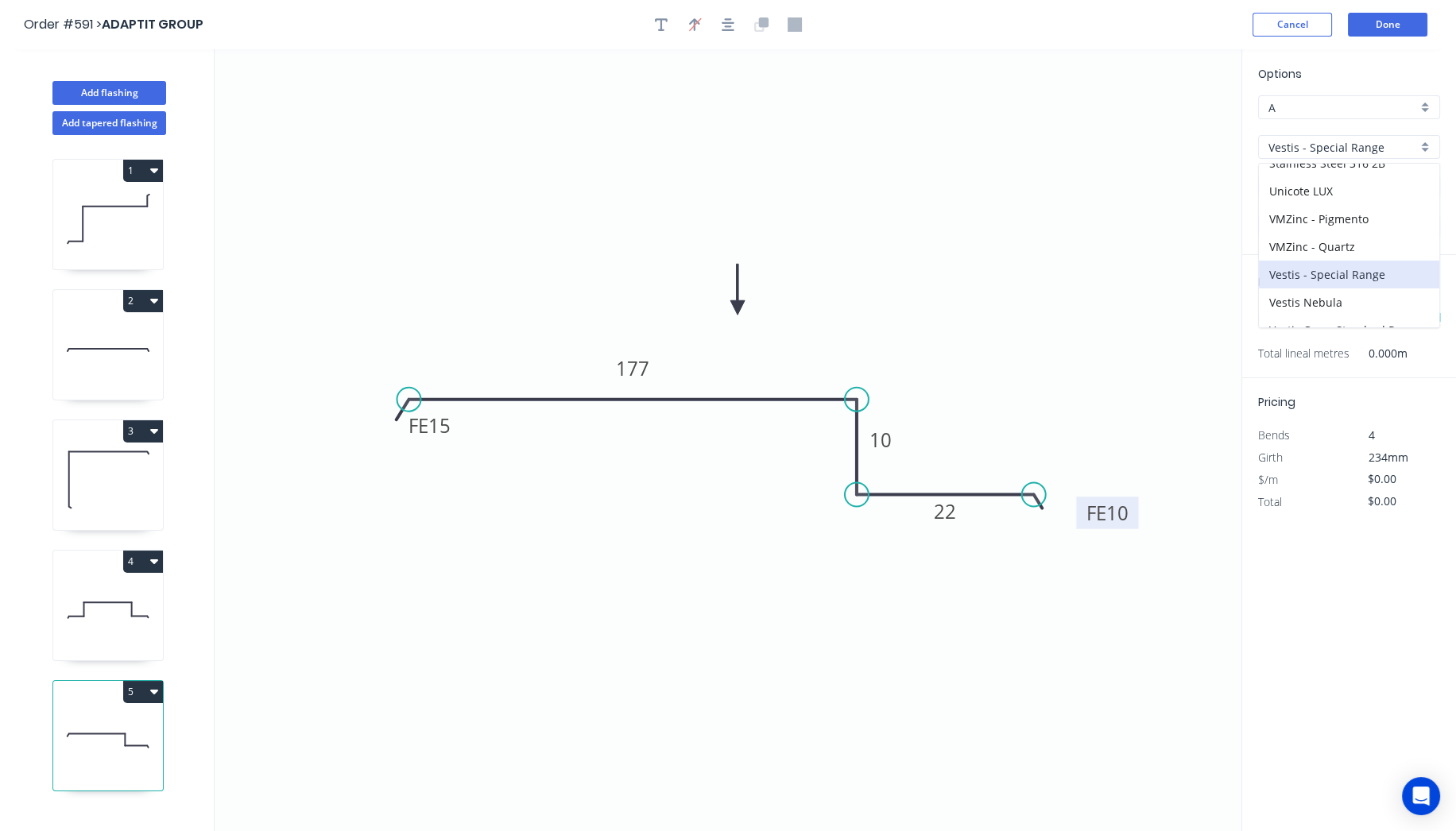
type input "$21.56"
click at [1367, 184] on input "Aged Copper" at bounding box center [1342, 187] width 149 height 17
click at [1378, 317] on div "Fog Grey Pro" at bounding box center [1349, 328] width 181 height 28
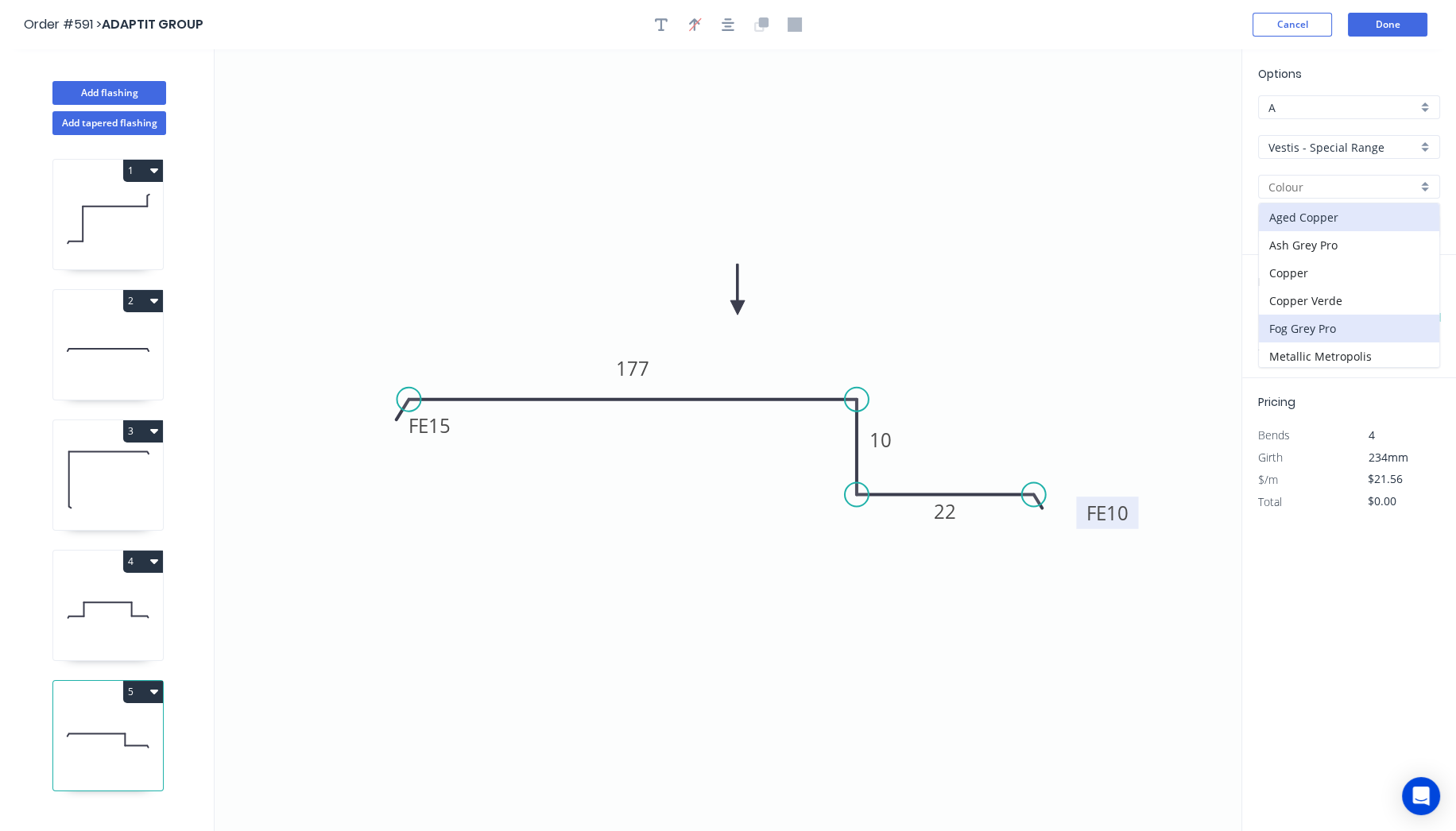
type input "Fog Grey Pro"
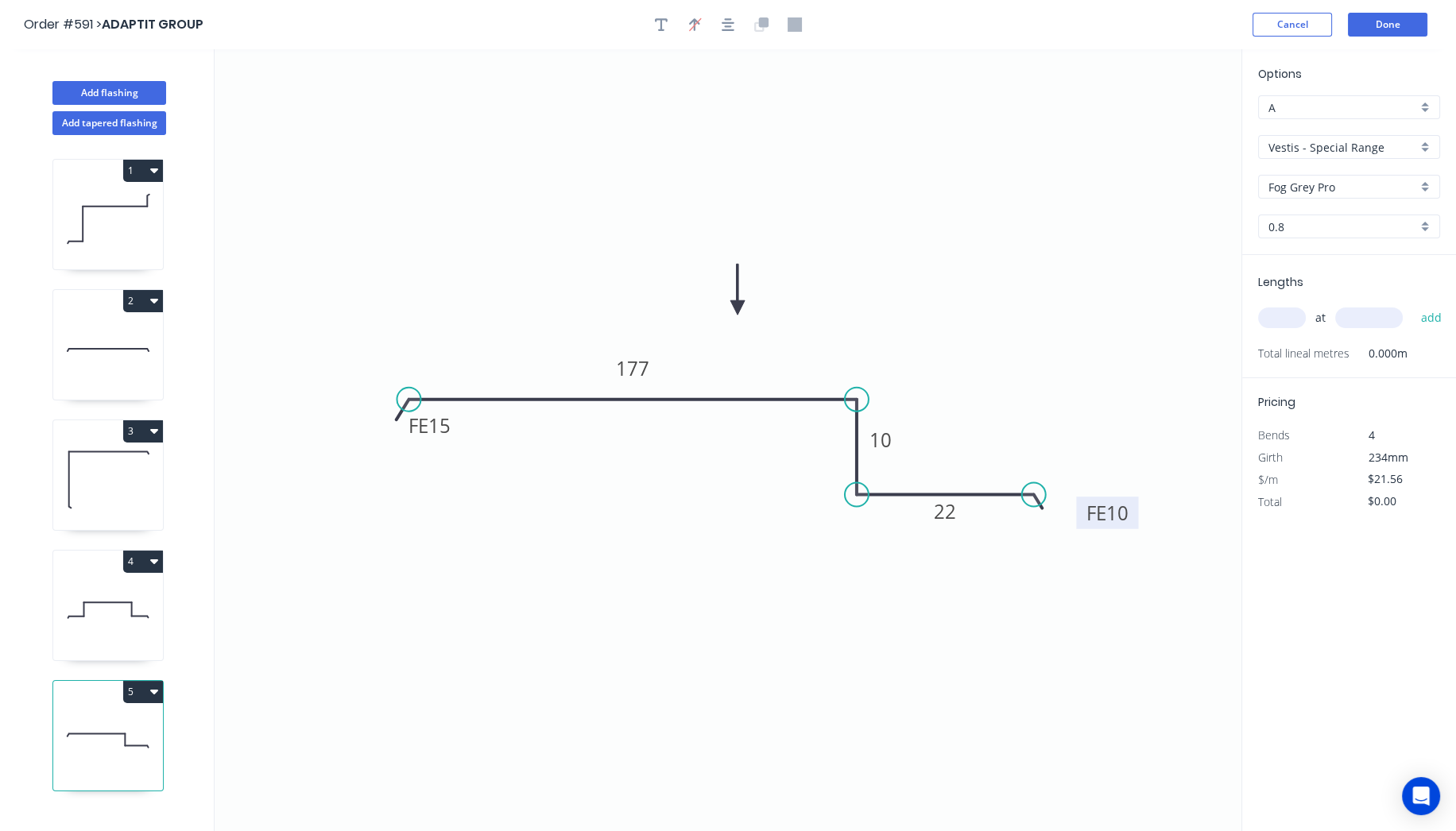
click at [1338, 188] on input "Fog Grey Pro" at bounding box center [1342, 187] width 149 height 17
click at [1321, 244] on div "Ash Grey Pro" at bounding box center [1349, 244] width 181 height 28
type input "Ash Grey Pro"
click at [1298, 311] on input "text" at bounding box center [1281, 317] width 48 height 21
type input "1"
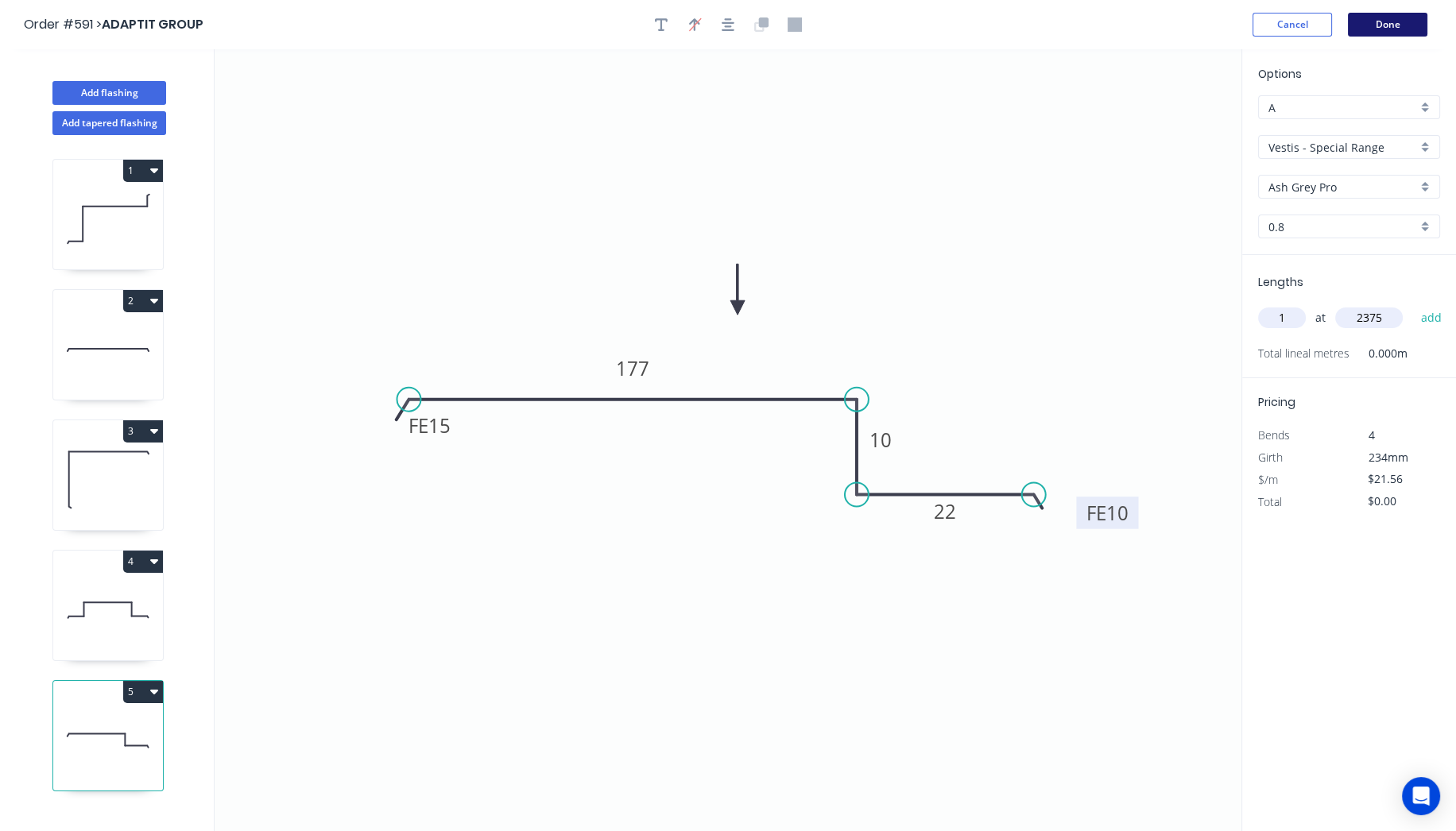
type input "2375"
click at [1370, 19] on button "Done" at bounding box center [1387, 24] width 80 height 24
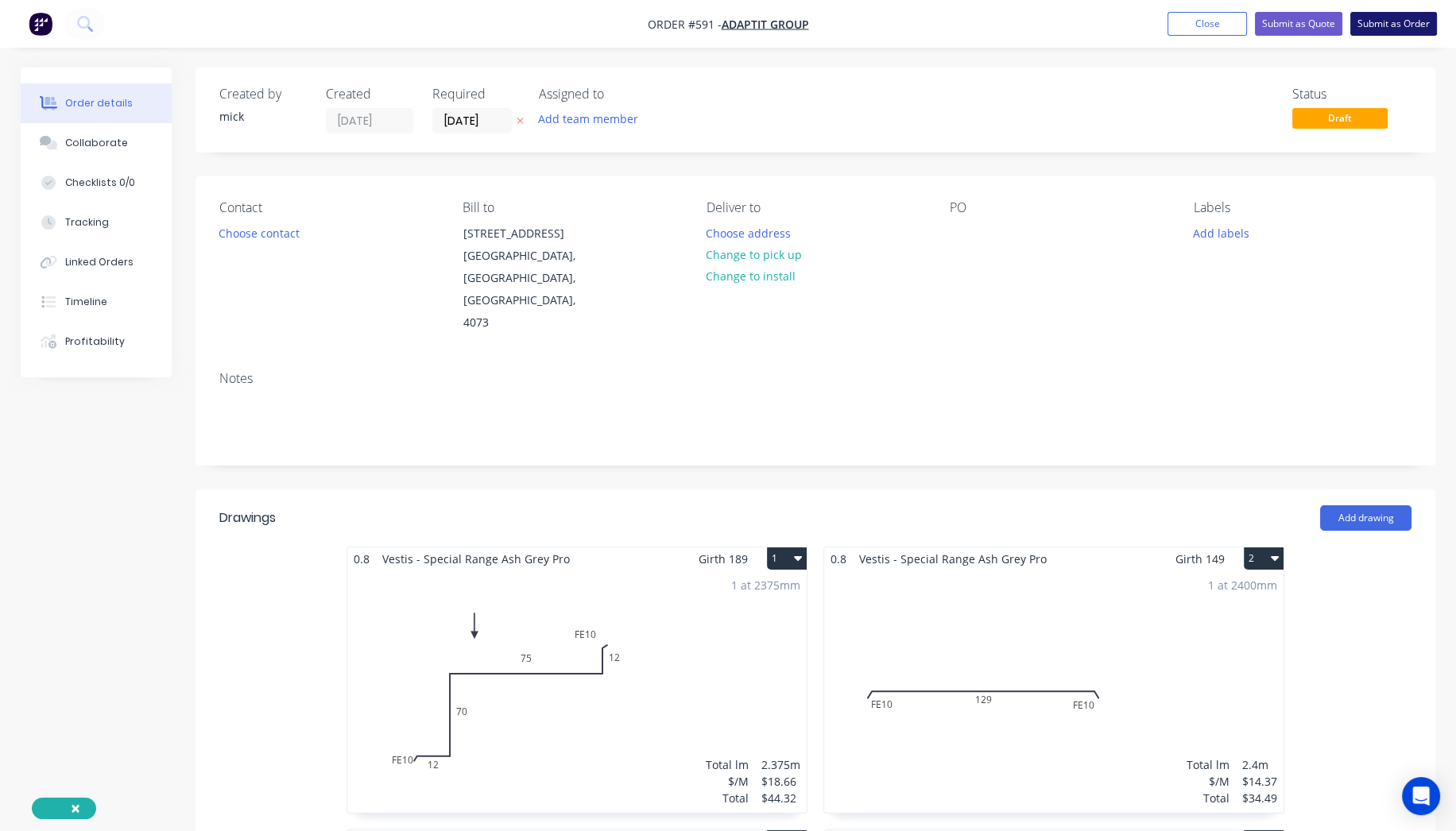
click at [1383, 27] on button "Submit as Order" at bounding box center [1393, 24] width 86 height 24
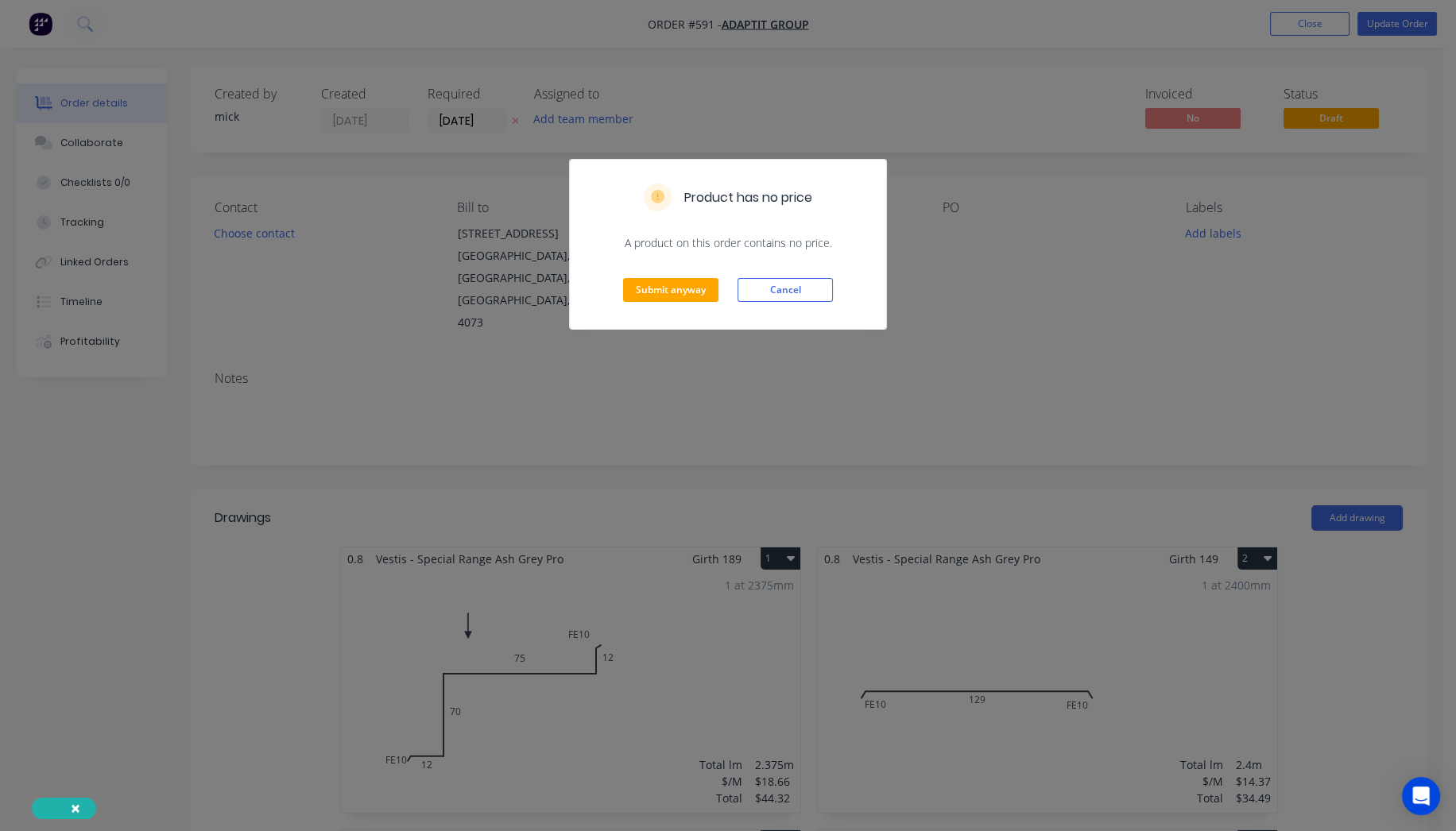
click at [786, 303] on div "Submit anyway Cancel" at bounding box center [727, 290] width 317 height 78
click at [814, 248] on span "A product on this order contains no price." at bounding box center [727, 243] width 278 height 16
click at [804, 291] on button "Cancel" at bounding box center [785, 290] width 96 height 24
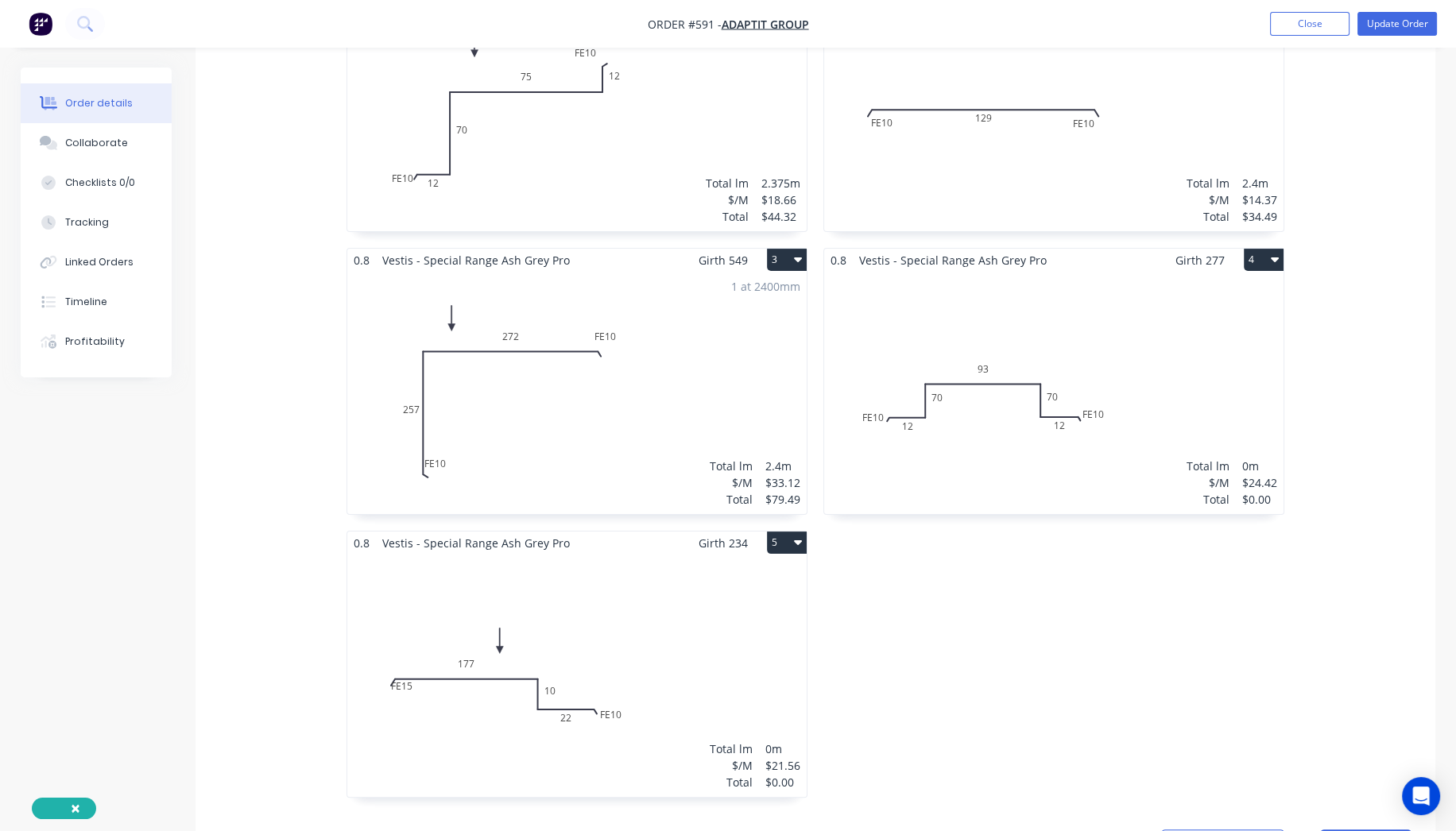
scroll to position [705, 0]
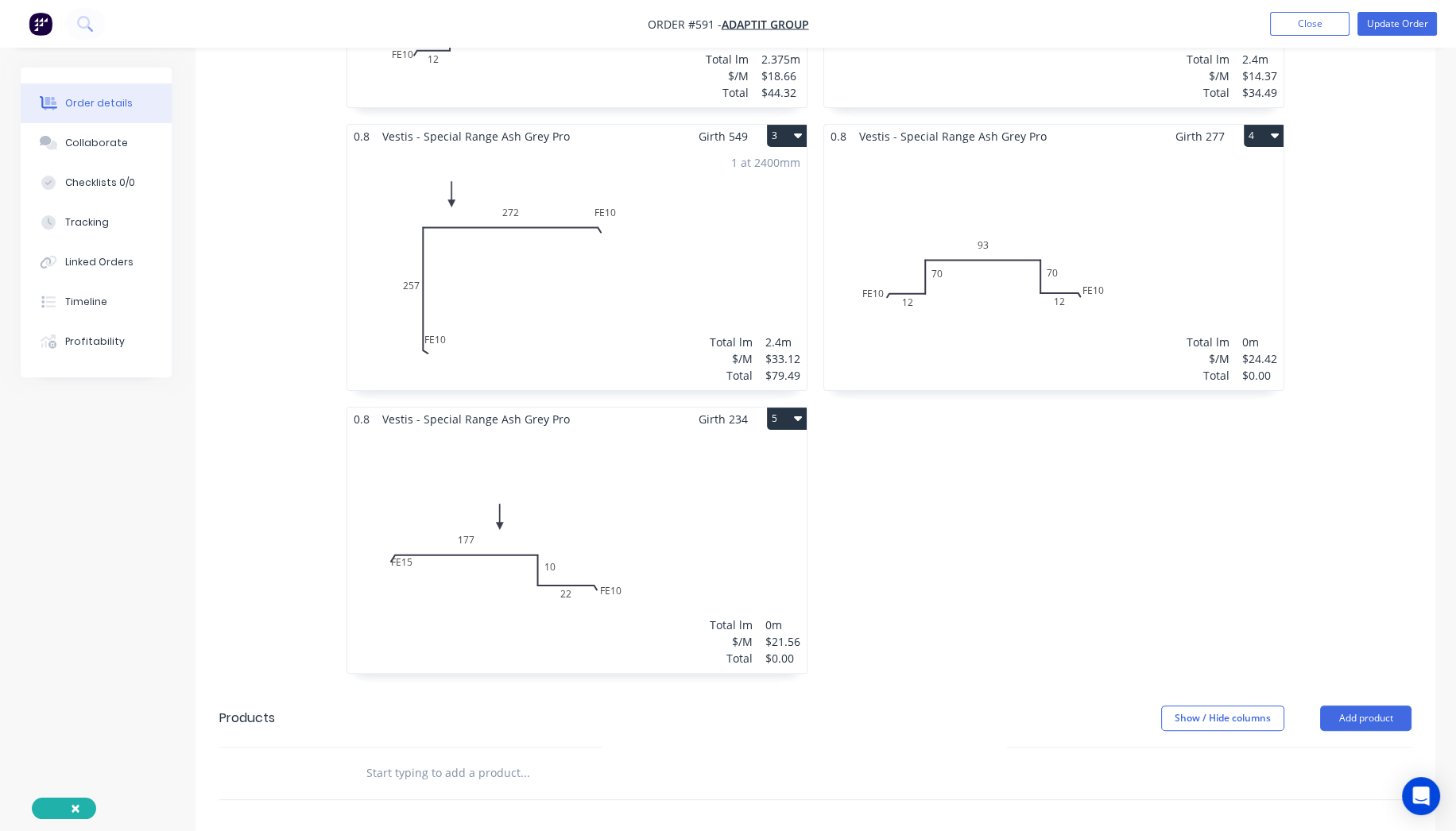
click at [1066, 295] on div "Total lm $/M Total 0m $24.42 $0.00" at bounding box center [1053, 269] width 459 height 243
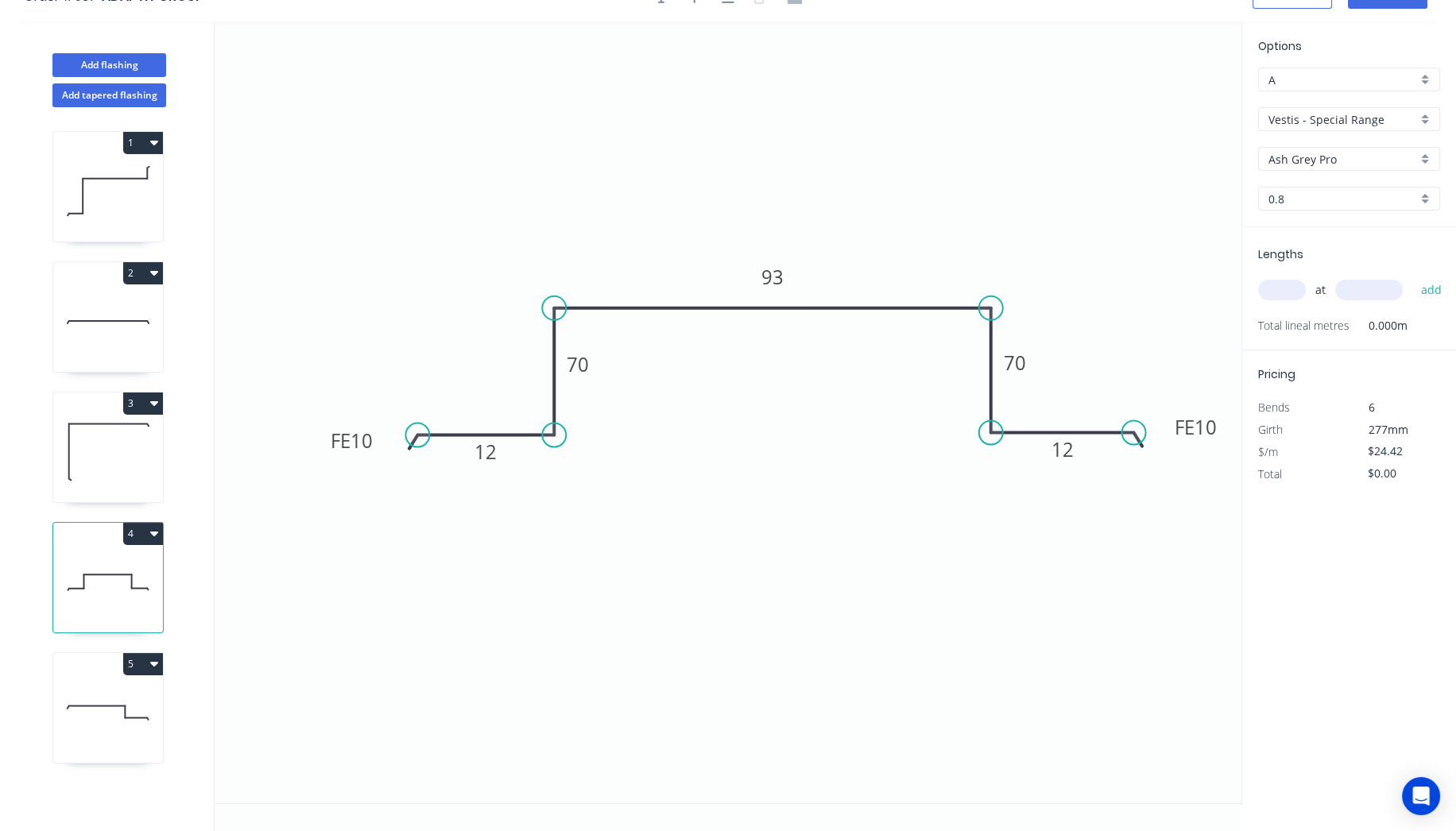
click at [1280, 280] on input "text" at bounding box center [1281, 290] width 48 height 21
type input "1"
type input "2375"
click at [1427, 287] on button "add" at bounding box center [1431, 290] width 37 height 27
type input "$58.00"
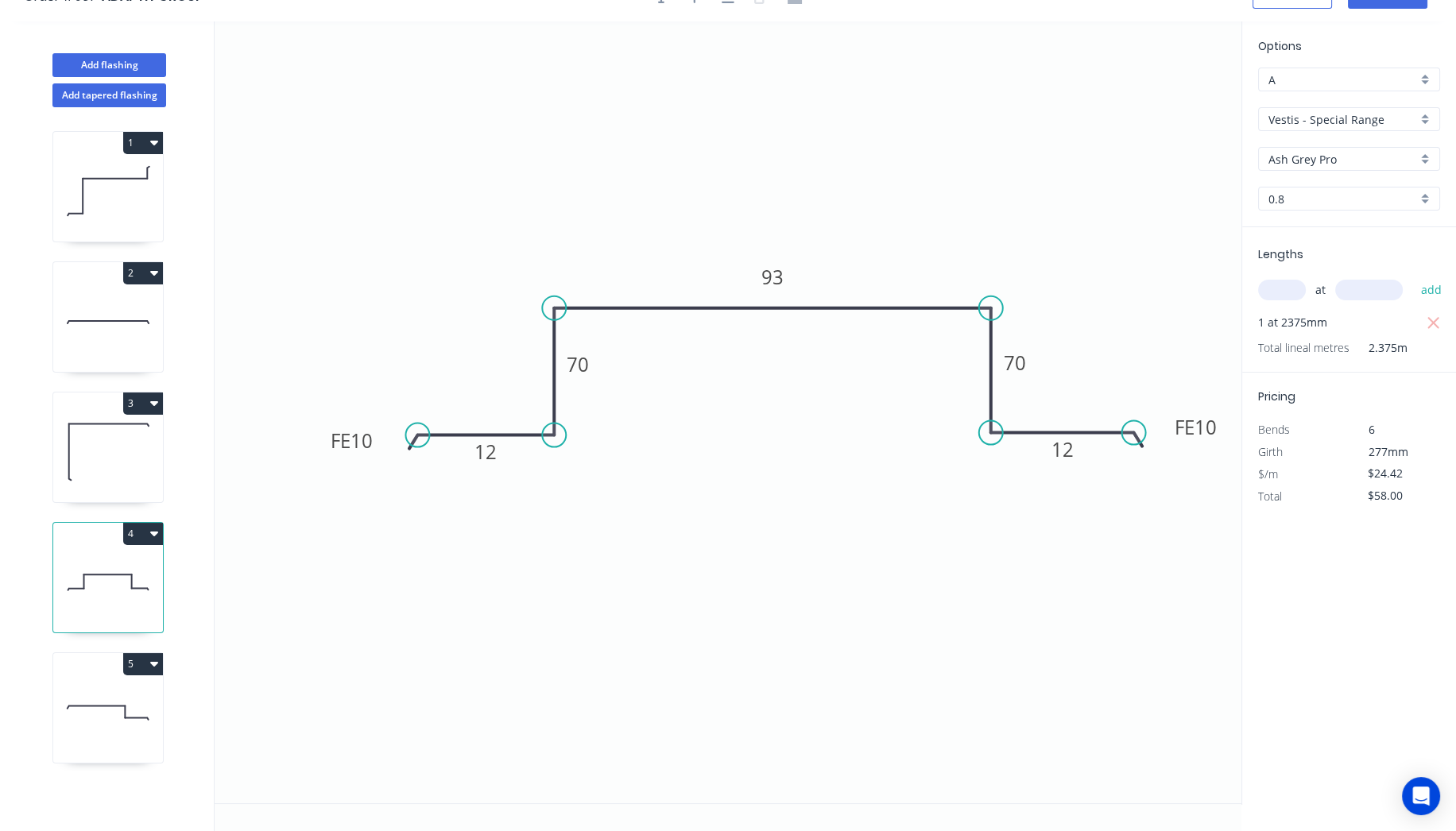
scroll to position [0, 0]
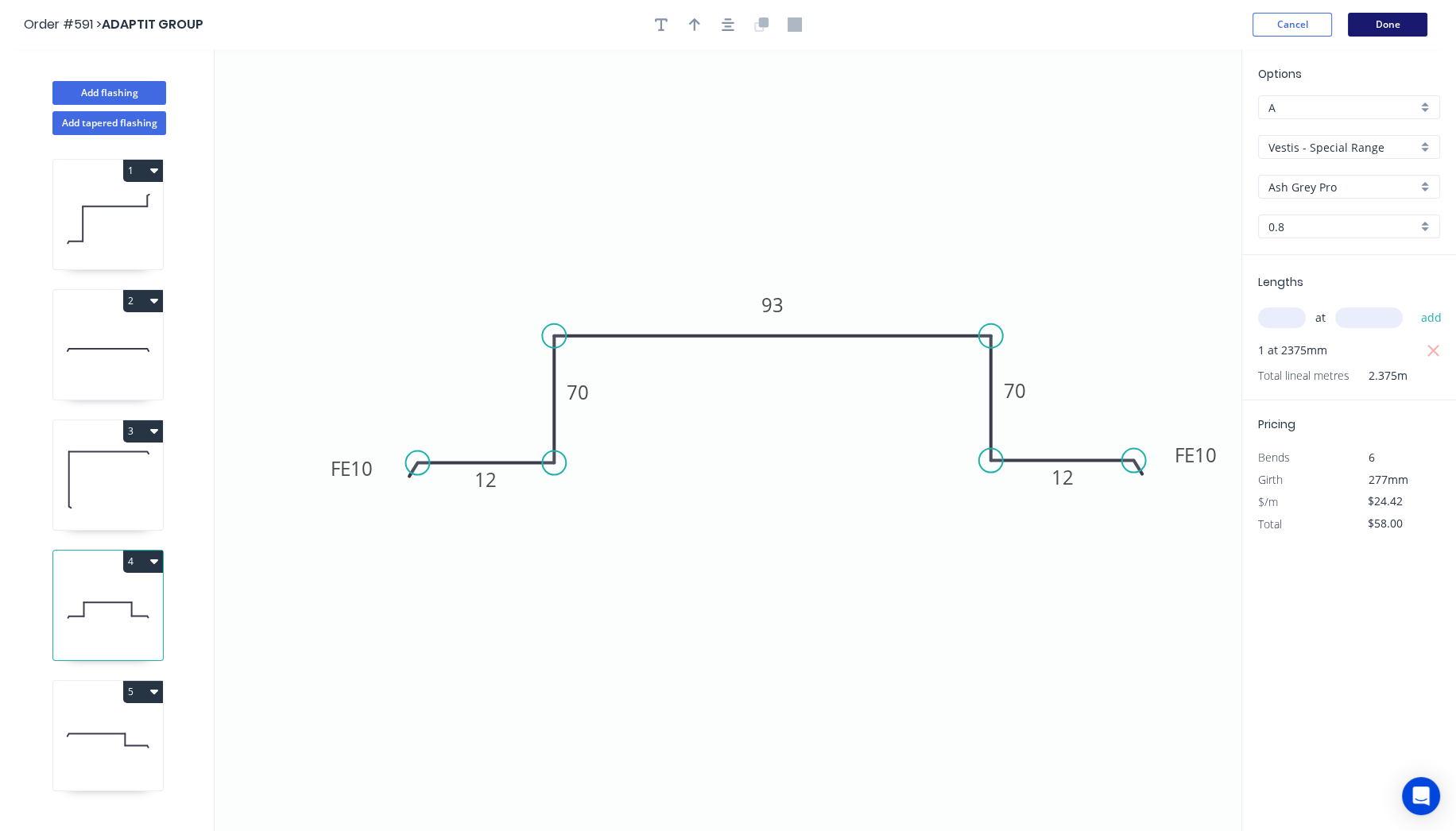
click at [1373, 23] on button "Done" at bounding box center [1387, 24] width 80 height 24
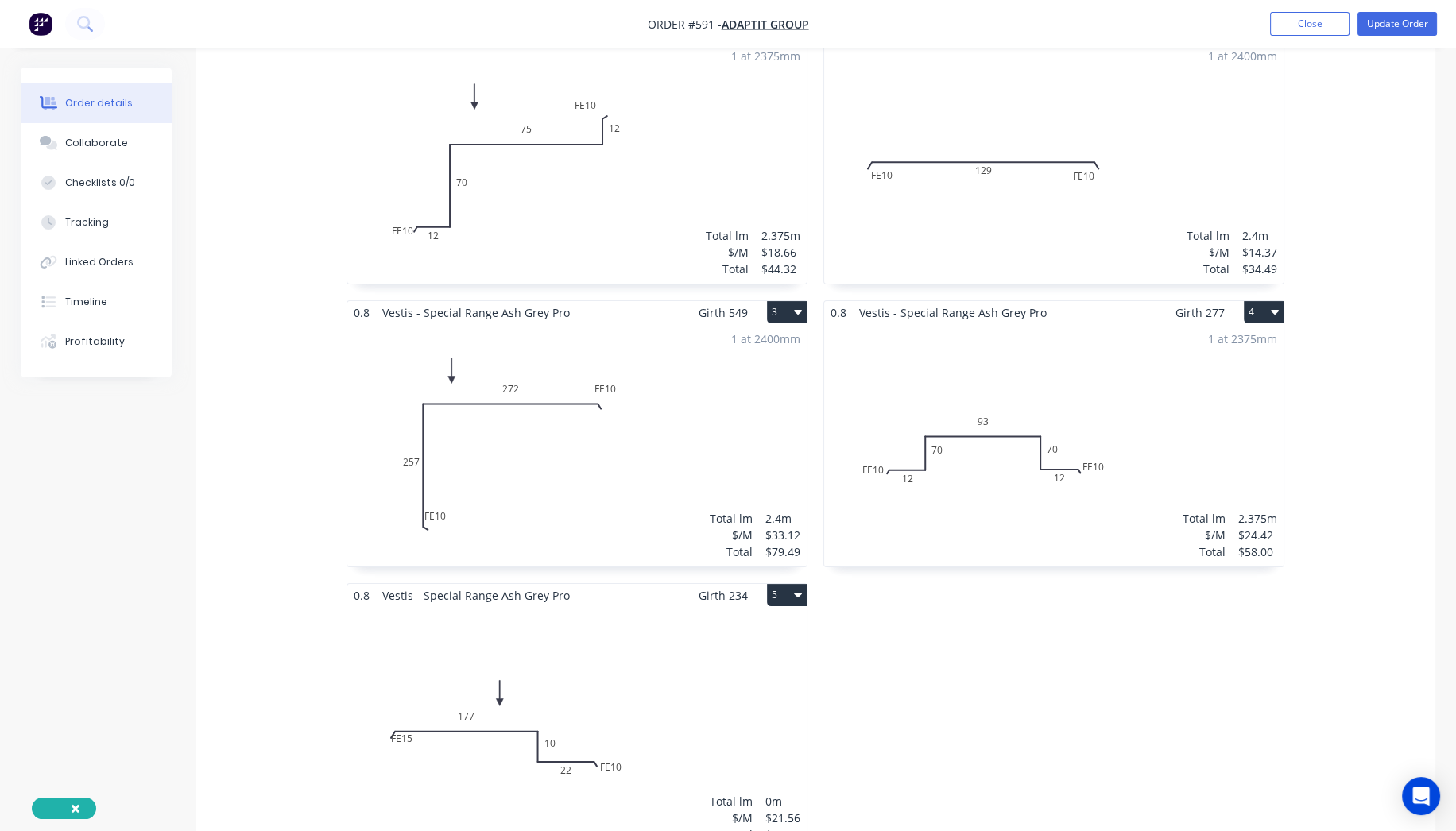
scroll to position [705, 0]
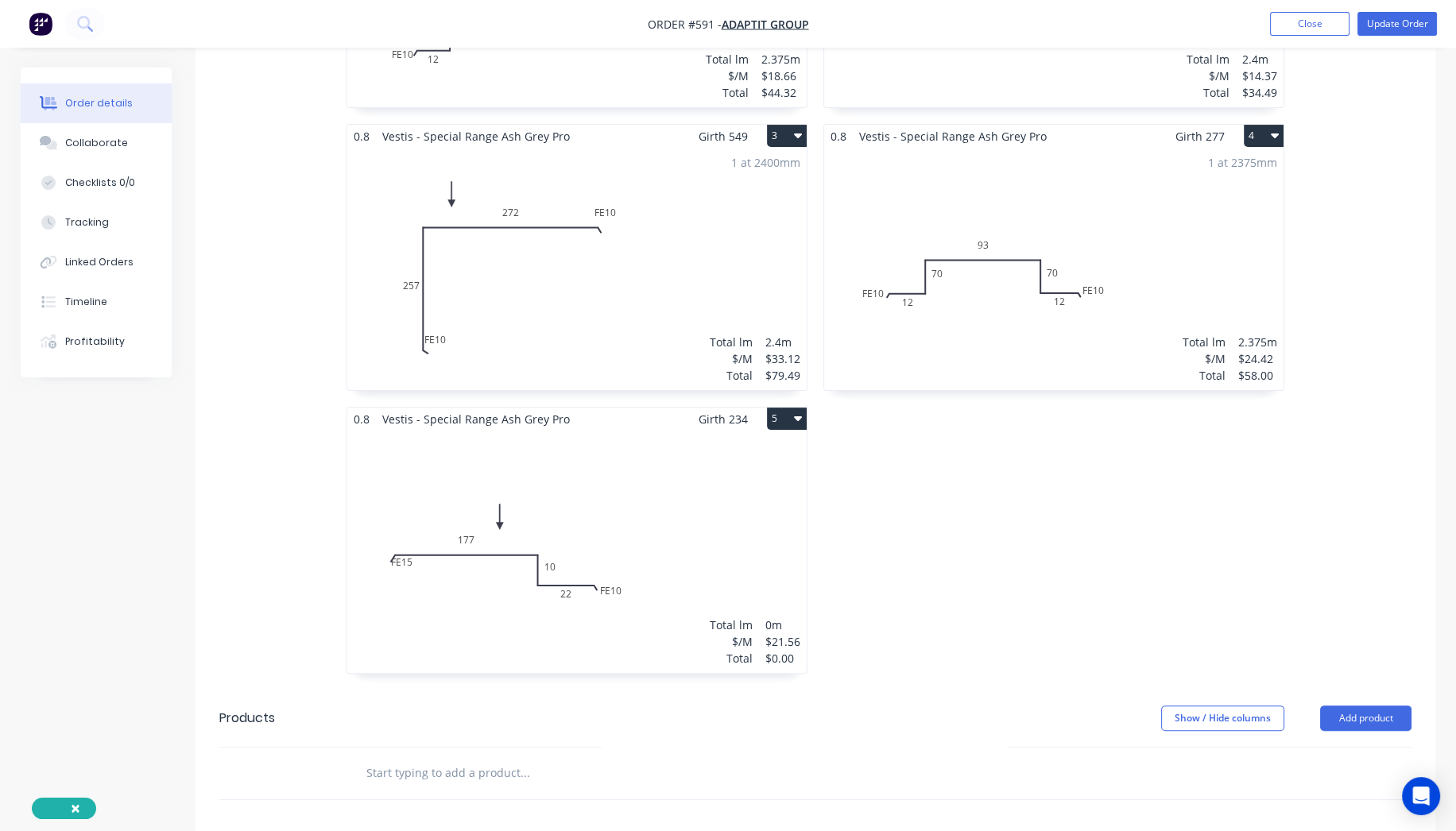
click at [705, 588] on div "Total lm $/M Total 0m $21.56 $0.00" at bounding box center [577, 551] width 459 height 243
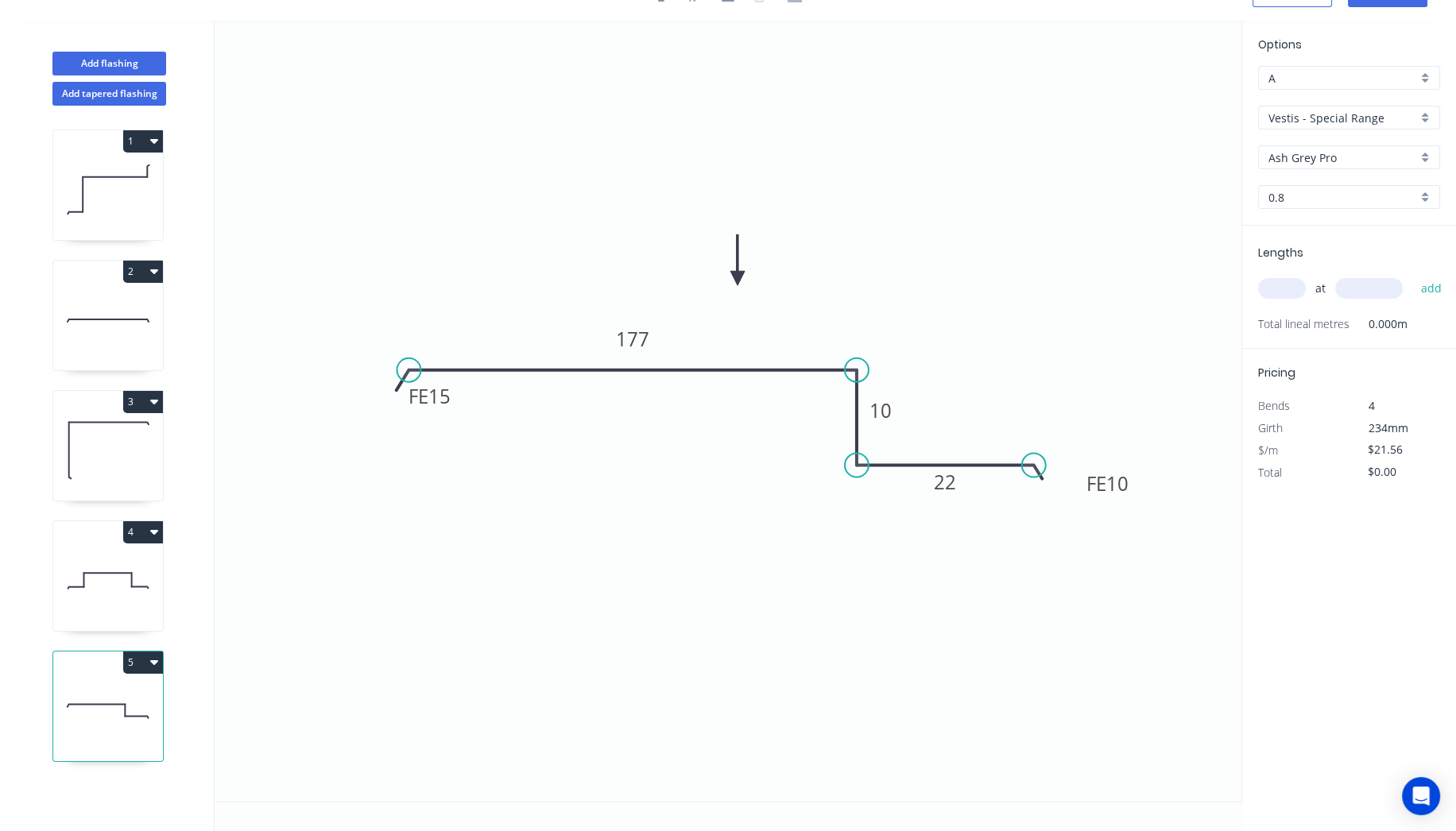
scroll to position [28, 0]
click at [1274, 285] on input "text" at bounding box center [1281, 290] width 48 height 21
type input "1"
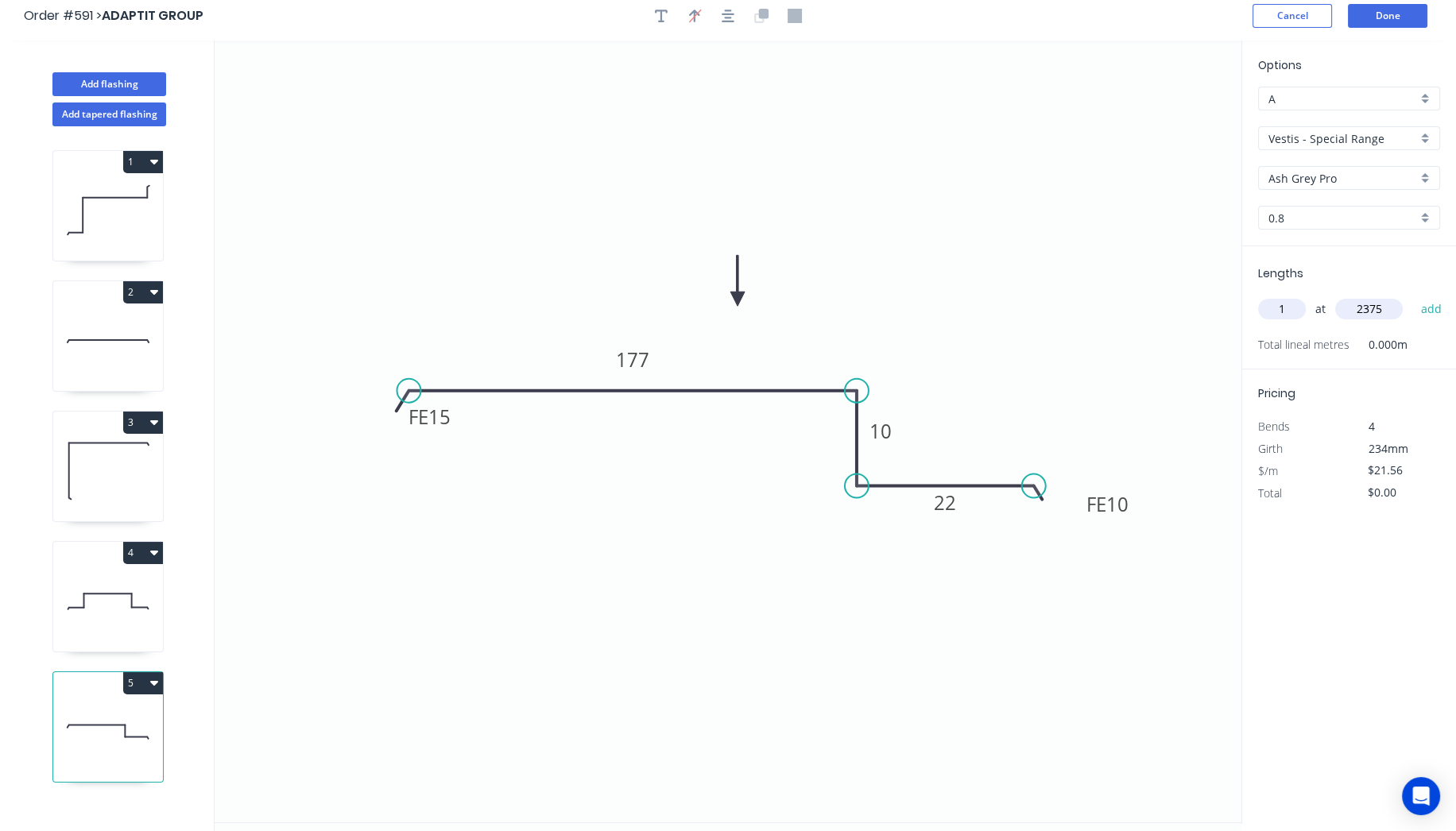
scroll to position [0, 0]
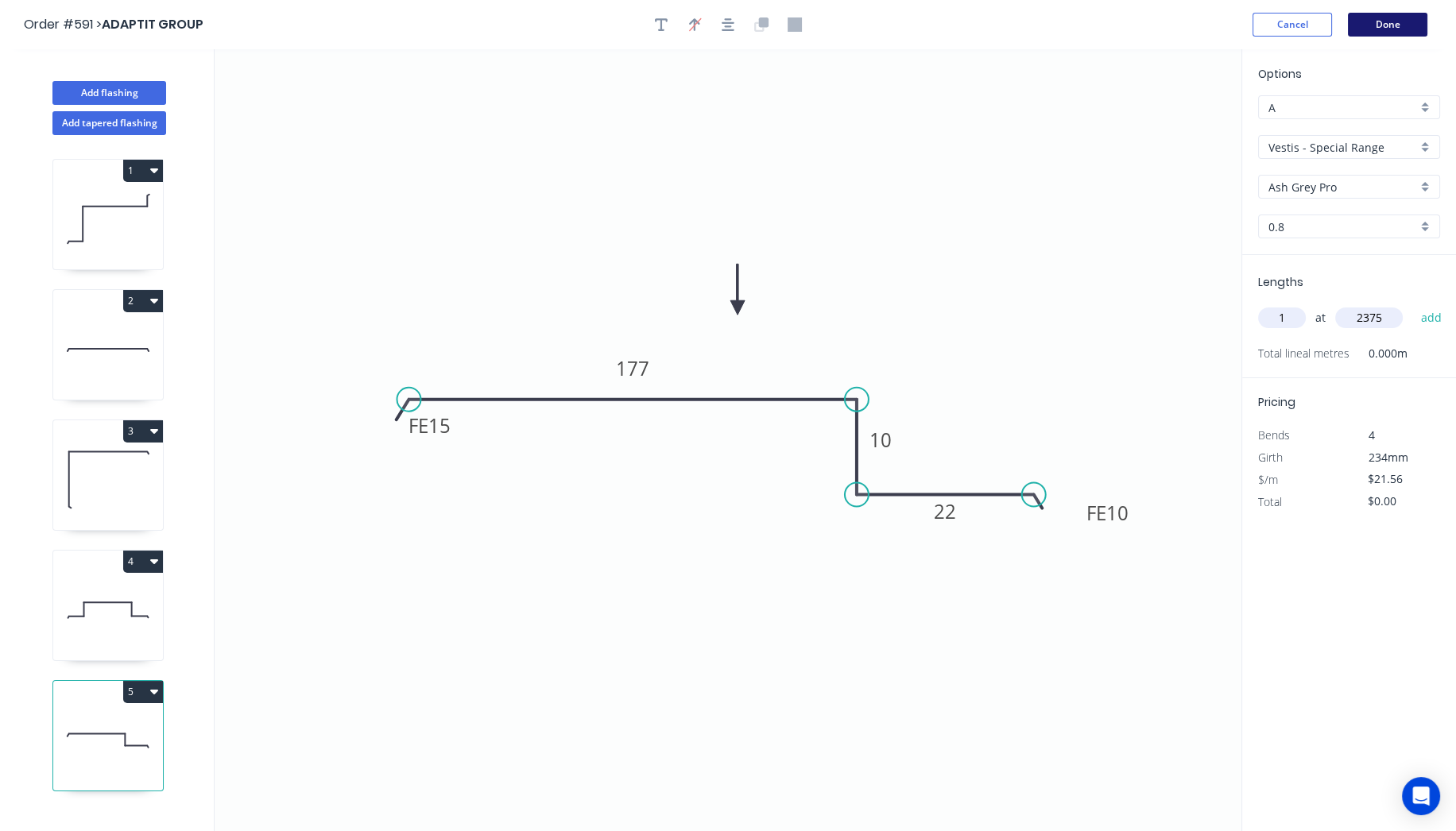
type input "2375"
click at [1373, 19] on button "Done" at bounding box center [1387, 24] width 80 height 24
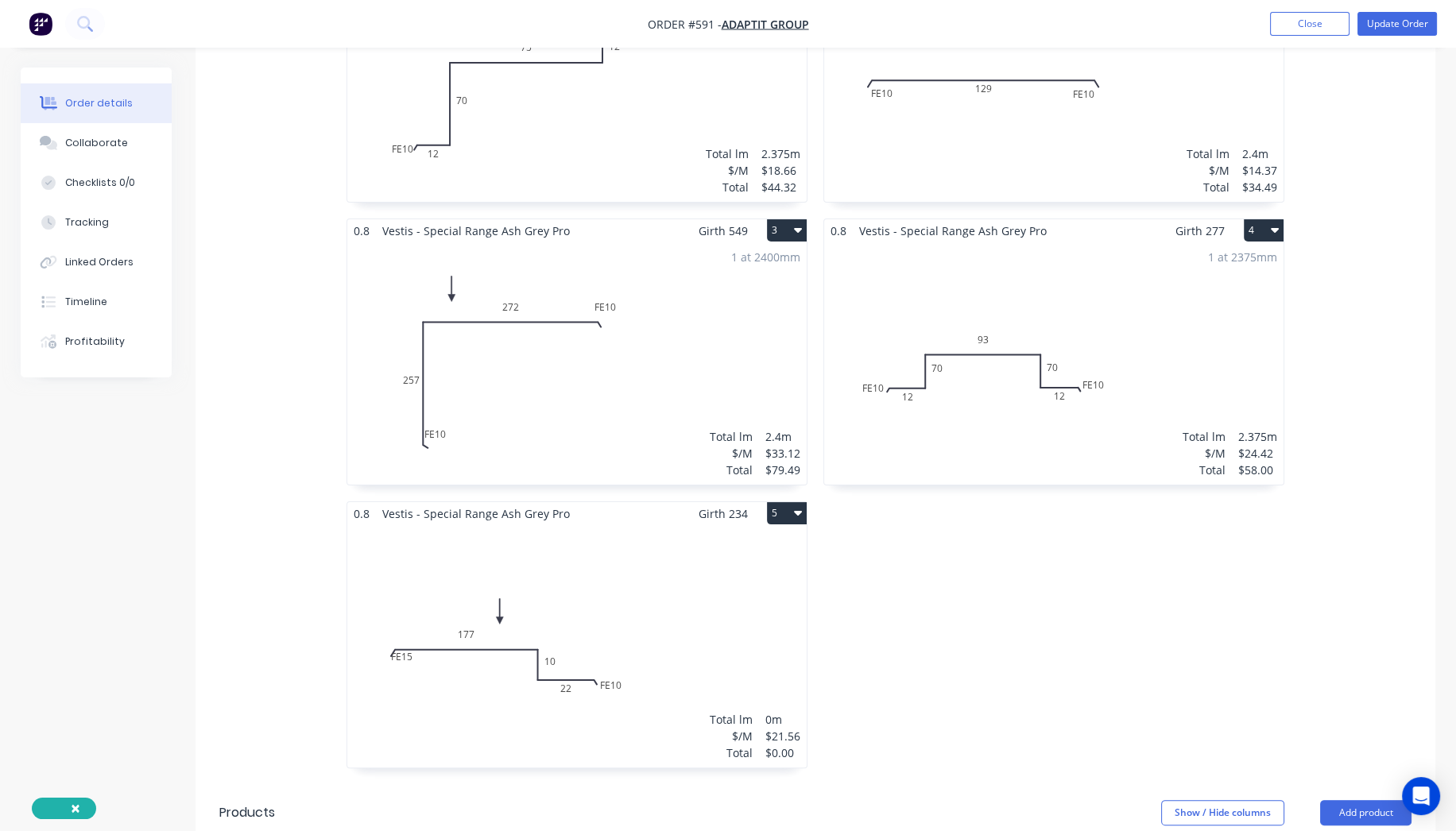
scroll to position [617, 0]
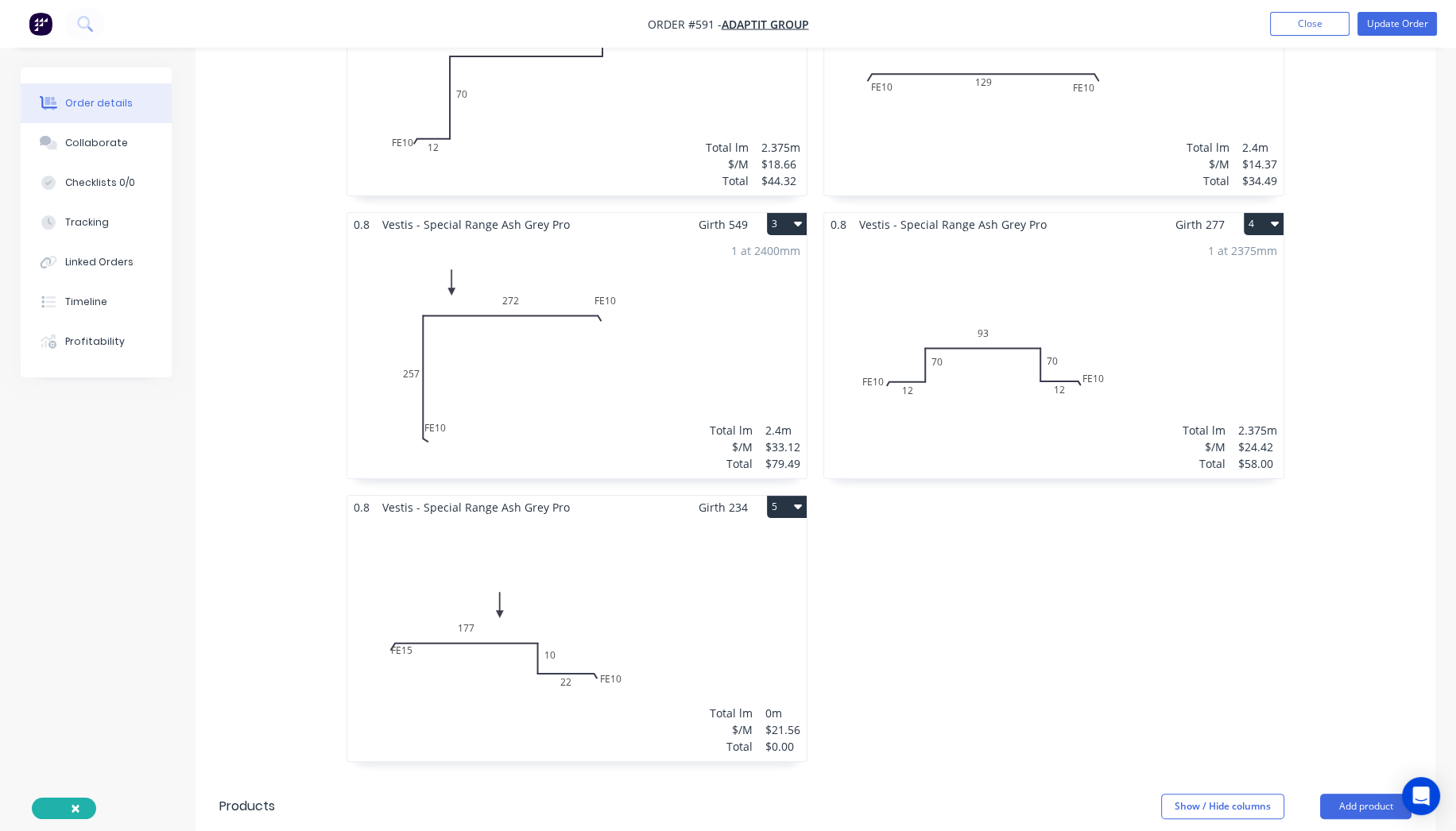
click at [722, 630] on div "Total lm $/M Total 0m $21.56 $0.00" at bounding box center [577, 640] width 459 height 243
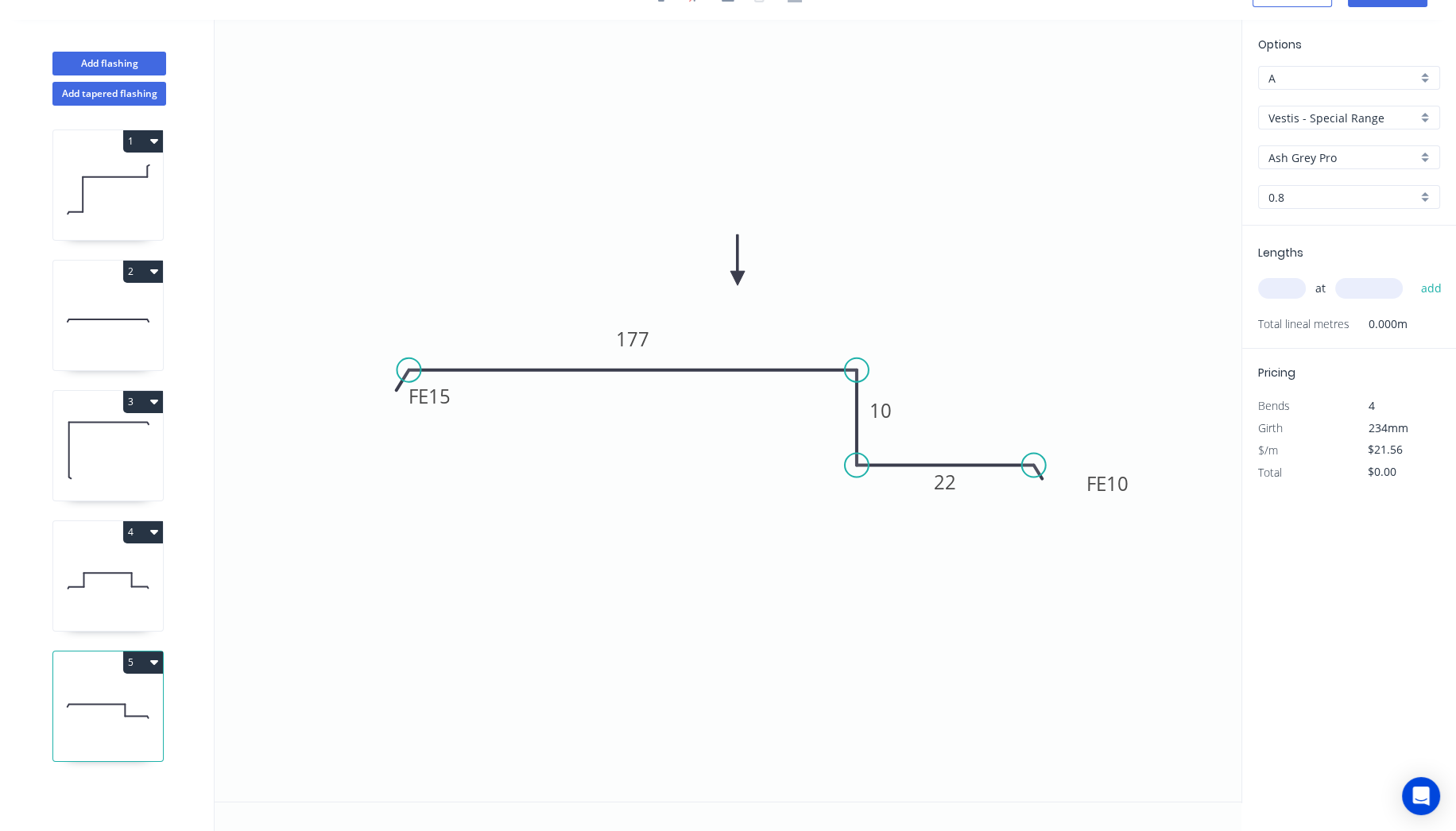
scroll to position [28, 0]
click at [1276, 291] on input "text" at bounding box center [1281, 290] width 48 height 21
type input "1"
type input "2375"
click at [1412, 276] on button "add" at bounding box center [1431, 290] width 37 height 27
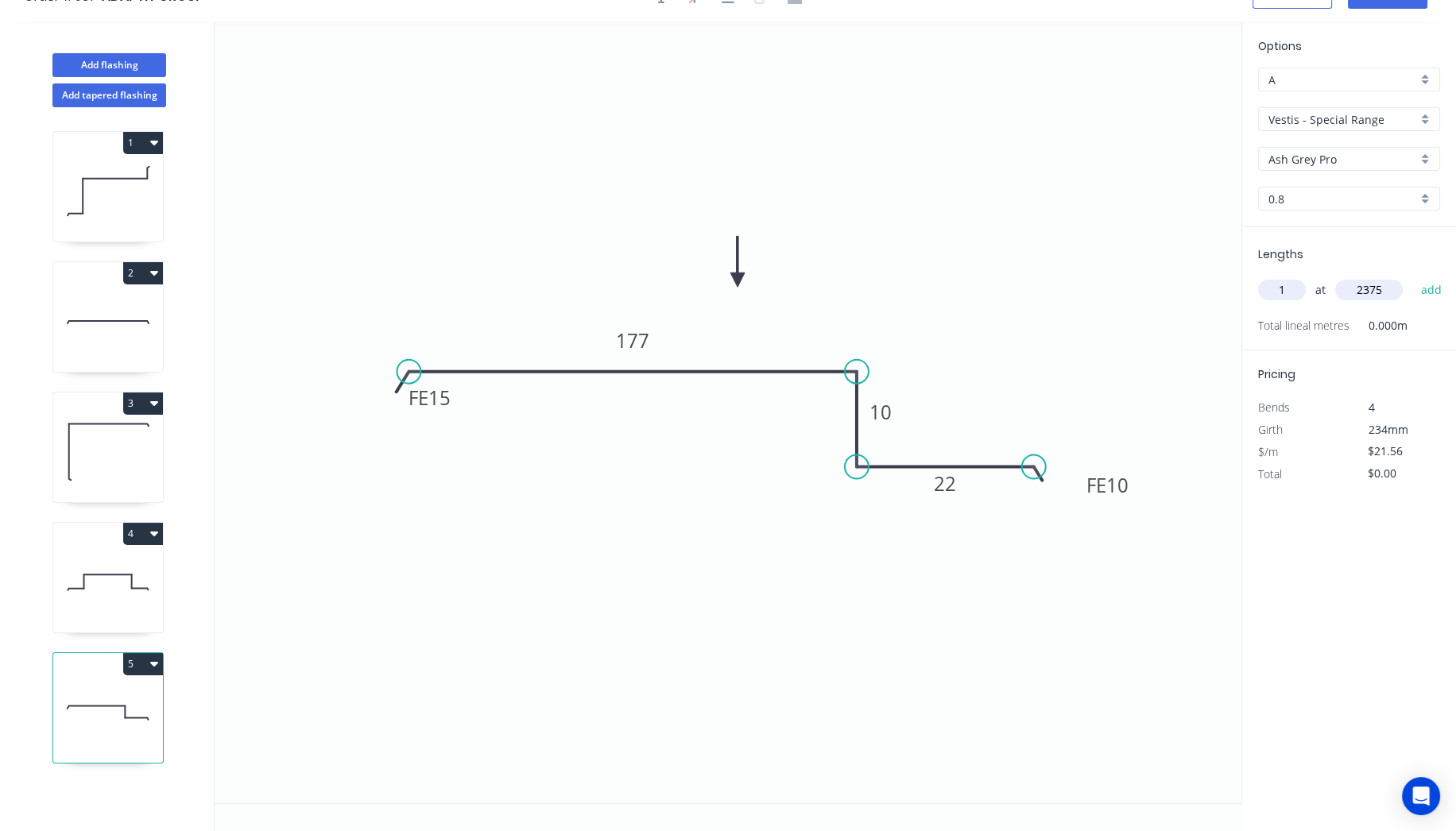
type input "$51.21"
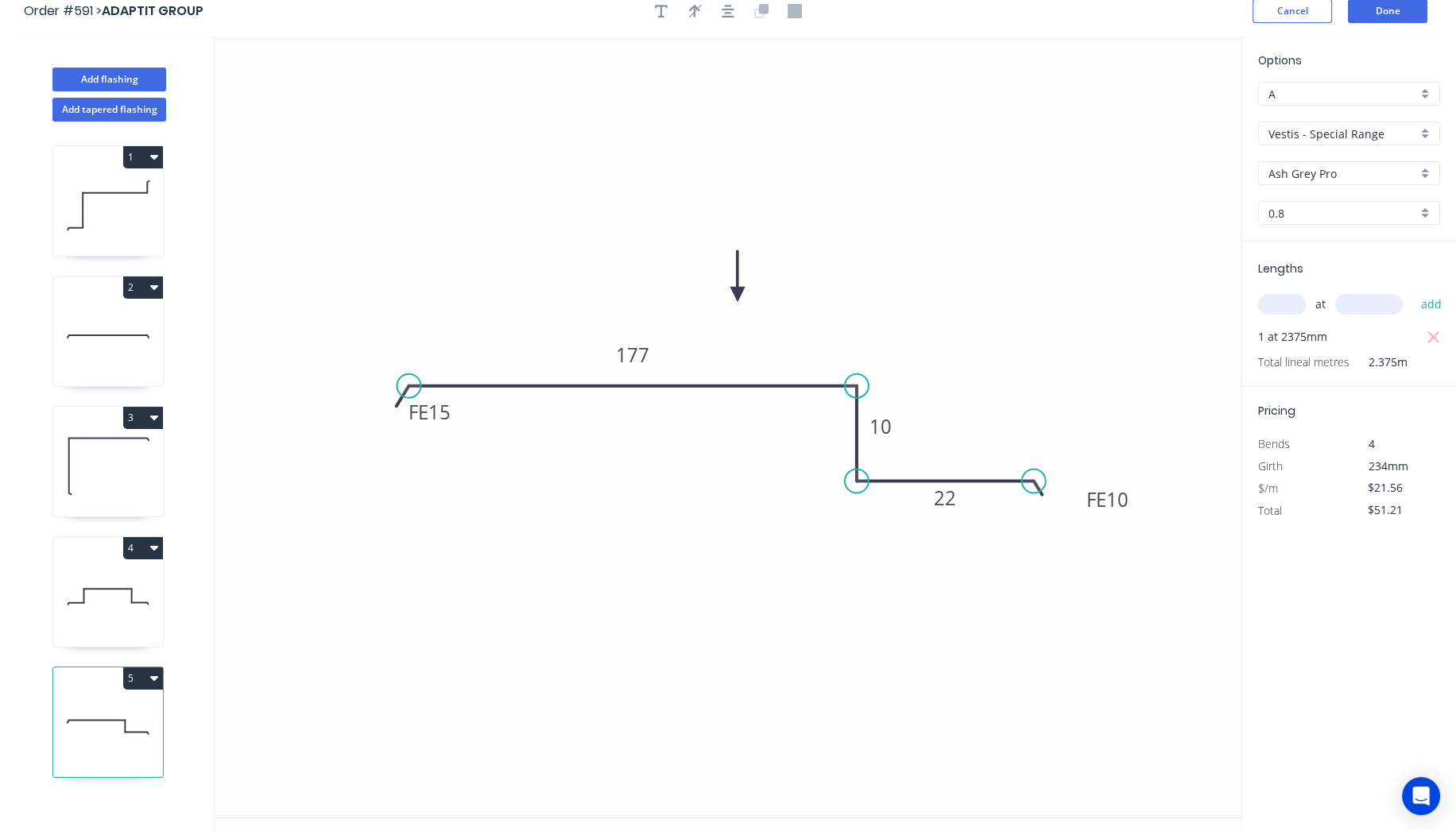
scroll to position [0, 0]
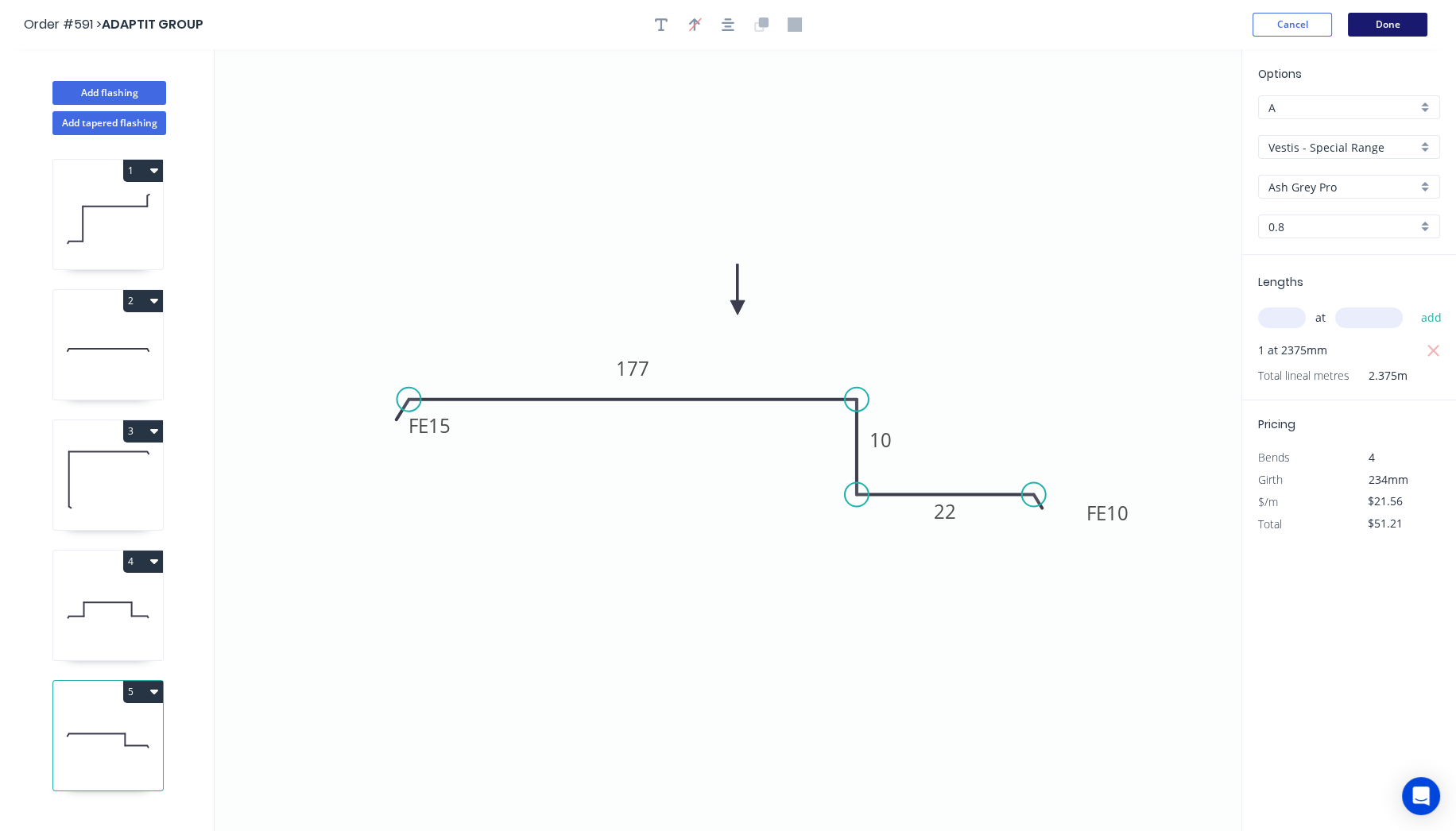
click at [1386, 22] on button "Done" at bounding box center [1387, 24] width 80 height 24
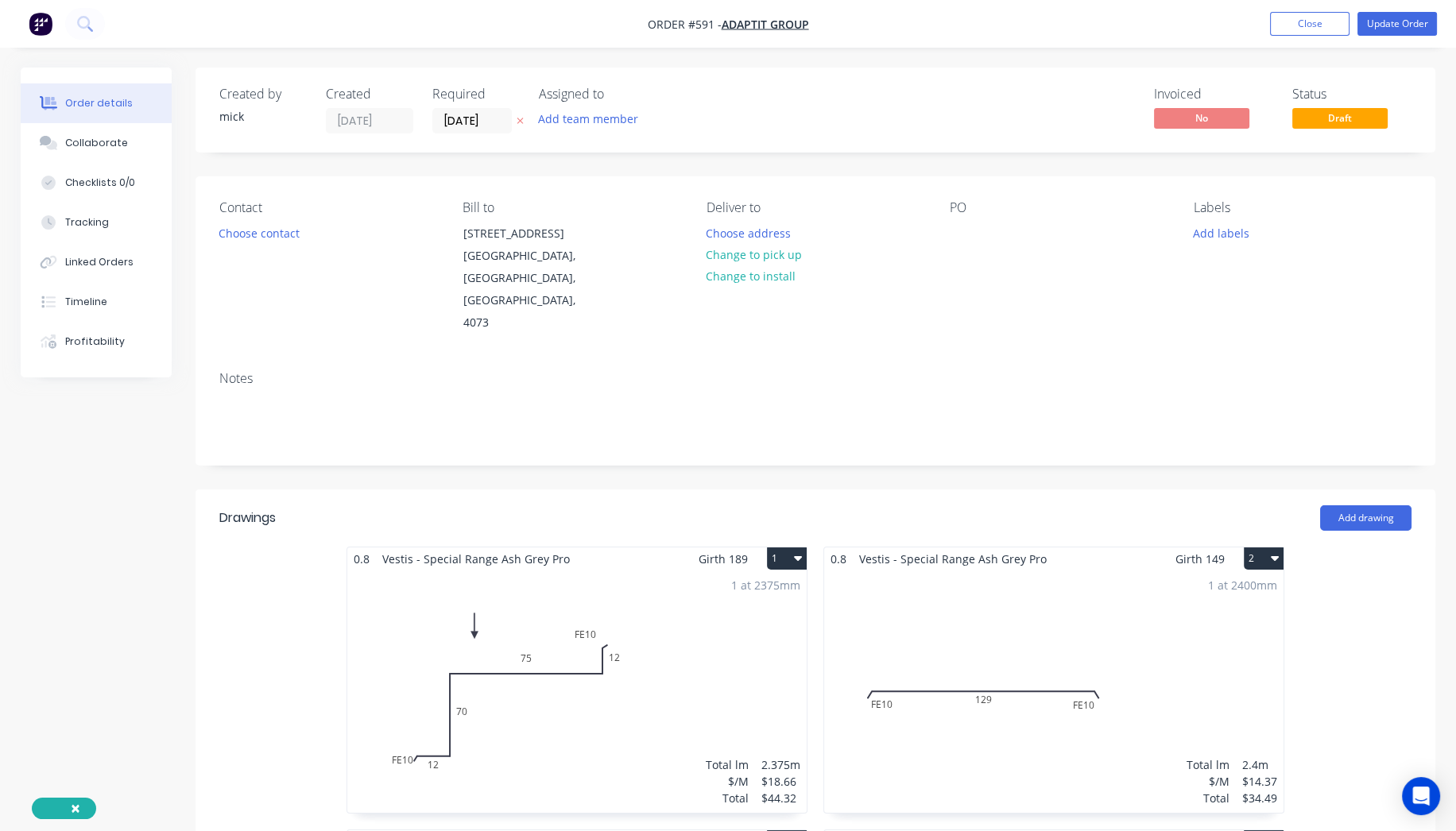
click at [1414, 9] on nav "Order #591 - ADAPTIT GROUP Add product Close Update Order" at bounding box center [728, 24] width 1456 height 48
click at [1418, 19] on button "Update Order" at bounding box center [1396, 24] width 80 height 24
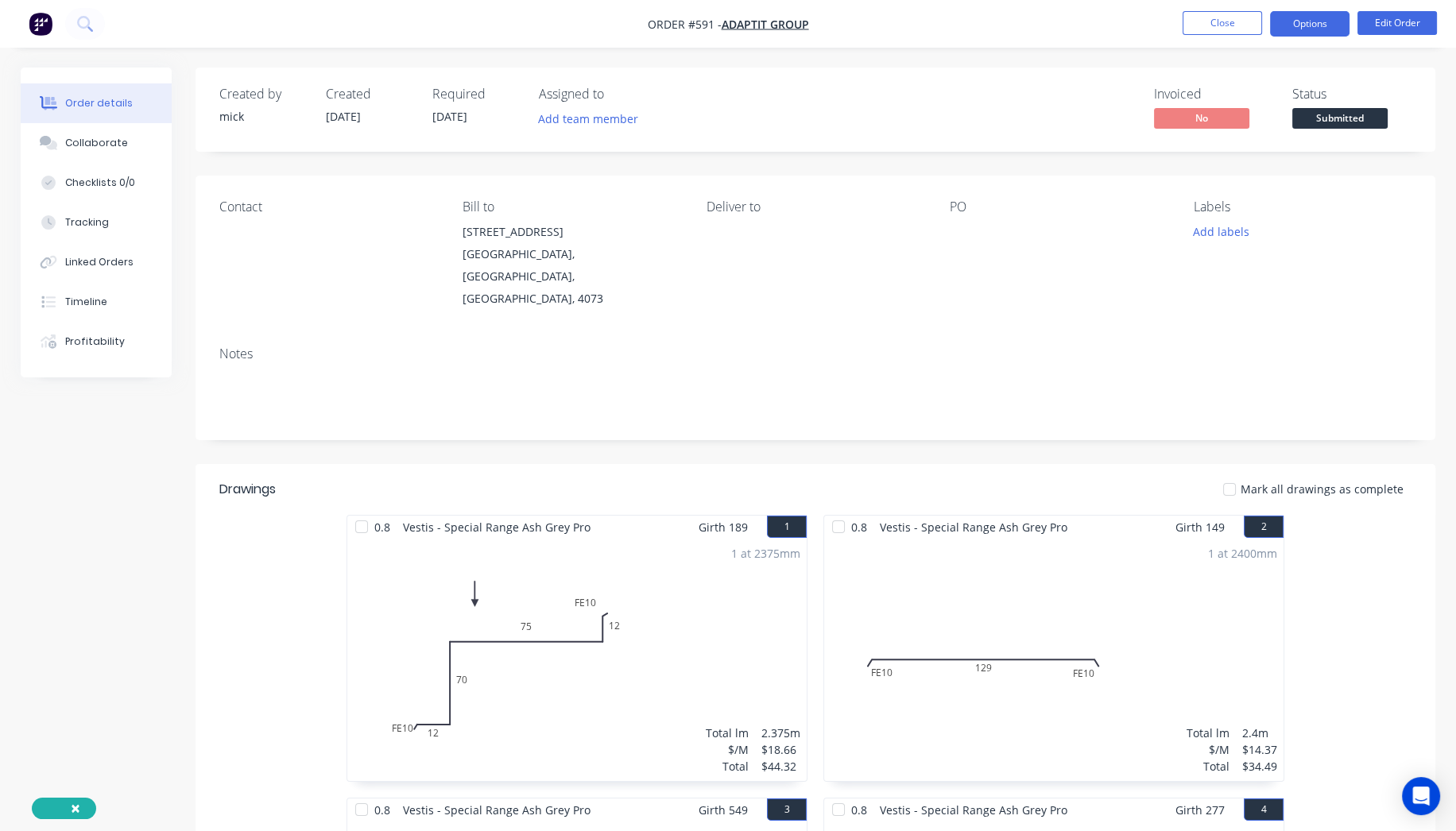
click at [1328, 19] on button "Options" at bounding box center [1309, 24] width 80 height 25
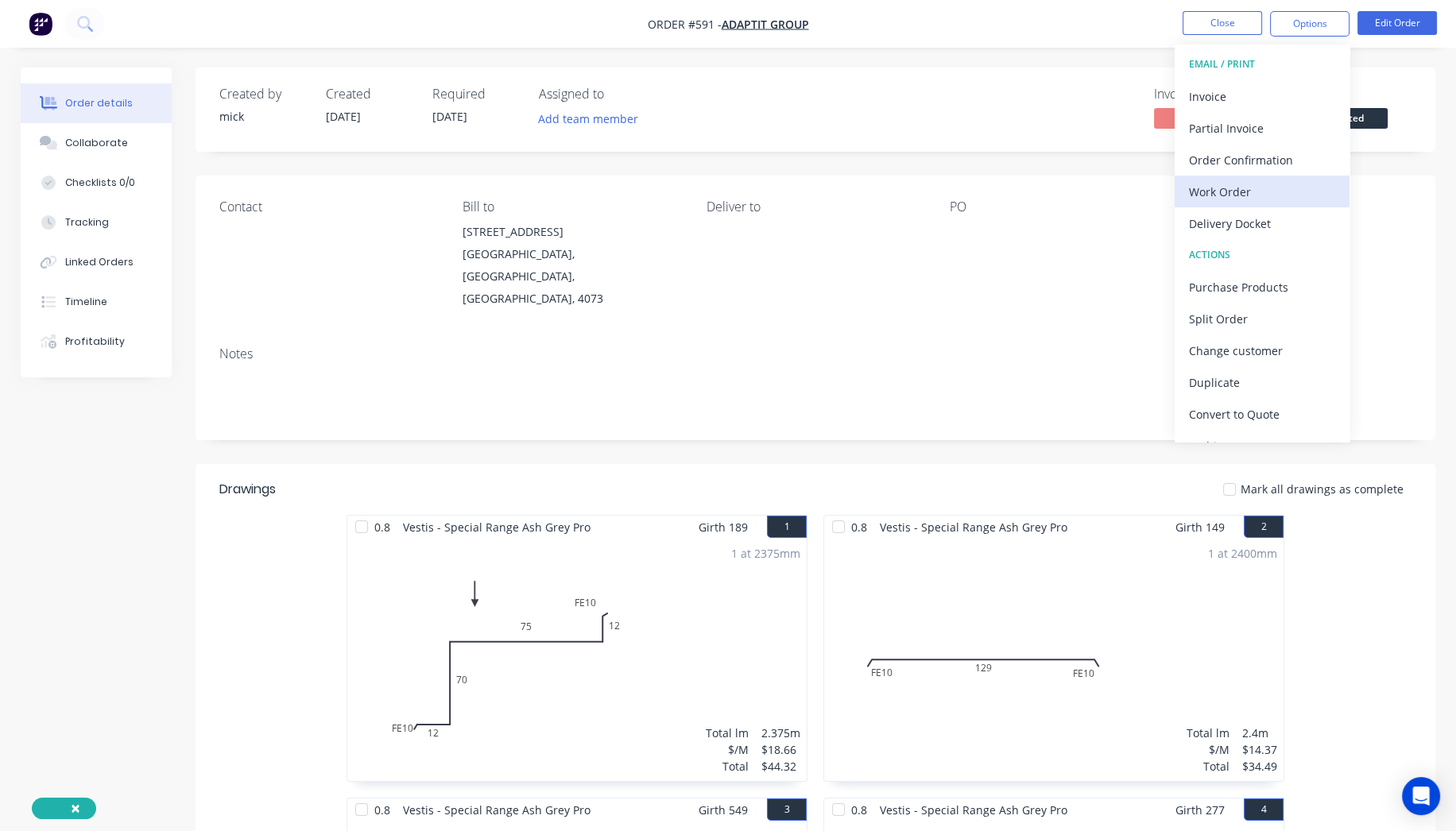
click at [1248, 186] on div "Work Order" at bounding box center [1262, 191] width 146 height 23
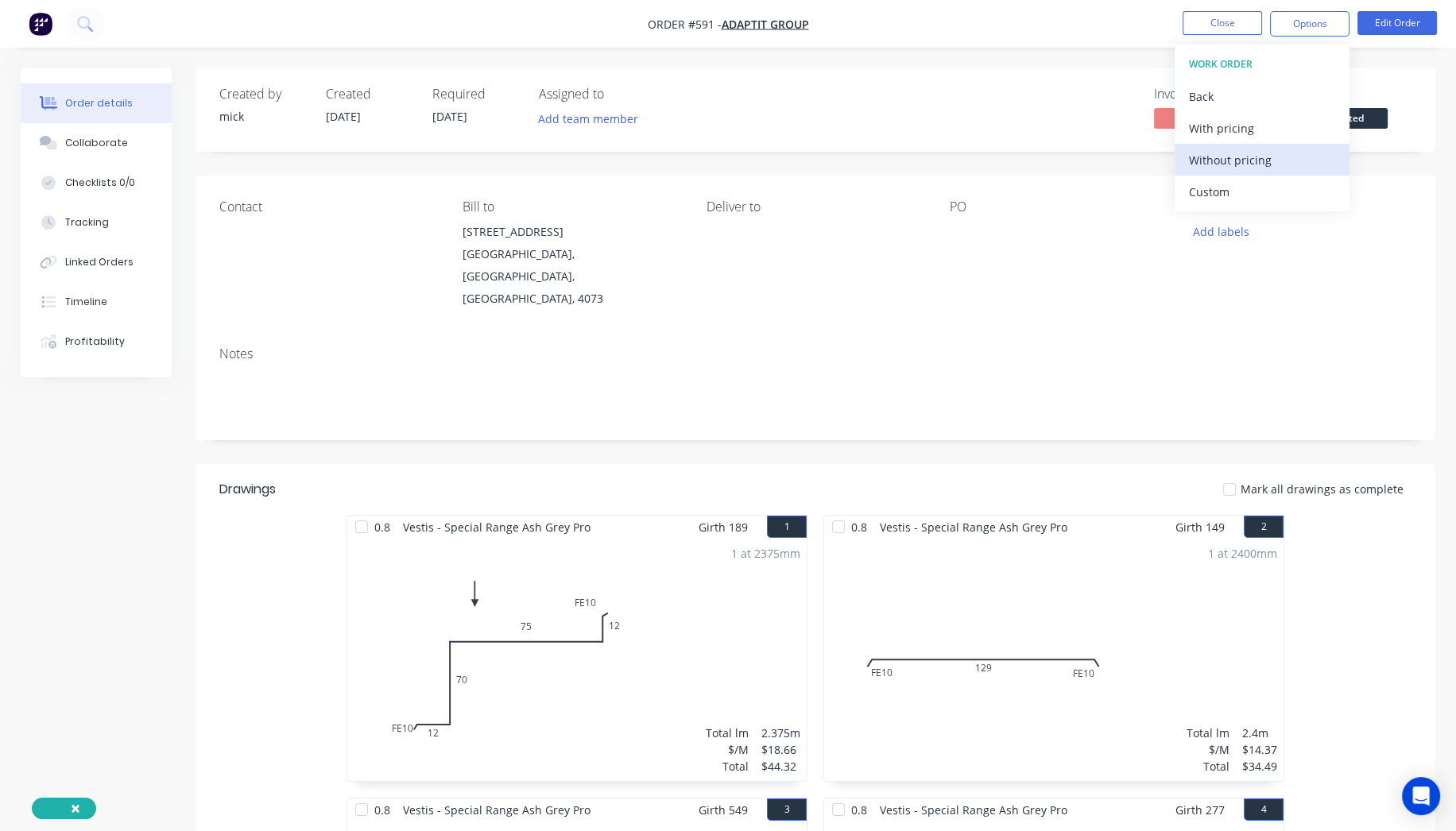
click at [1251, 149] on div "Without pricing" at bounding box center [1262, 159] width 146 height 23
